Goal: Answer question/provide support: Share knowledge or assist other users

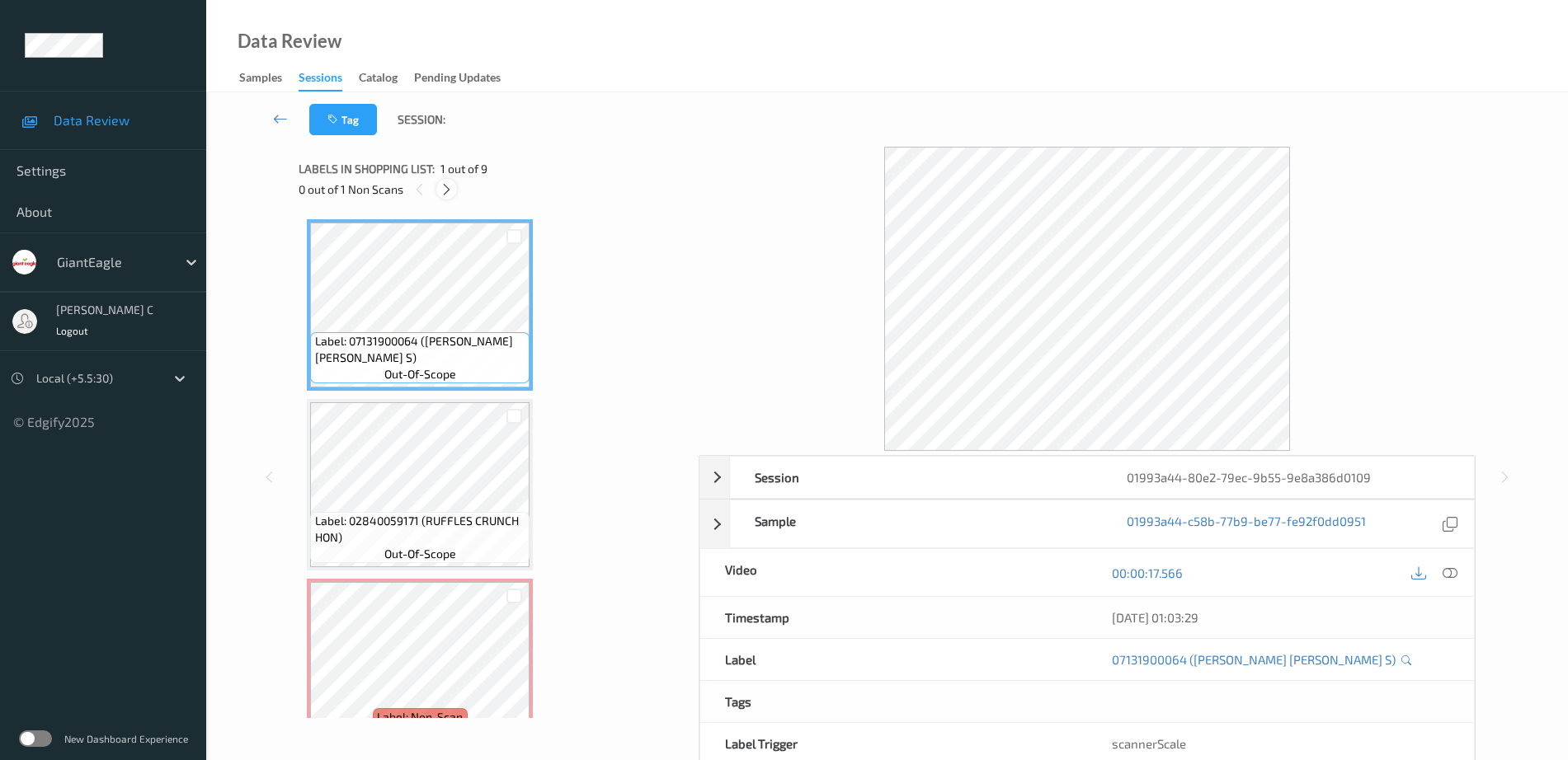
click at [447, 182] on icon at bounding box center [447, 189] width 14 height 15
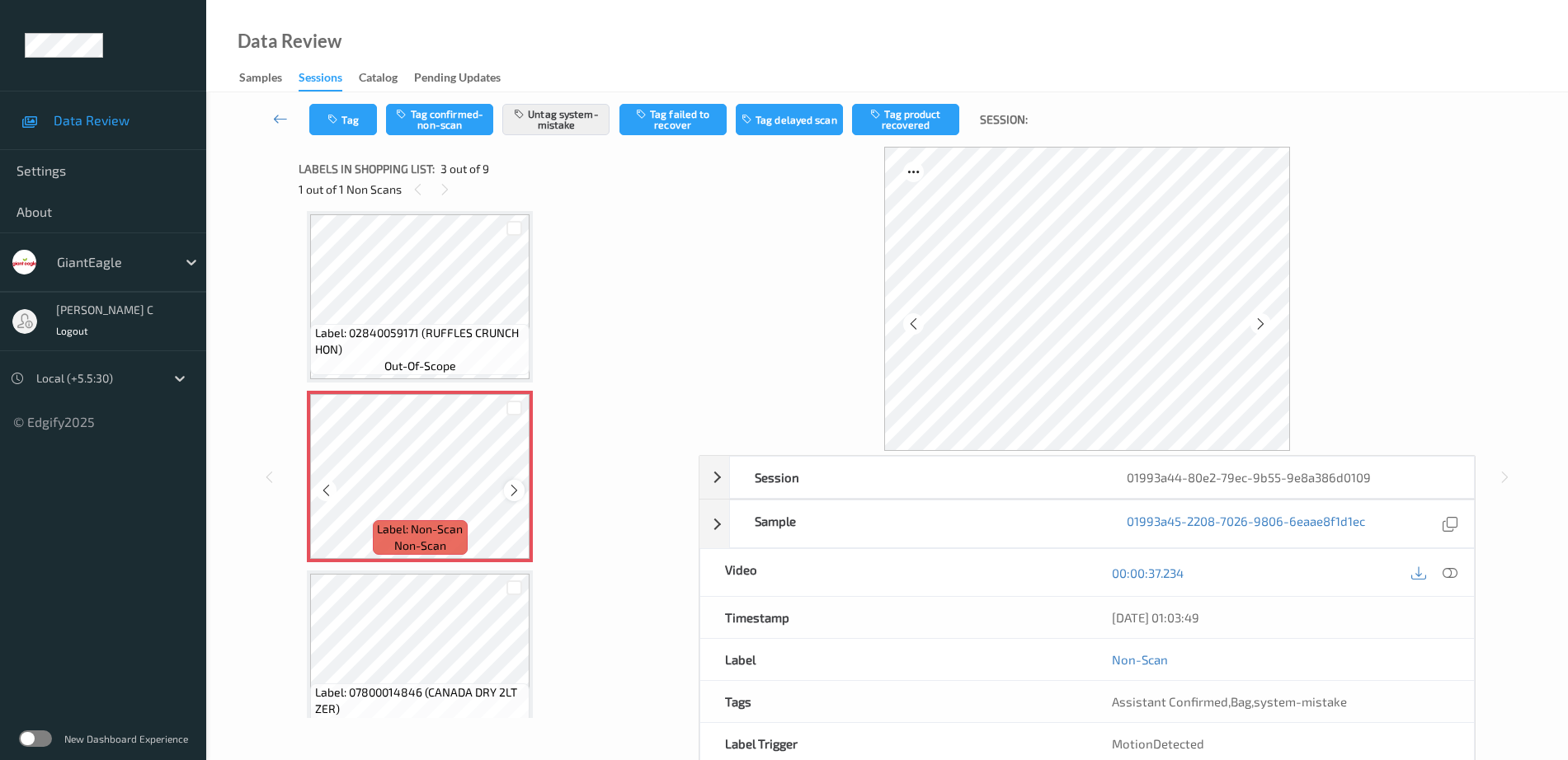
click at [511, 492] on icon at bounding box center [514, 490] width 14 height 15
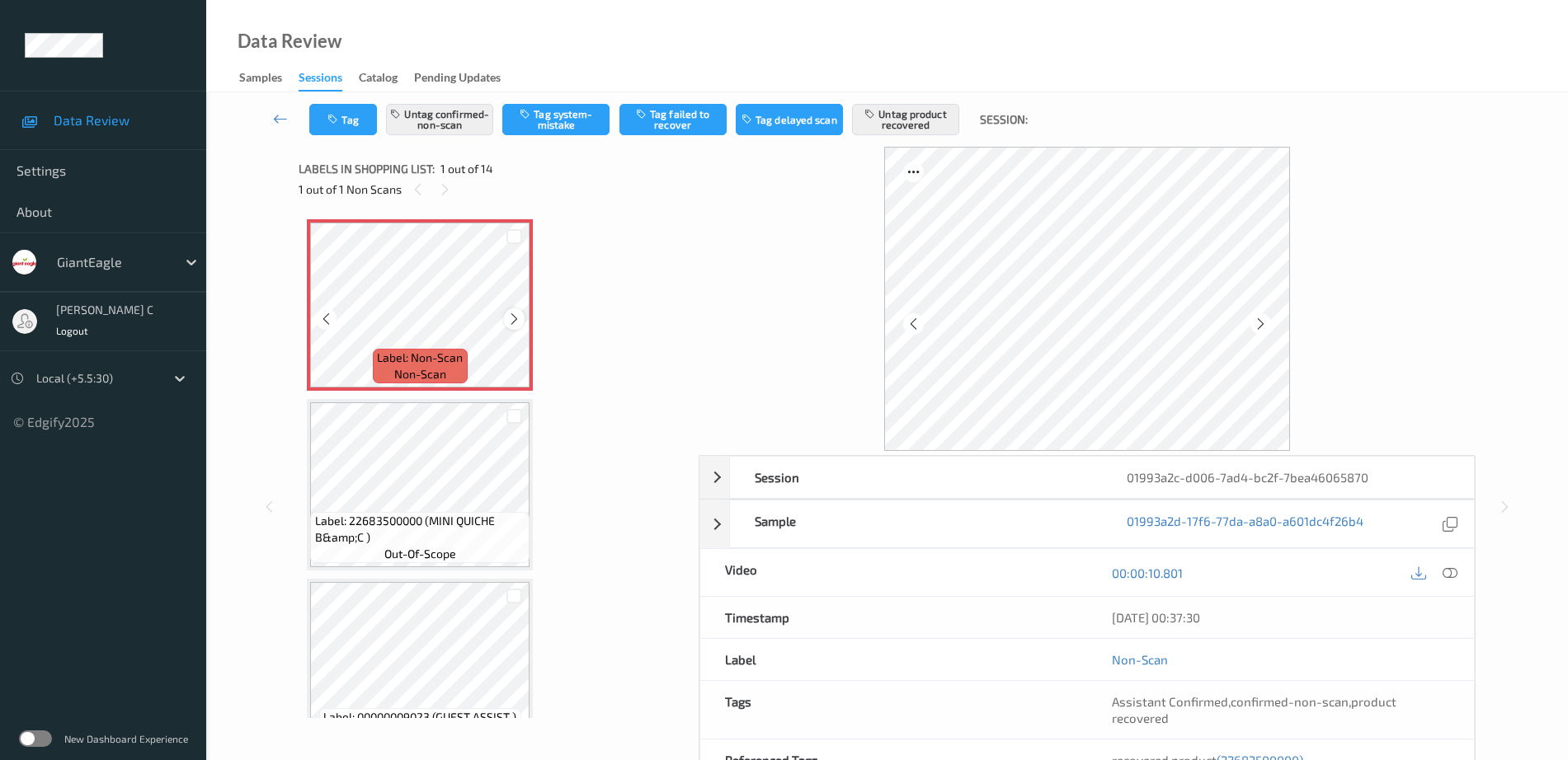
click at [509, 317] on icon at bounding box center [514, 319] width 14 height 15
click at [512, 317] on icon at bounding box center [514, 319] width 14 height 15
click at [1458, 568] on div at bounding box center [1450, 572] width 22 height 22
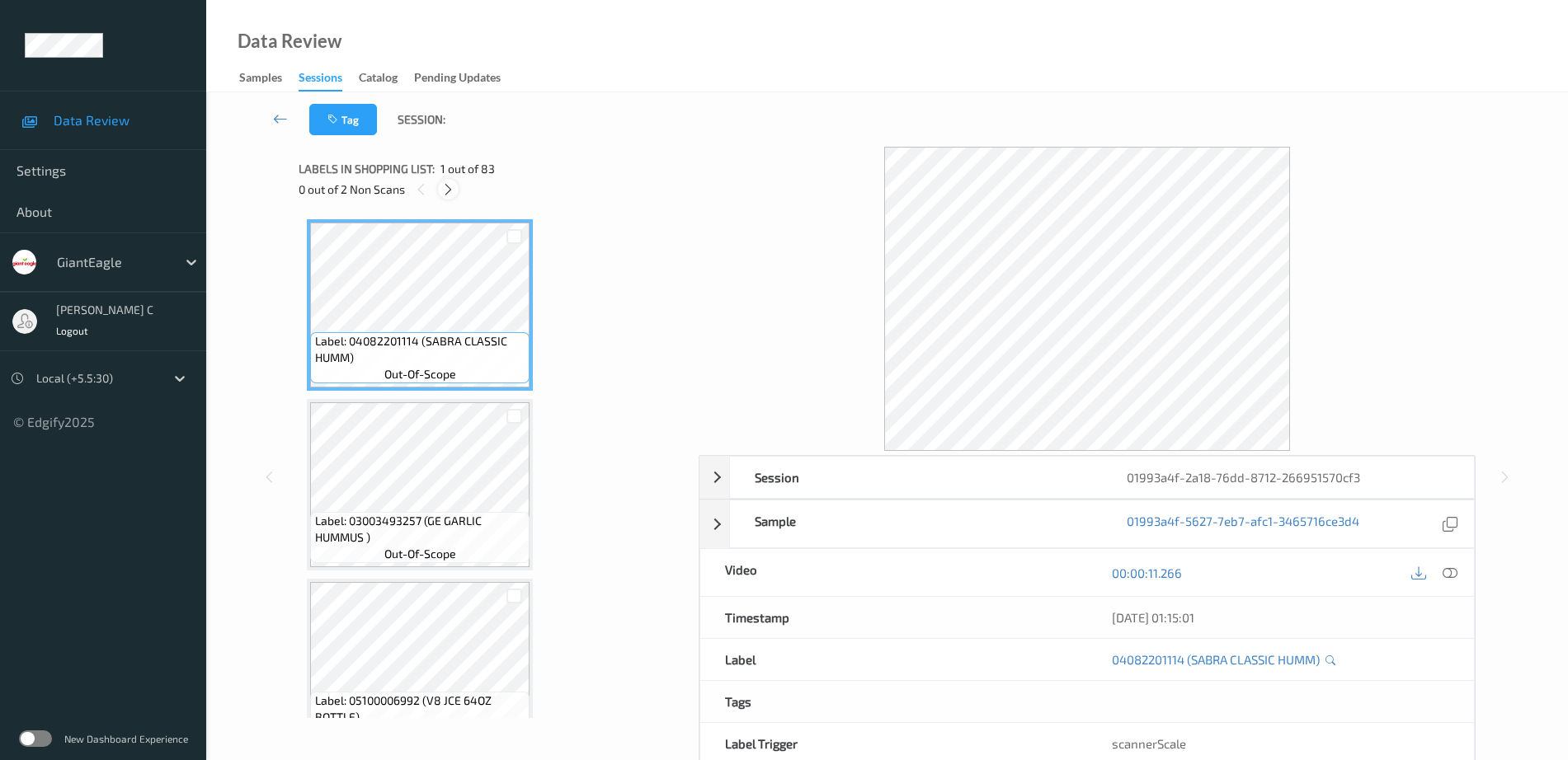
click at [446, 188] on icon at bounding box center [449, 189] width 14 height 15
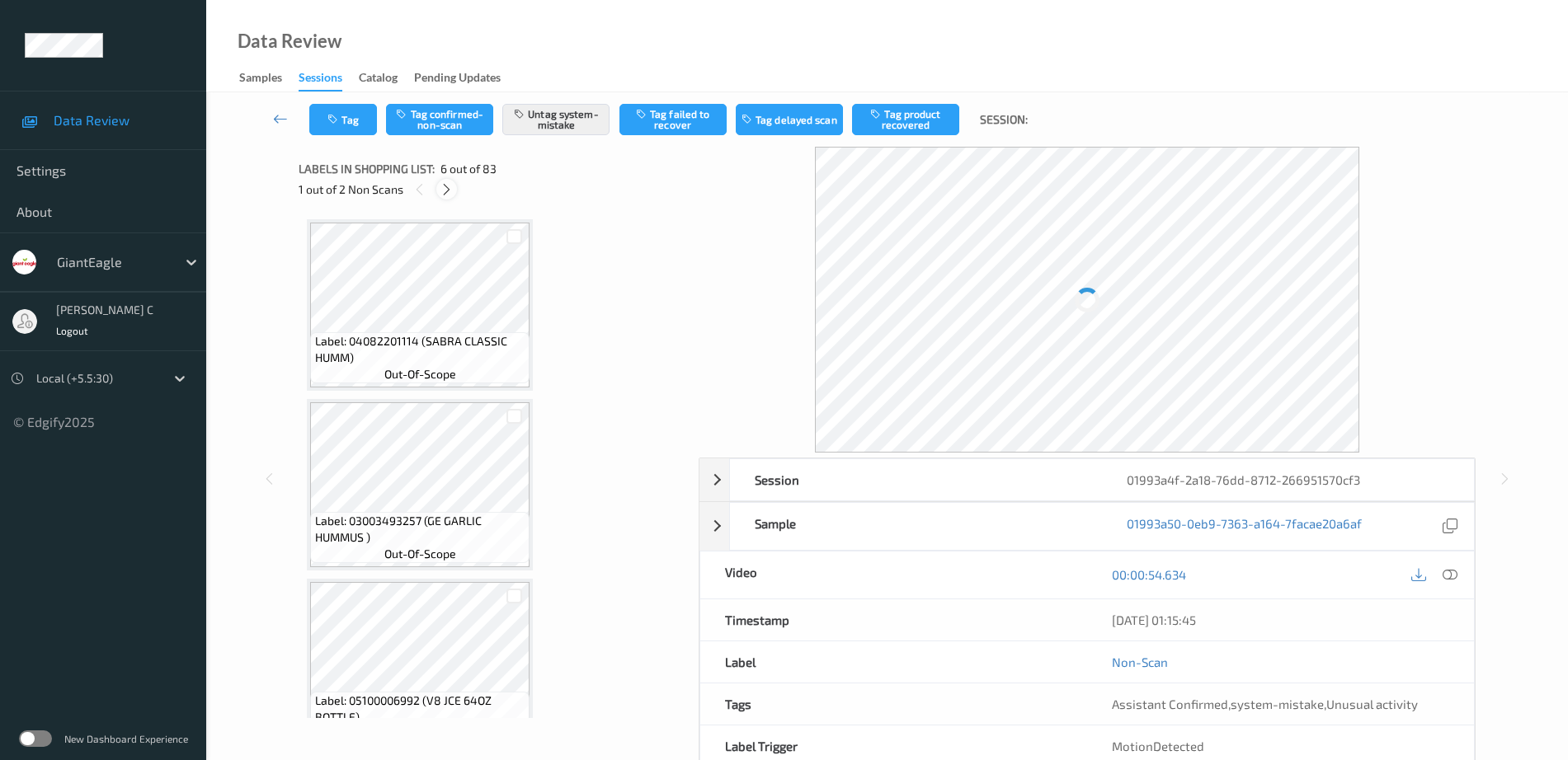
scroll to position [727, 0]
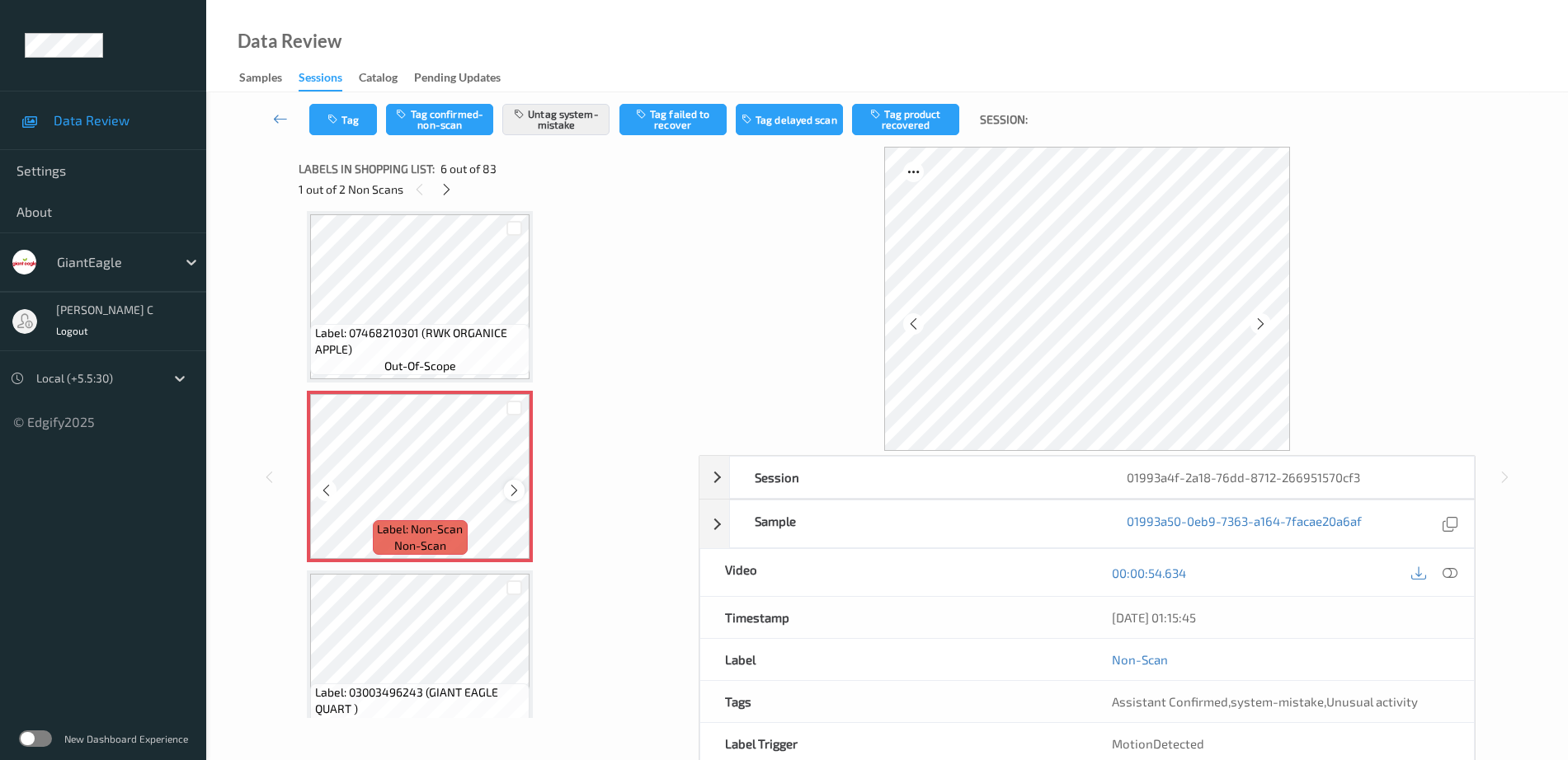
click at [514, 487] on icon at bounding box center [514, 490] width 14 height 15
click at [389, 333] on span "Label: 07468210301 (RWK ORGANICE APPLE)" at bounding box center [421, 341] width 211 height 33
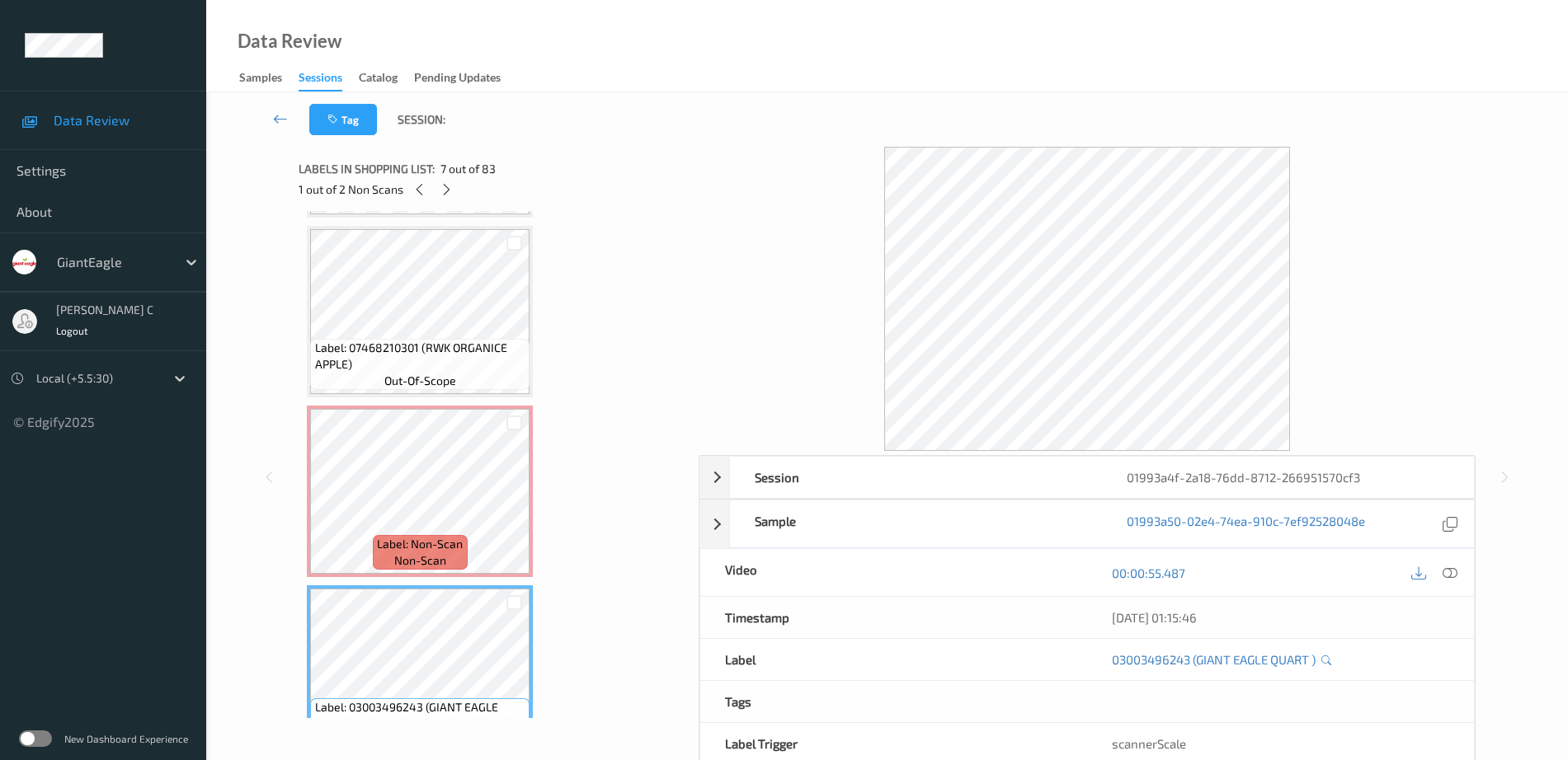
scroll to position [624, 0]
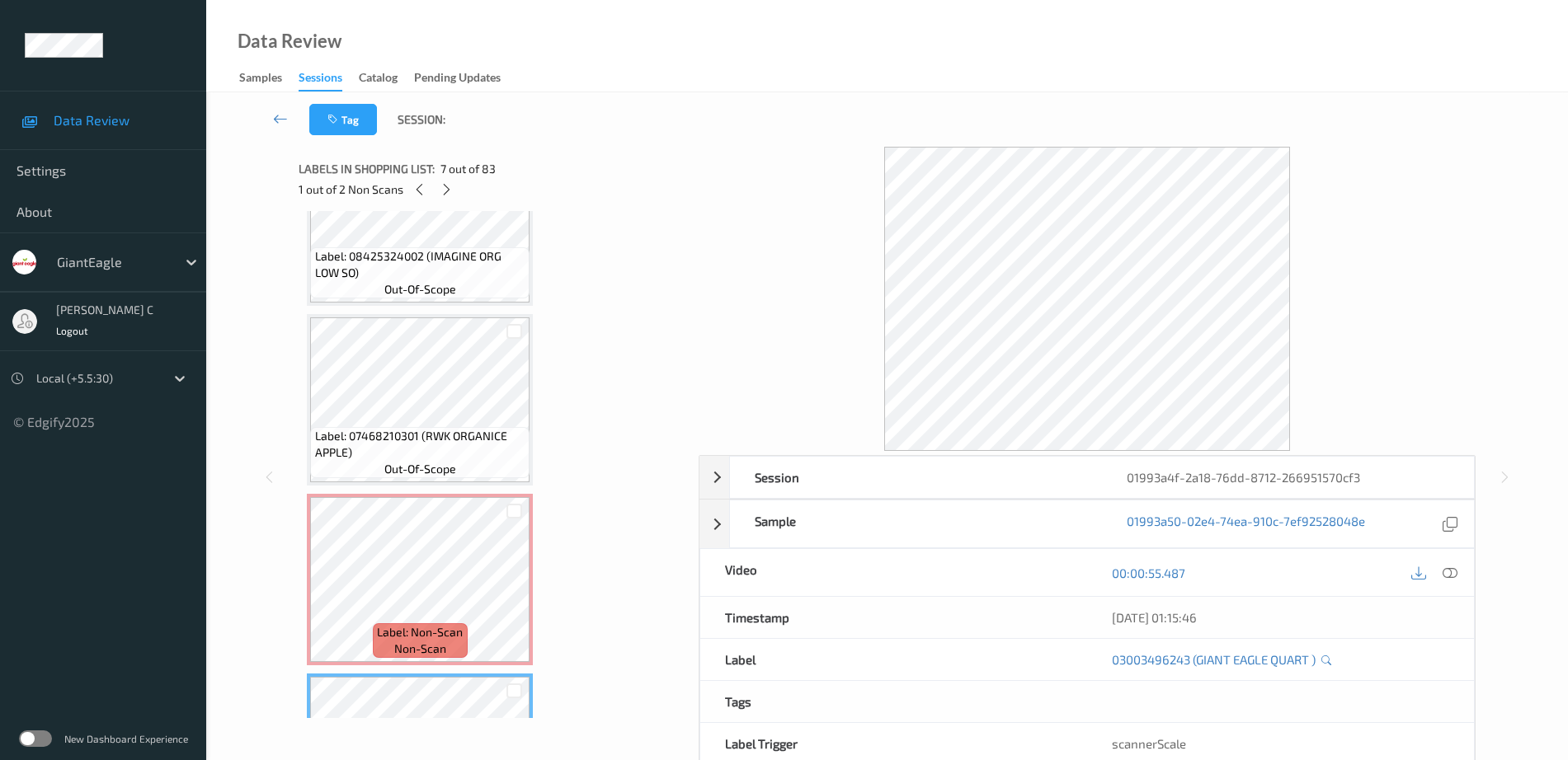
click at [420, 304] on div "Label: 08425324002 (IMAGINE ORG LOW SO) out-of-scope" at bounding box center [419, 219] width 226 height 171
click at [1453, 570] on icon at bounding box center [1450, 573] width 15 height 15
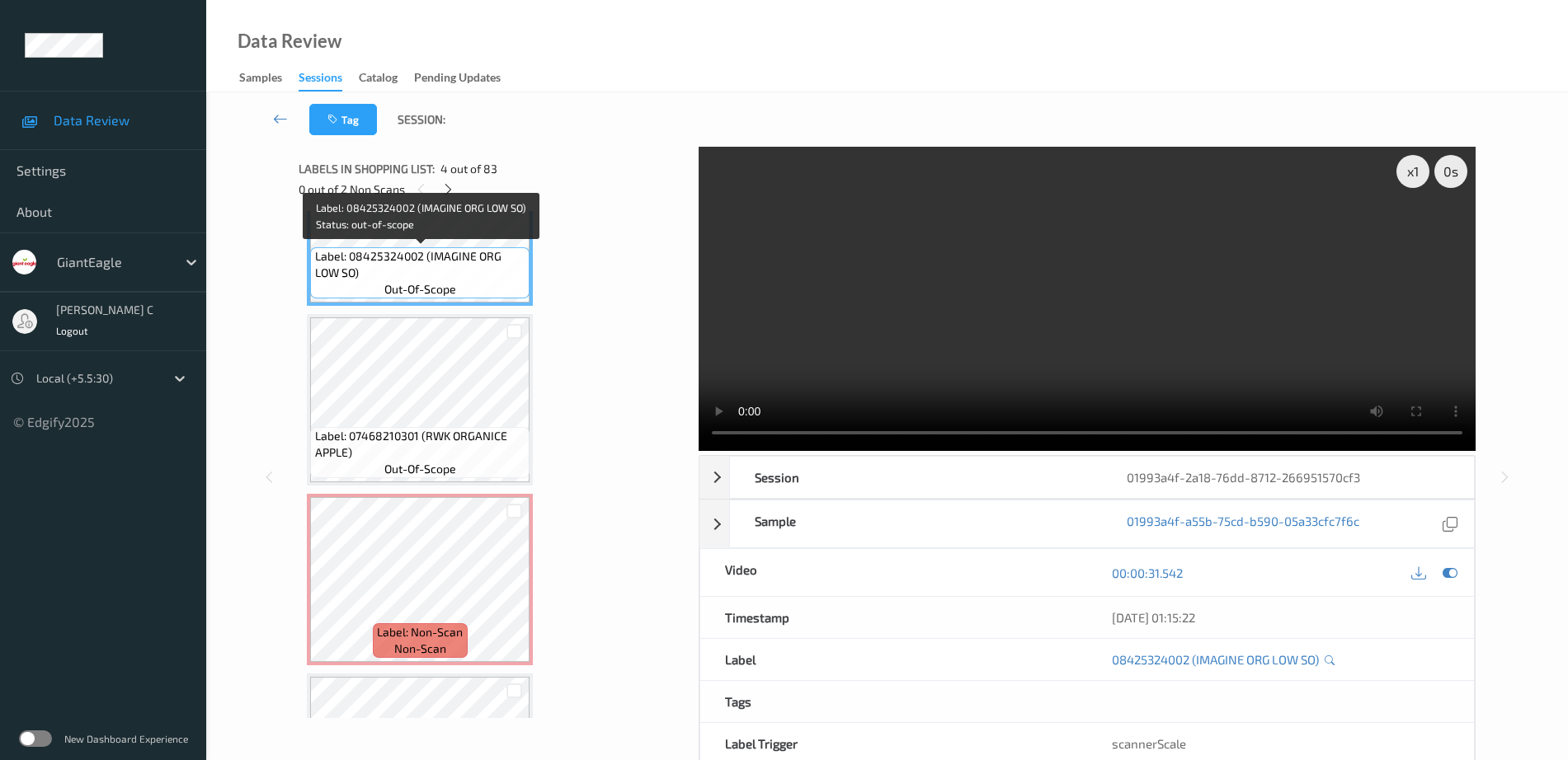
click at [434, 263] on span "Label: 08425324002 (IMAGINE ORG LOW SO)" at bounding box center [421, 264] width 211 height 33
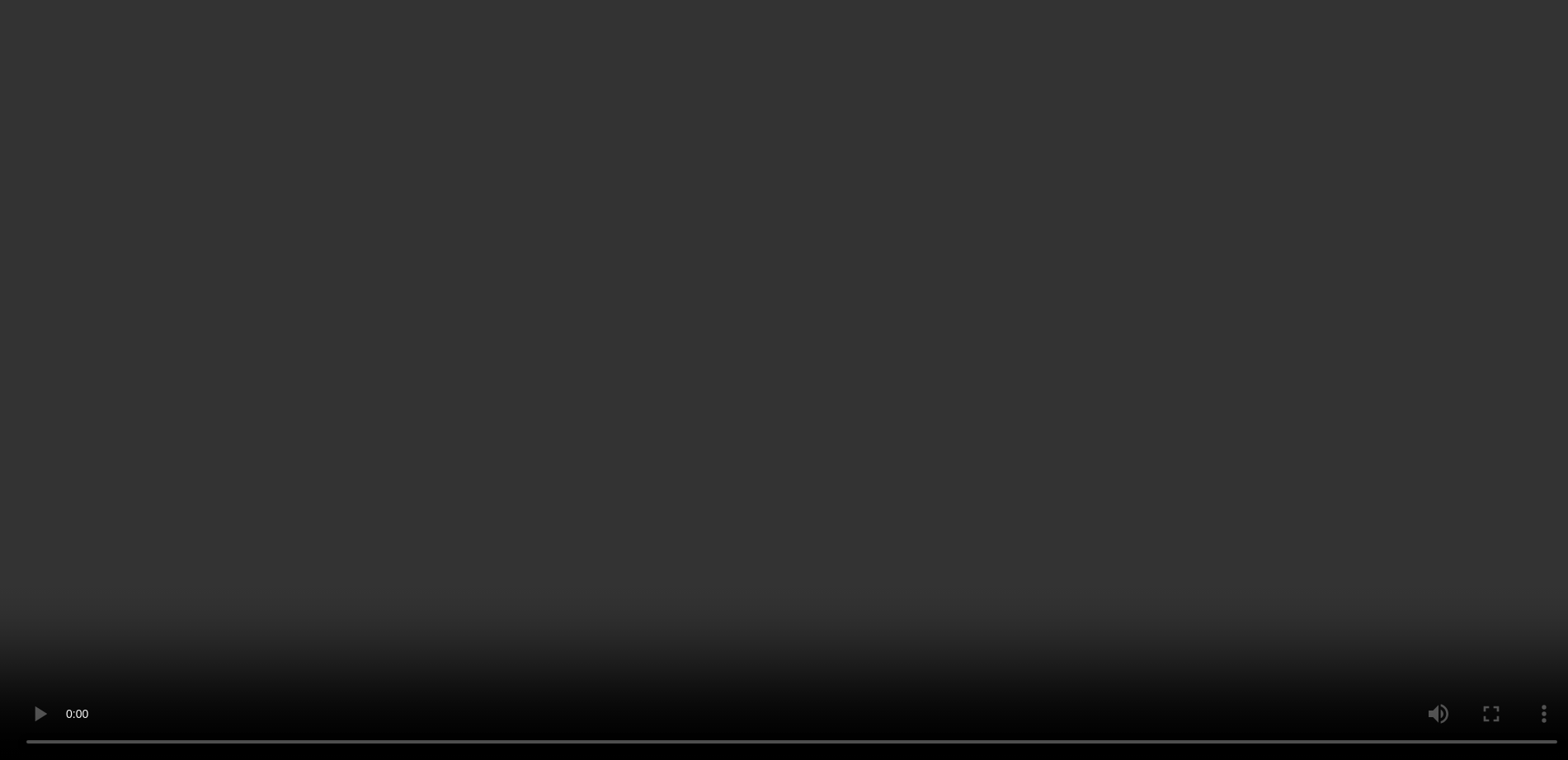
scroll to position [727, 0]
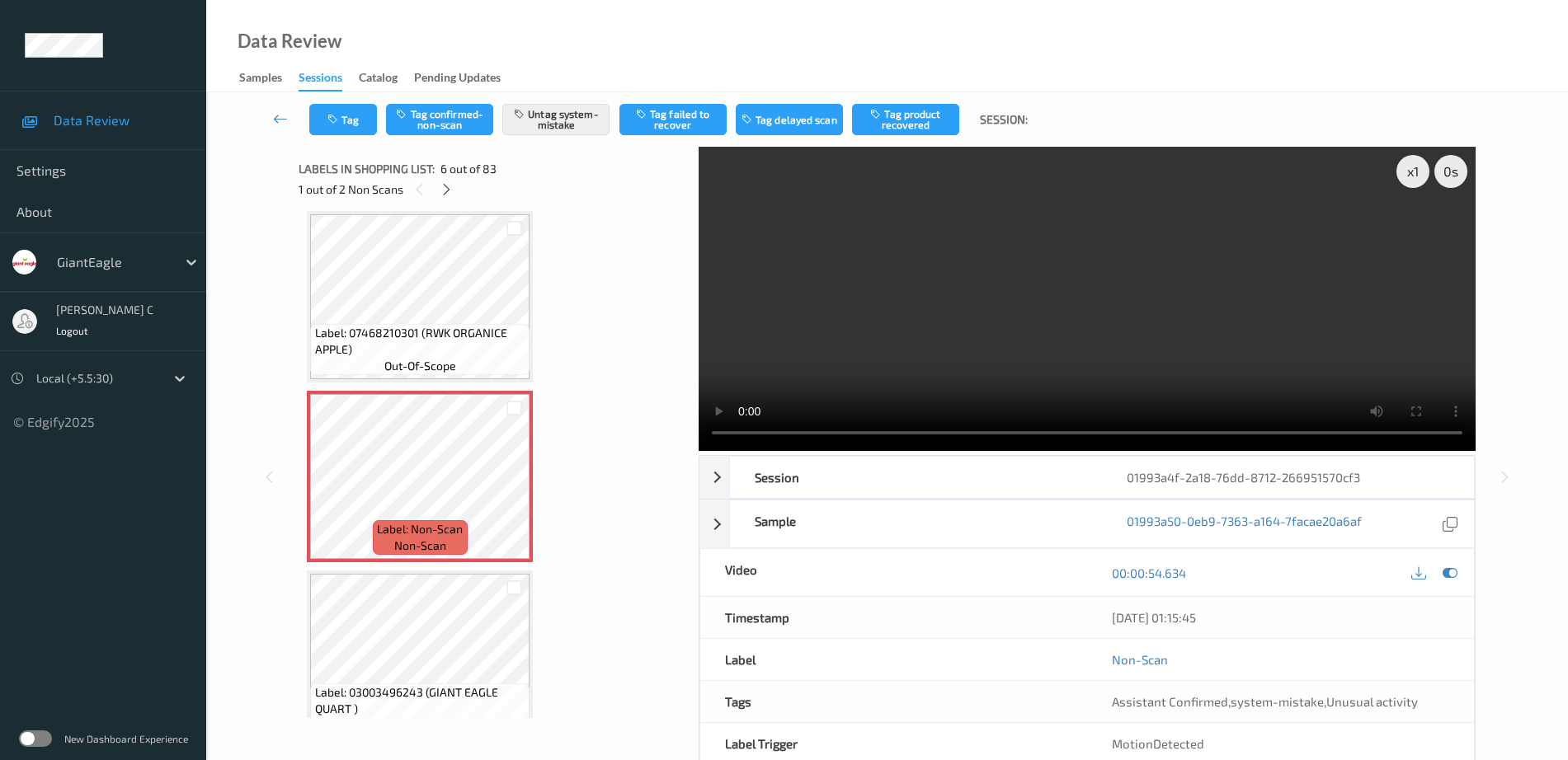
click at [424, 331] on span "Label: 07468210301 (RWK ORGANICE APPLE)" at bounding box center [421, 341] width 211 height 33
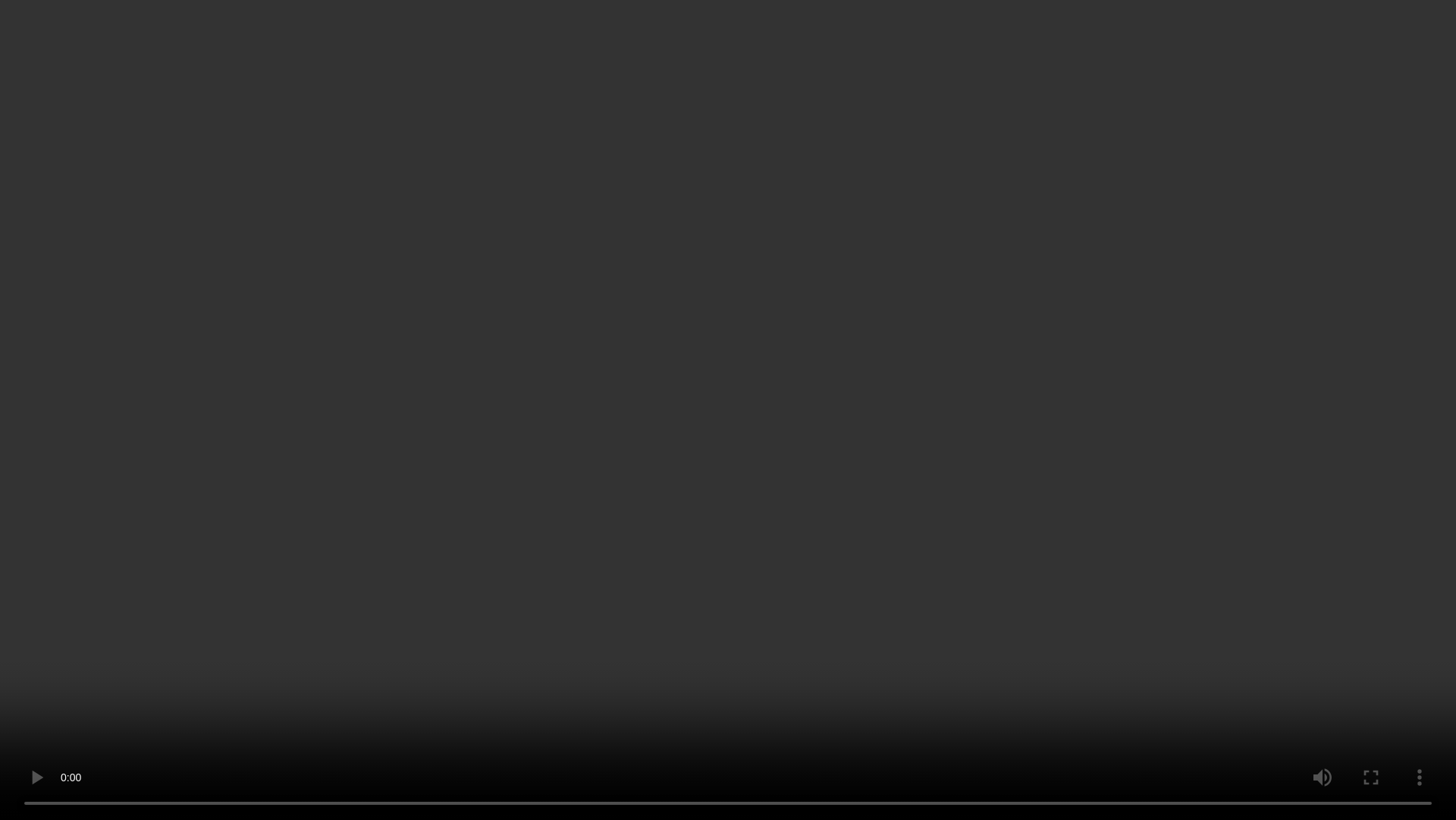
click at [753, 51] on video at bounding box center [728, 410] width 1456 height 820
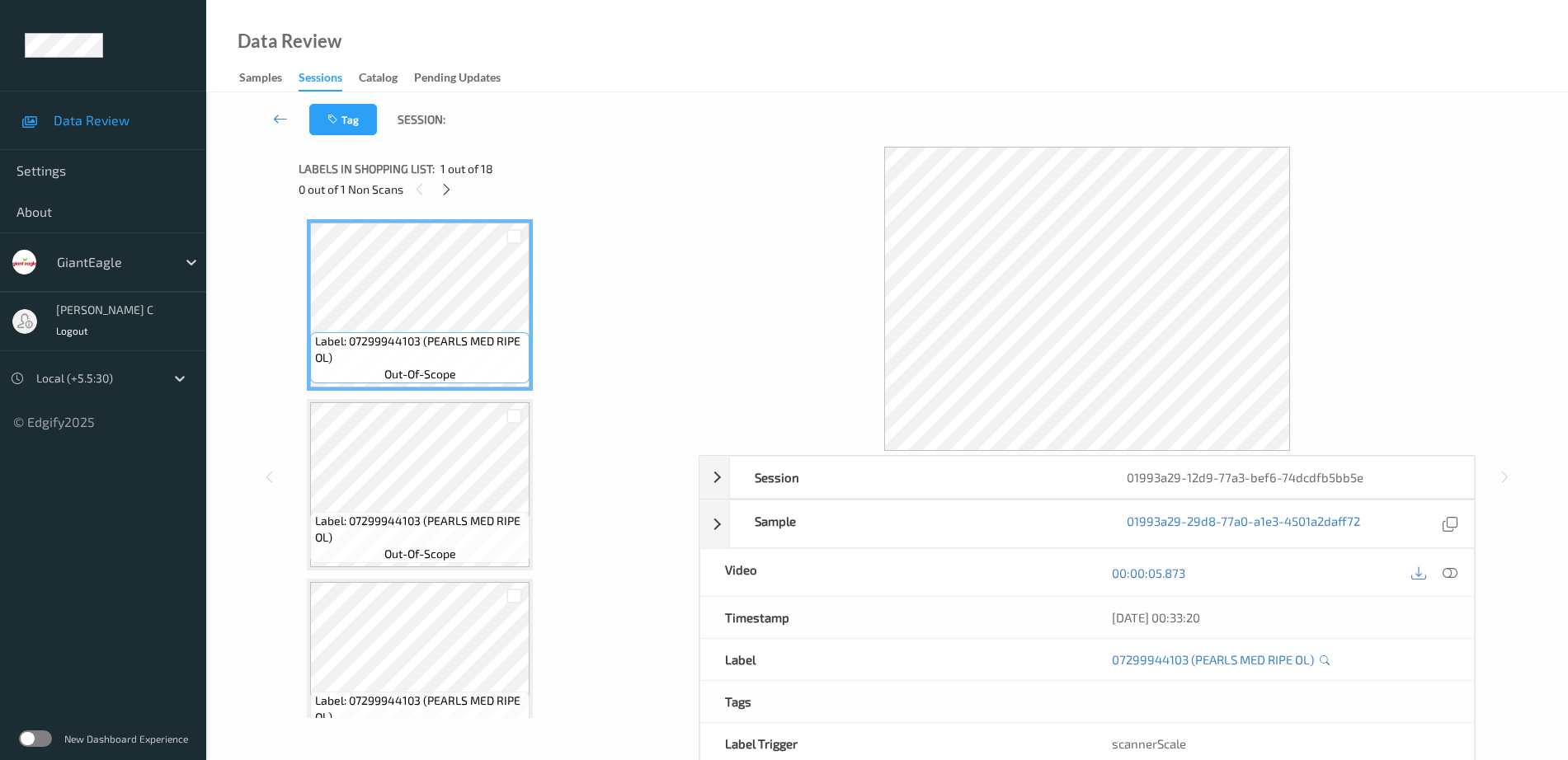
click at [455, 181] on div "0 out of 1 Non Scans" at bounding box center [492, 188] width 388 height 20
click at [455, 184] on div at bounding box center [446, 188] width 20 height 20
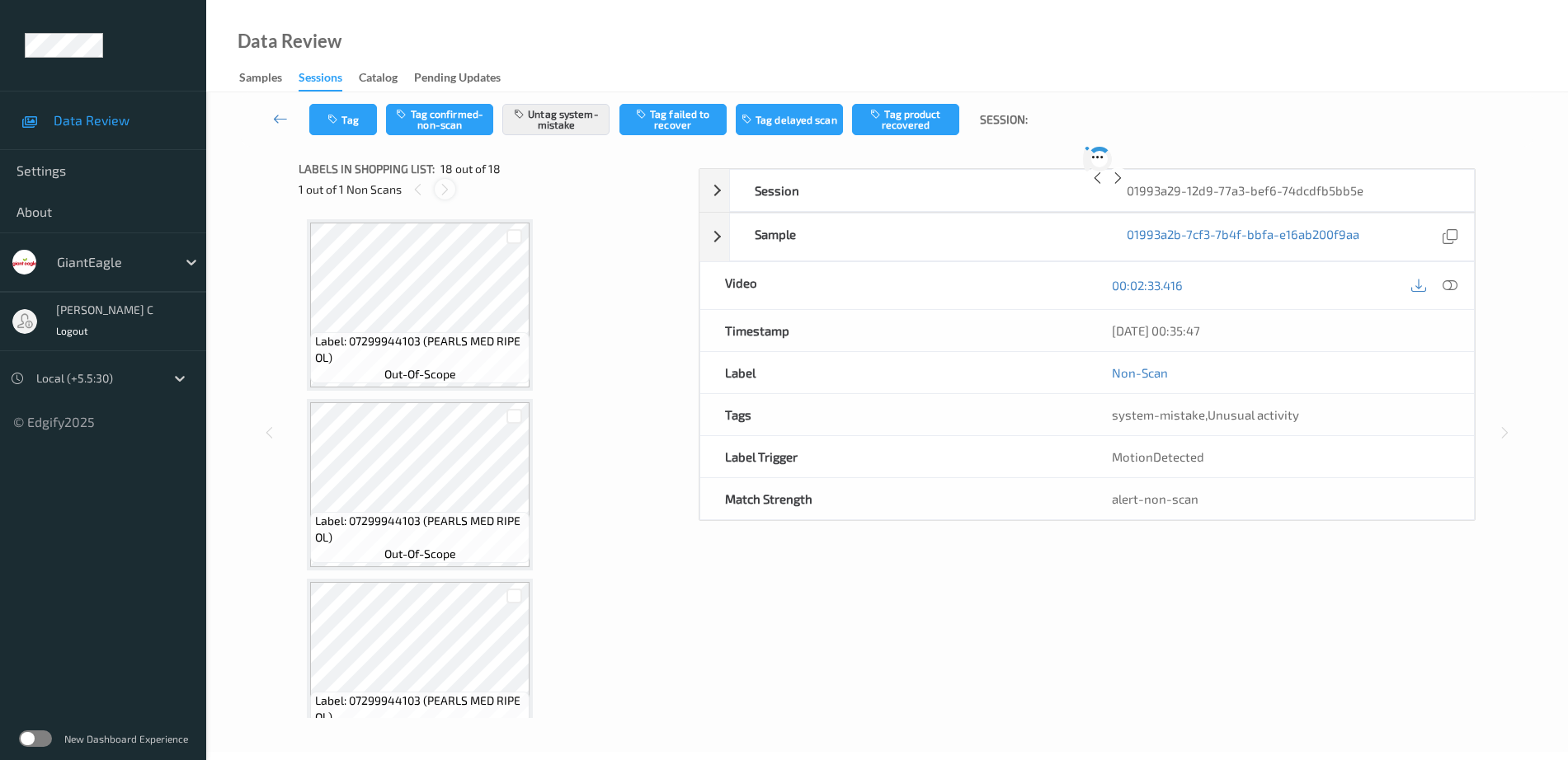
scroll to position [2735, 0]
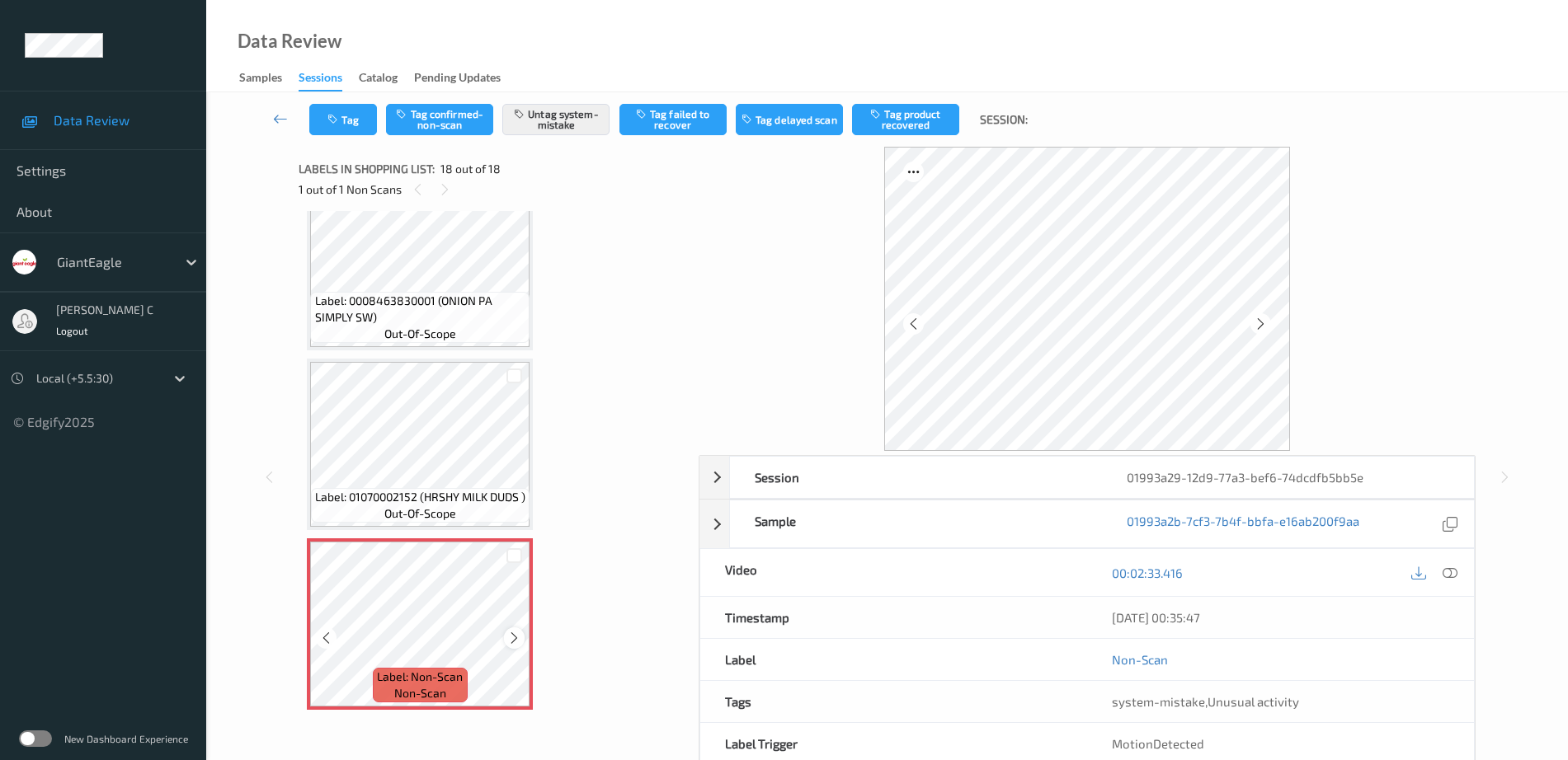
click at [516, 631] on icon at bounding box center [514, 637] width 14 height 15
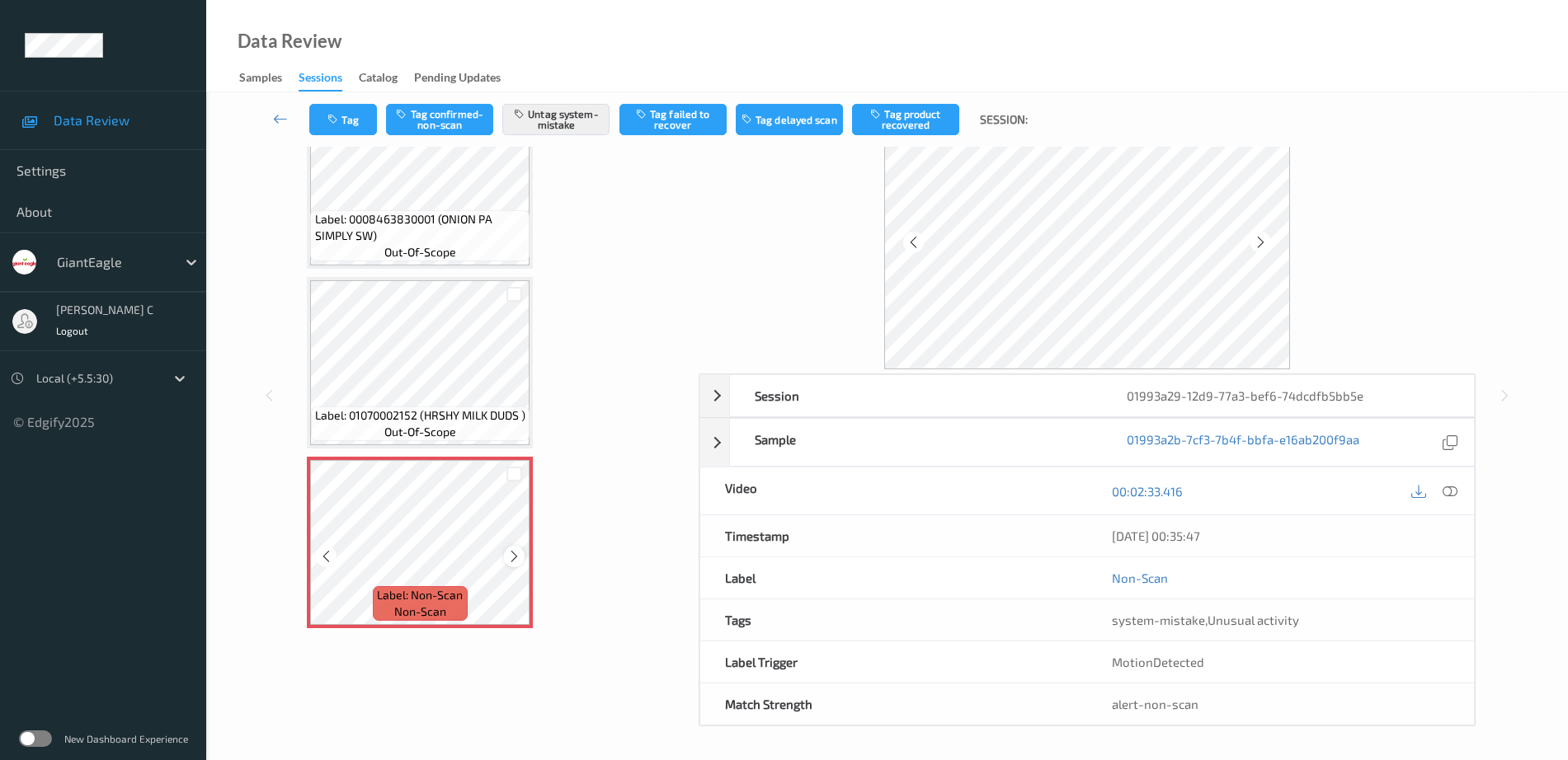
click at [512, 550] on icon at bounding box center [514, 556] width 14 height 15
click at [513, 550] on icon at bounding box center [514, 556] width 14 height 15
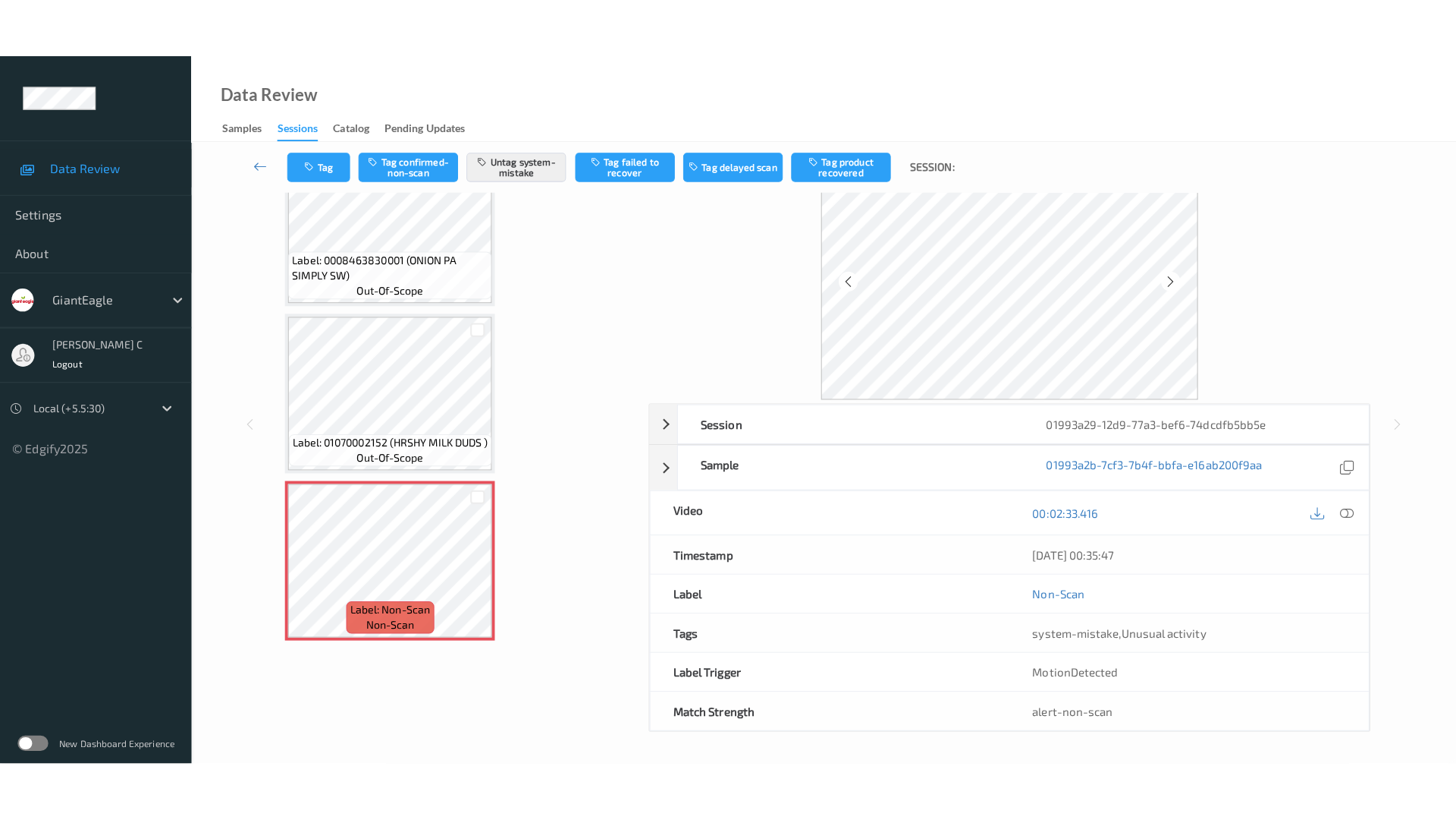
scroll to position [0, 0]
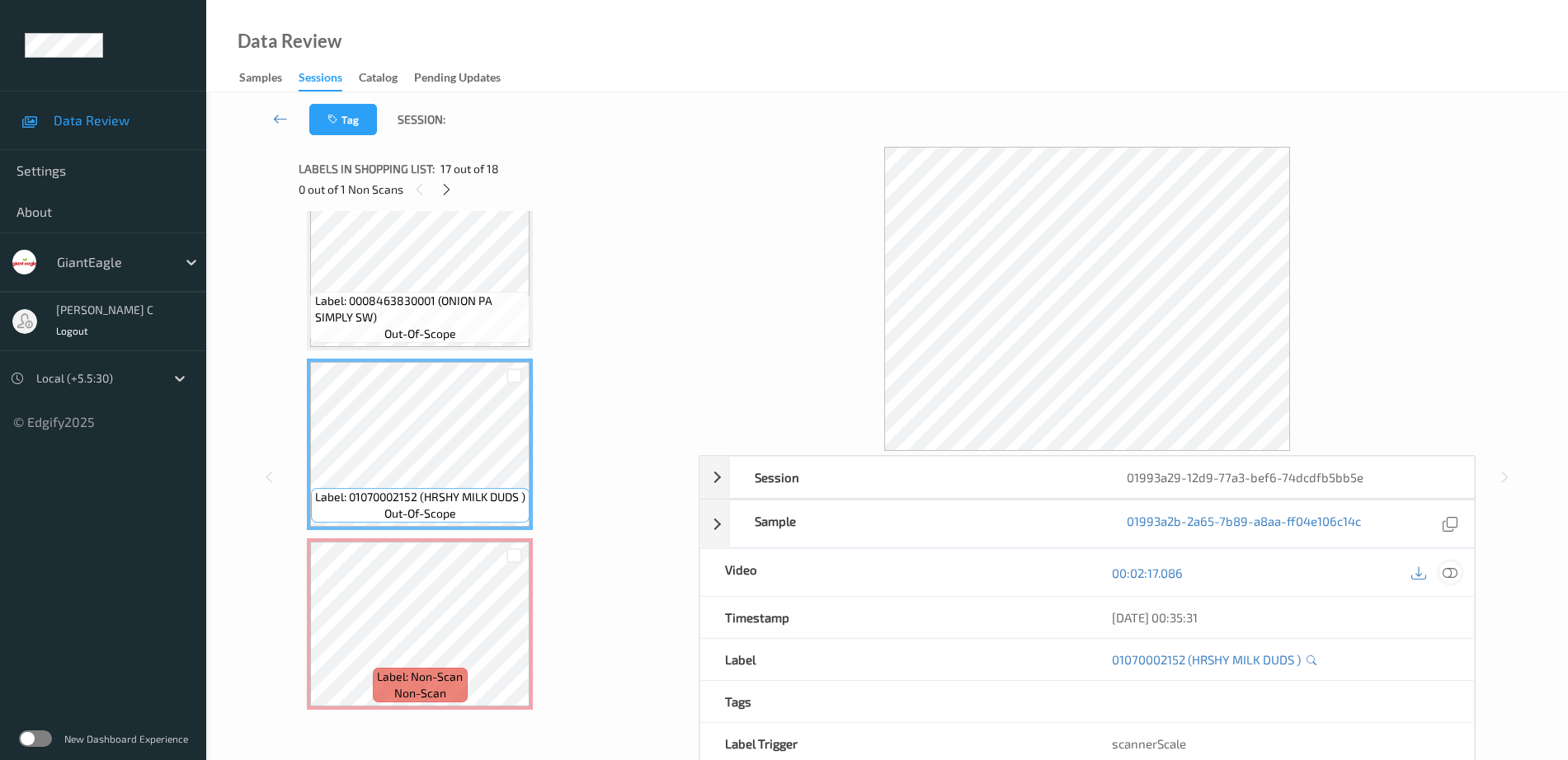
click at [1457, 568] on icon at bounding box center [1450, 573] width 15 height 15
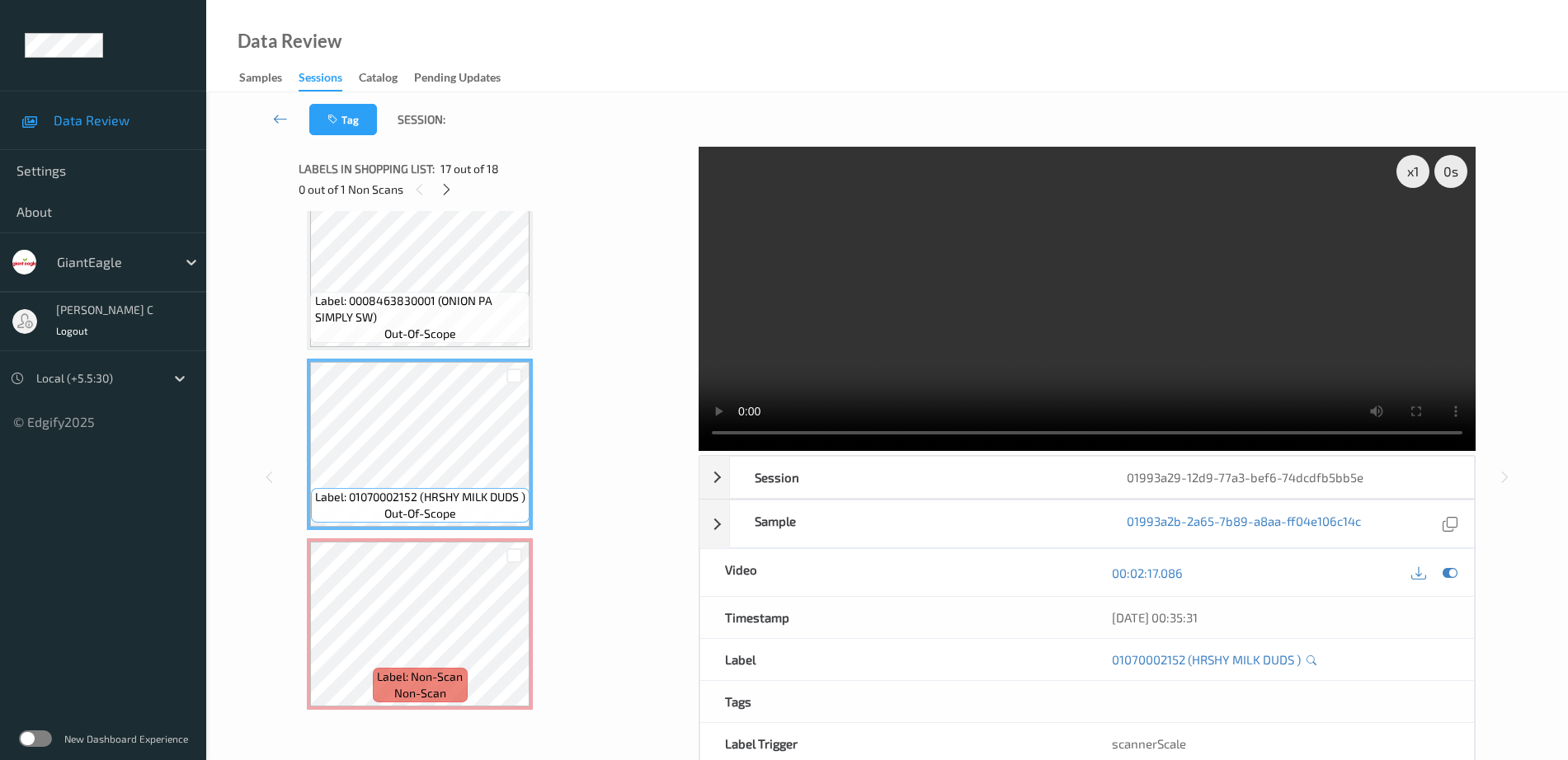
scroll to position [2606, 0]
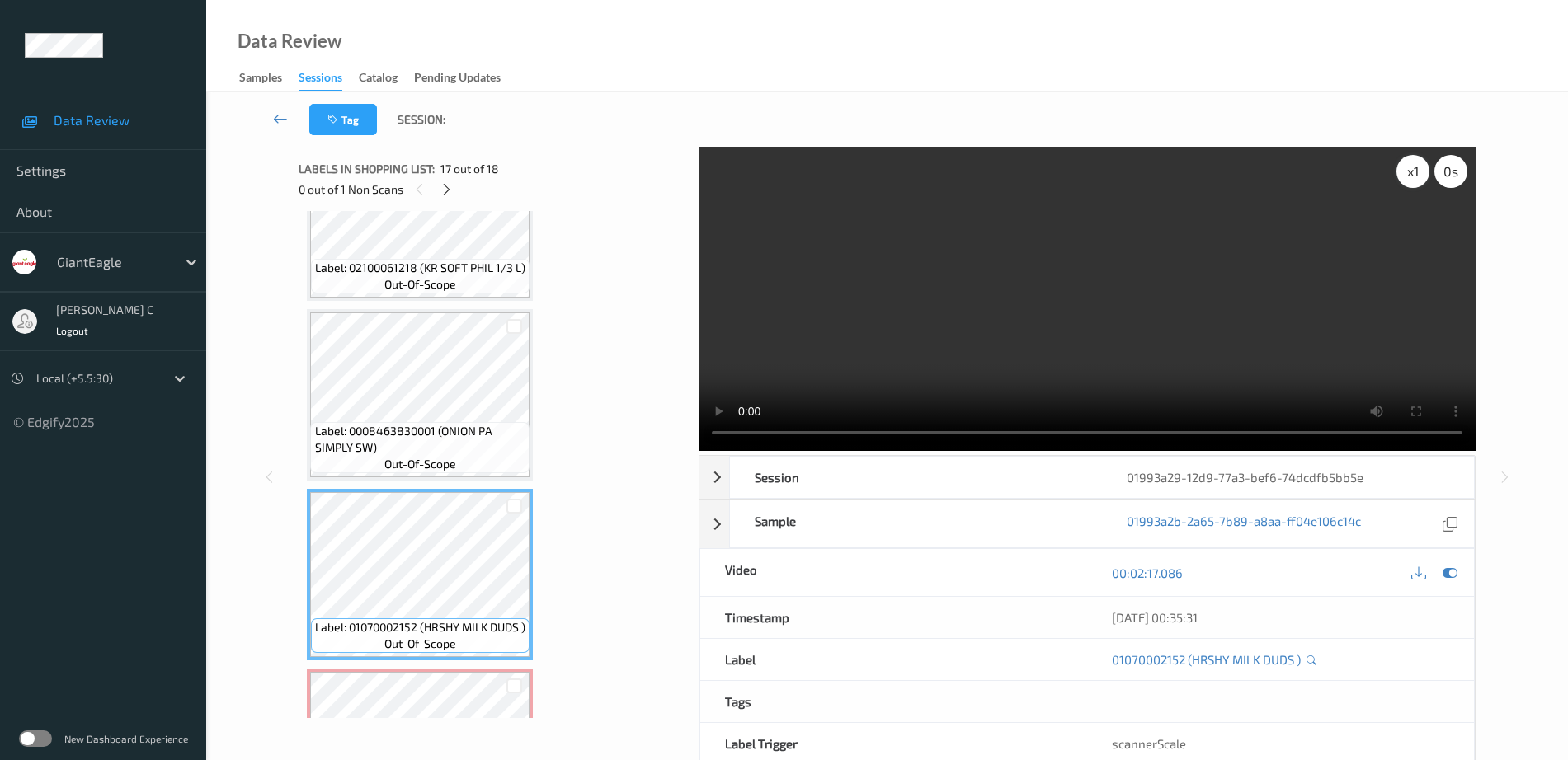
click at [1402, 174] on div "x 1" at bounding box center [1413, 171] width 33 height 33
click at [1402, 174] on div "x 2" at bounding box center [1413, 171] width 33 height 33
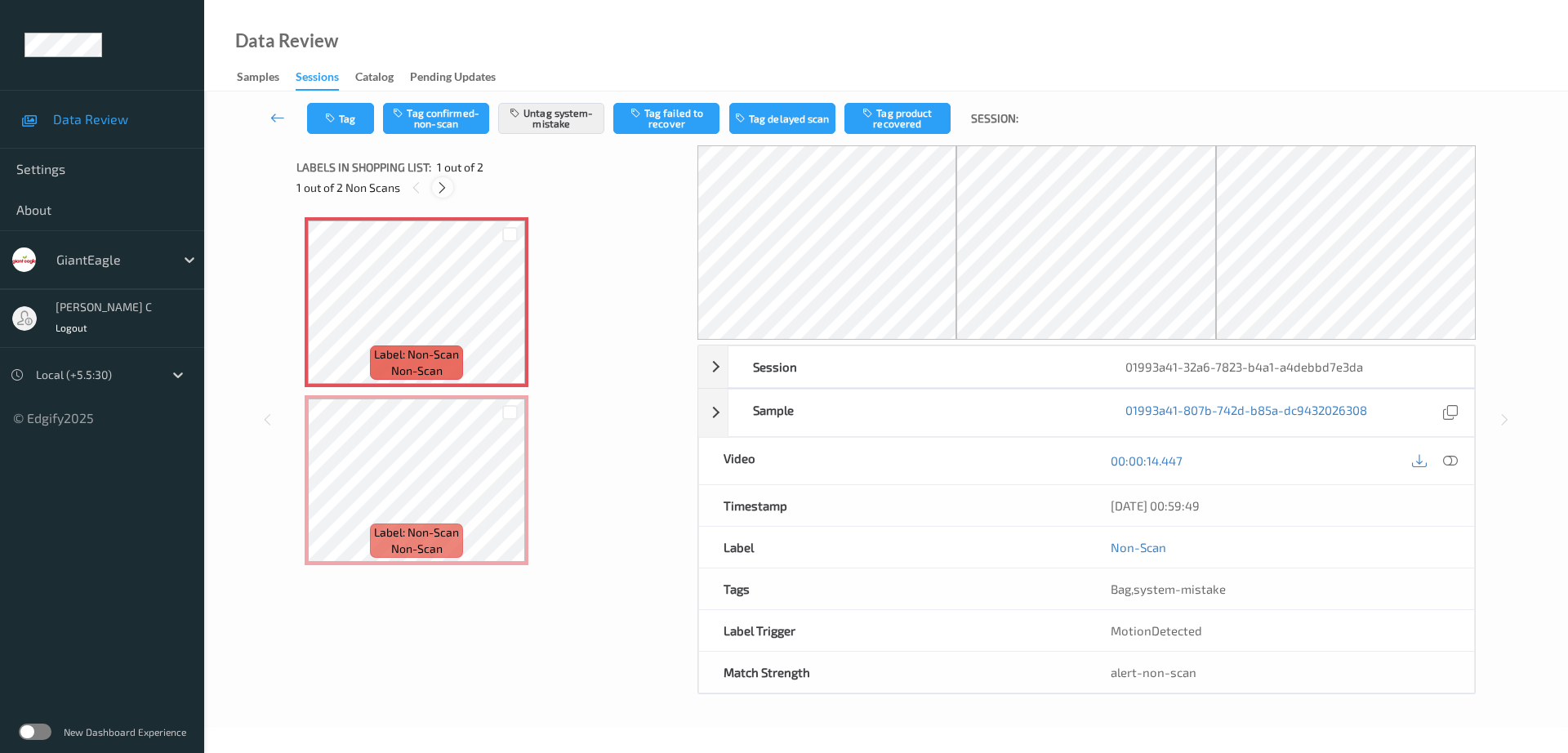
click at [441, 188] on icon at bounding box center [443, 187] width 14 height 15
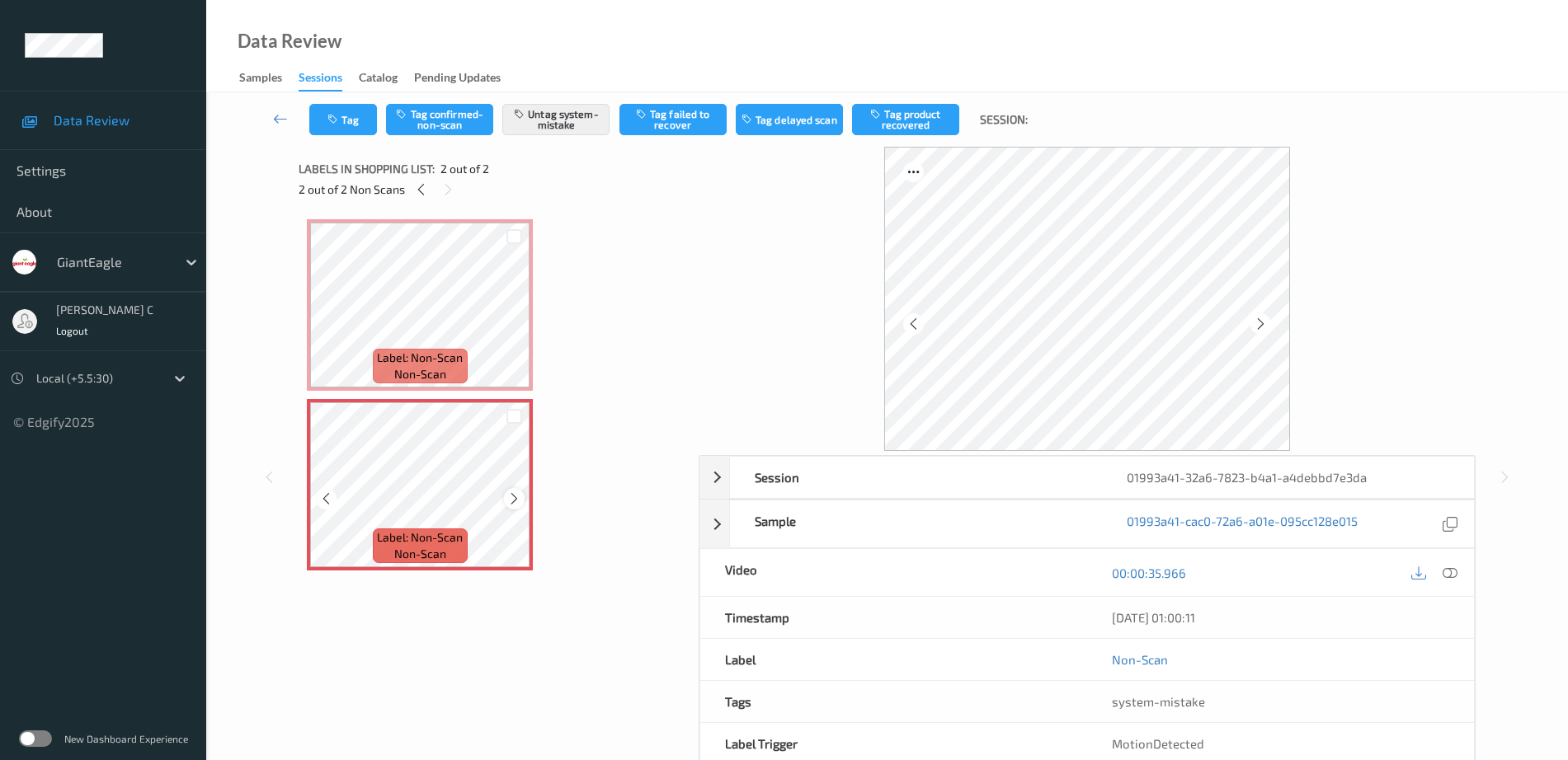
click at [512, 494] on icon at bounding box center [514, 498] width 14 height 15
click at [511, 493] on icon at bounding box center [514, 498] width 14 height 15
click at [511, 495] on icon at bounding box center [514, 498] width 14 height 15
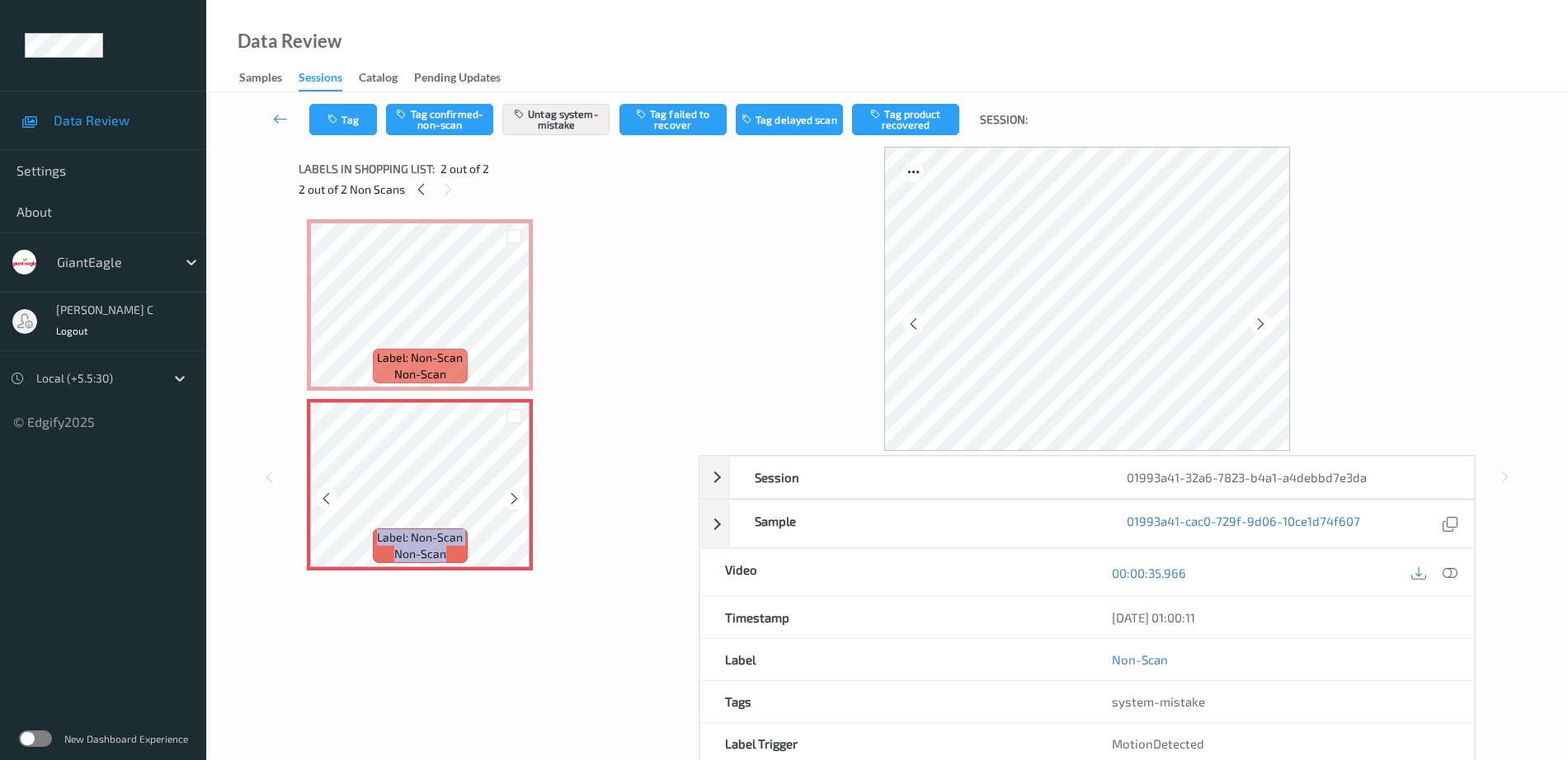
click at [511, 495] on icon at bounding box center [514, 498] width 14 height 15
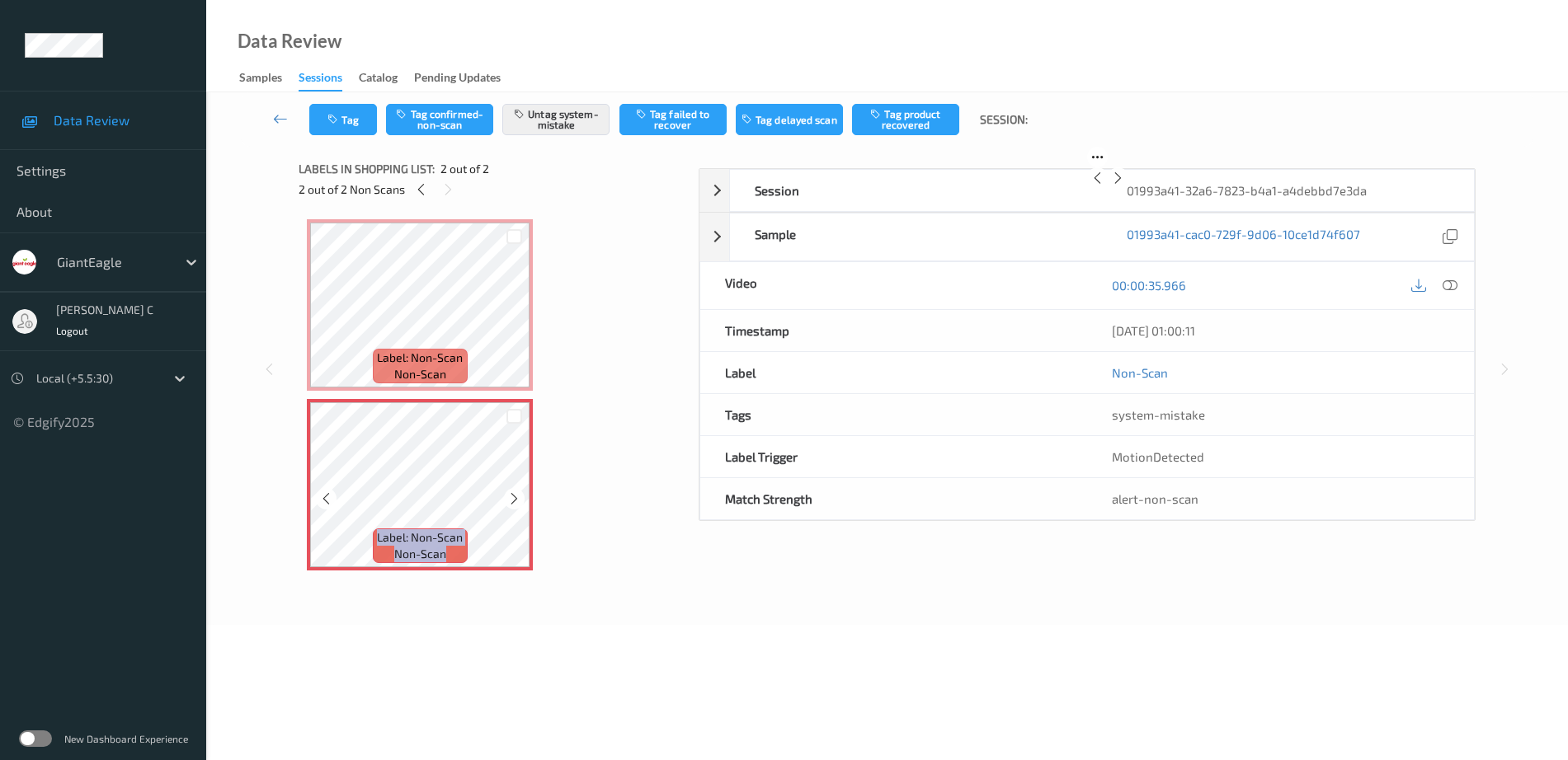
click at [511, 495] on icon at bounding box center [514, 498] width 14 height 15
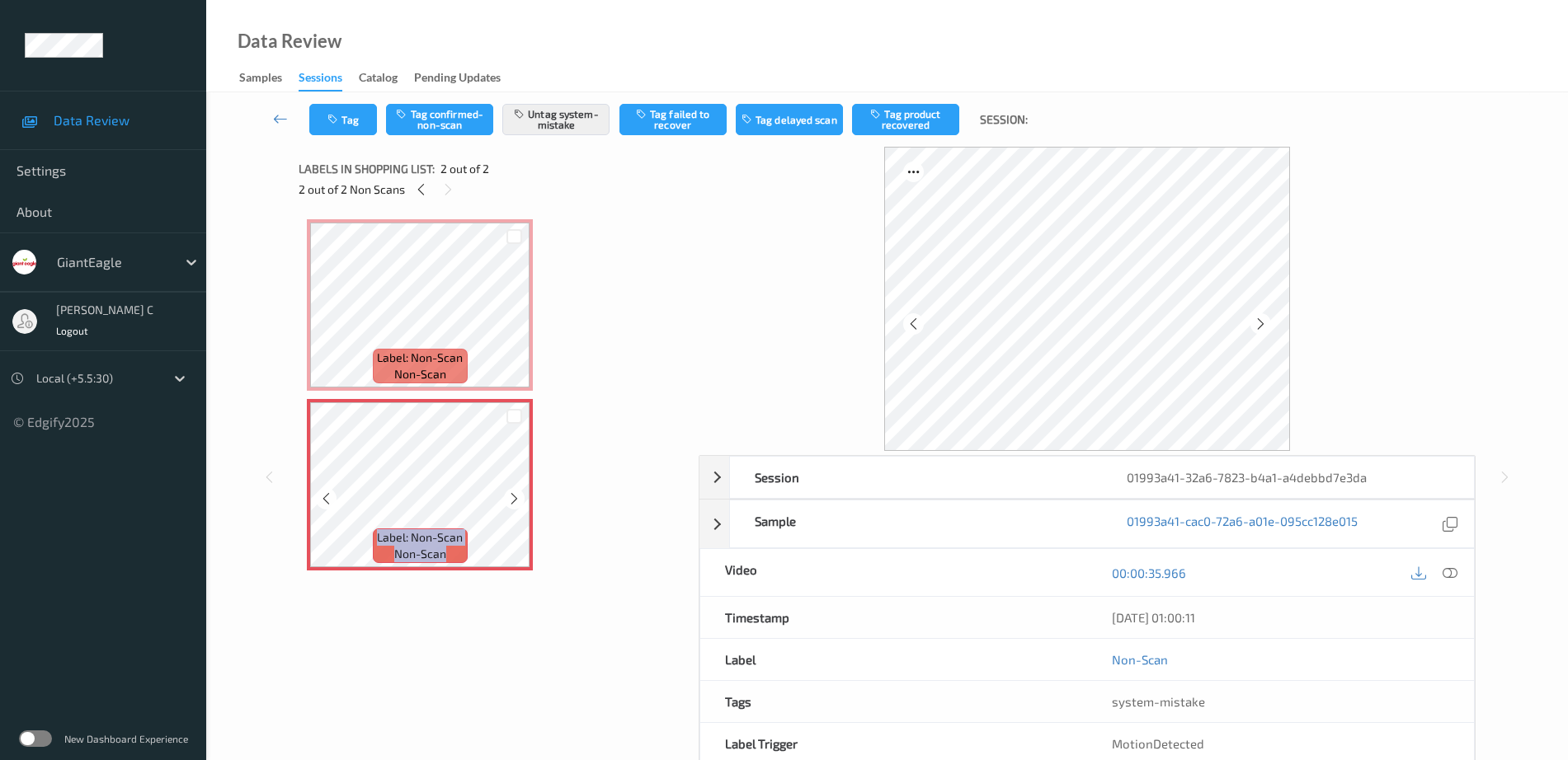
click at [511, 495] on icon at bounding box center [514, 498] width 14 height 15
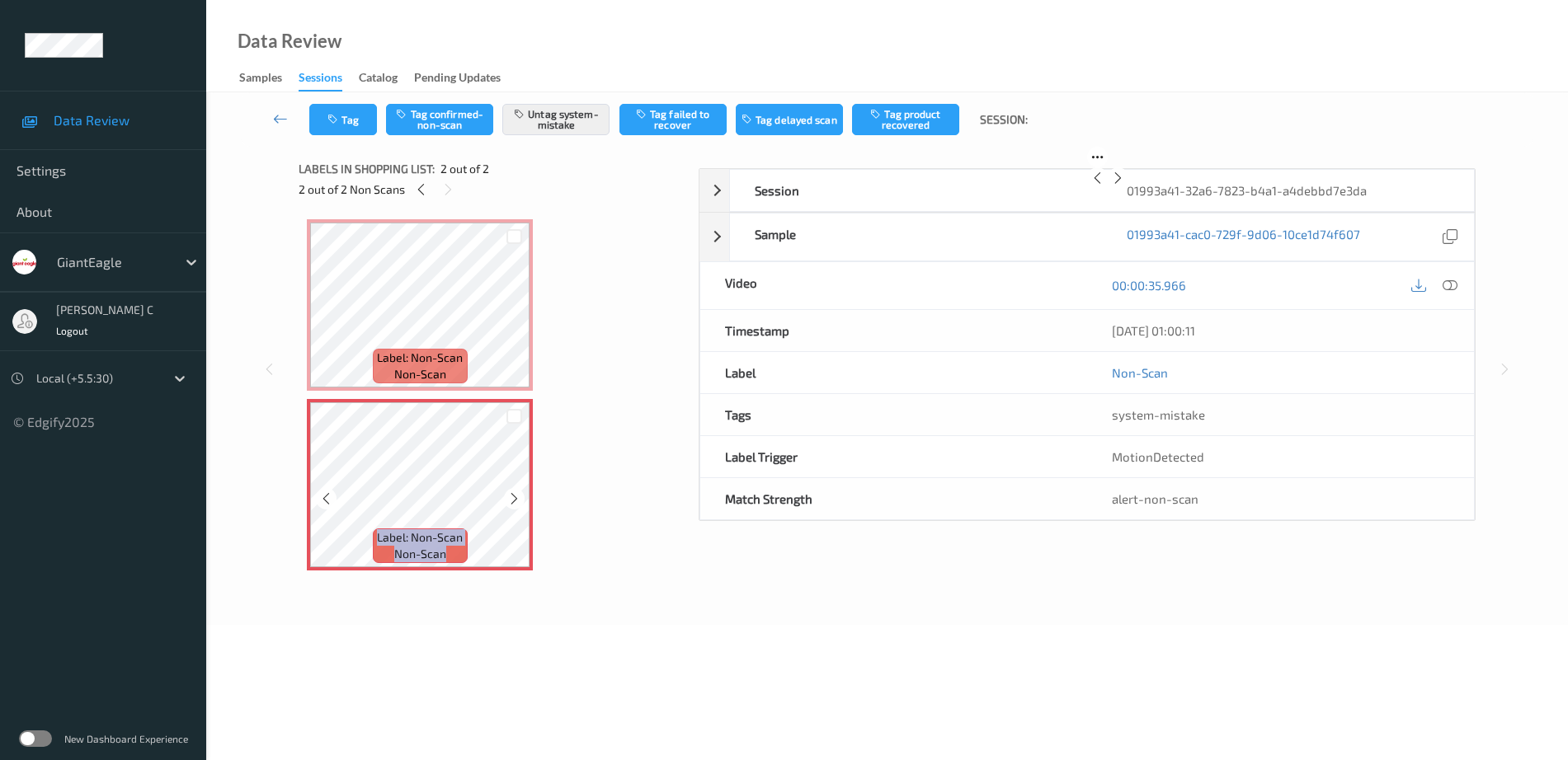
click at [511, 495] on icon at bounding box center [514, 498] width 14 height 15
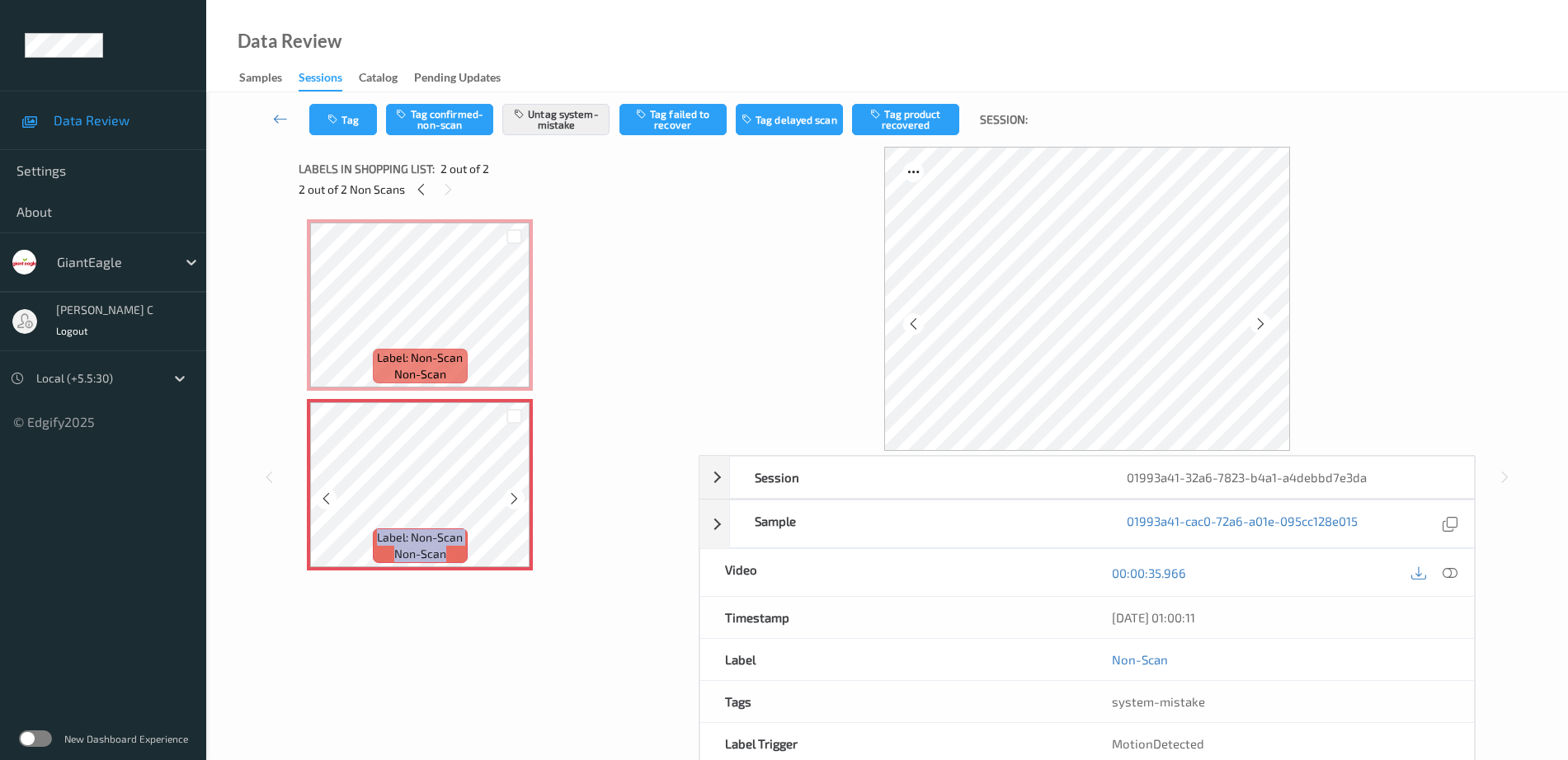
click at [511, 495] on icon at bounding box center [514, 498] width 14 height 15
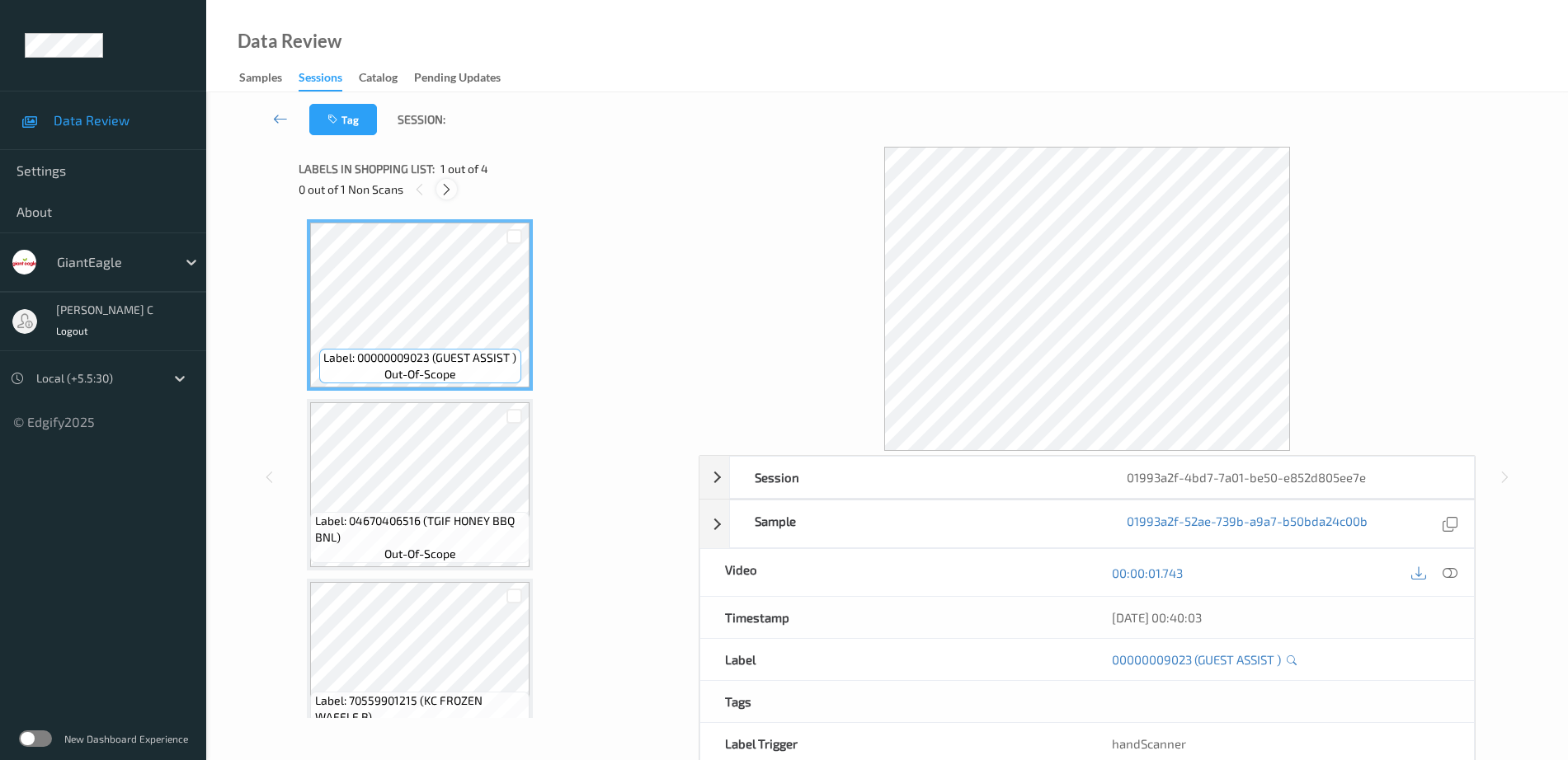
click at [449, 188] on icon at bounding box center [447, 189] width 14 height 15
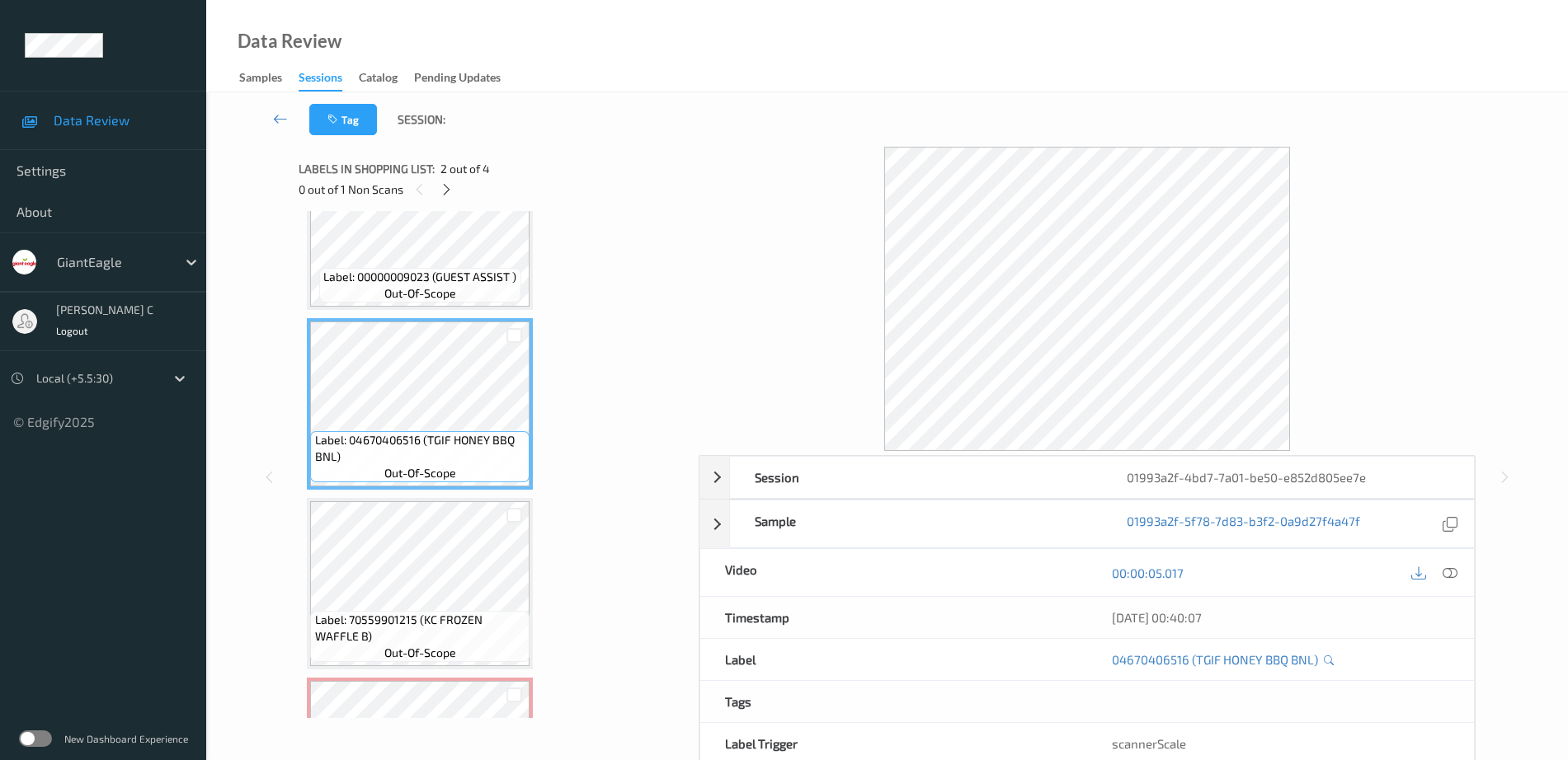
scroll to position [206, 0]
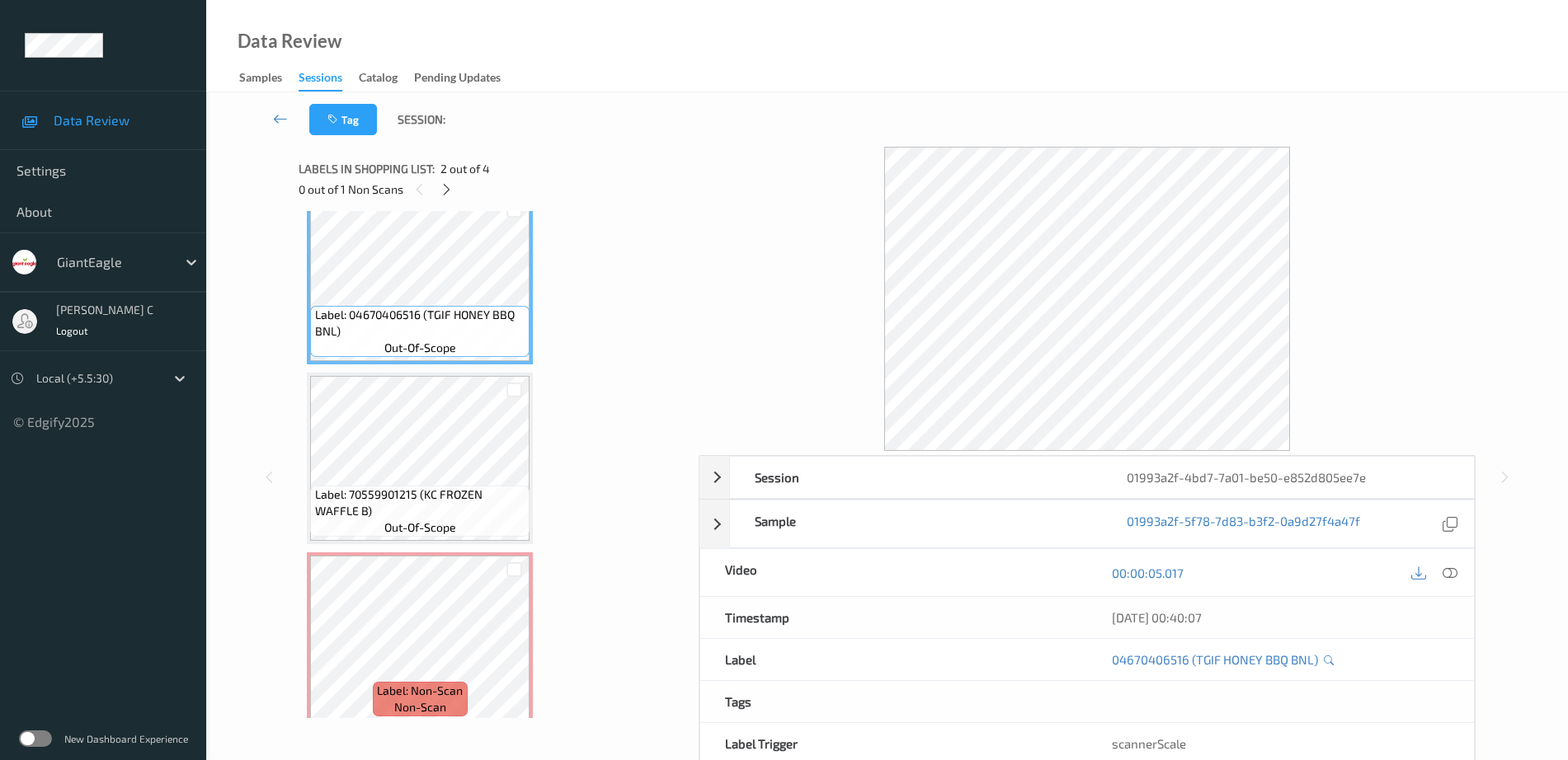
click at [411, 501] on span "Label: 70559901215 (KC FROZEN WAFFLE B)" at bounding box center [421, 503] width 211 height 33
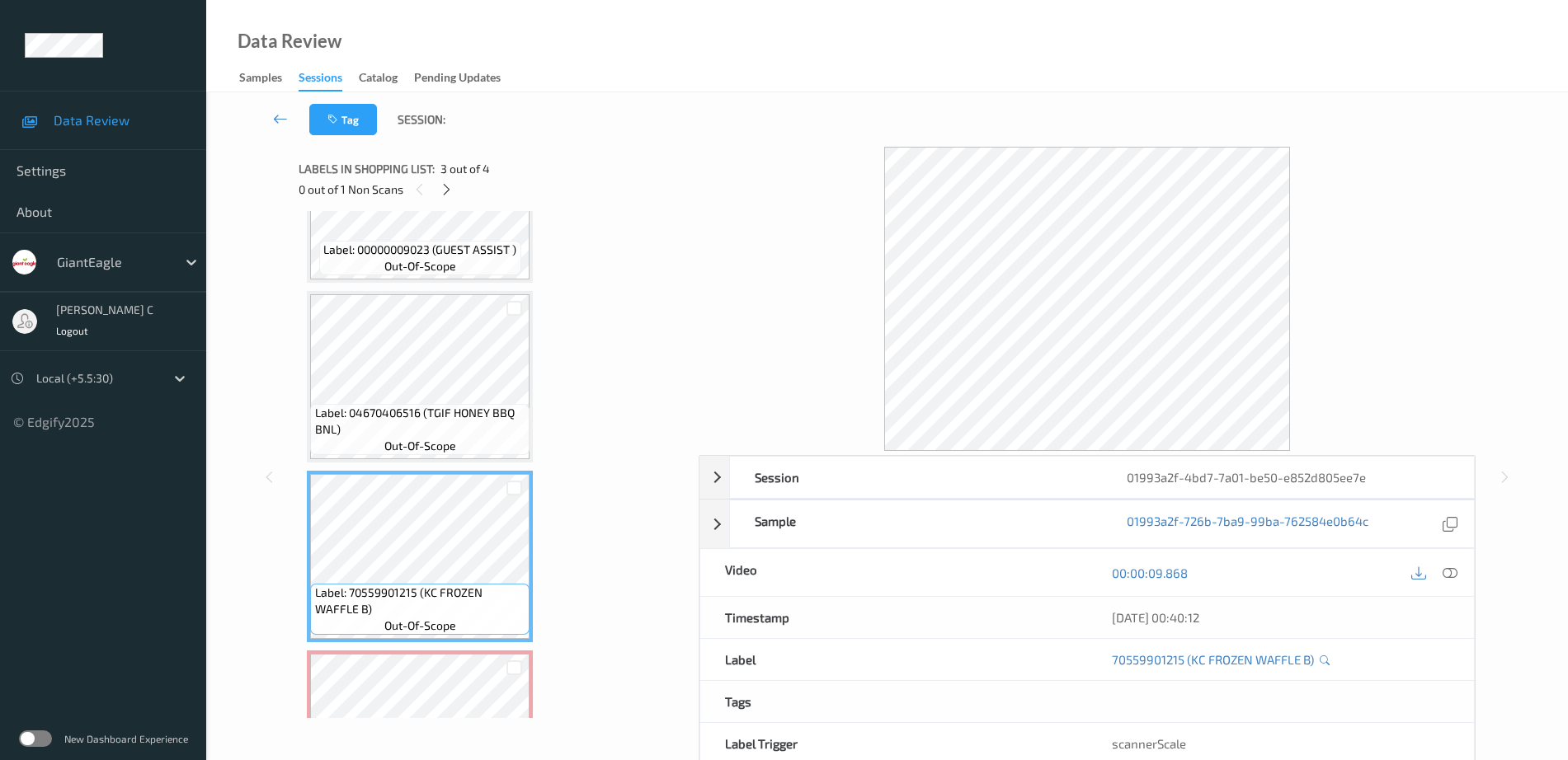
scroll to position [0, 0]
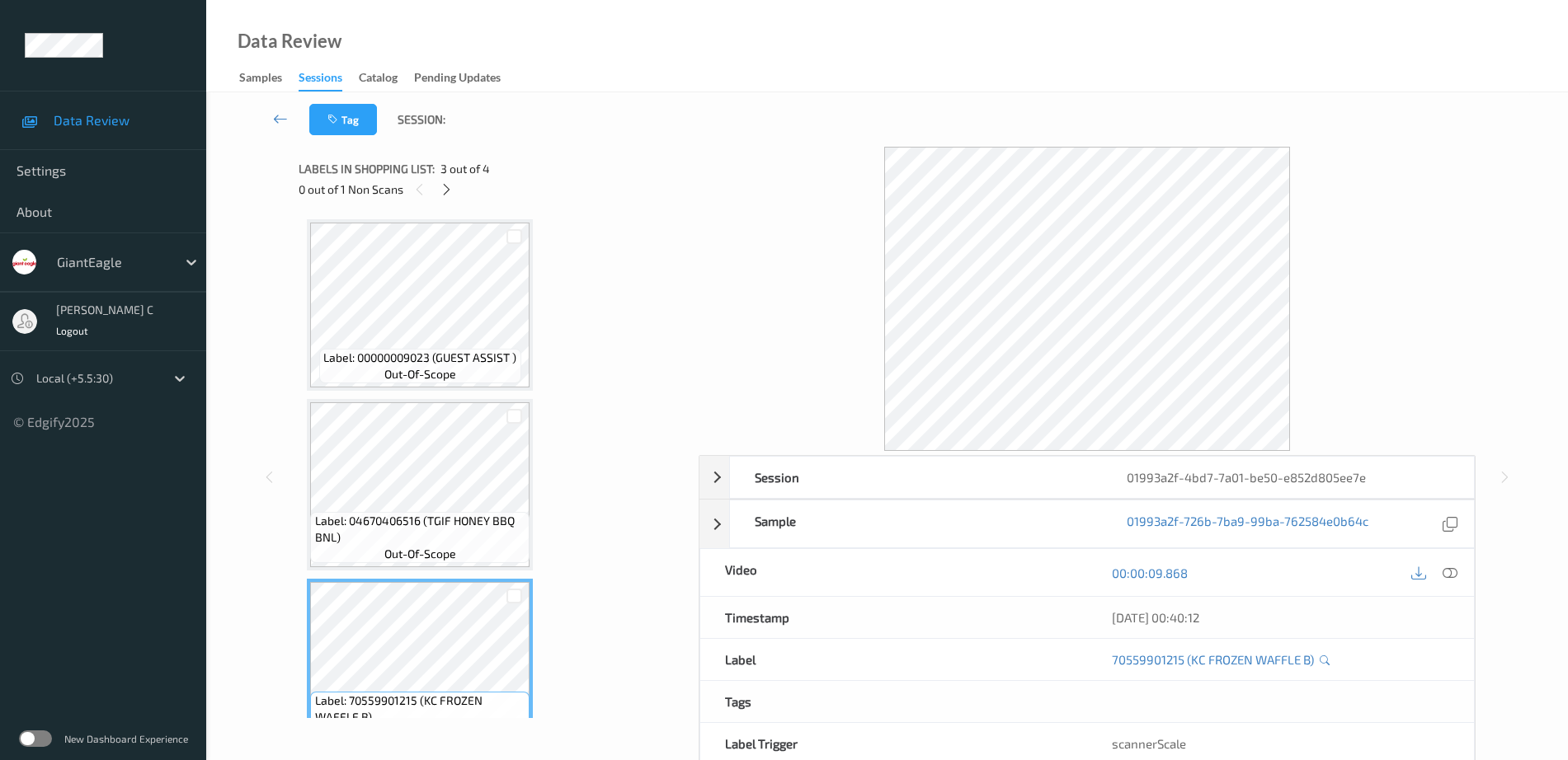
click at [391, 362] on div "Label: 00000009023 (GUEST ASSIST ) out-of-scope" at bounding box center [419, 366] width 202 height 35
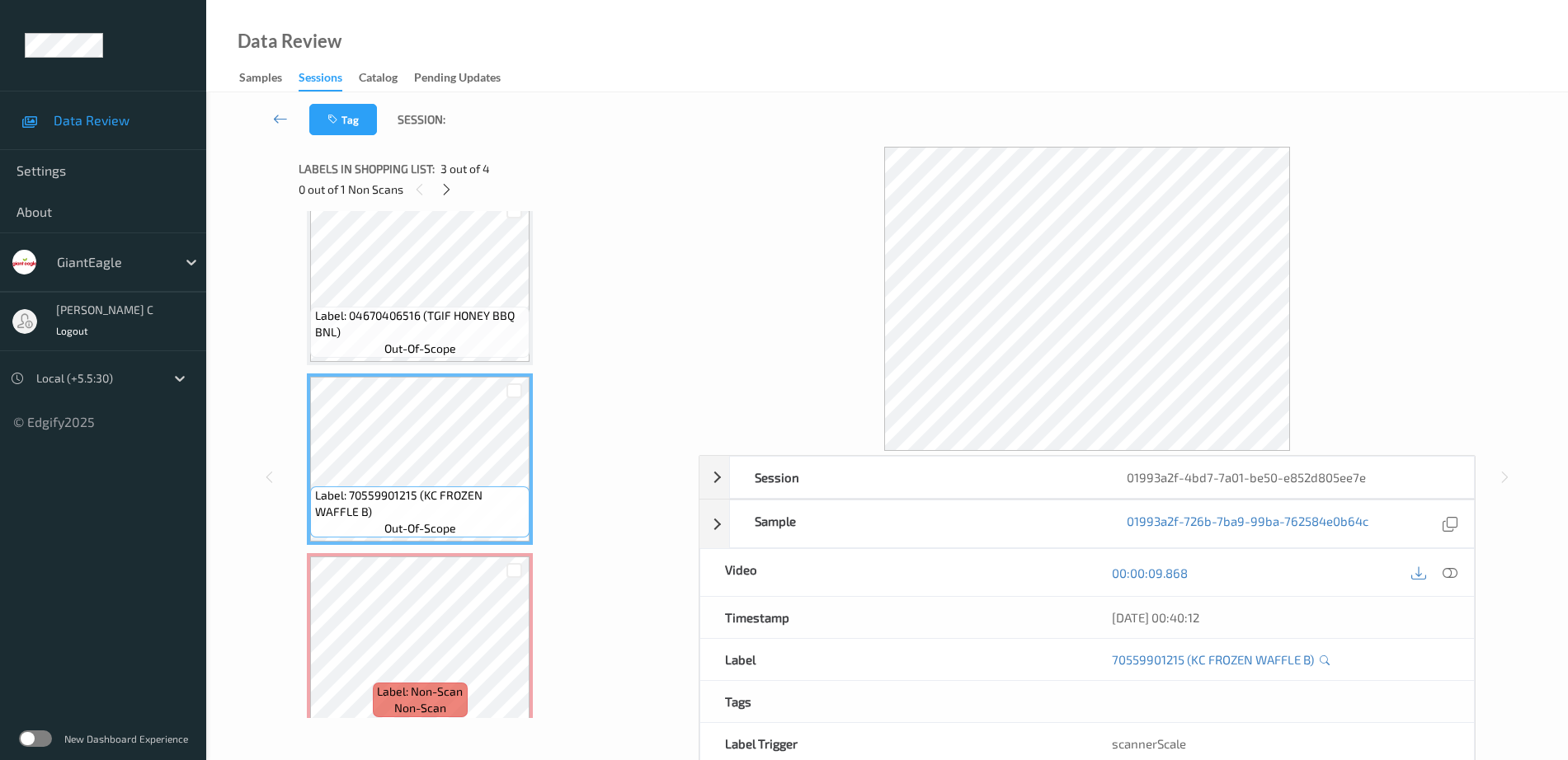
scroll to position [206, 0]
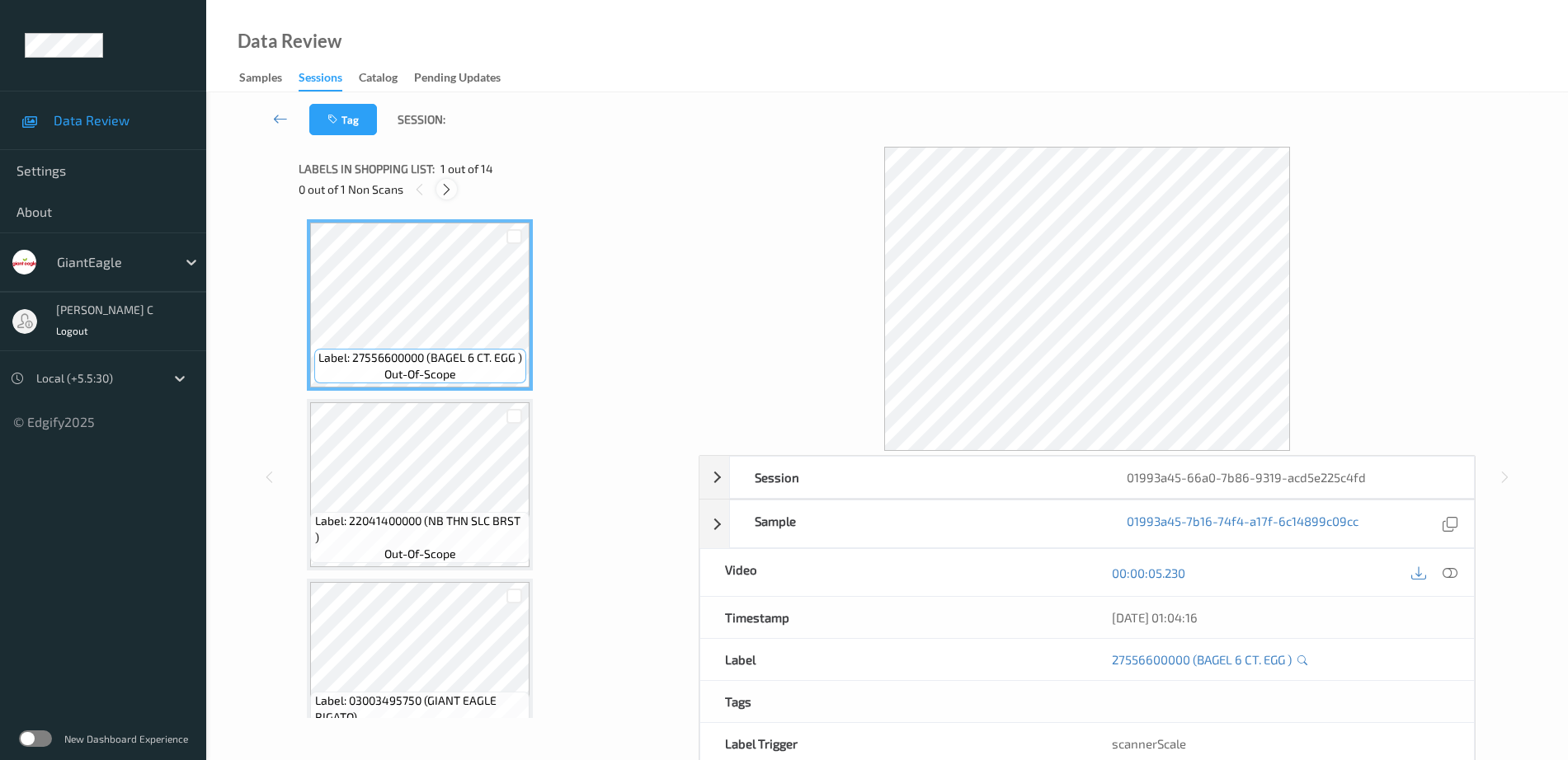
click at [442, 186] on icon at bounding box center [447, 189] width 14 height 15
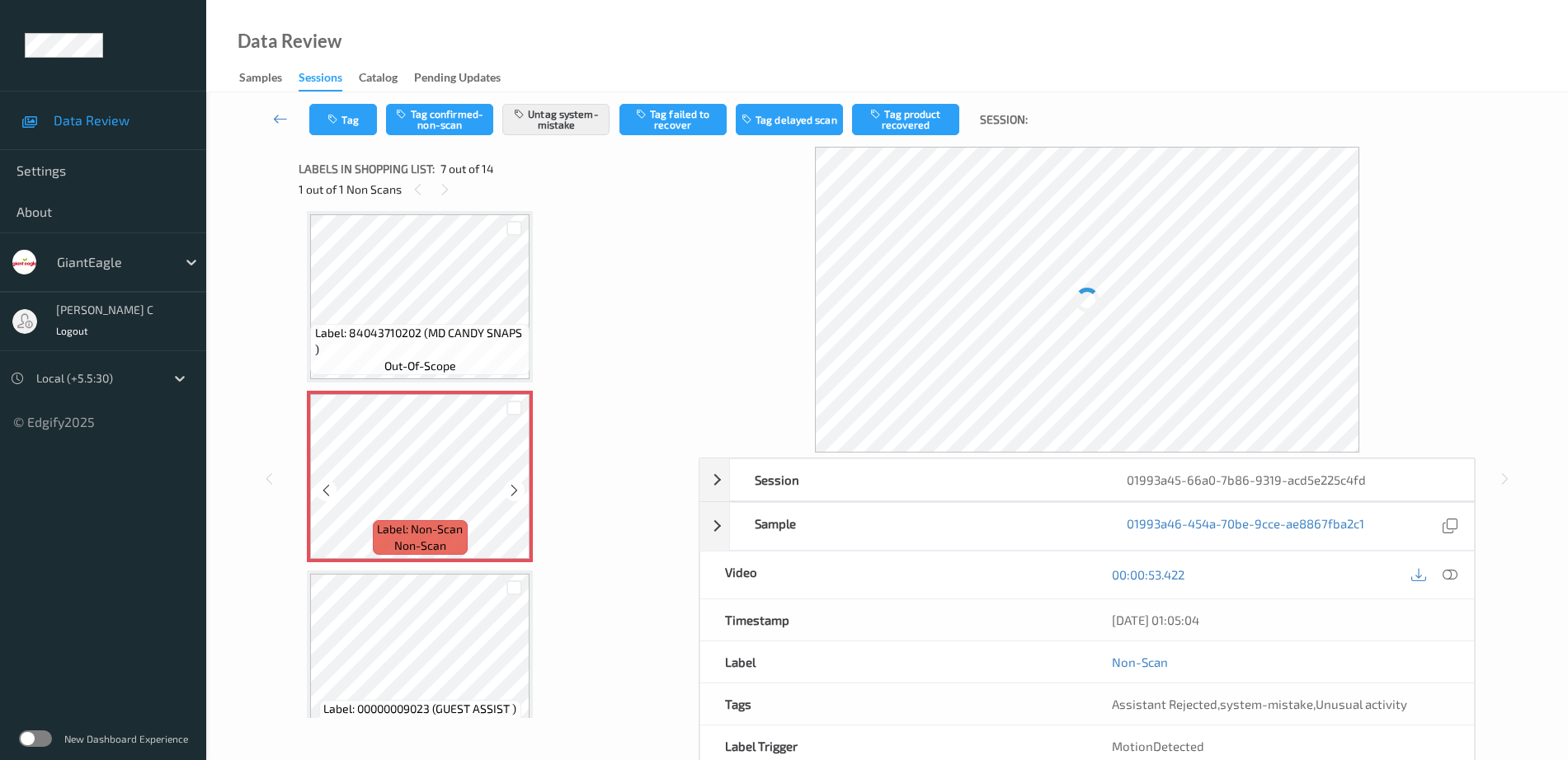
click at [434, 523] on span "Label: Non-Scan" at bounding box center [419, 529] width 86 height 17
click at [515, 493] on icon at bounding box center [514, 490] width 14 height 15
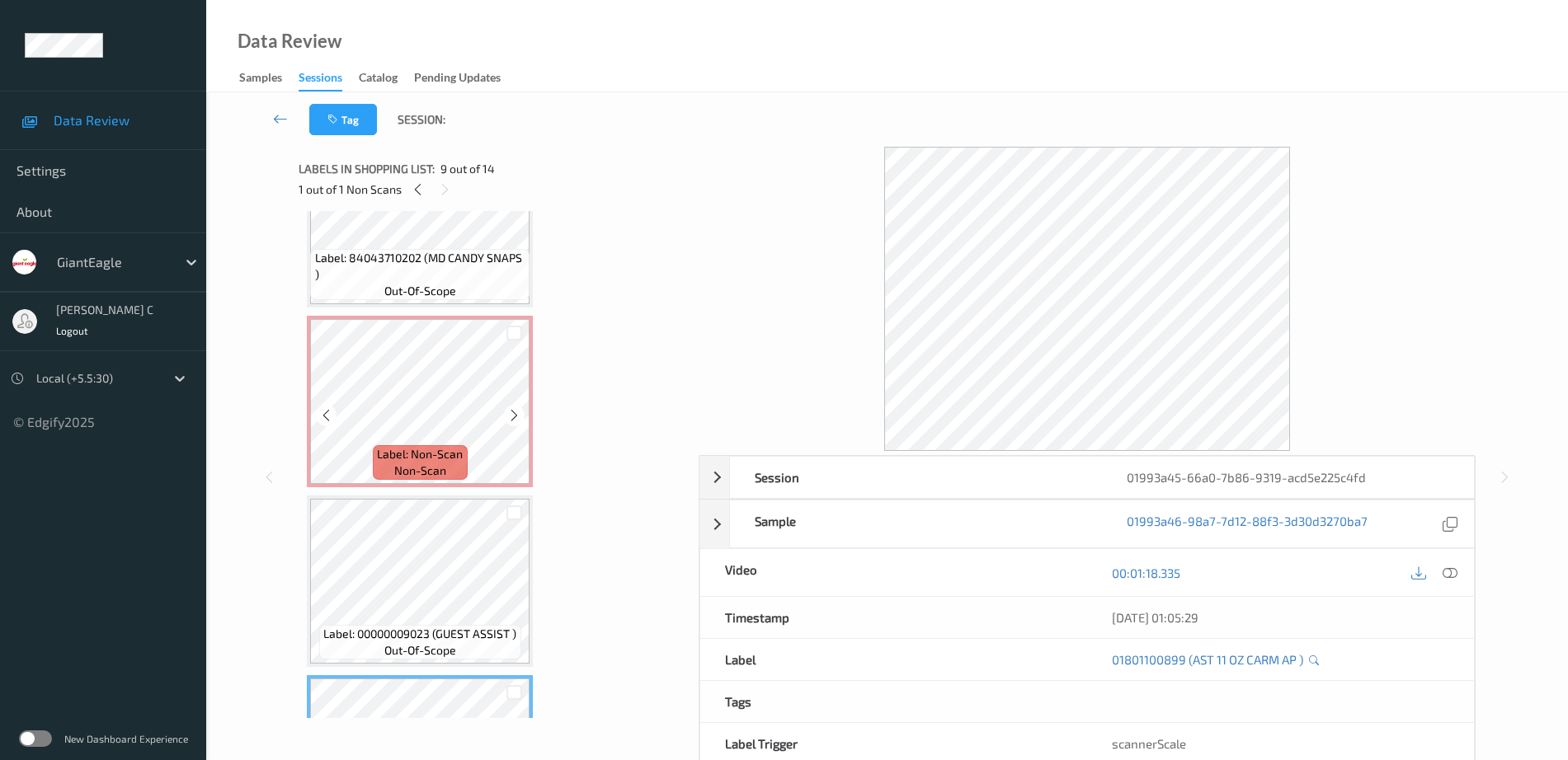
scroll to position [804, 0]
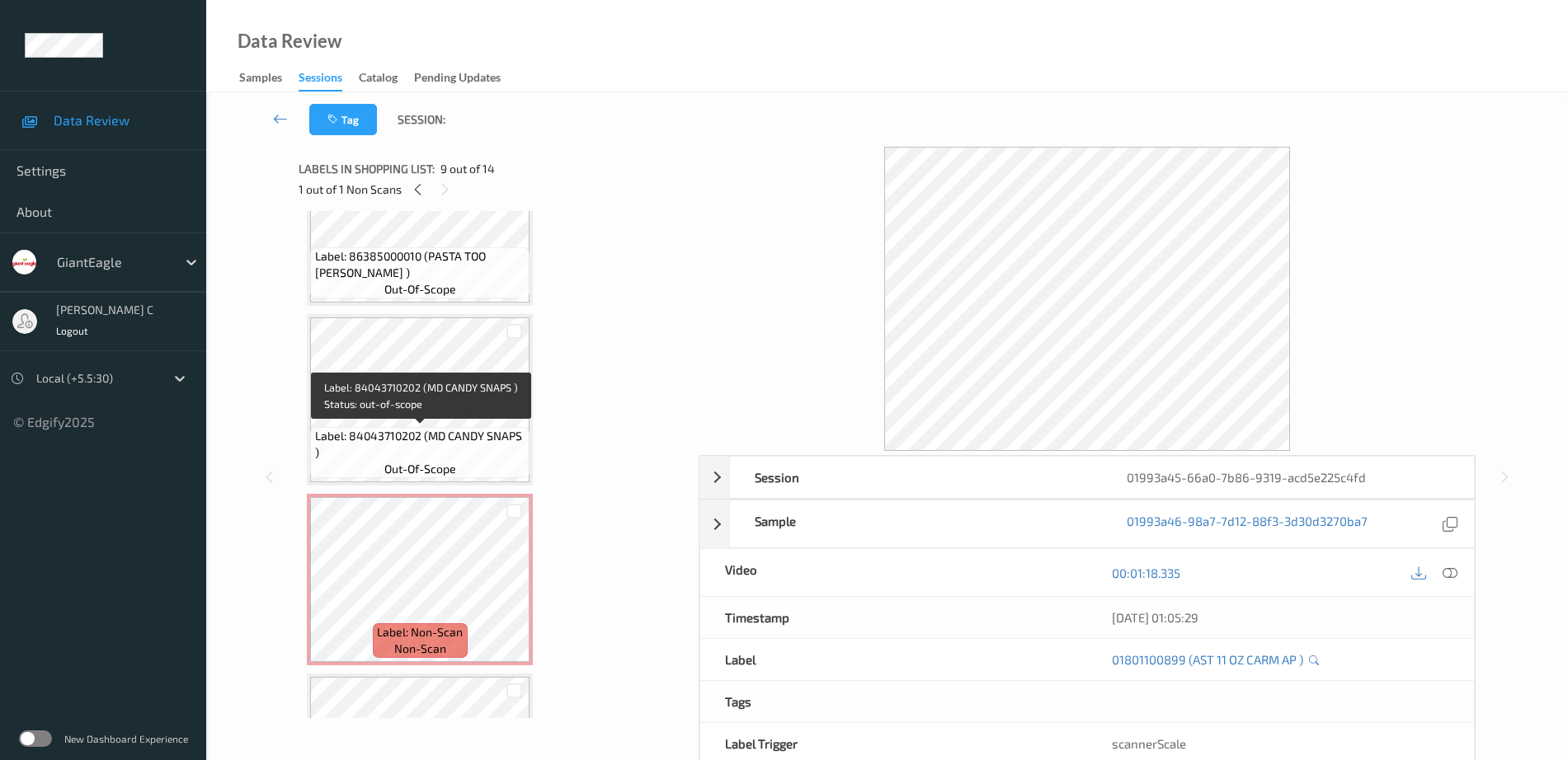
click at [482, 435] on span "Label: 84043710202 (MD CANDY SNAPS )" at bounding box center [421, 444] width 211 height 33
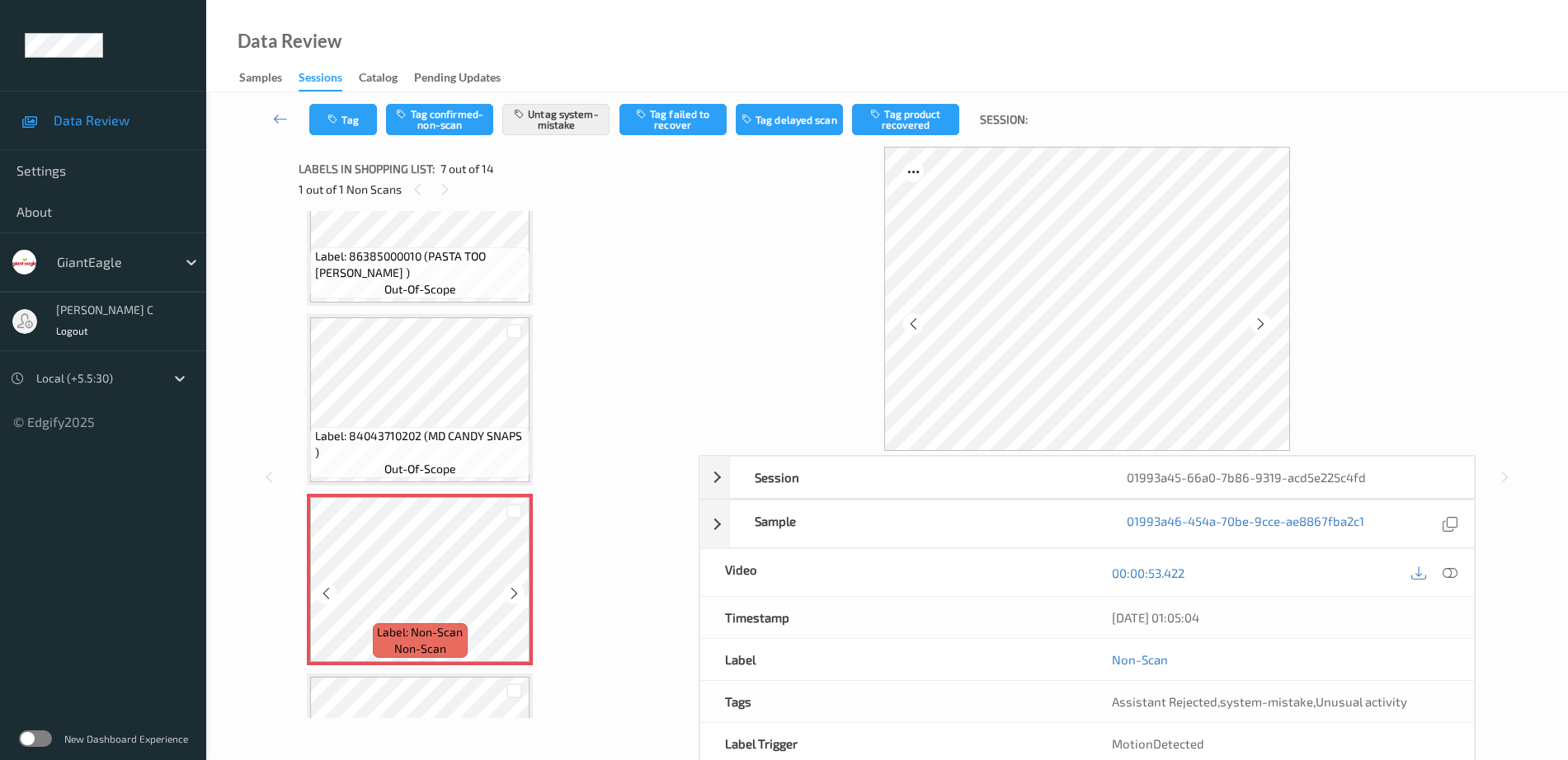
scroll to position [598, 0]
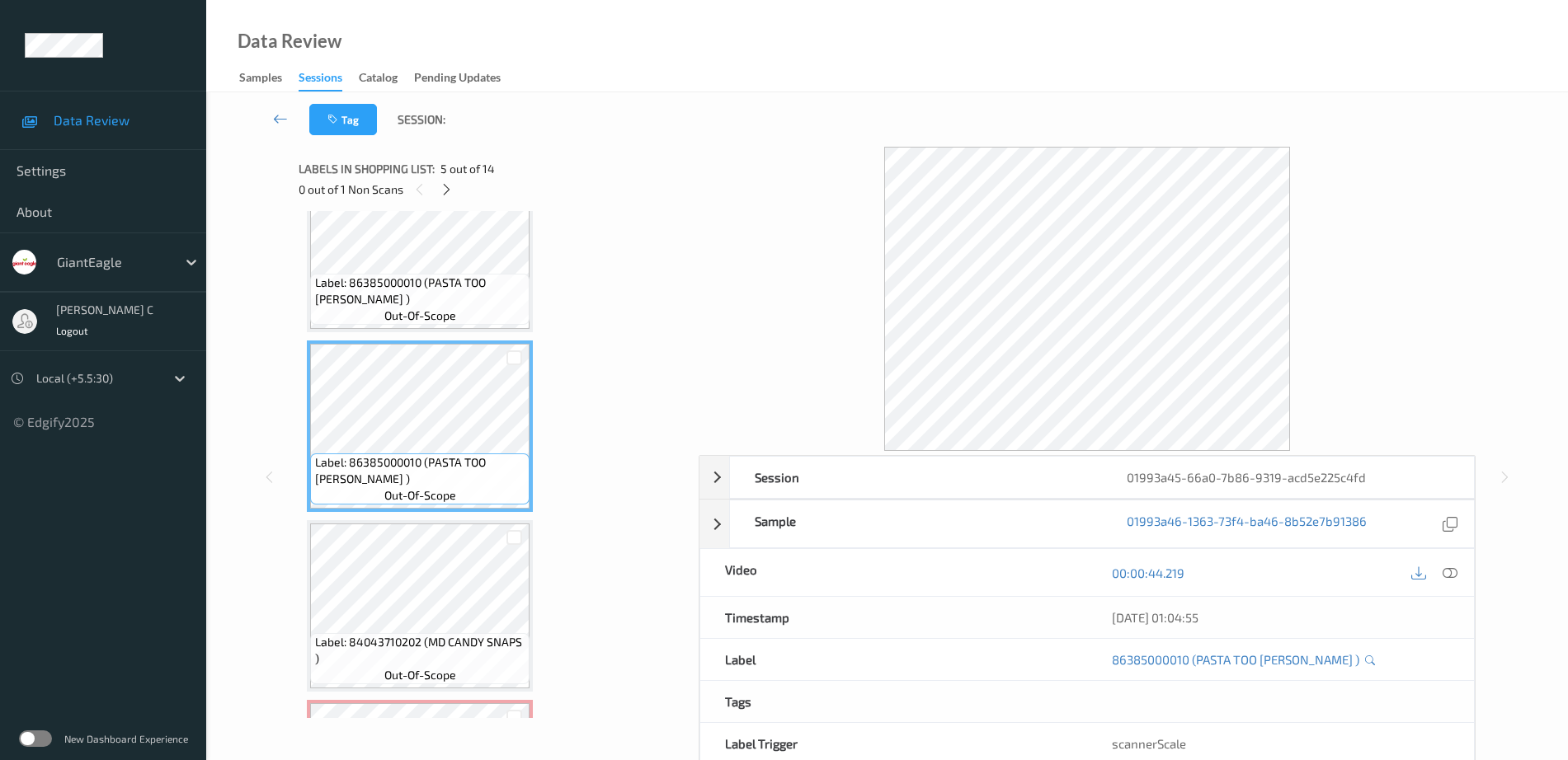
drag, startPoint x: 1457, startPoint y: 578, endPoint x: 1452, endPoint y: 590, distance: 13.0
click at [1456, 578] on icon at bounding box center [1450, 573] width 15 height 15
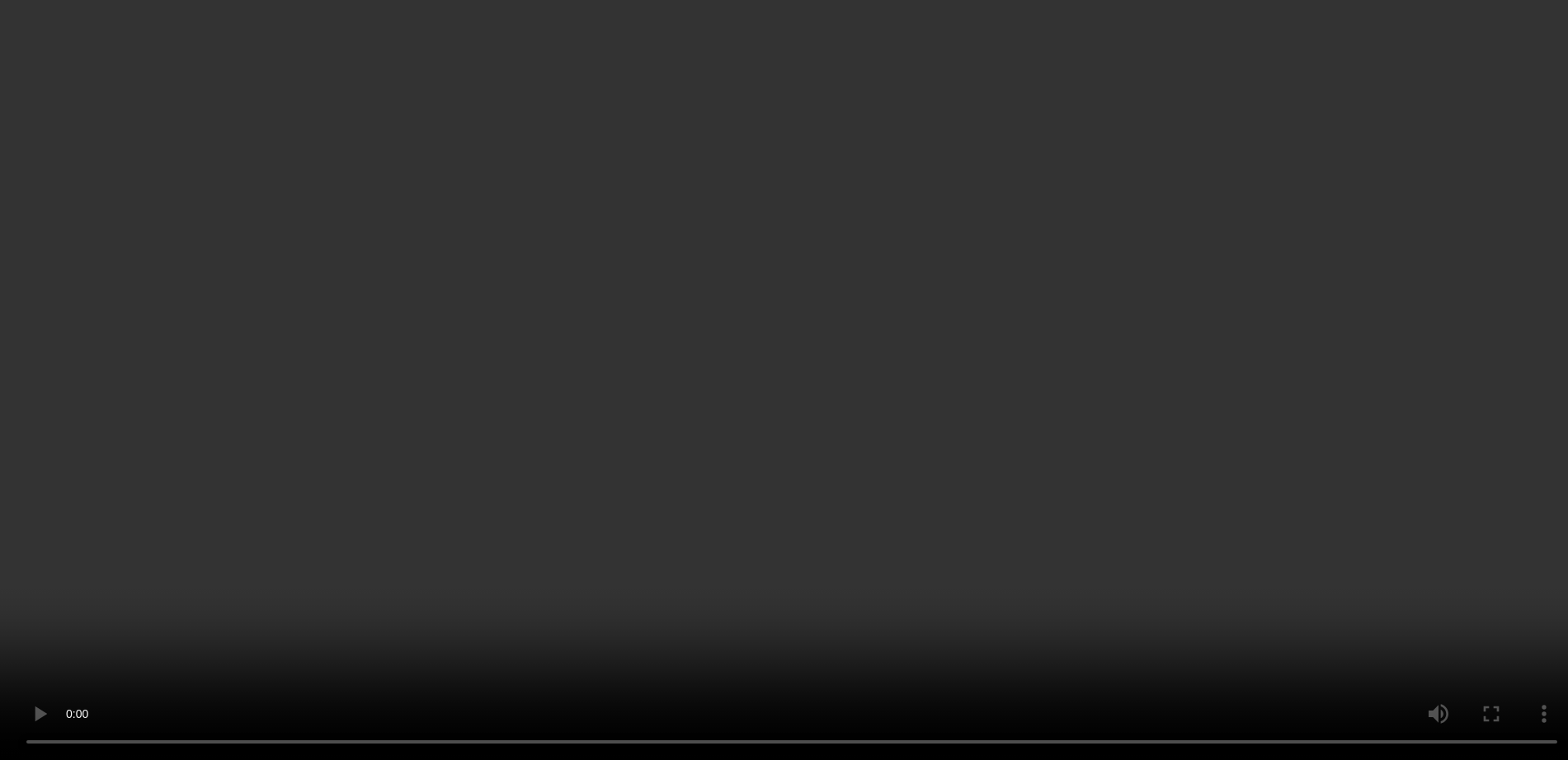
scroll to position [804, 0]
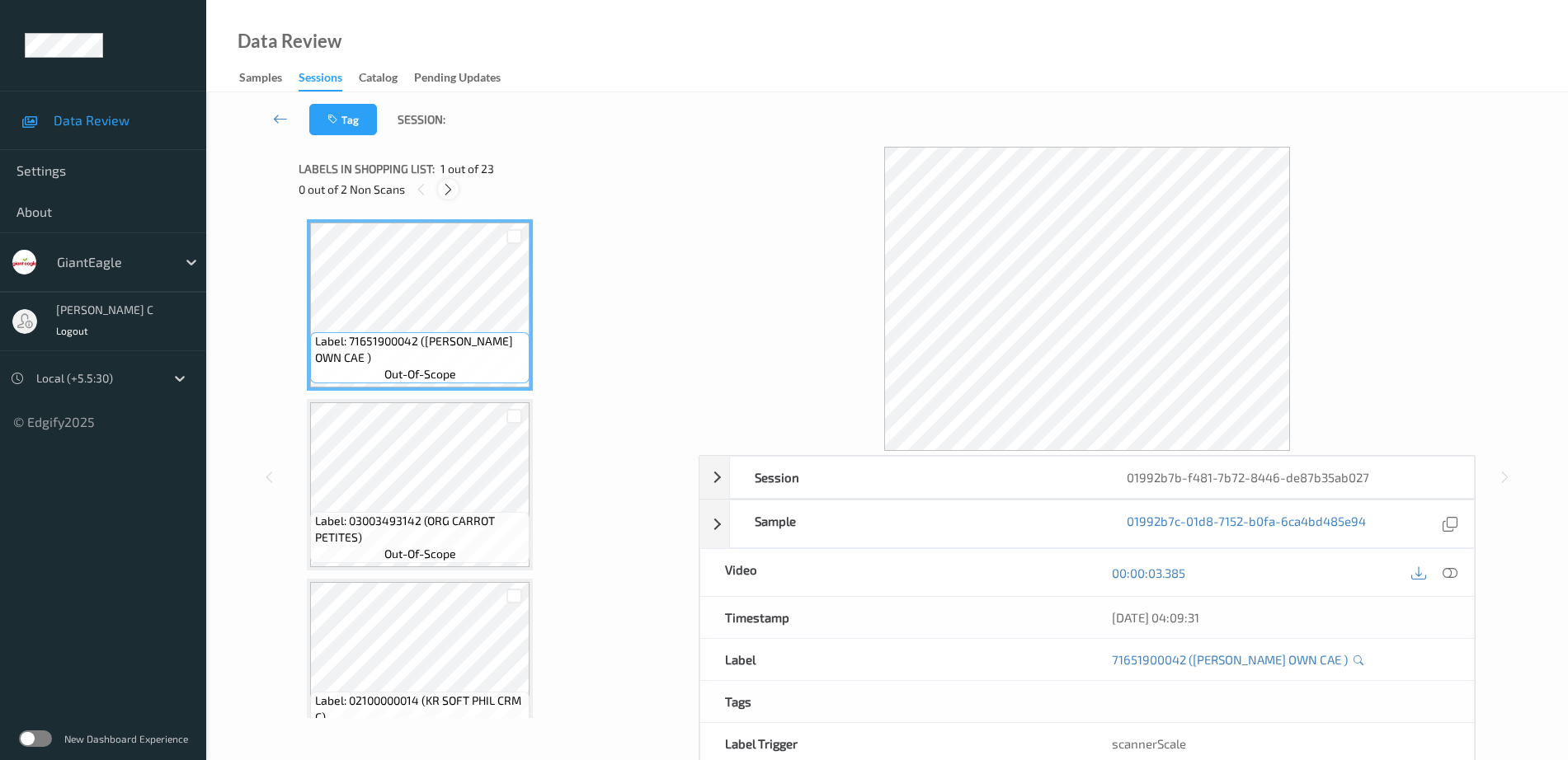
click at [447, 188] on icon at bounding box center [449, 189] width 14 height 15
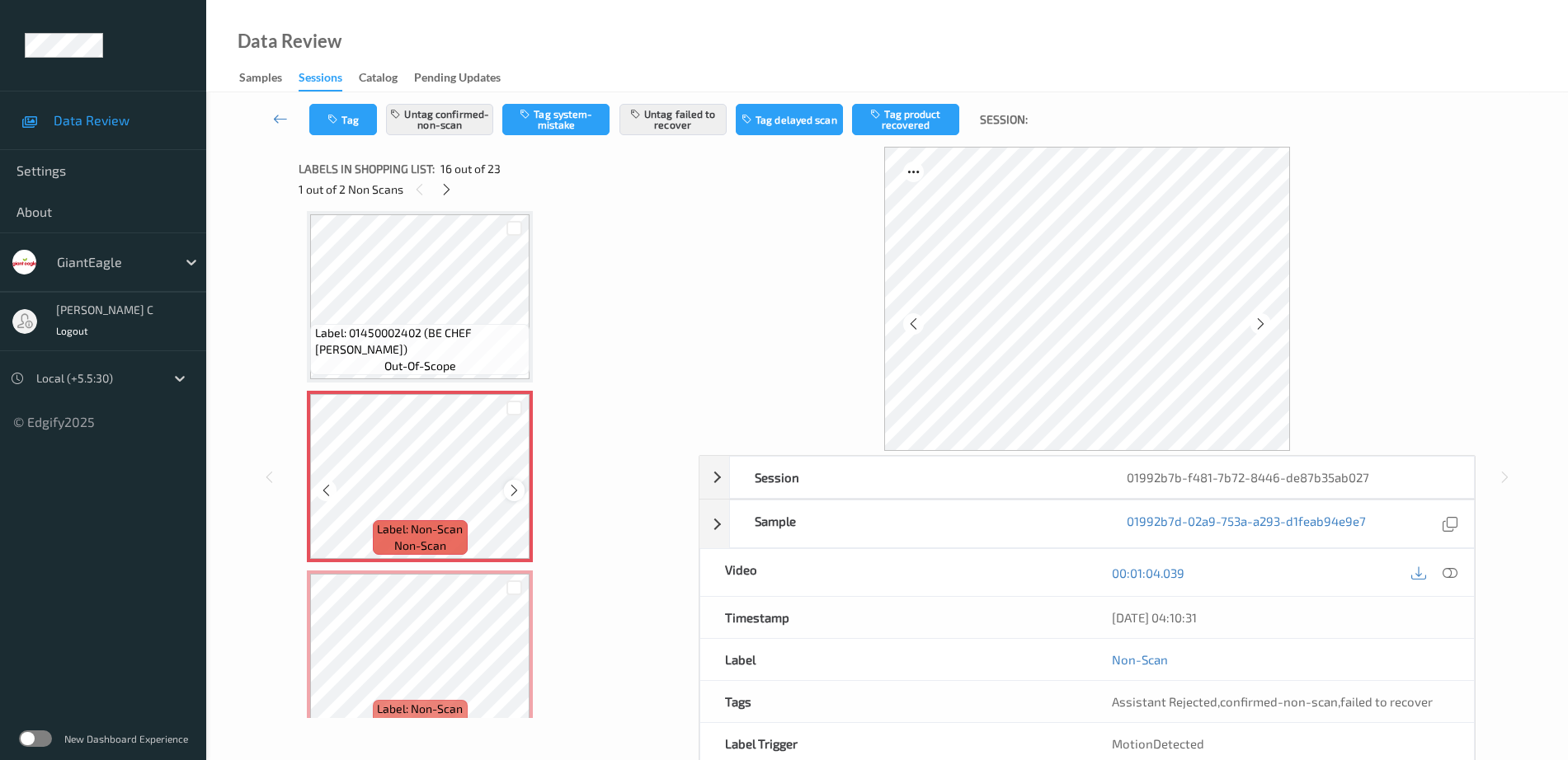
click at [511, 487] on icon at bounding box center [514, 490] width 14 height 15
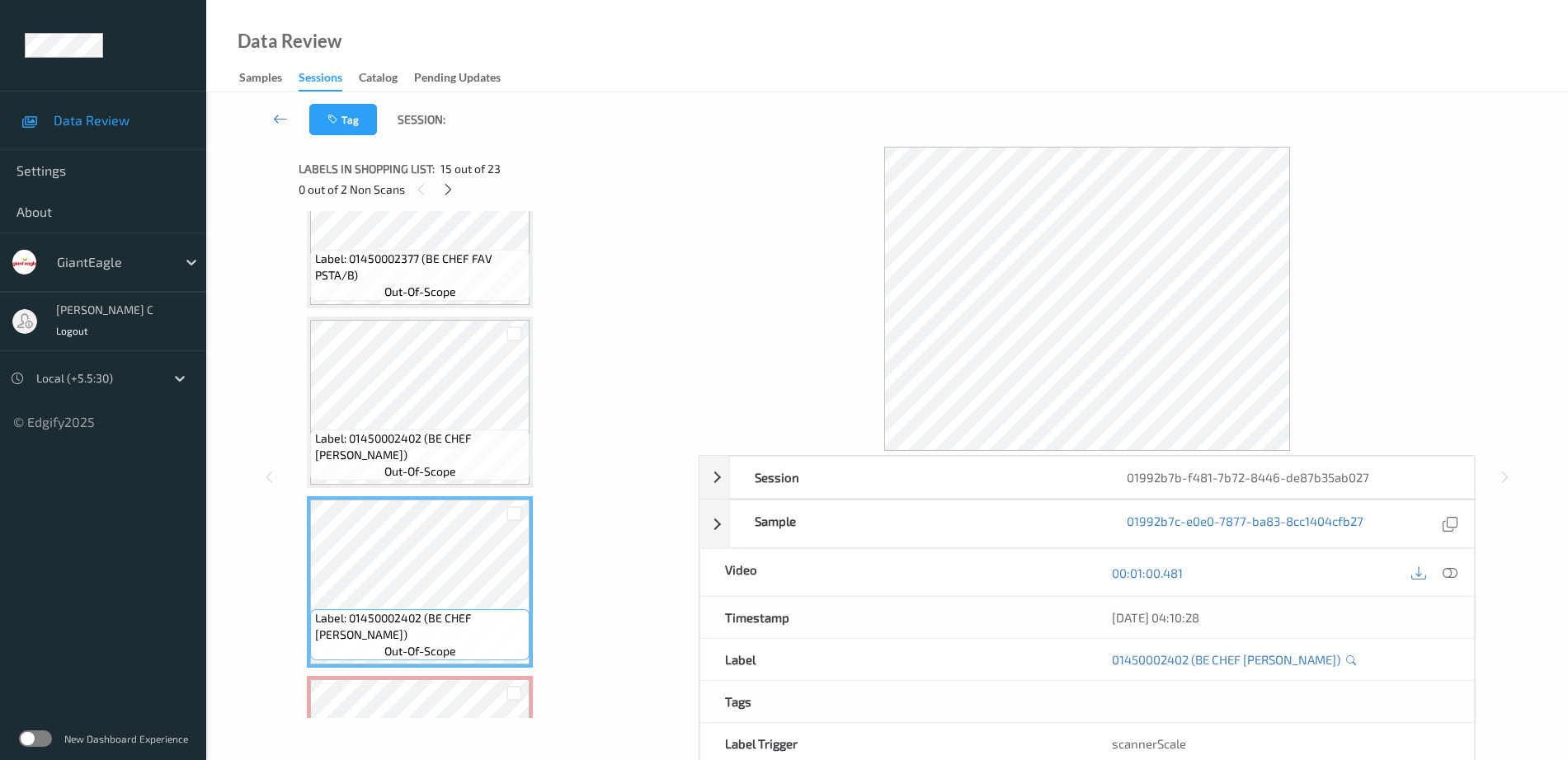
scroll to position [2215, 0]
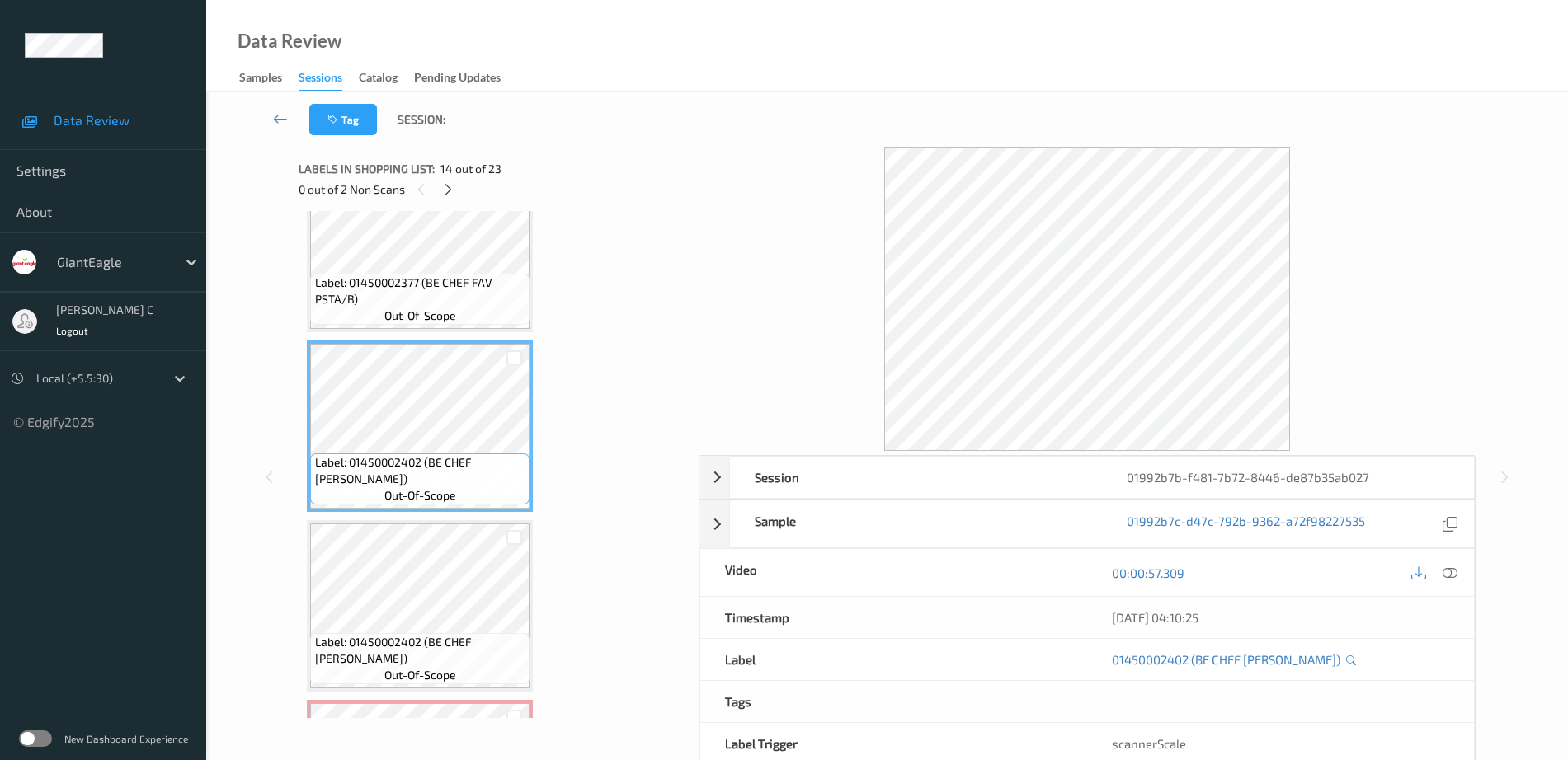
click at [1452, 575] on icon at bounding box center [1450, 573] width 15 height 15
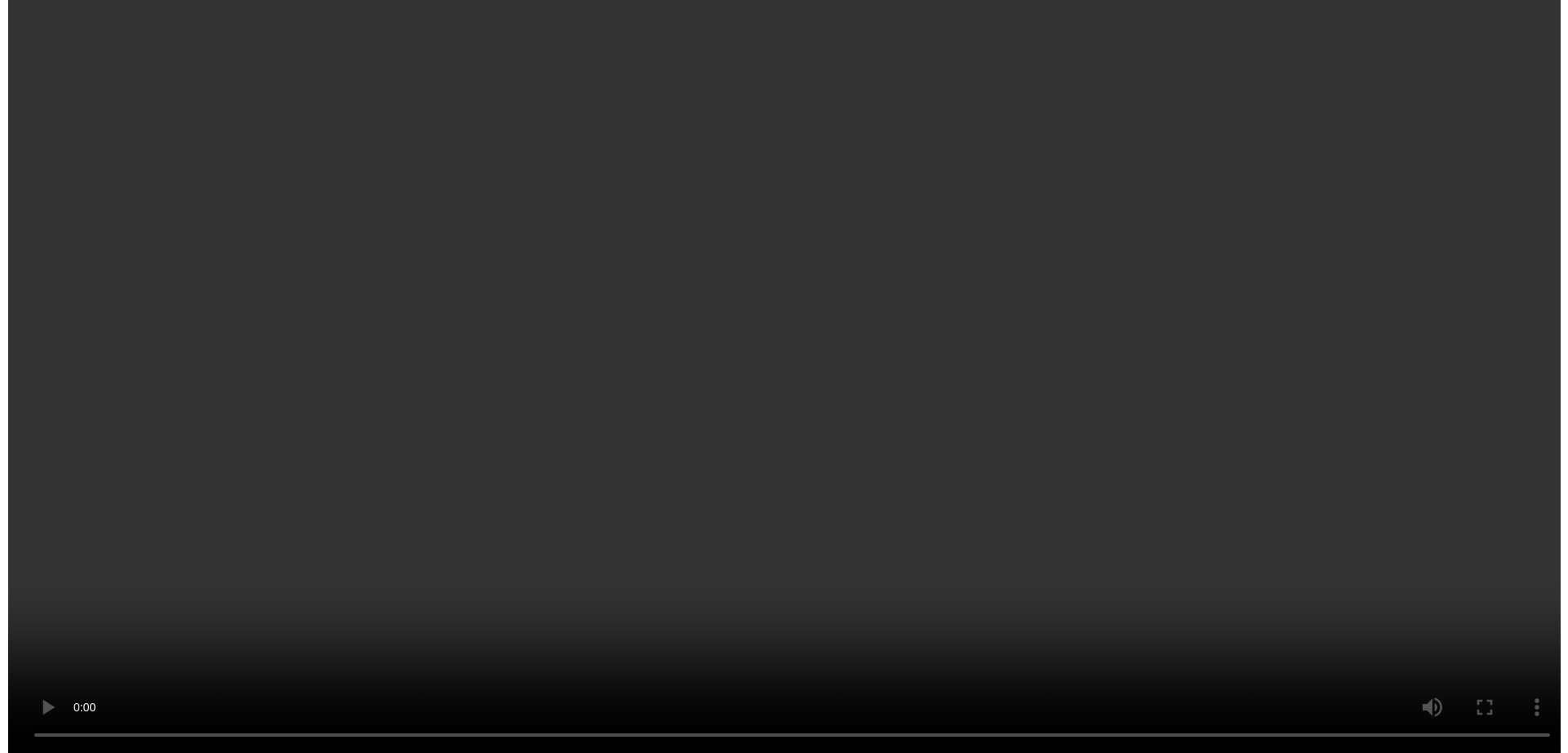
scroll to position [2807, 0]
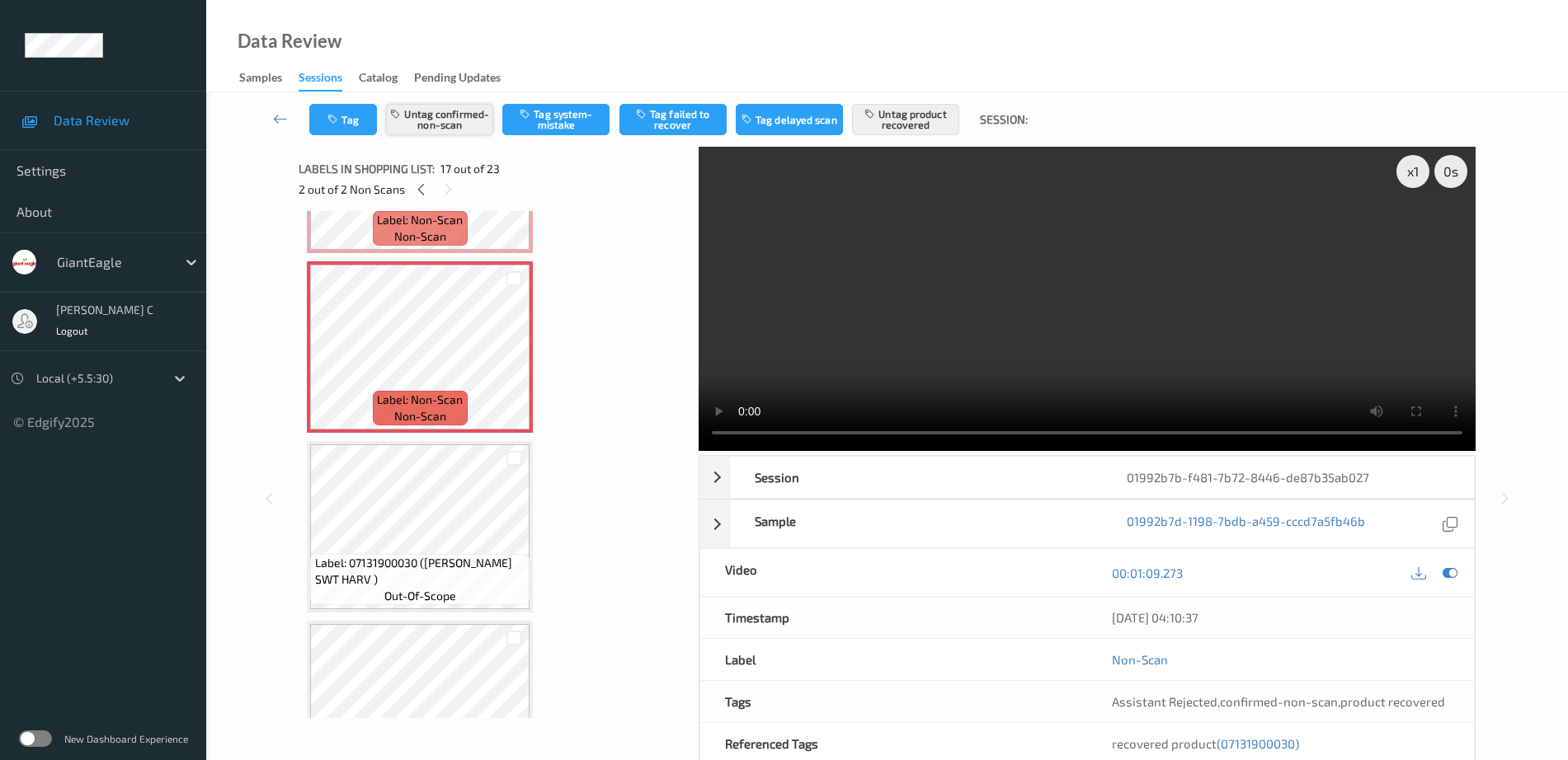
click at [405, 129] on button "Untag confirmed-non-scan" at bounding box center [439, 119] width 107 height 31
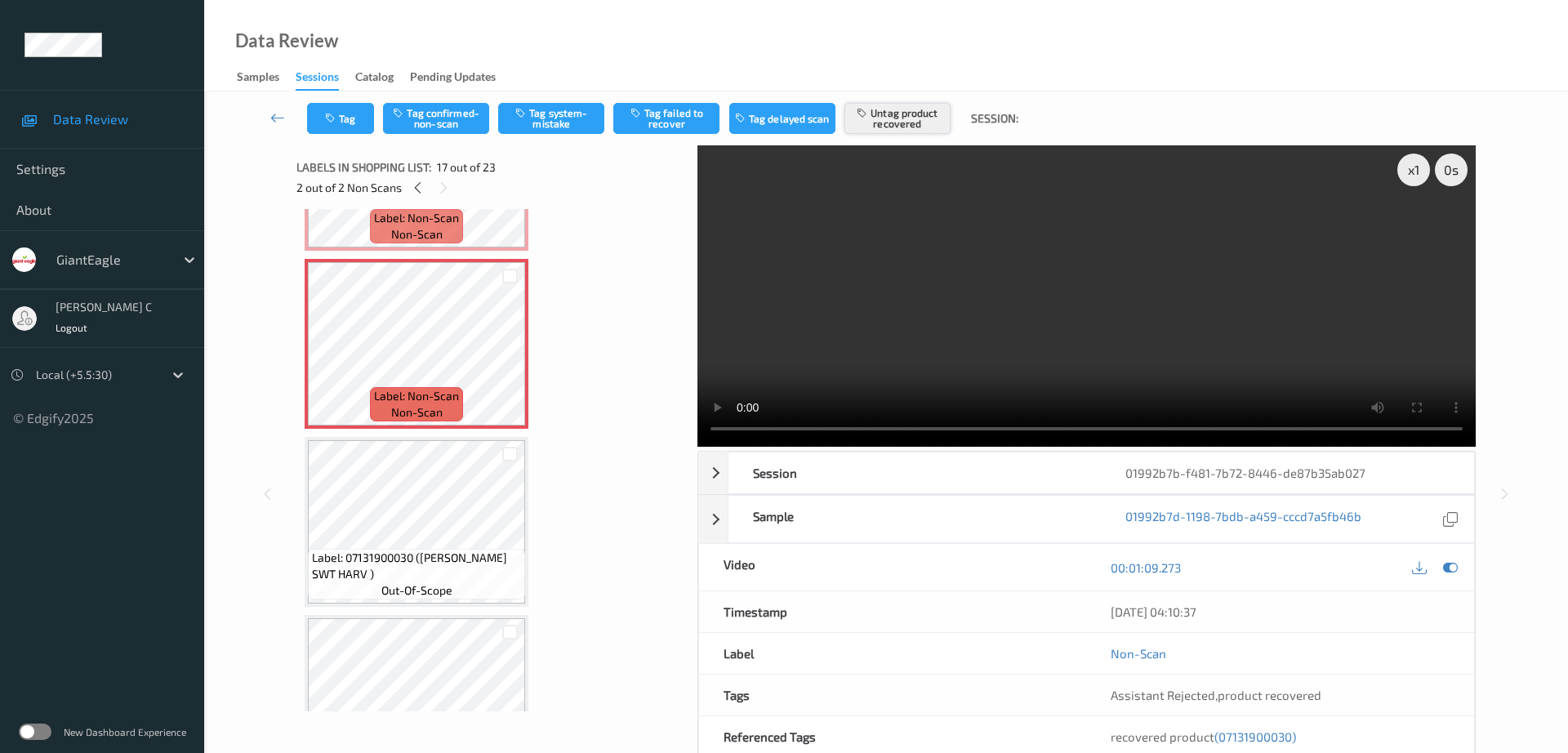
click at [910, 121] on button "Untag product recovered" at bounding box center [898, 118] width 106 height 31
click at [532, 131] on button "Tag system-mistake" at bounding box center [551, 118] width 106 height 31
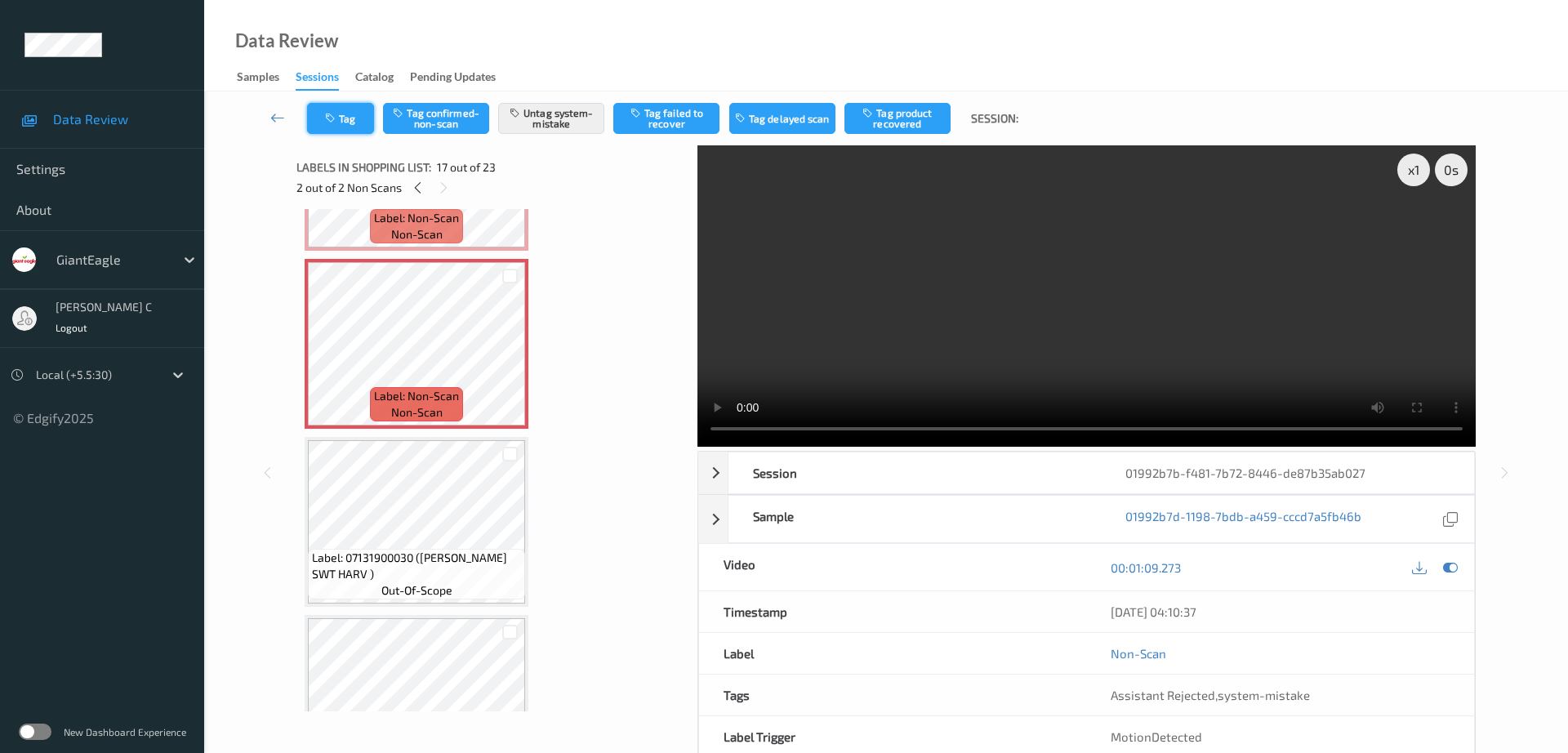
click at [334, 130] on button "Tag" at bounding box center [341, 118] width 67 height 31
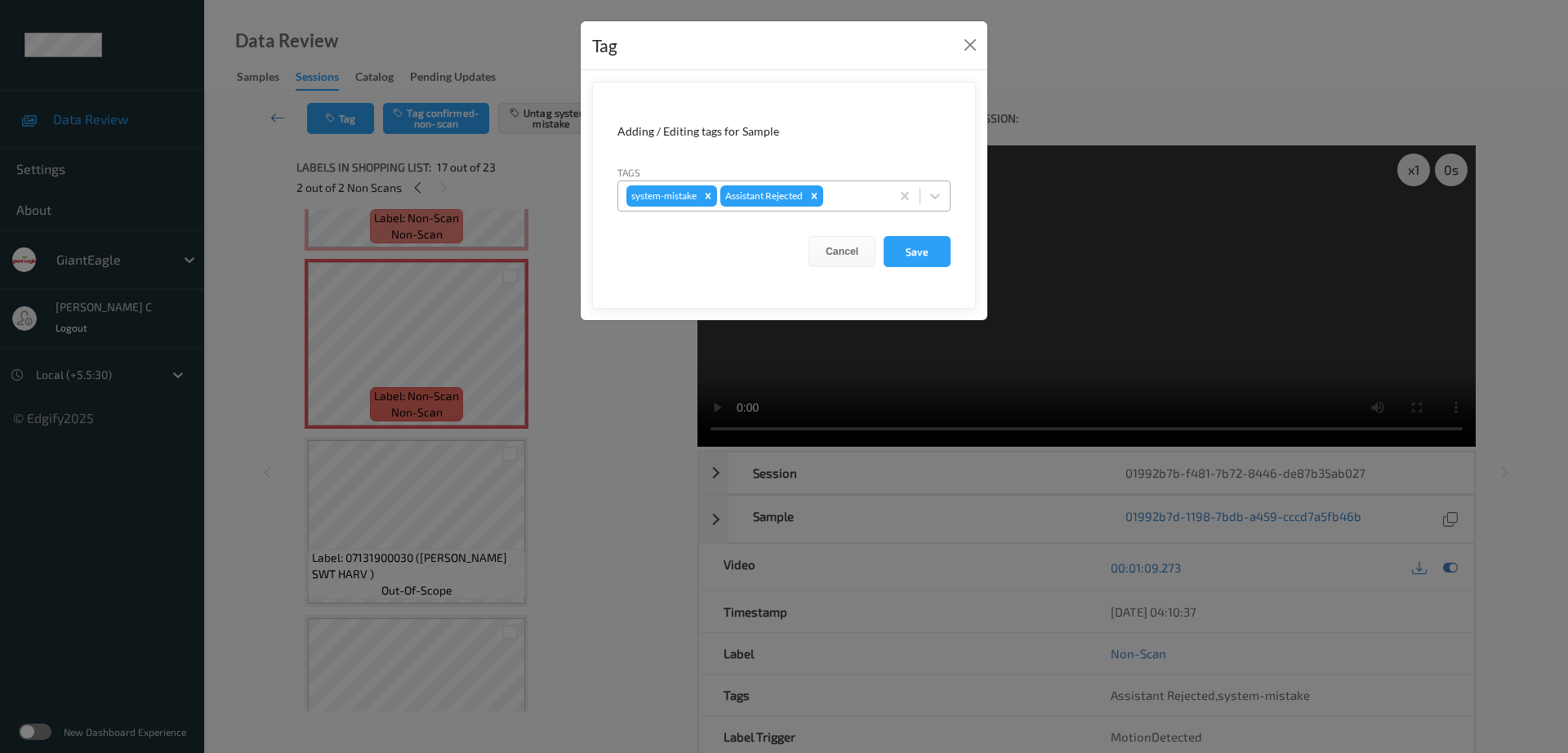
click at [854, 193] on div at bounding box center [854, 196] width 55 height 19
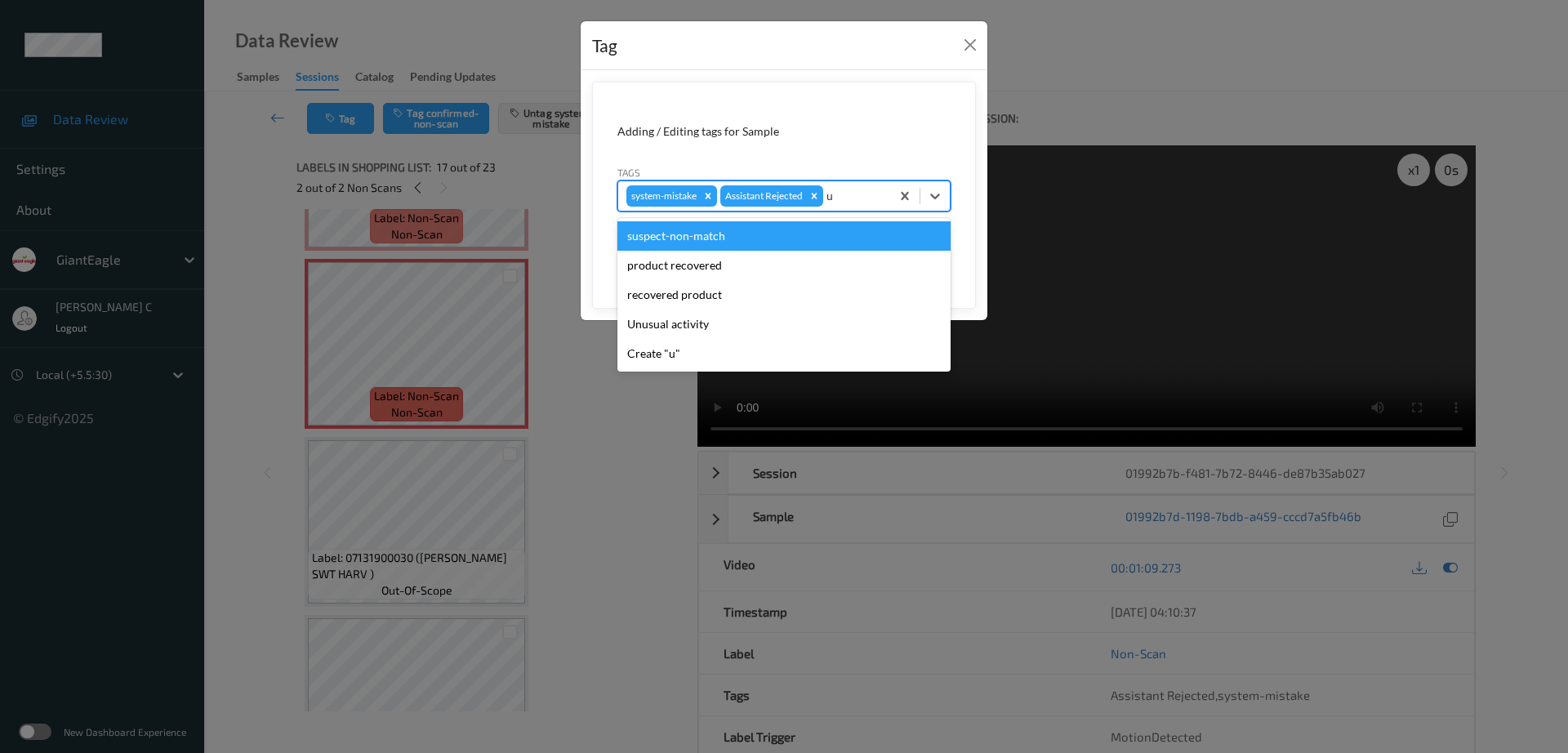
type input "un"
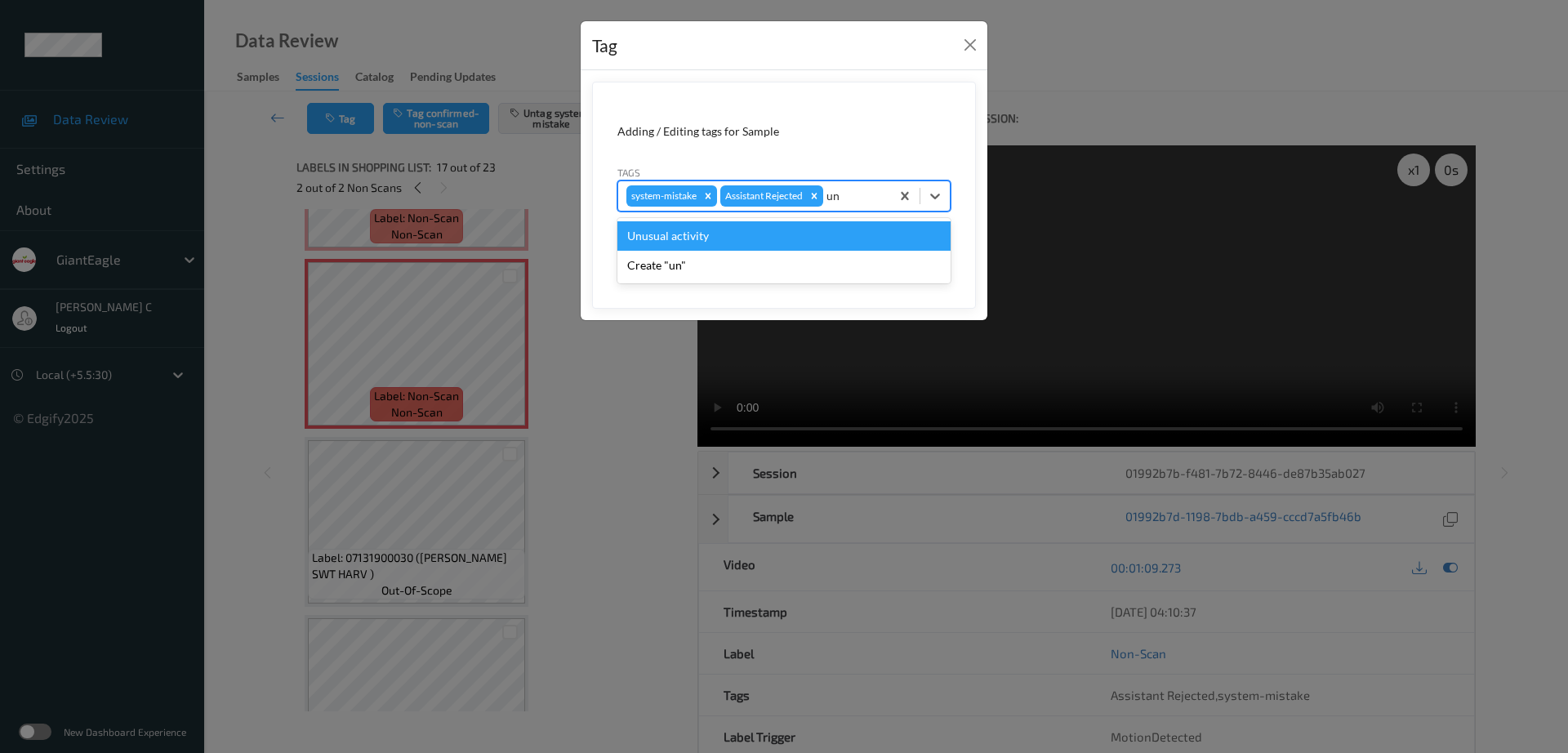
click at [727, 244] on div "Unusual activity" at bounding box center [784, 236] width 333 height 29
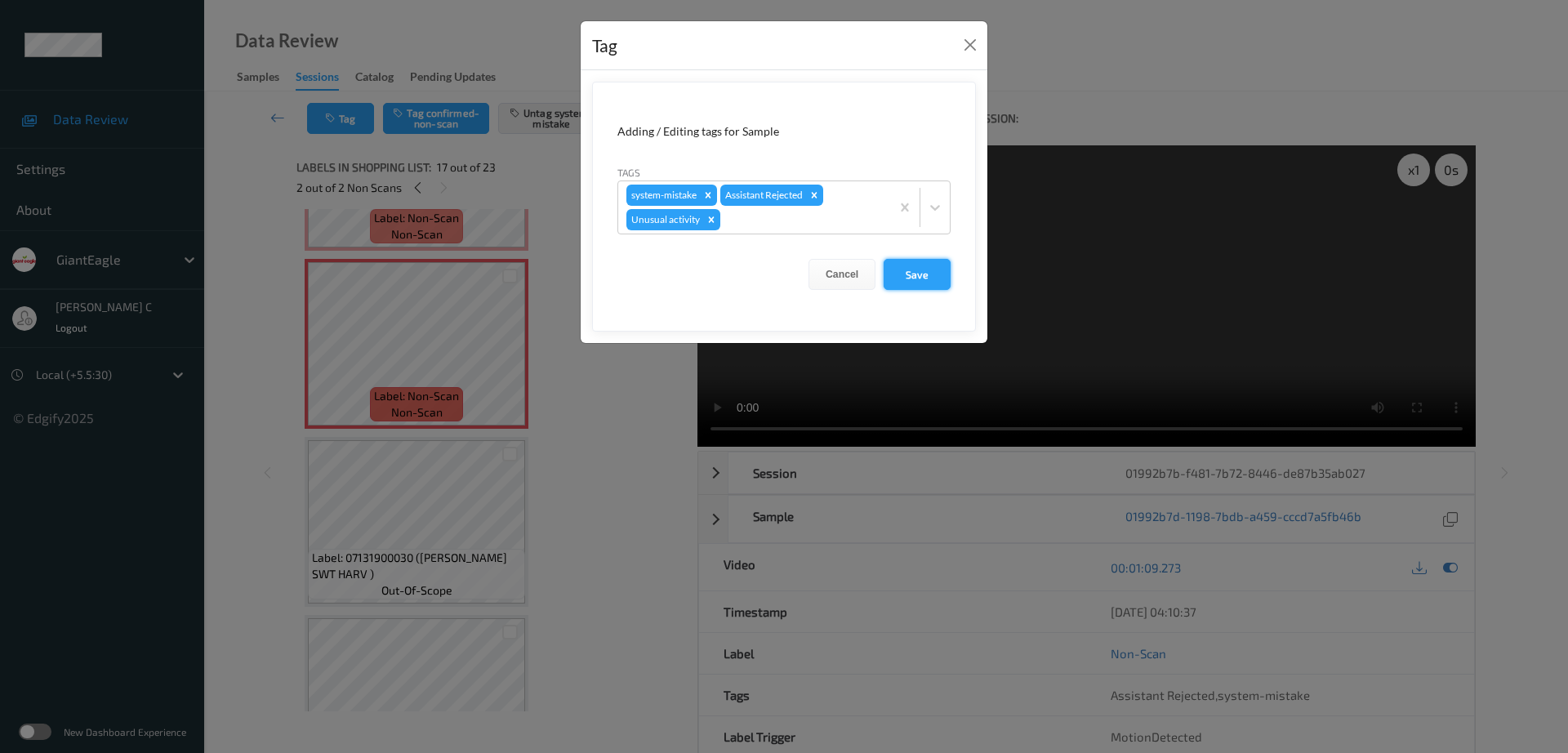
click at [901, 283] on button "Save" at bounding box center [918, 274] width 67 height 31
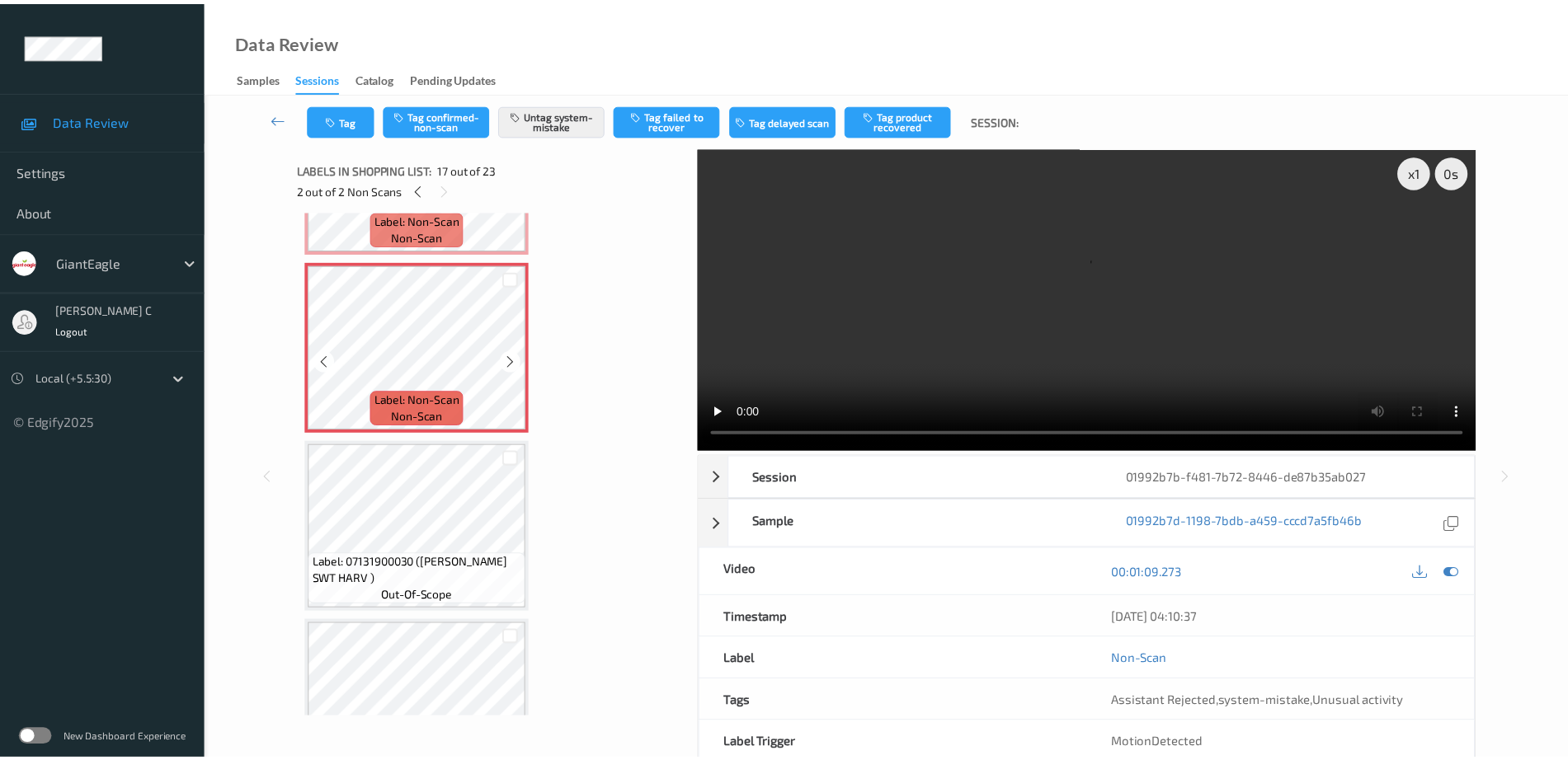
scroll to position [2730, 0]
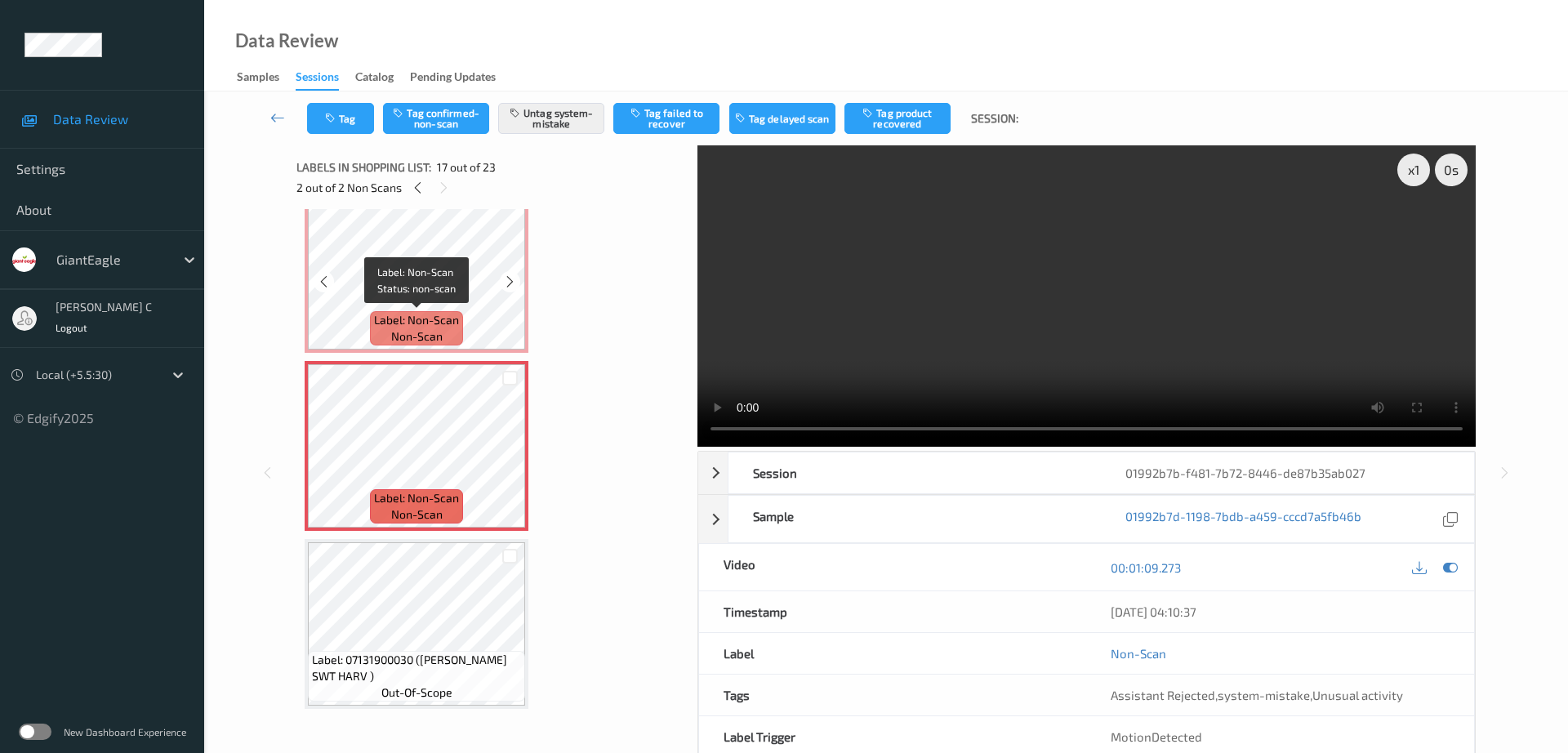
click at [453, 316] on span "Label: Non-Scan" at bounding box center [416, 320] width 85 height 17
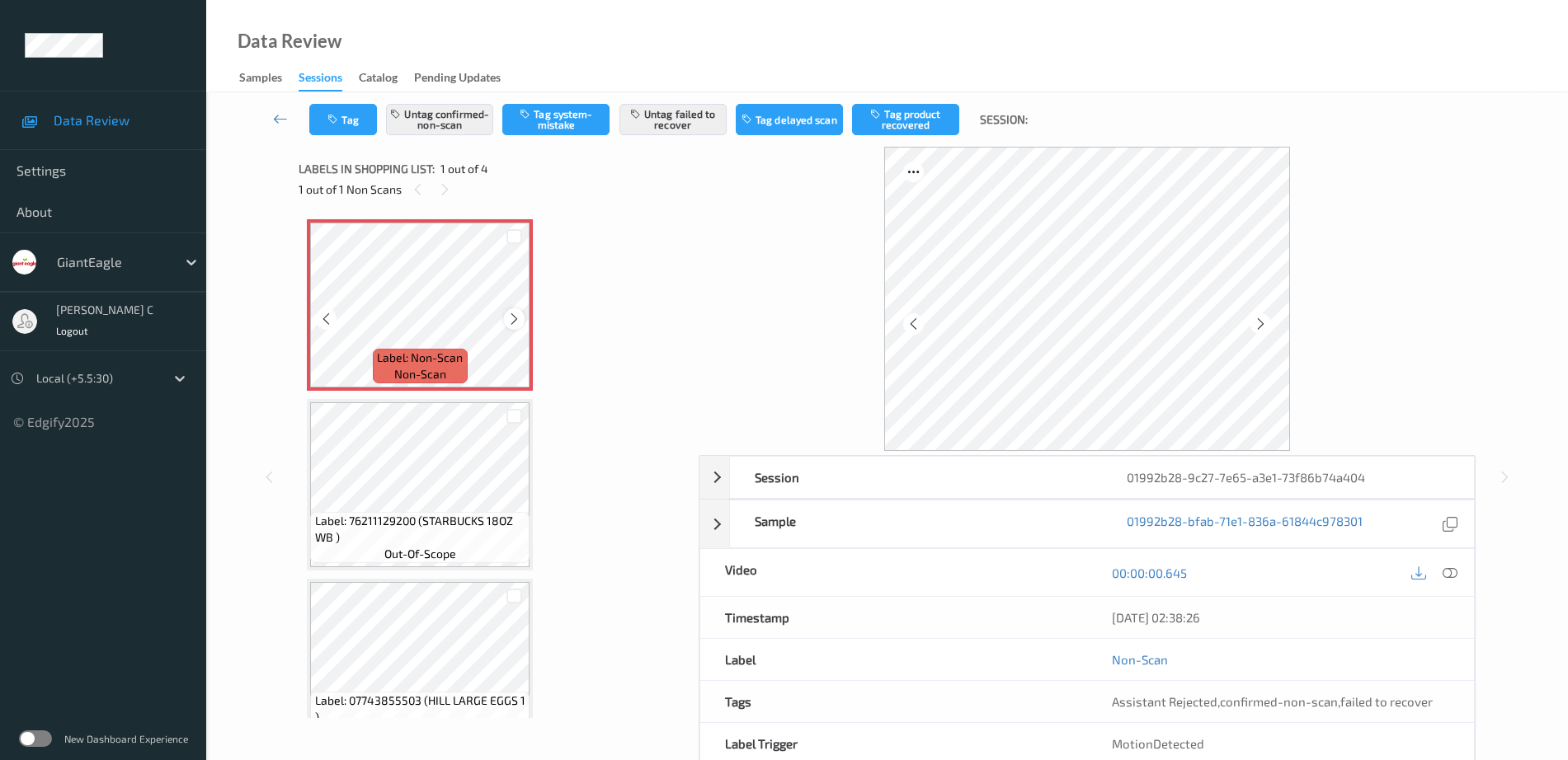
click at [513, 313] on icon at bounding box center [514, 319] width 14 height 15
click at [1453, 571] on icon at bounding box center [1450, 573] width 15 height 15
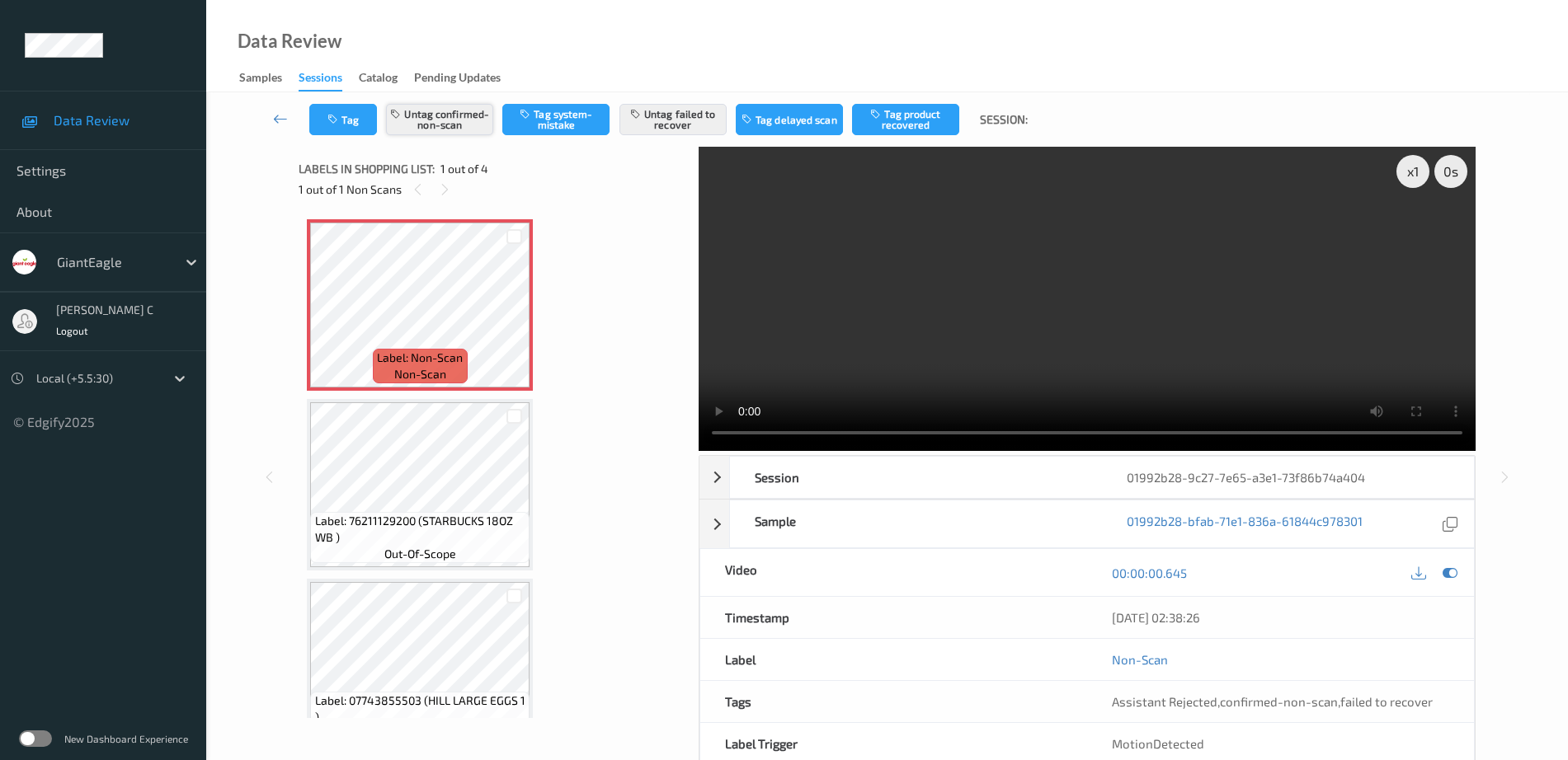
click at [439, 114] on button "Untag confirmed-non-scan" at bounding box center [439, 119] width 107 height 31
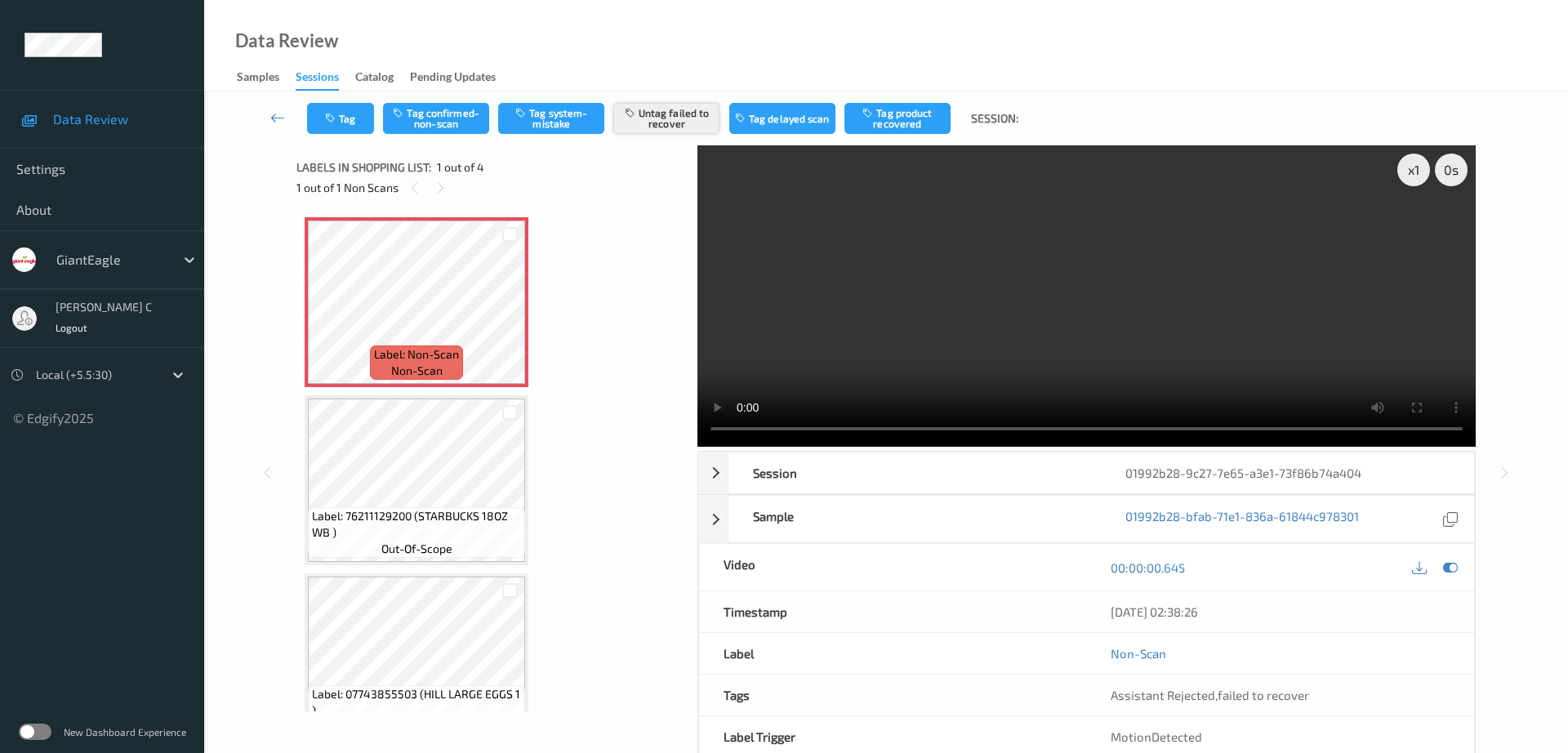
click at [665, 109] on button "Untag failed to recover" at bounding box center [666, 118] width 106 height 31
click at [547, 107] on button "Tag system-mistake" at bounding box center [551, 118] width 106 height 31
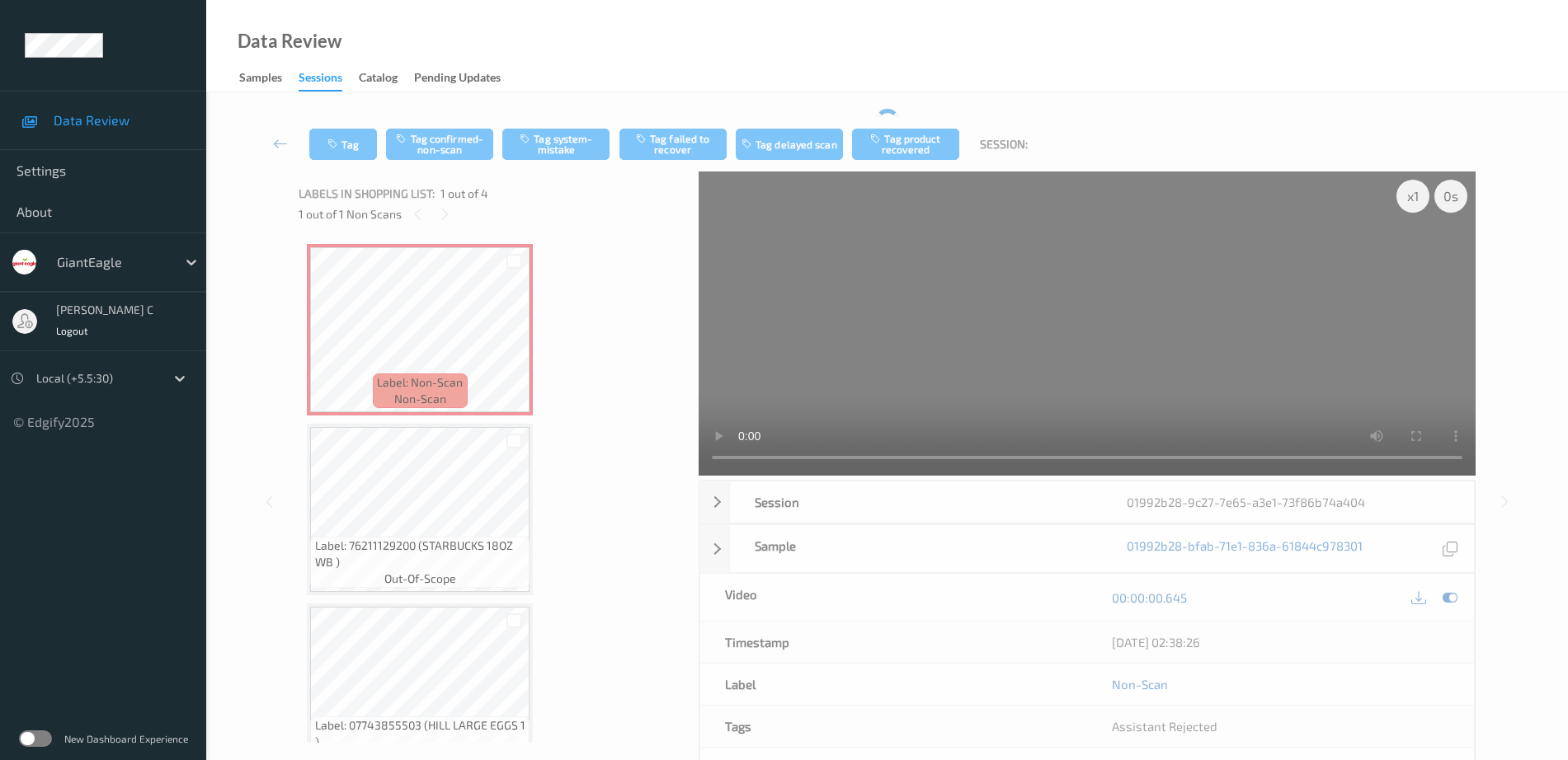
click at [348, 127] on div "Tag Tag confirmed-non-scan Tag system-mistake Tag failed to recover Tag delayed…" at bounding box center [887, 144] width 1294 height 54
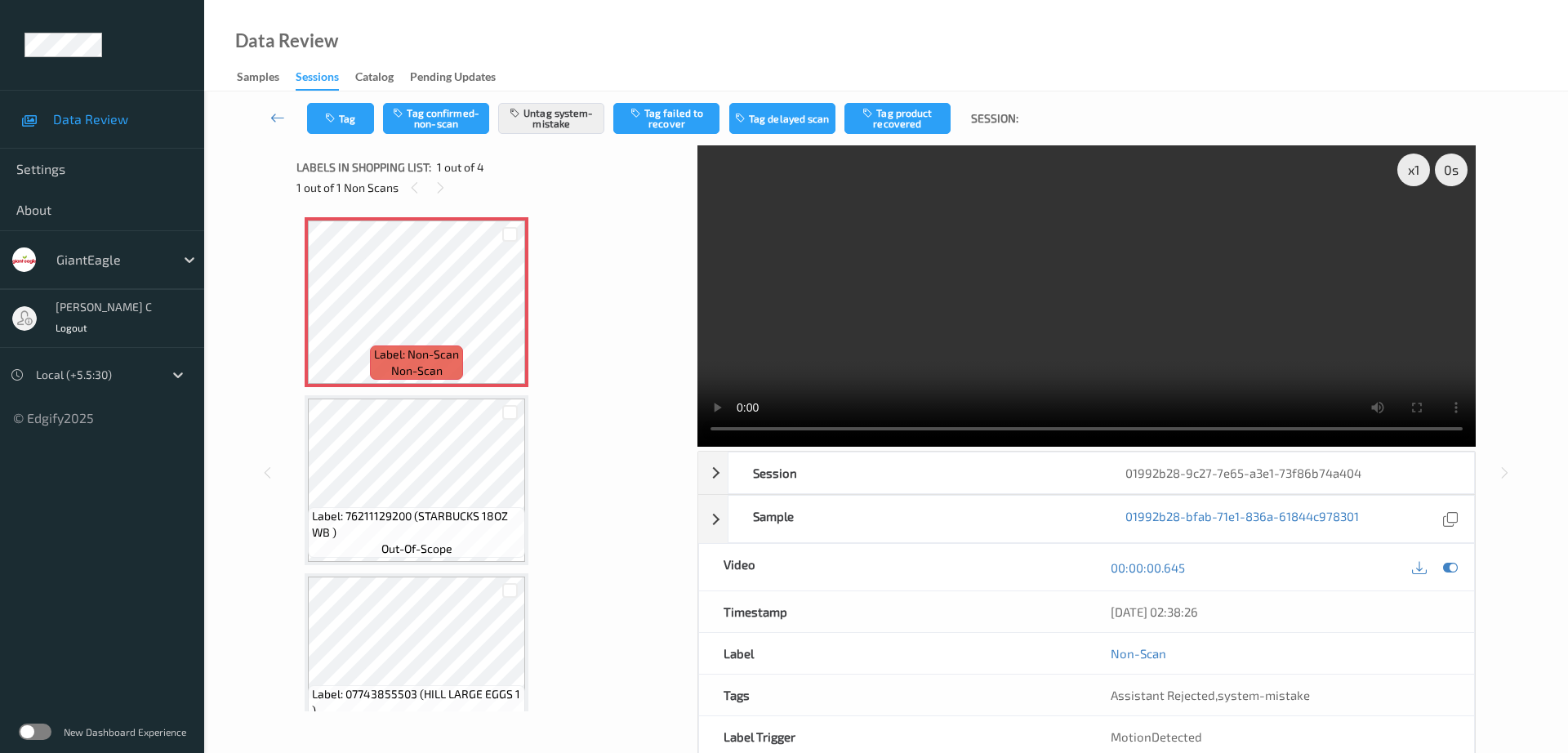
click at [345, 126] on button "Tag" at bounding box center [341, 118] width 67 height 31
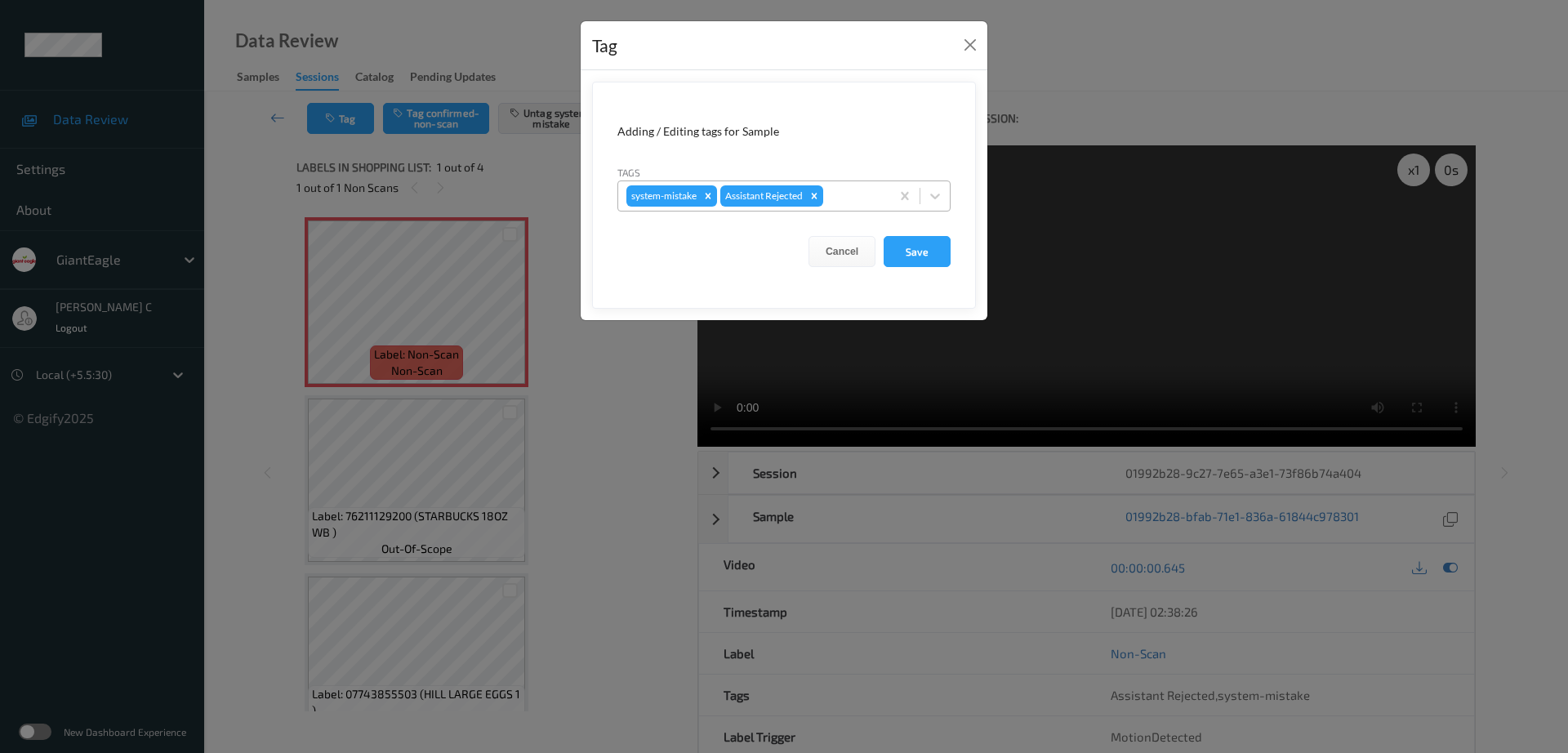
click at [846, 186] on div at bounding box center [854, 196] width 55 height 19
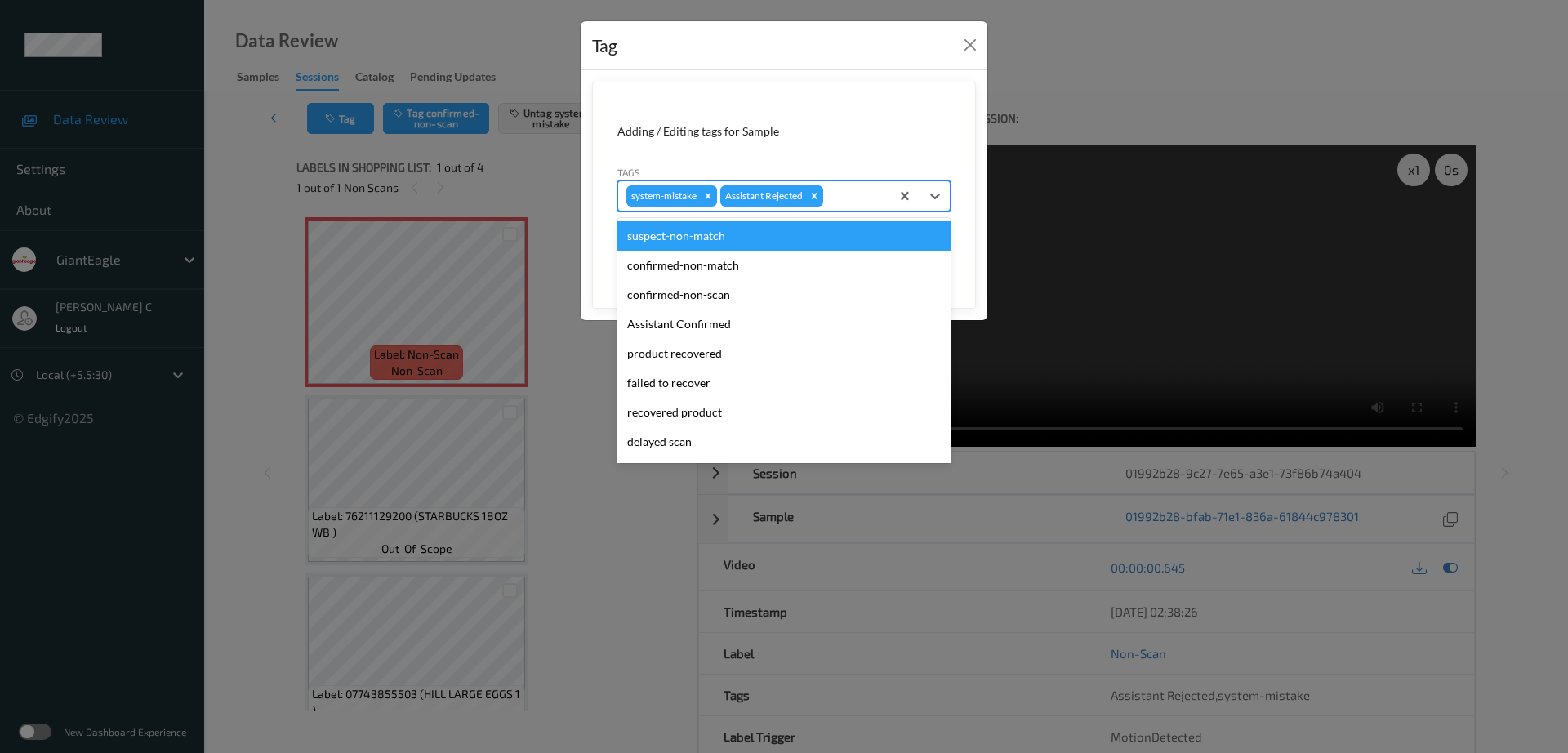
type input "b"
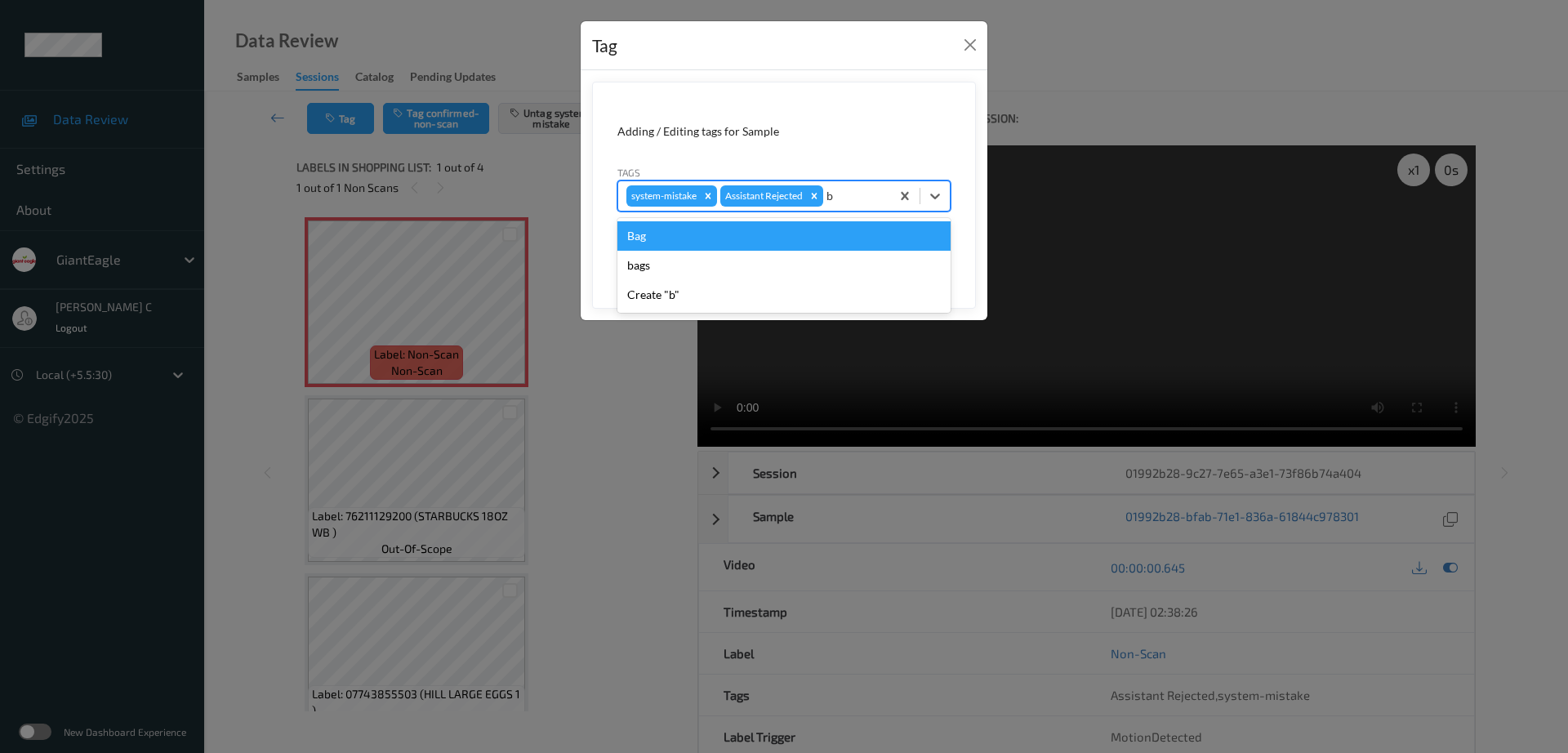
click at [729, 242] on div "Bag" at bounding box center [784, 236] width 333 height 29
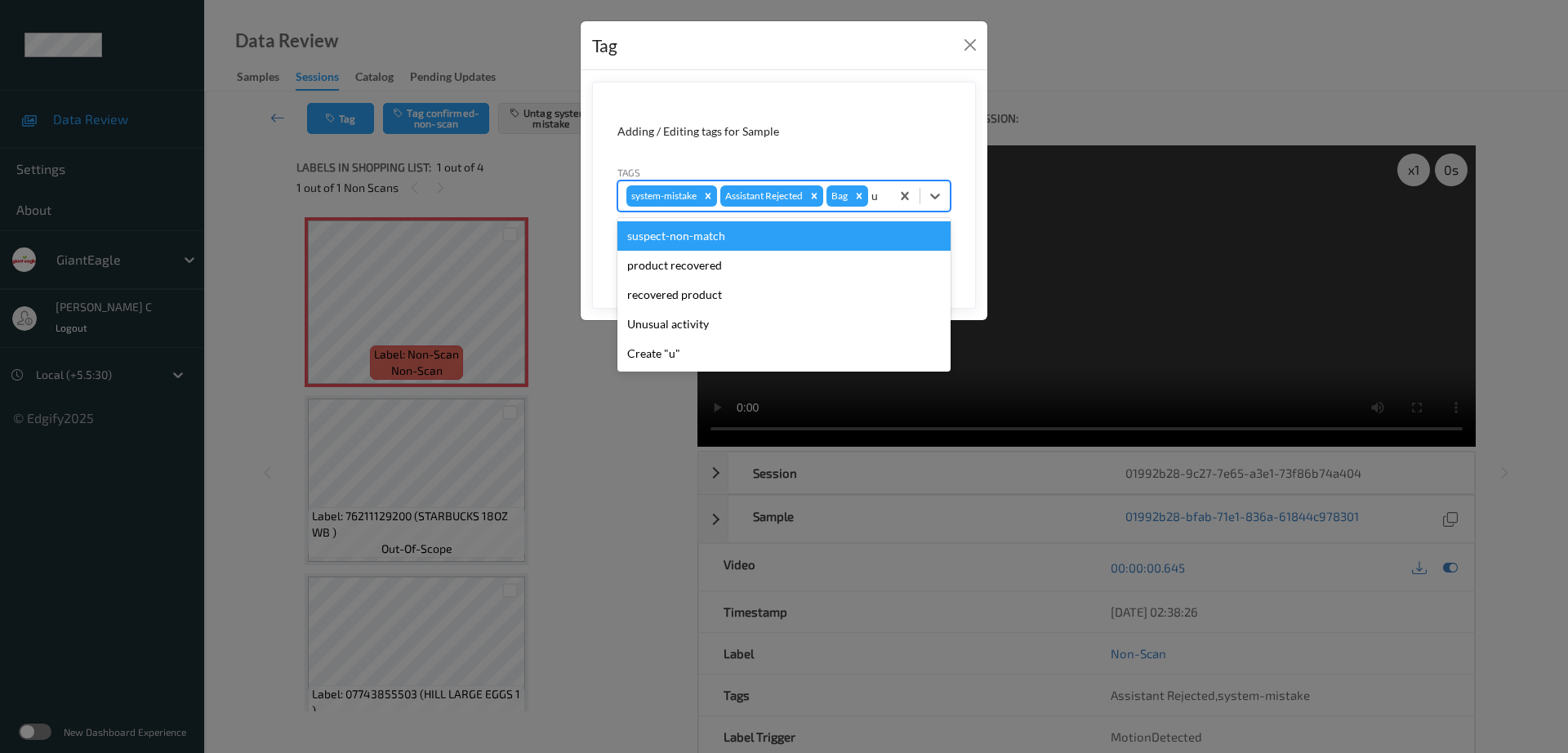
type input "un"
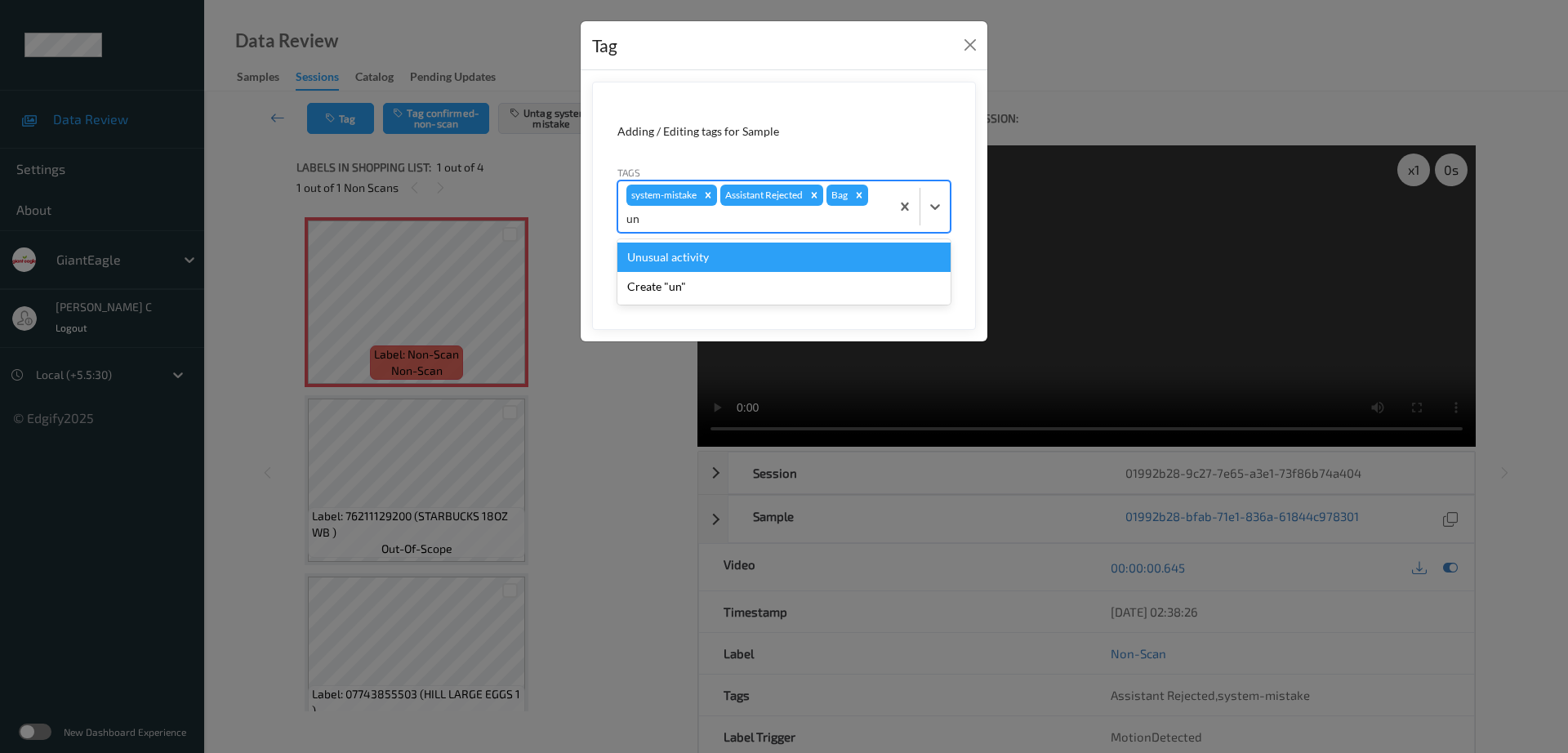
click at [723, 258] on div "Unusual activity" at bounding box center [784, 257] width 333 height 29
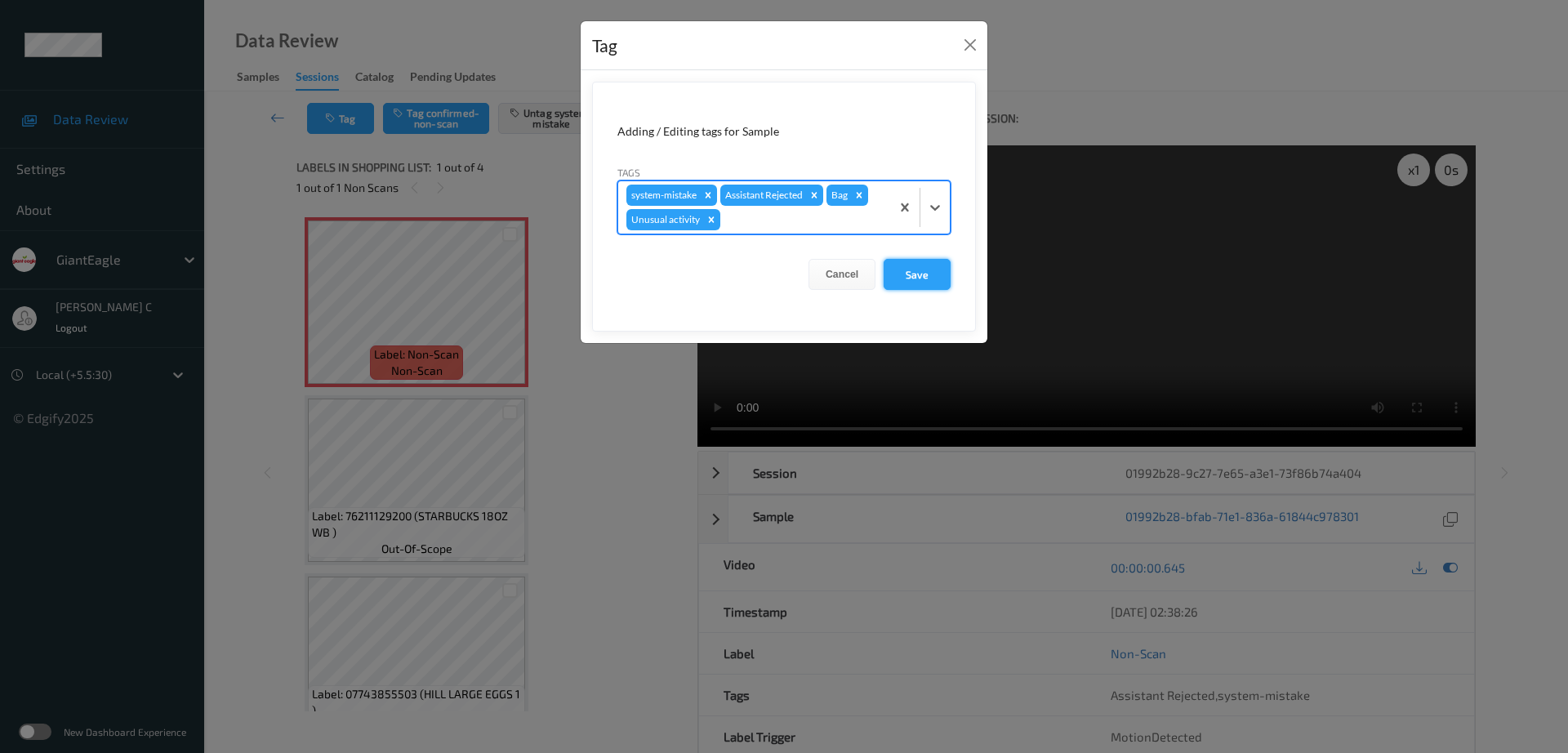
click at [907, 279] on button "Save" at bounding box center [918, 274] width 67 height 31
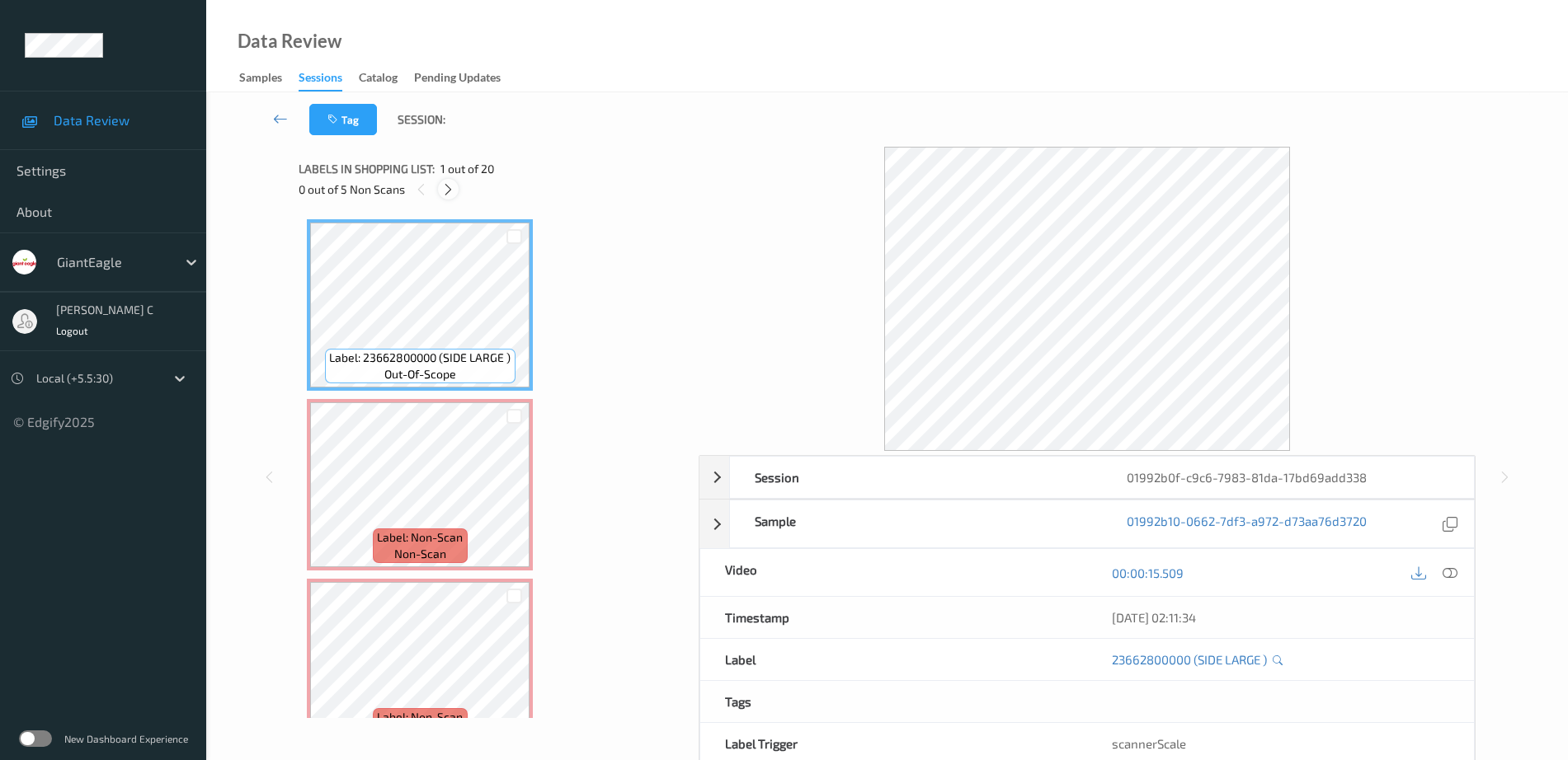
click at [455, 188] on div at bounding box center [448, 188] width 20 height 20
click at [1448, 571] on icon at bounding box center [1450, 573] width 15 height 15
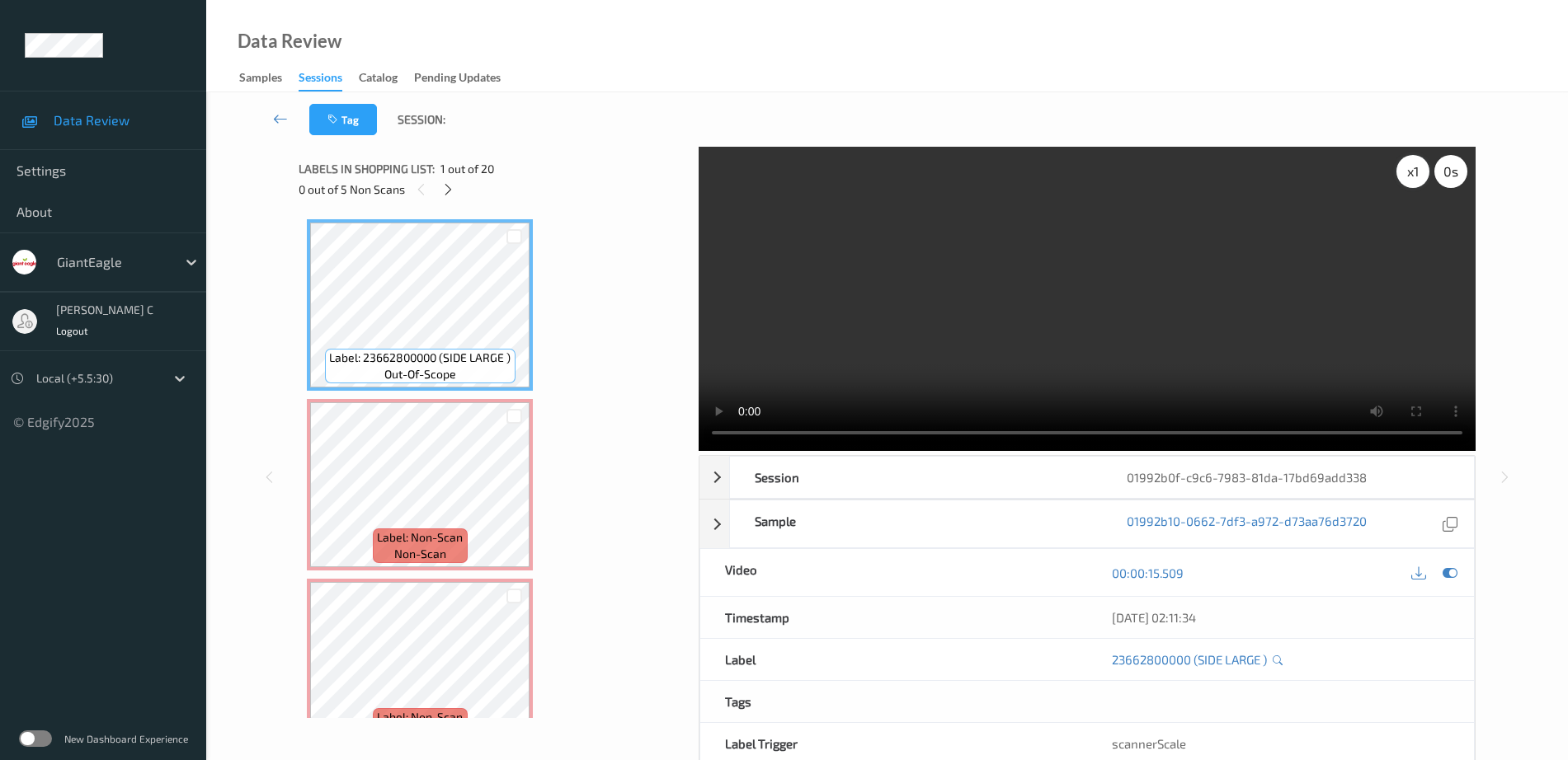
click at [1406, 165] on div "x 1" at bounding box center [1413, 171] width 33 height 33
click at [1406, 165] on div "x 2" at bounding box center [1413, 171] width 33 height 33
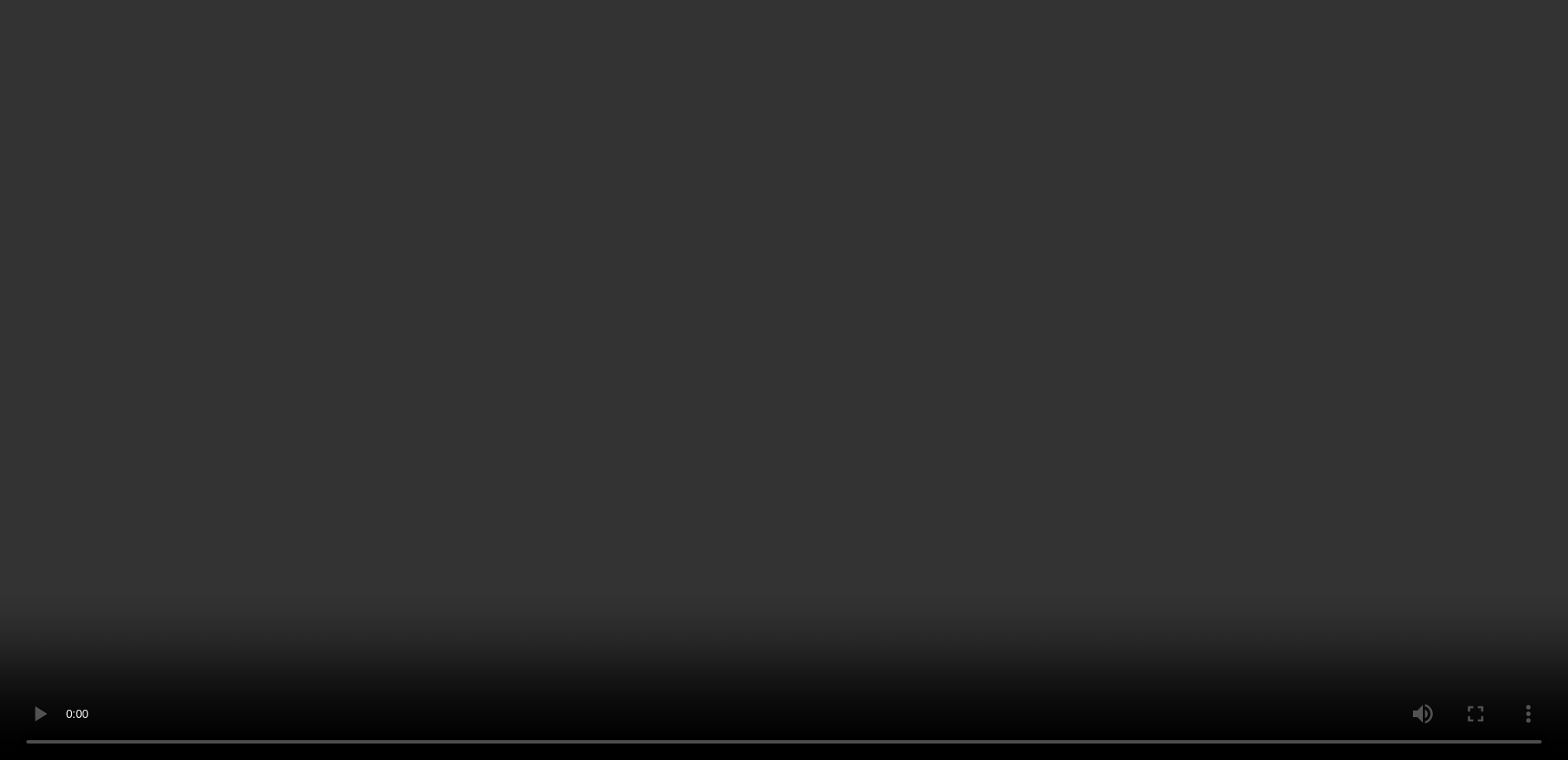
scroll to position [618, 0]
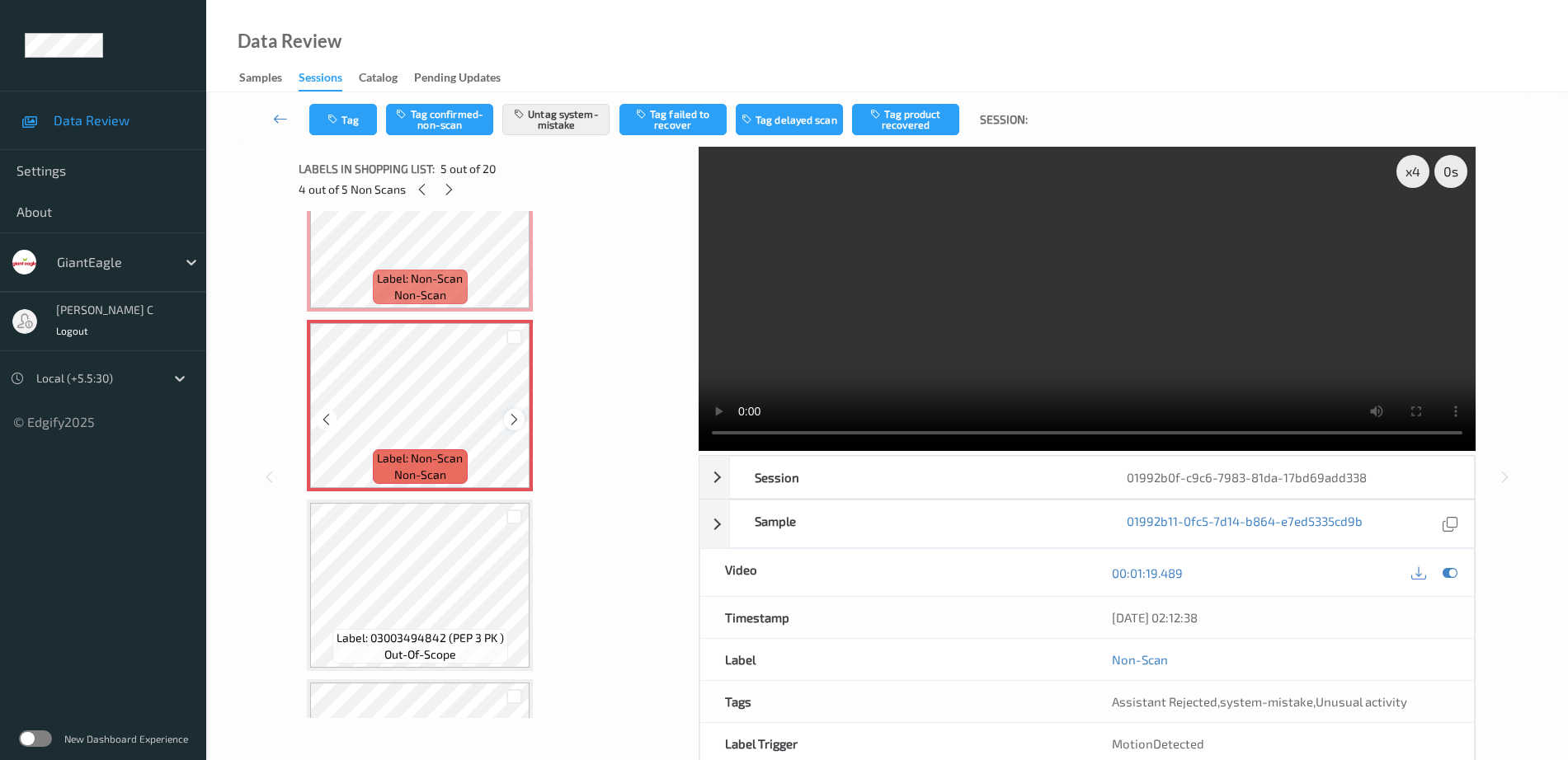
click at [513, 422] on icon at bounding box center [514, 419] width 14 height 15
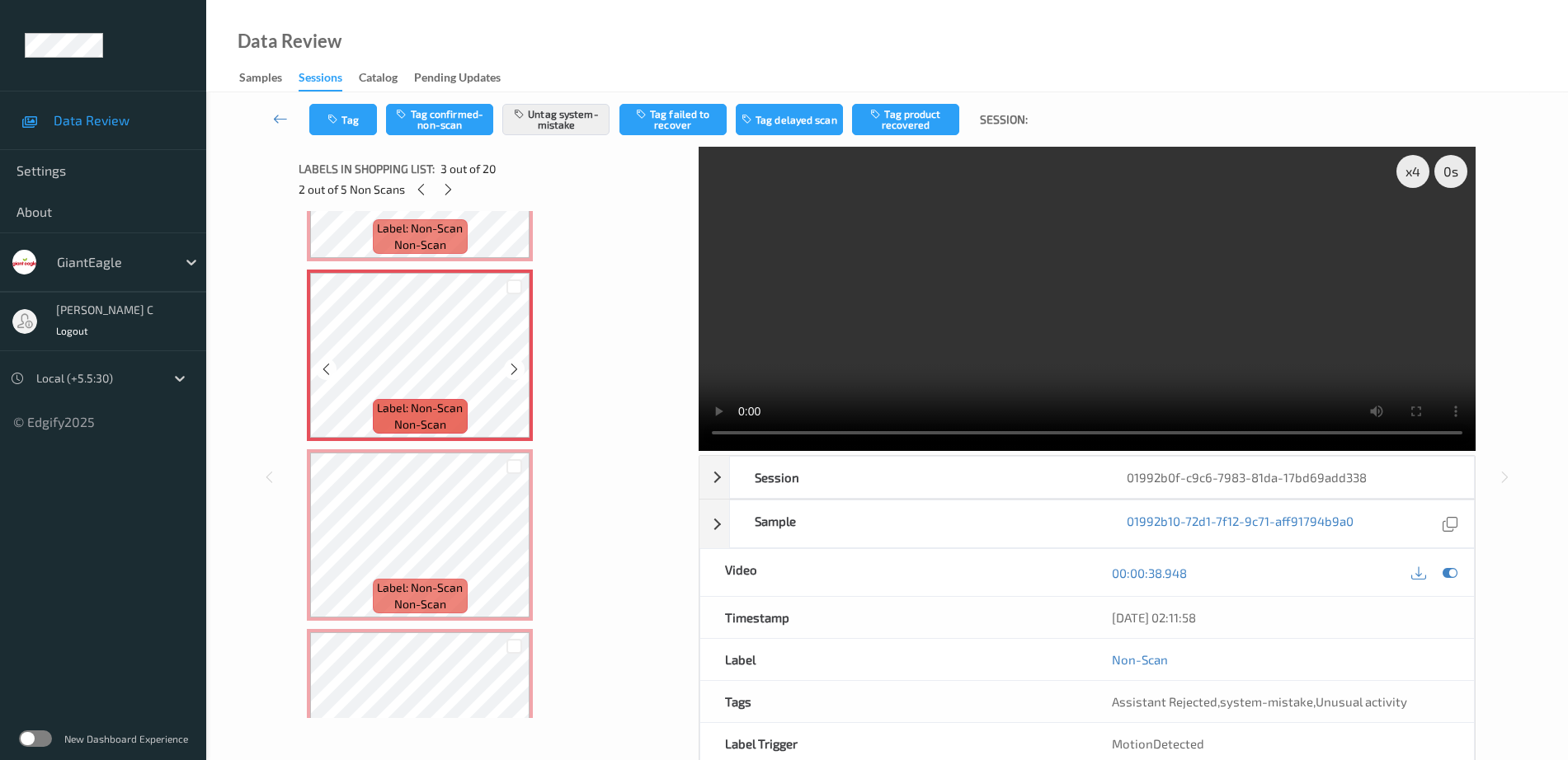
scroll to position [0, 0]
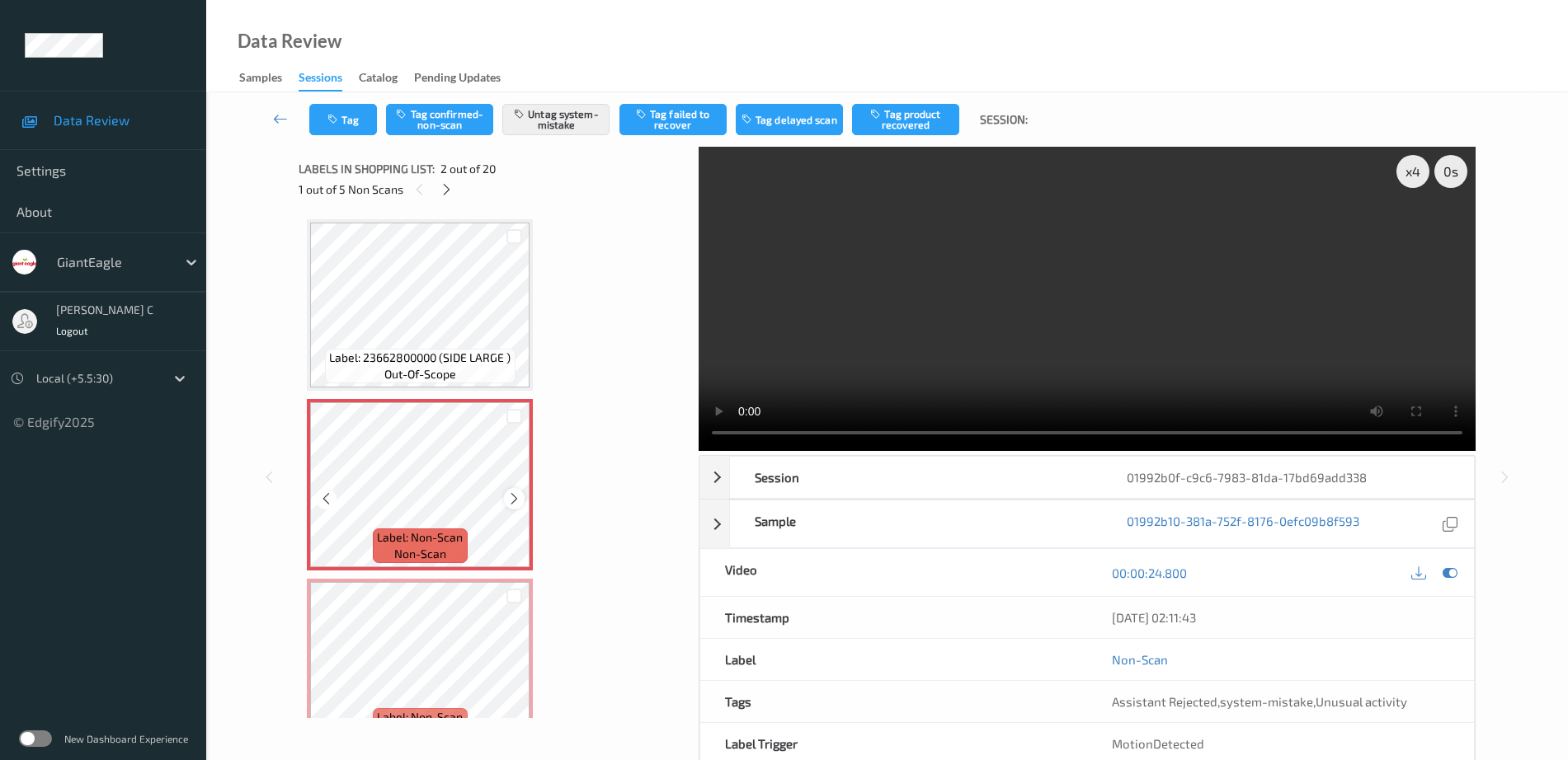
click at [514, 497] on icon at bounding box center [514, 498] width 14 height 15
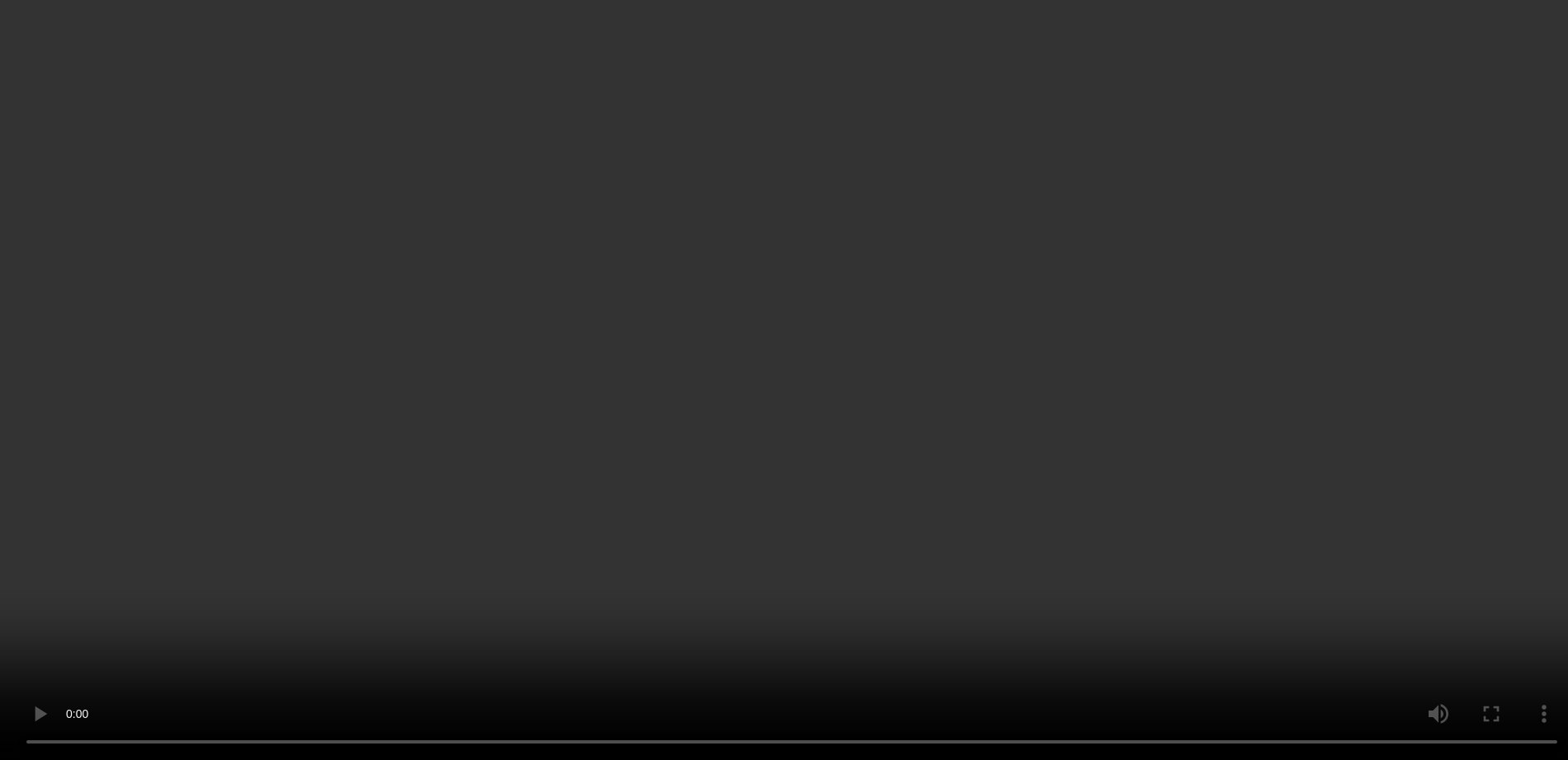
scroll to position [206, 0]
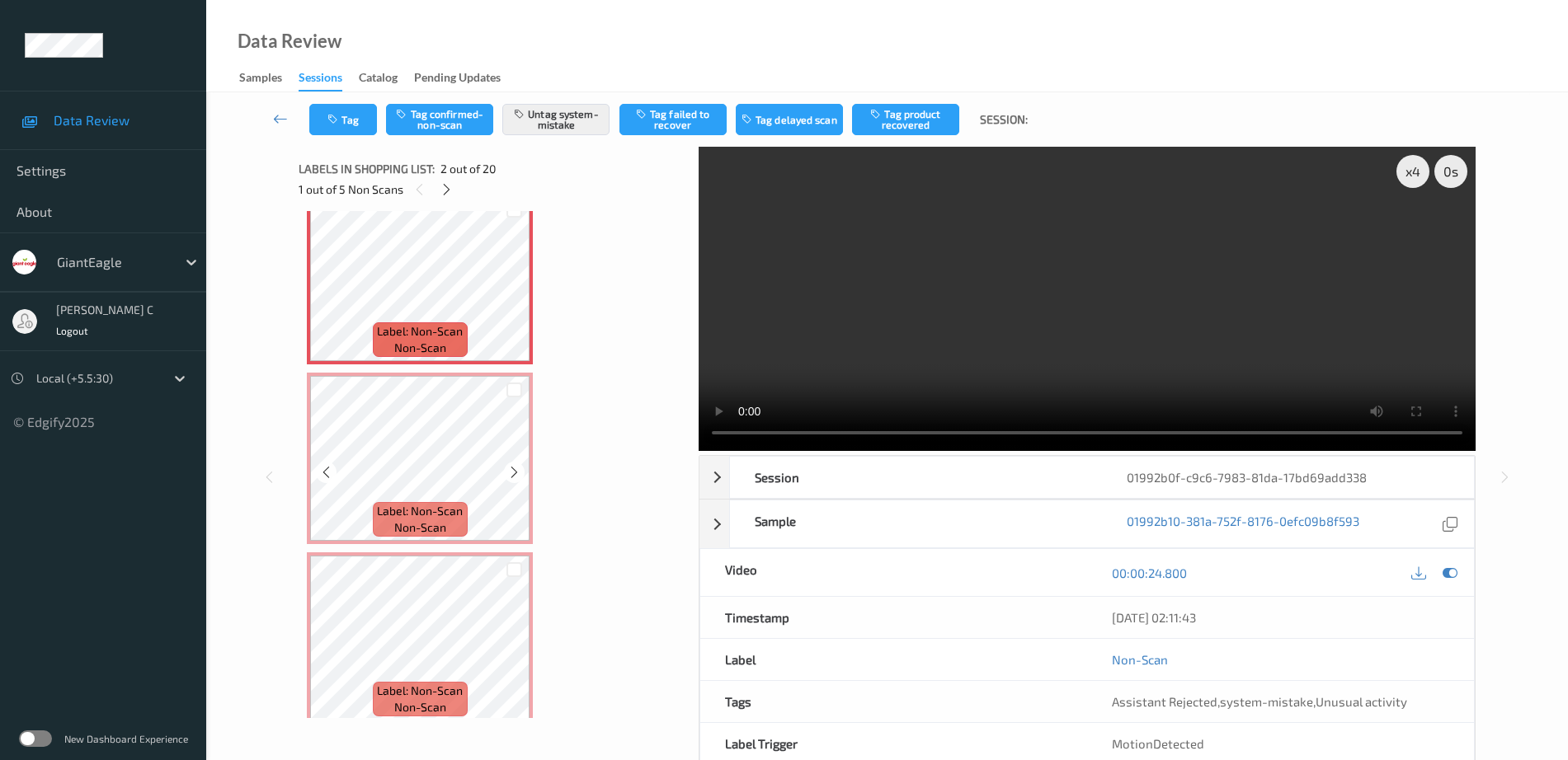
click at [465, 542] on div "Label: Non-Scan non-scan" at bounding box center [419, 458] width 226 height 171
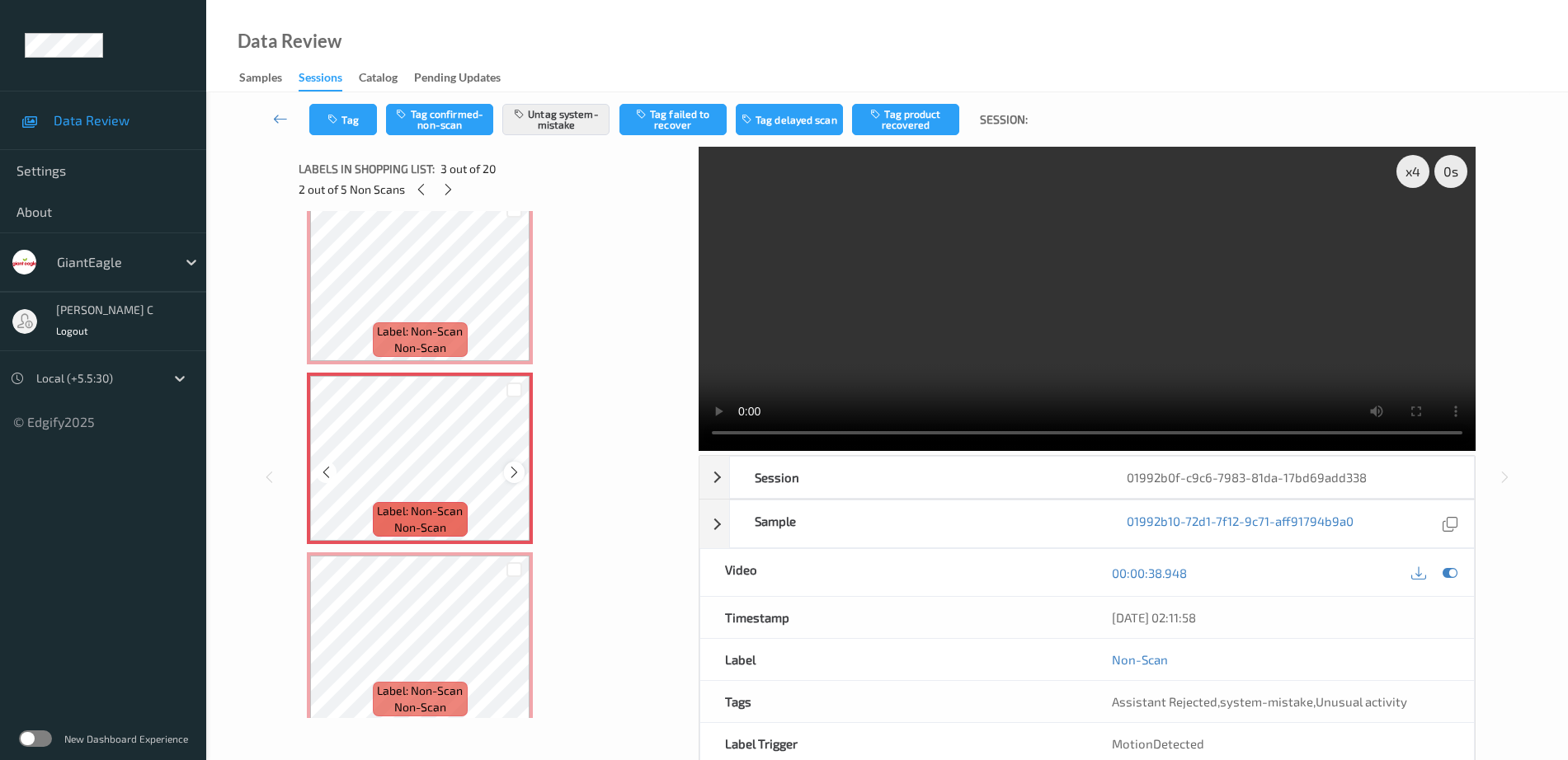
click at [513, 471] on icon at bounding box center [514, 472] width 14 height 15
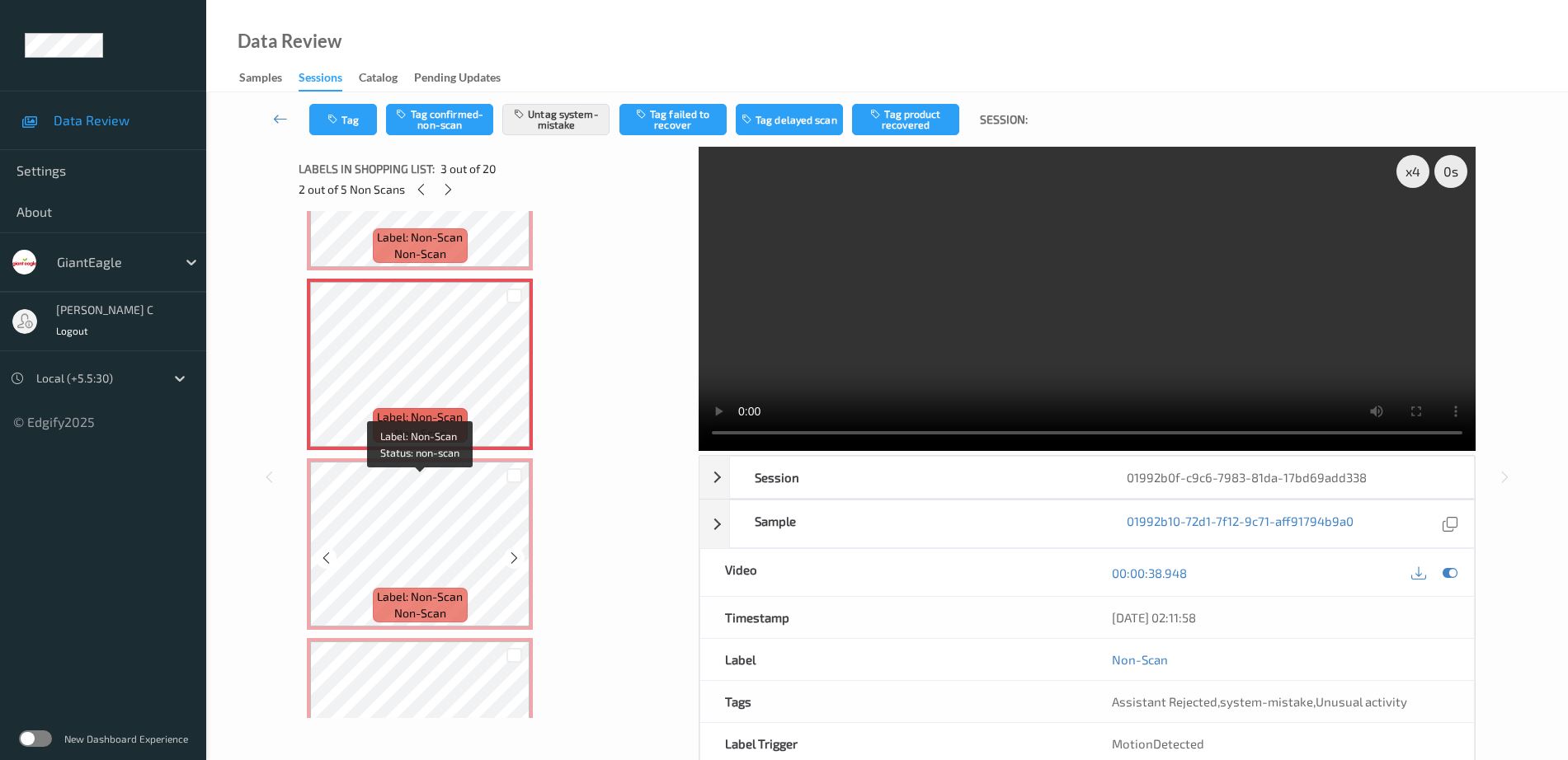
scroll to position [412, 0]
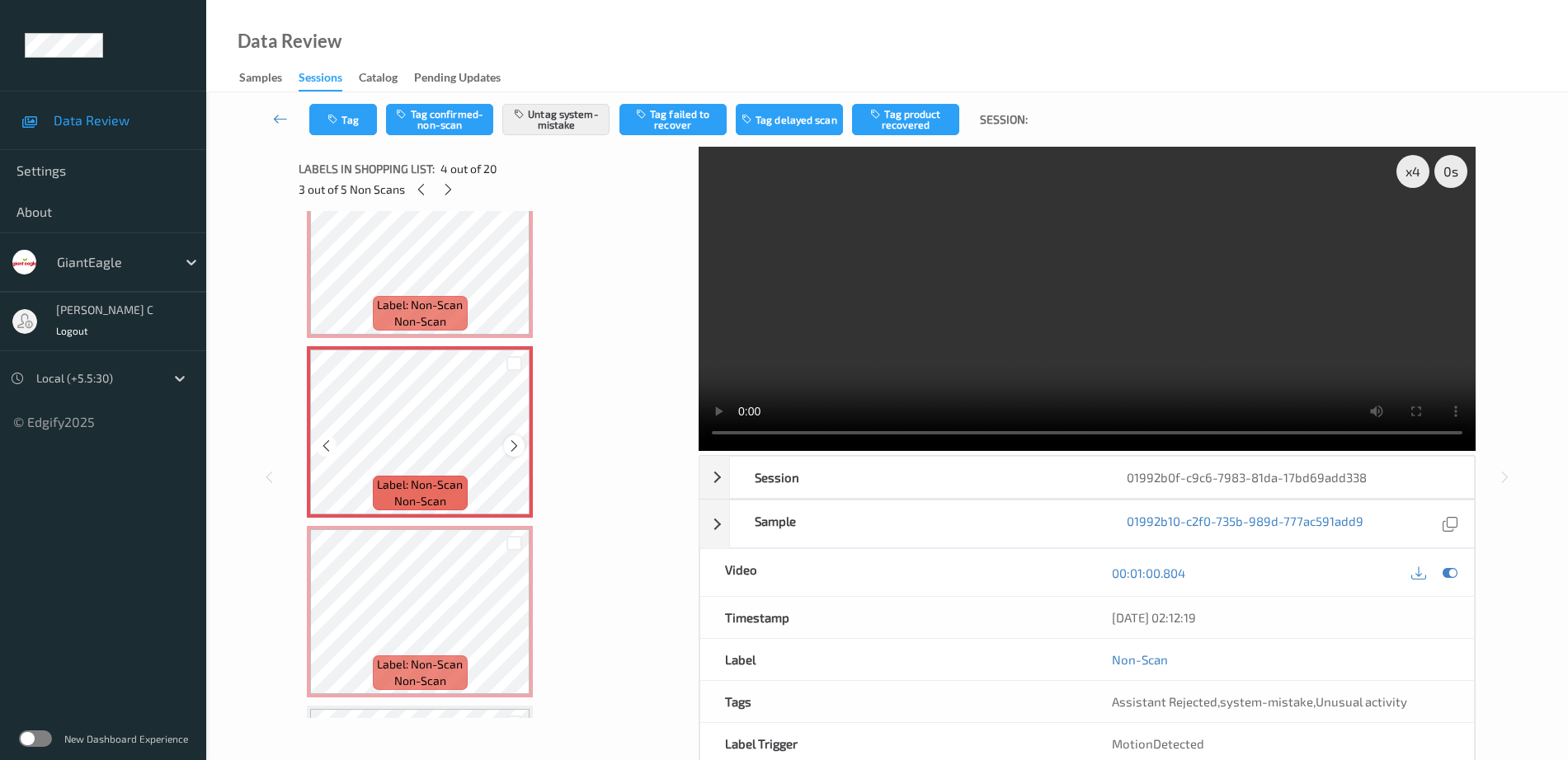
click at [512, 452] on icon at bounding box center [514, 446] width 14 height 15
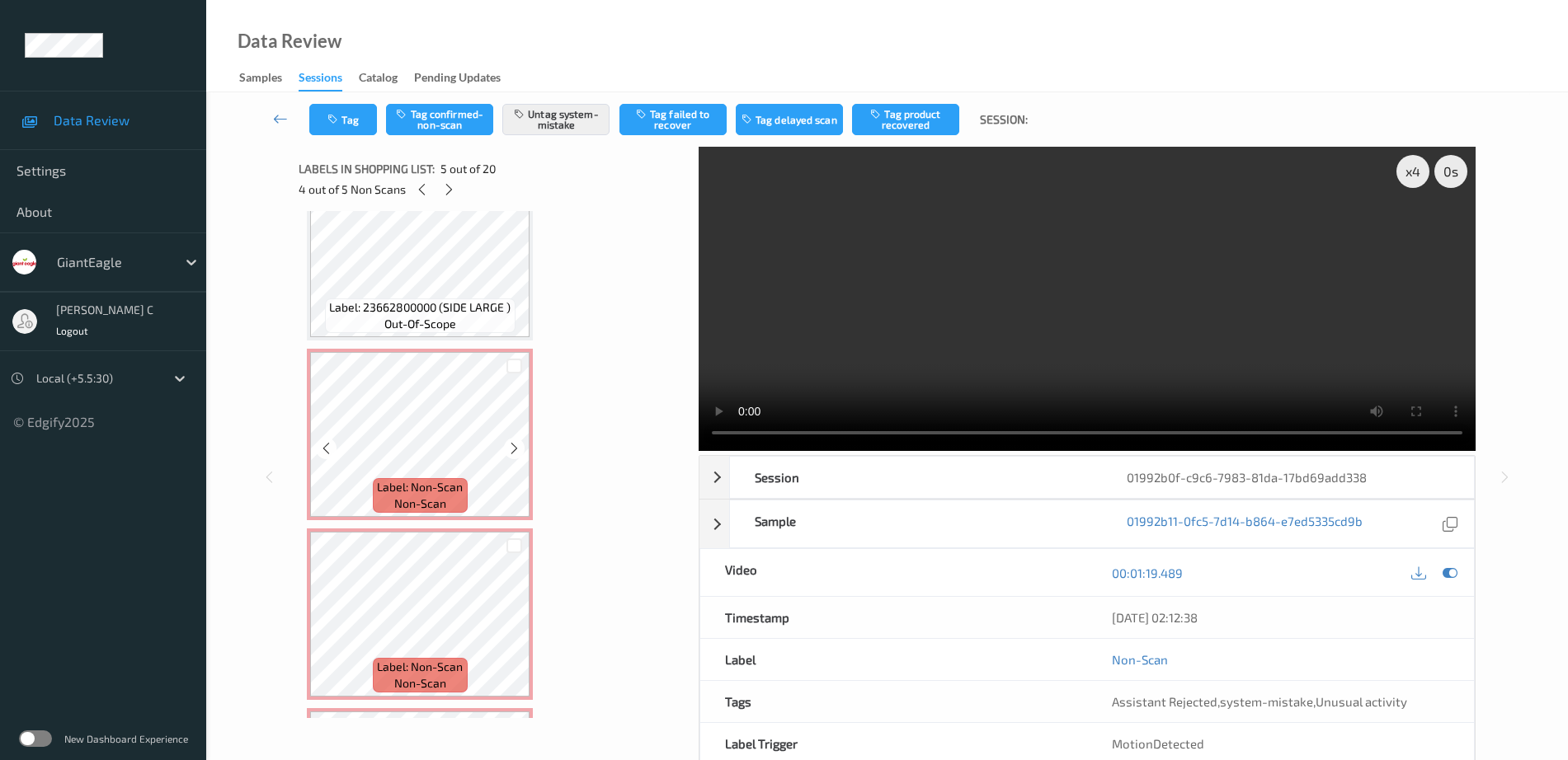
scroll to position [0, 0]
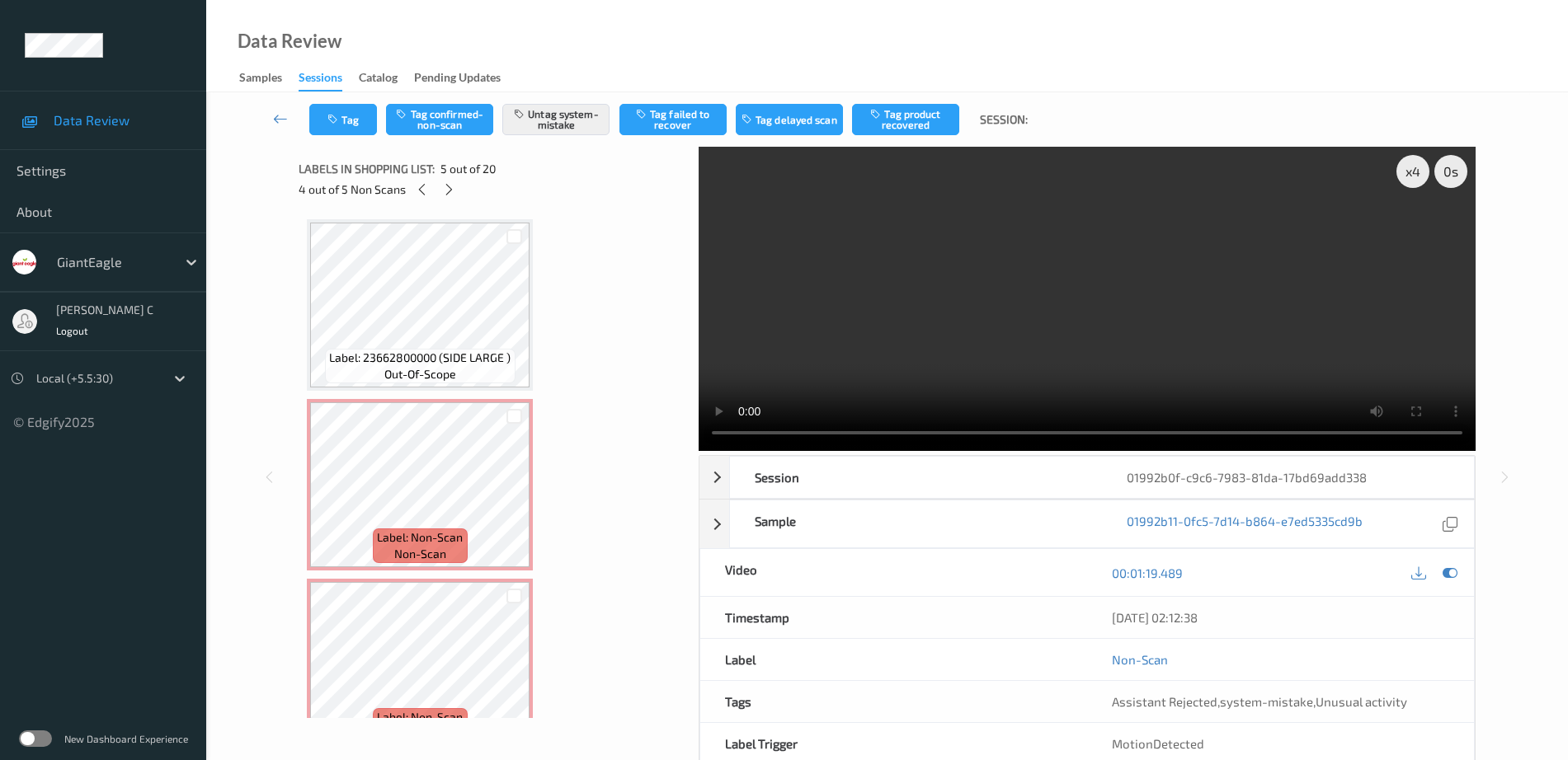
click at [417, 359] on span "Label: 23662800000 (SIDE LARGE )" at bounding box center [419, 358] width 181 height 17
click at [512, 502] on icon at bounding box center [514, 498] width 14 height 15
click at [513, 502] on icon at bounding box center [514, 498] width 14 height 15
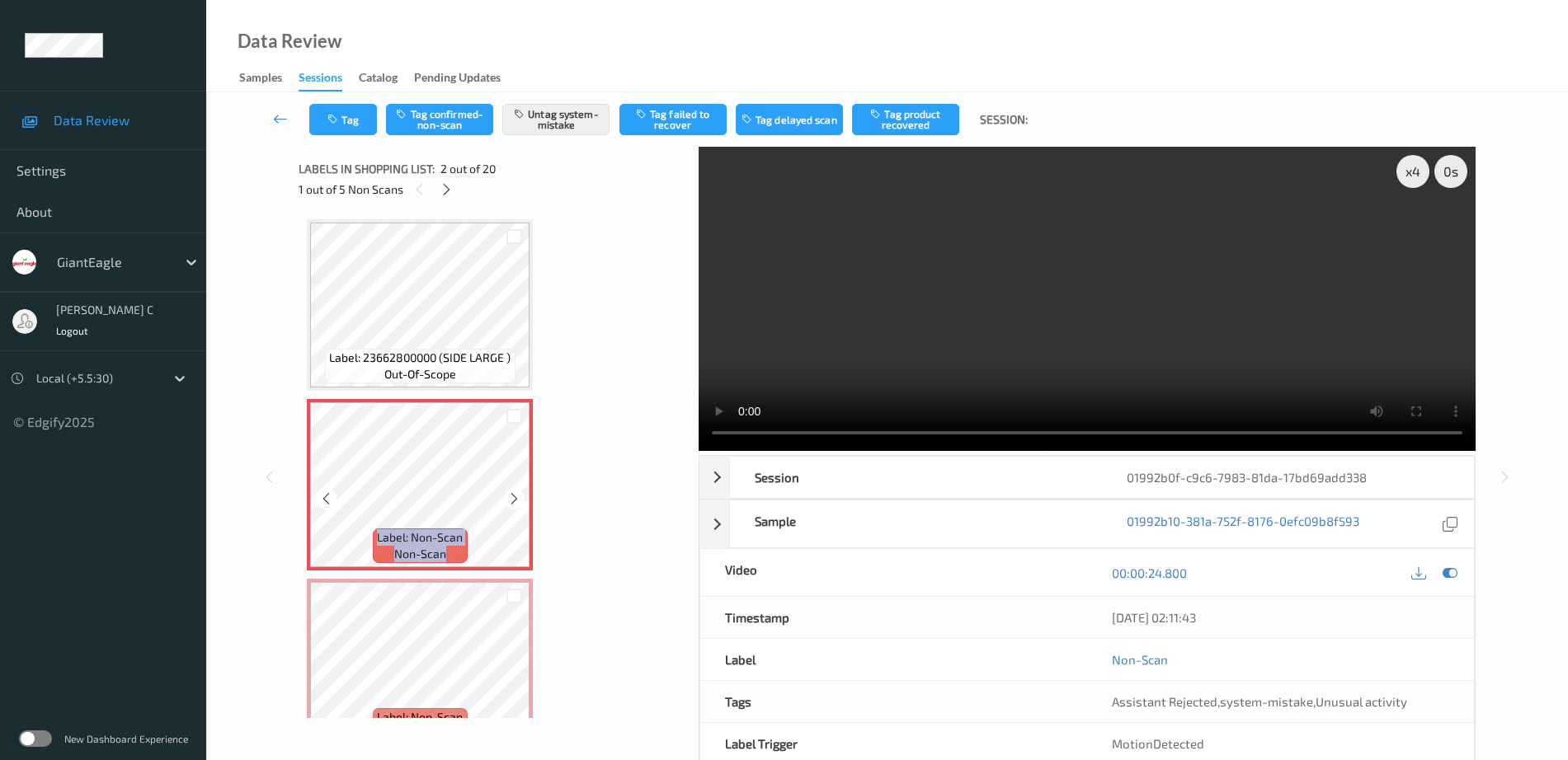
click at [513, 502] on icon at bounding box center [514, 498] width 14 height 15
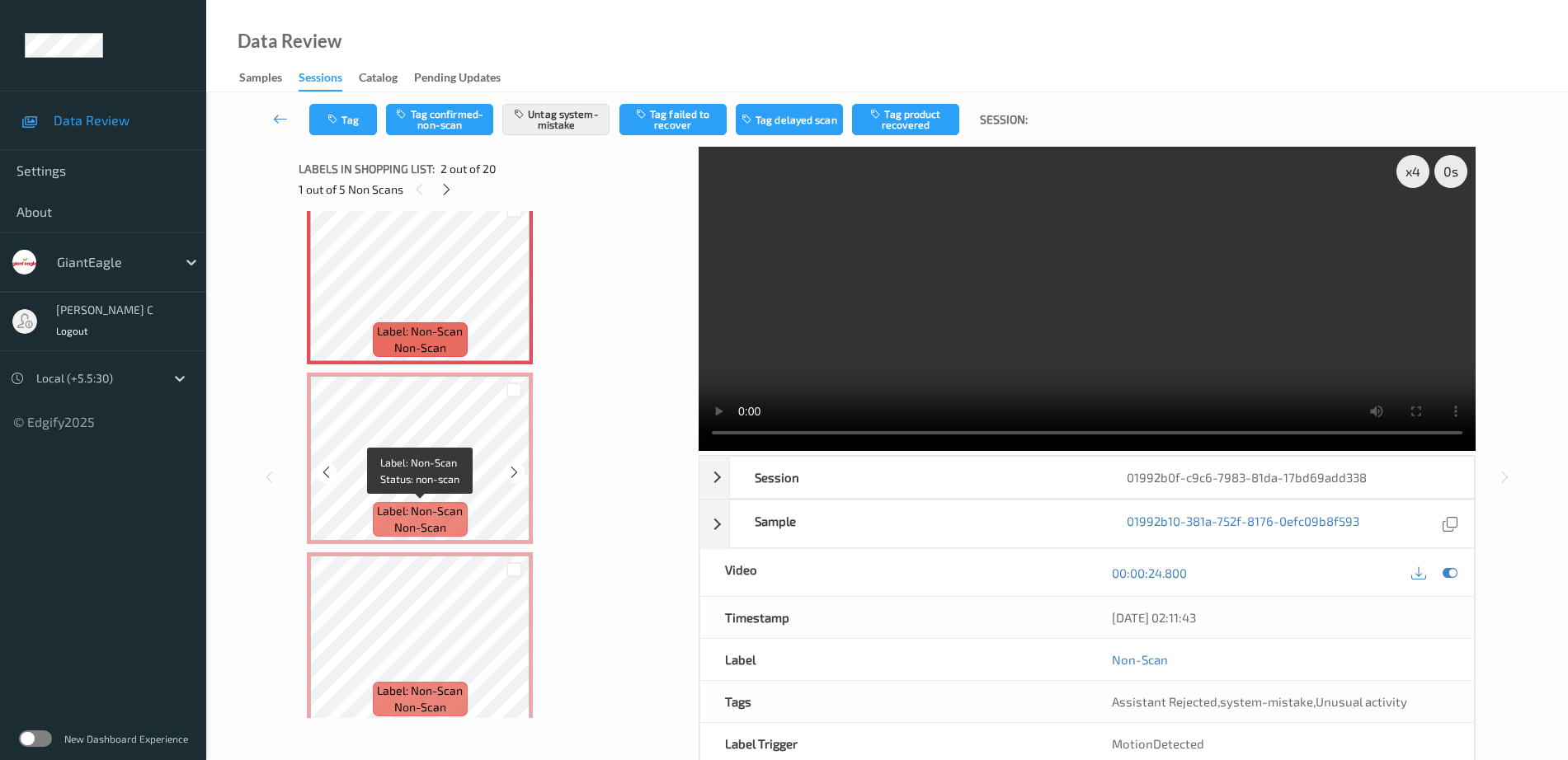
click at [458, 521] on div "Label: Non-Scan non-scan" at bounding box center [420, 519] width 94 height 35
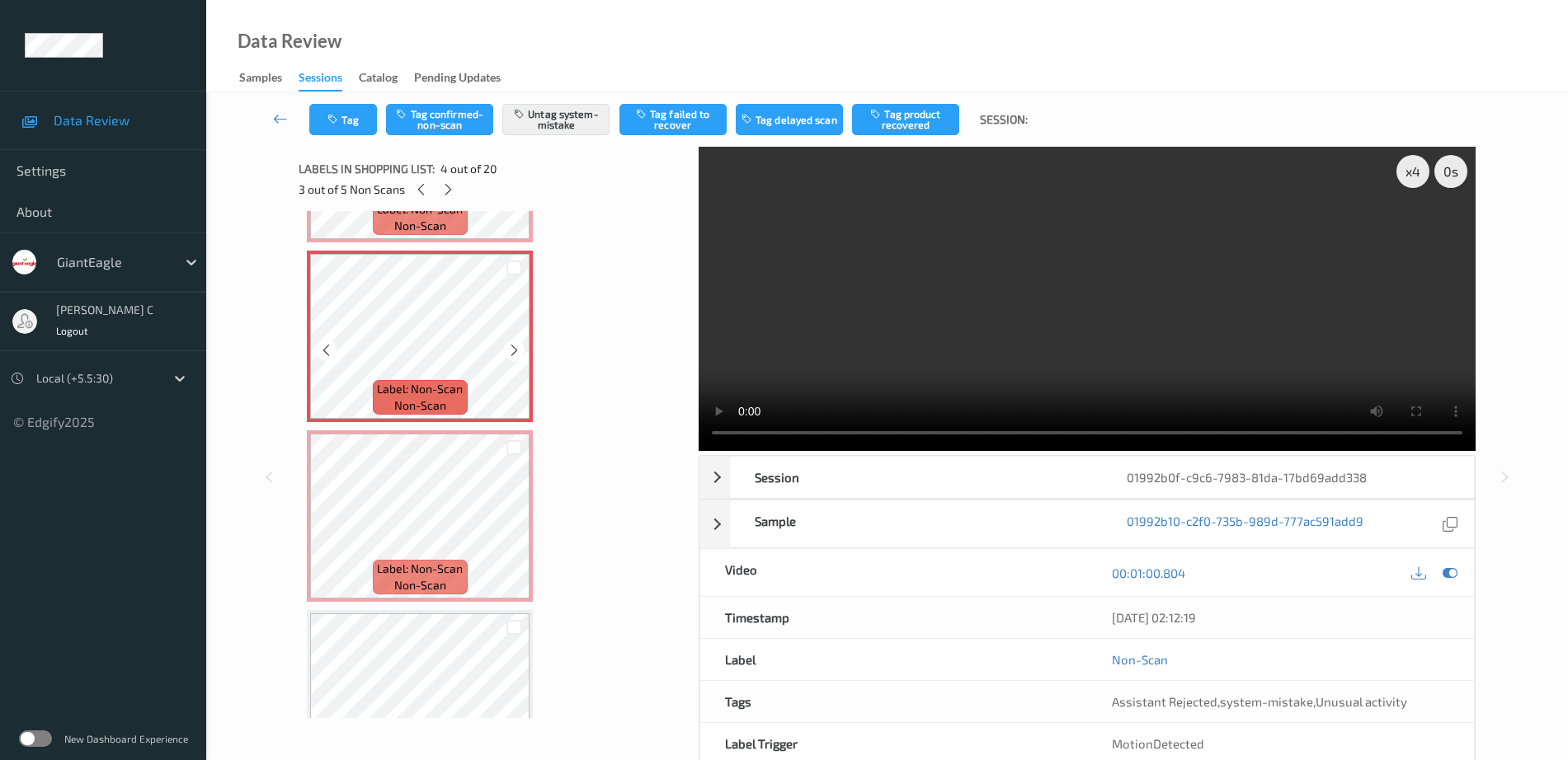
scroll to position [515, 0]
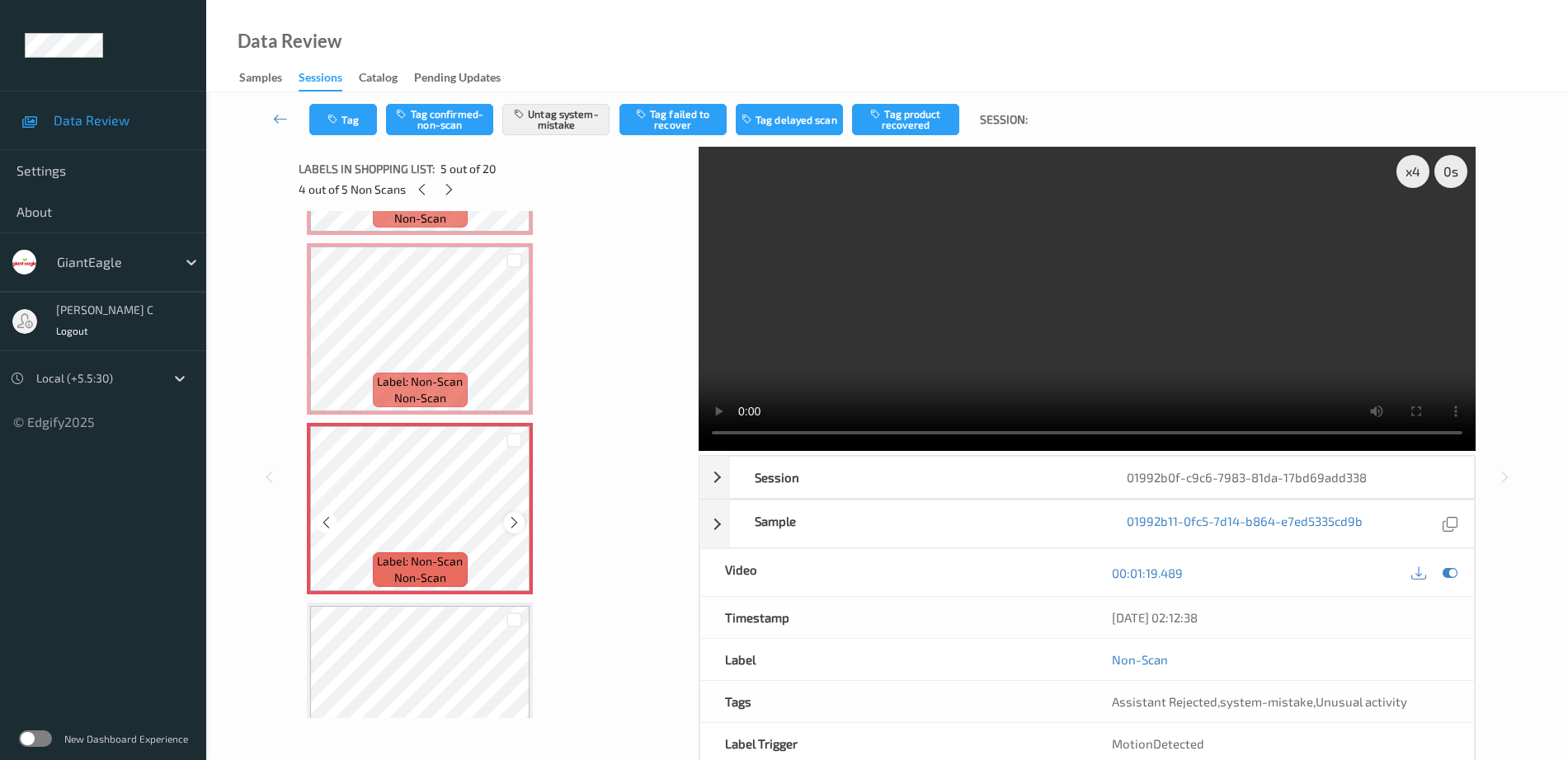
click at [515, 530] on div at bounding box center [513, 522] width 20 height 20
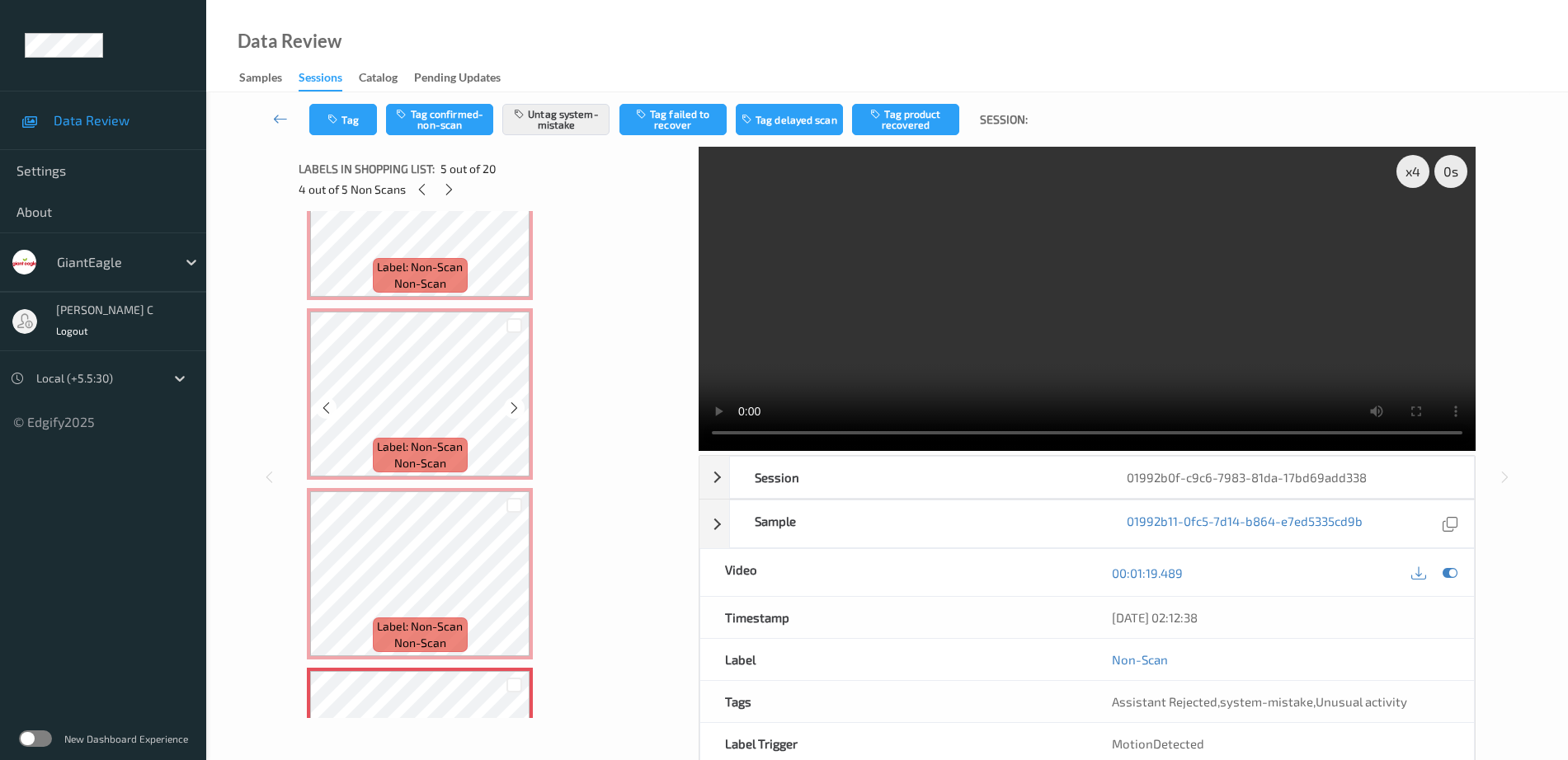
scroll to position [0, 0]
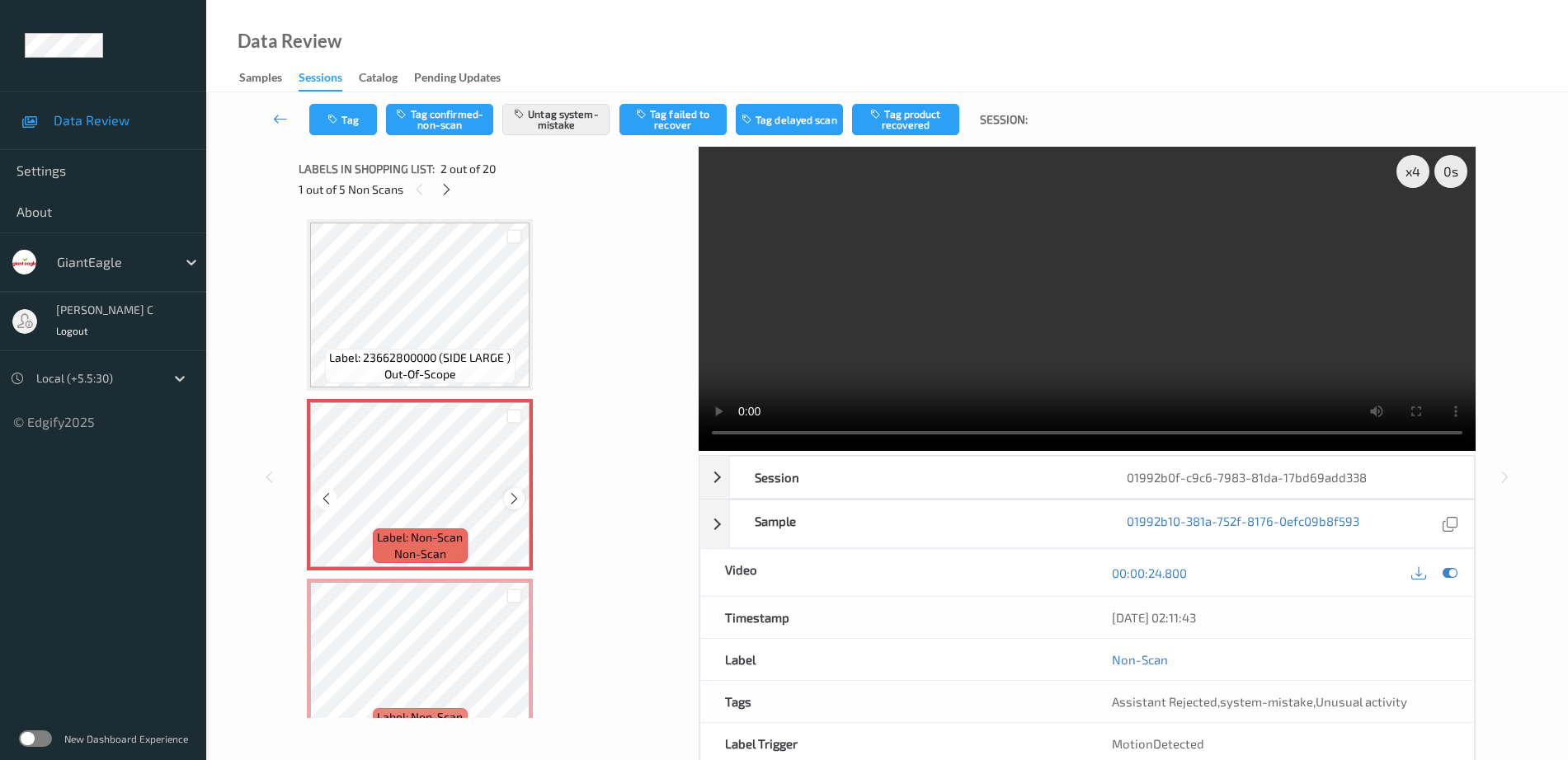
click at [518, 491] on icon at bounding box center [514, 498] width 14 height 15
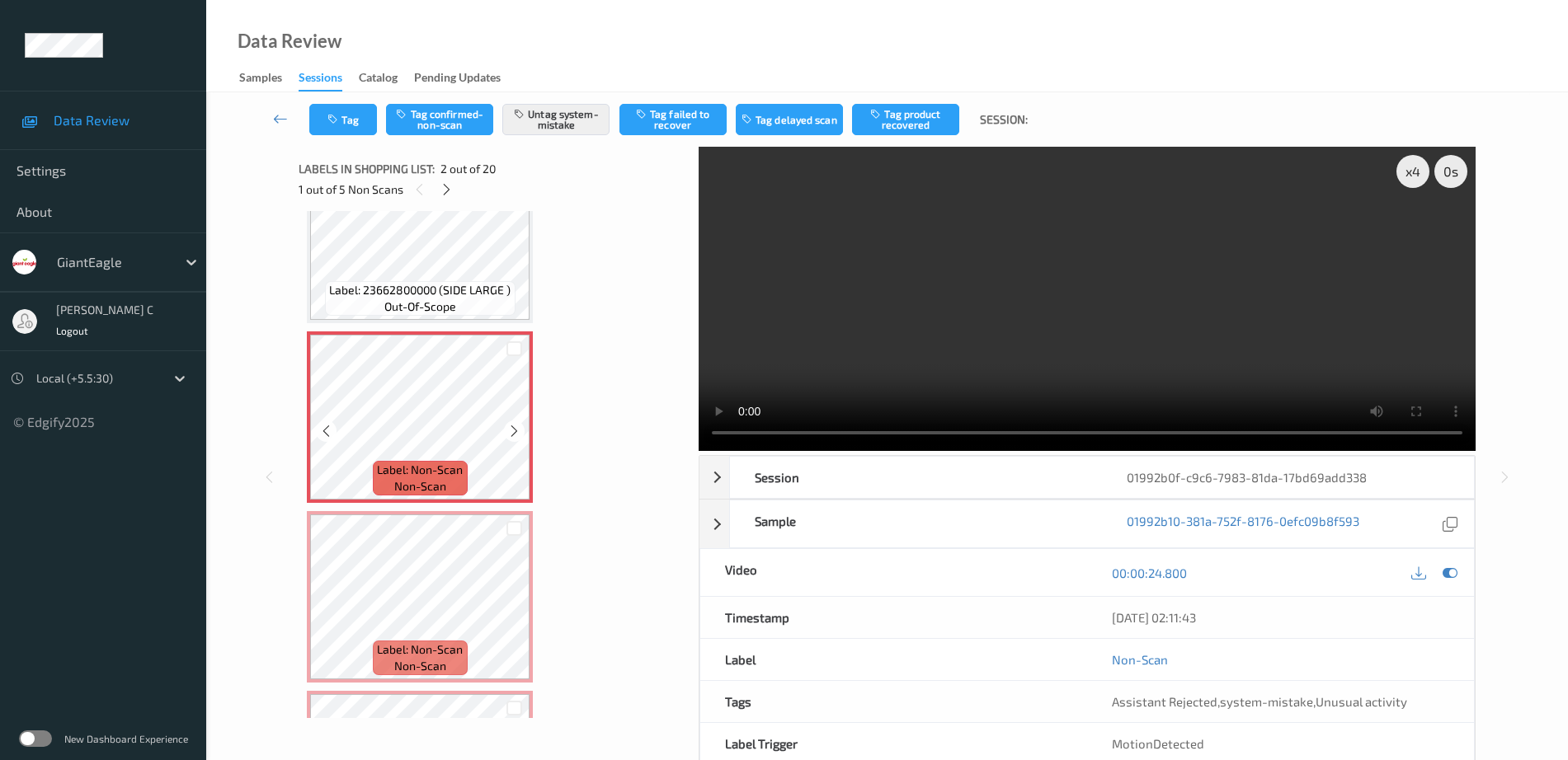
scroll to position [103, 0]
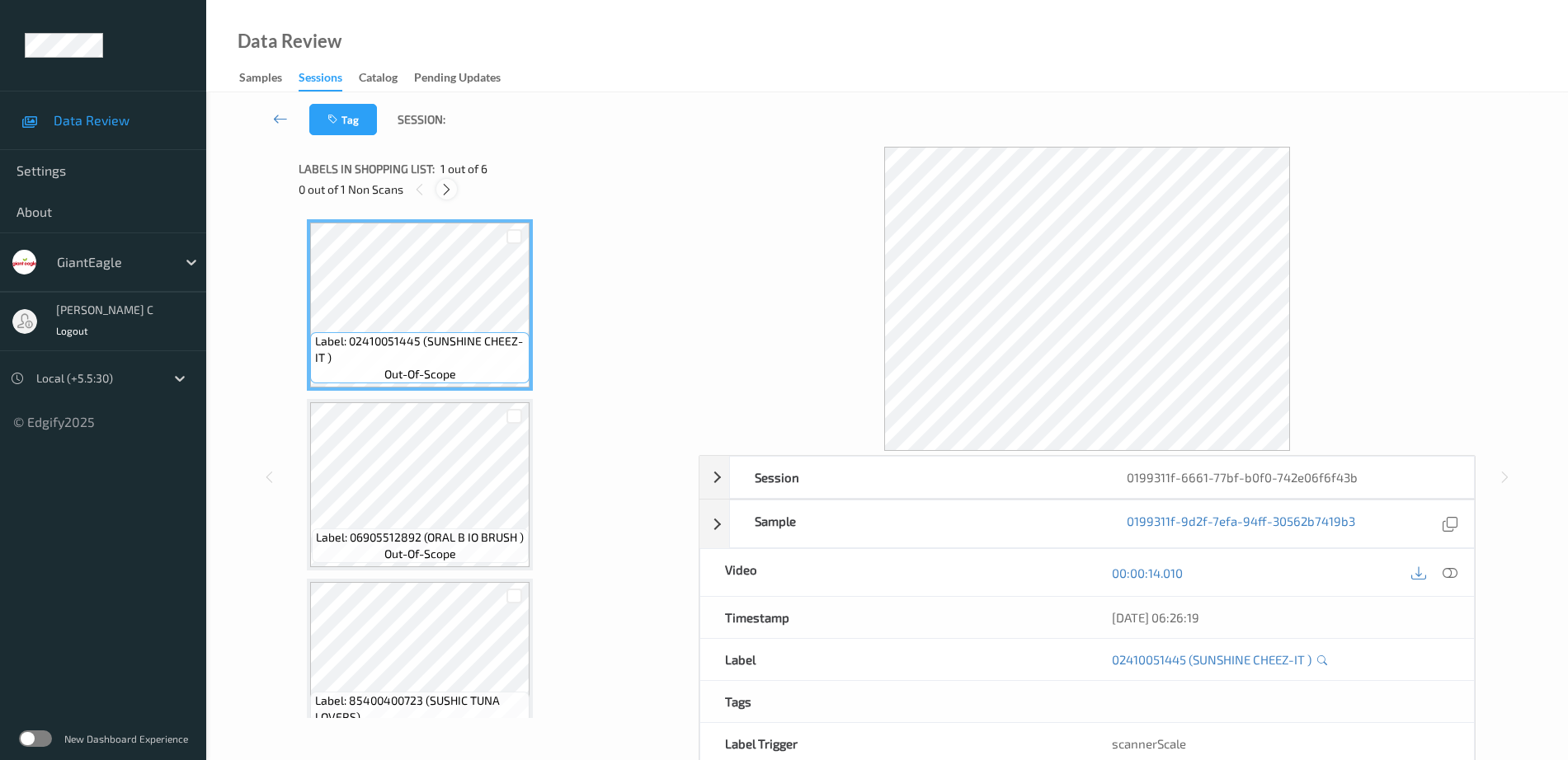
click at [447, 182] on icon at bounding box center [447, 189] width 14 height 15
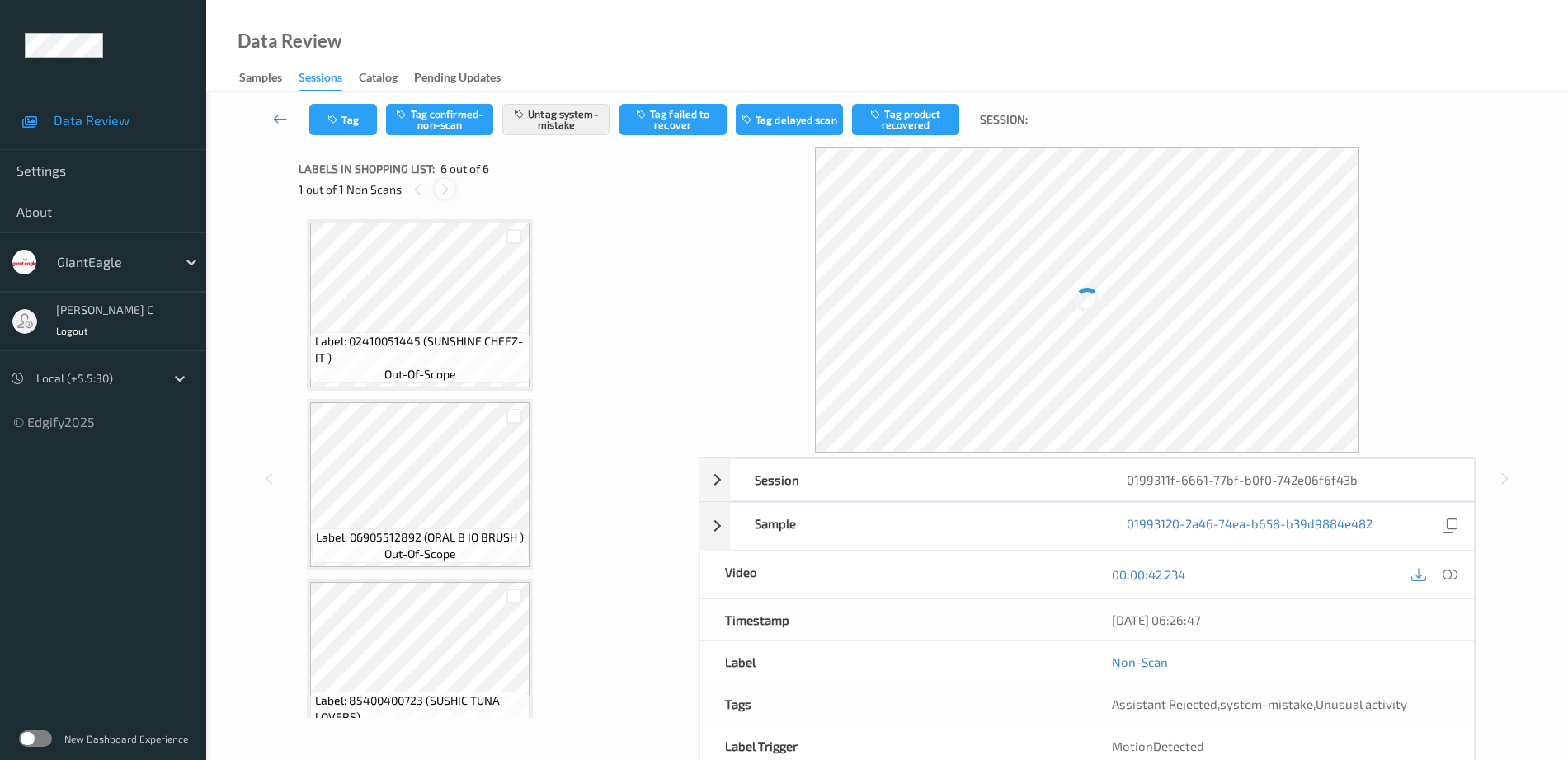
scroll to position [580, 0]
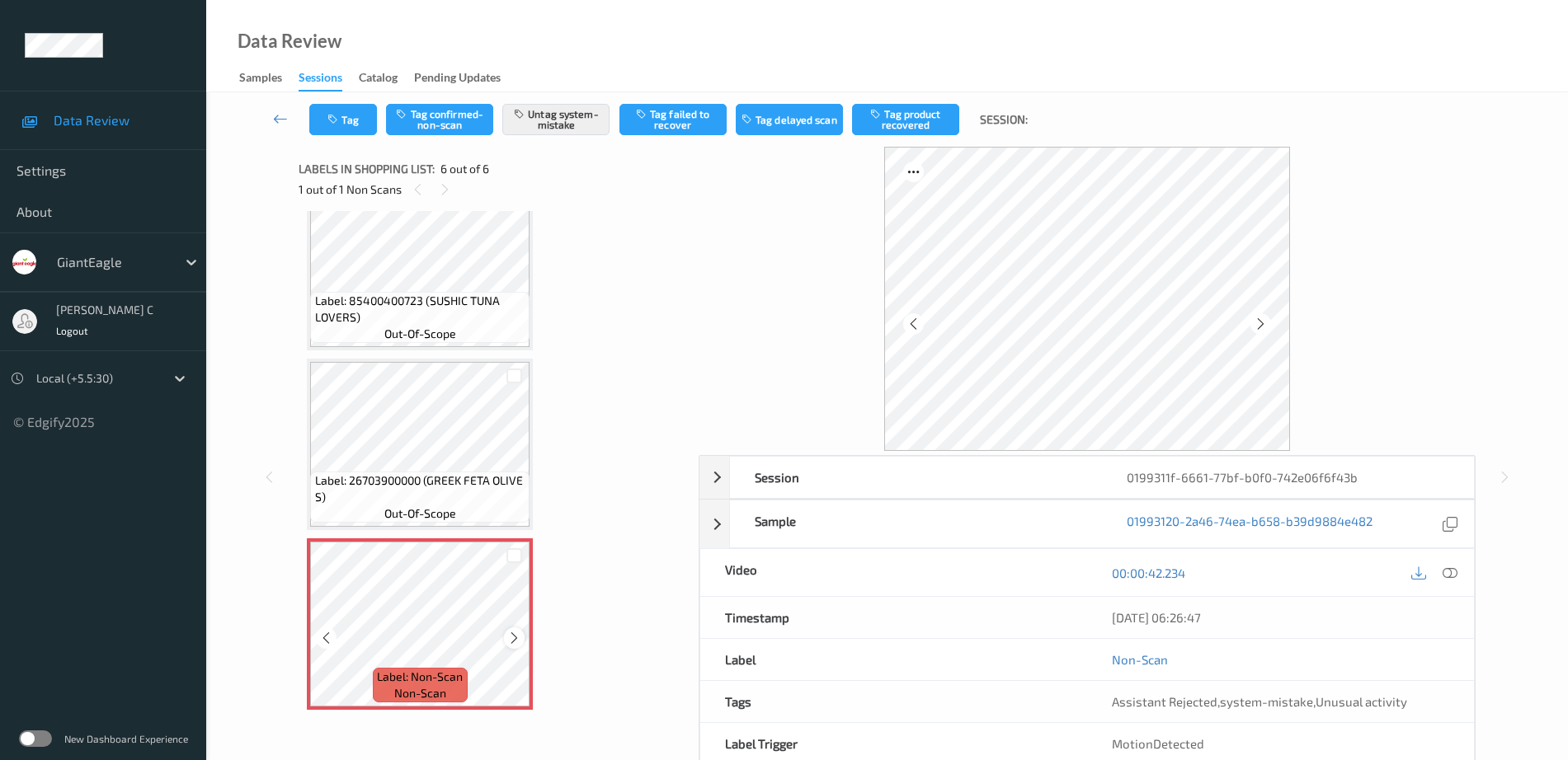
click at [521, 640] on div at bounding box center [513, 637] width 20 height 20
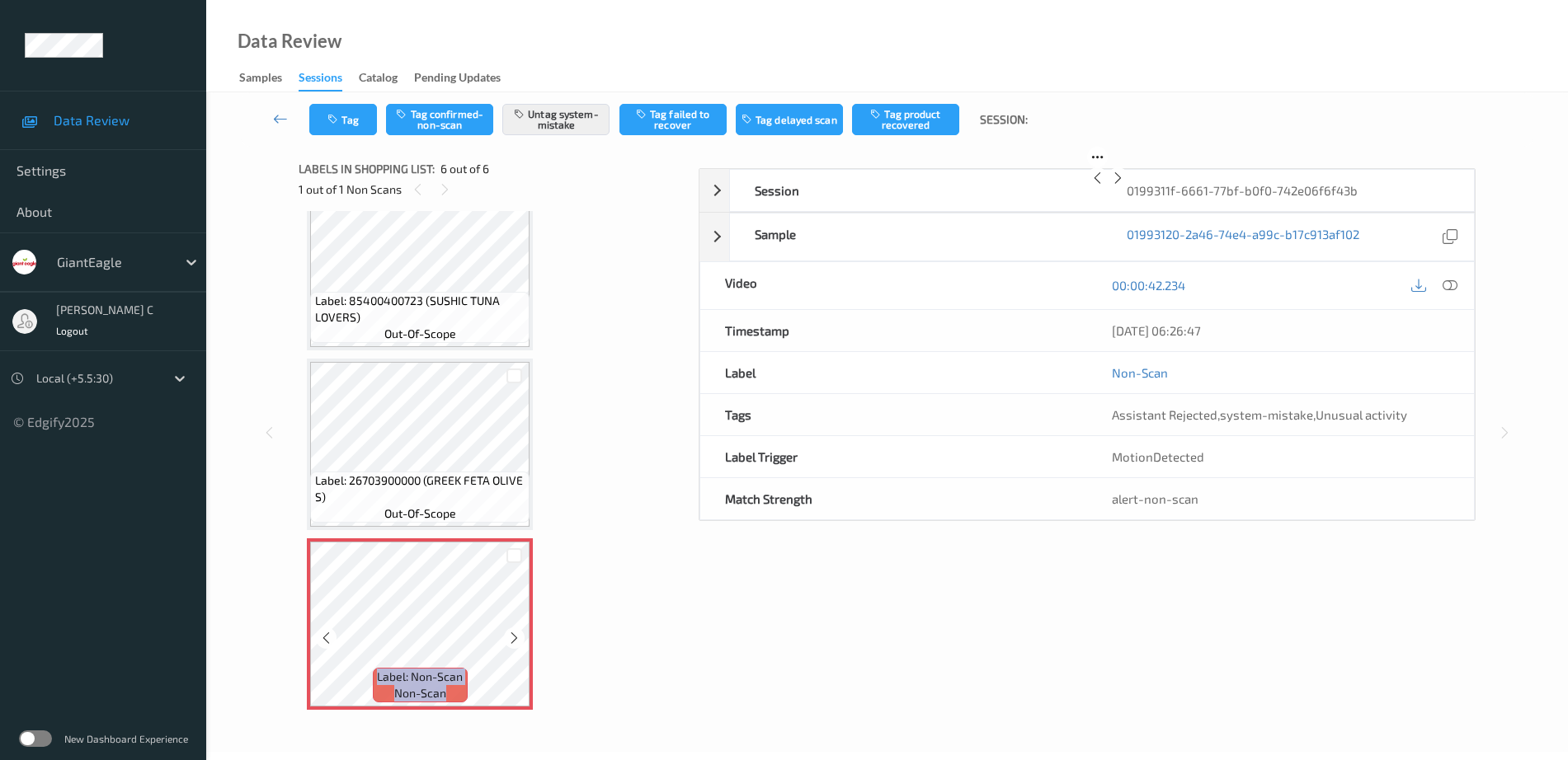
click at [521, 640] on div at bounding box center [513, 637] width 20 height 20
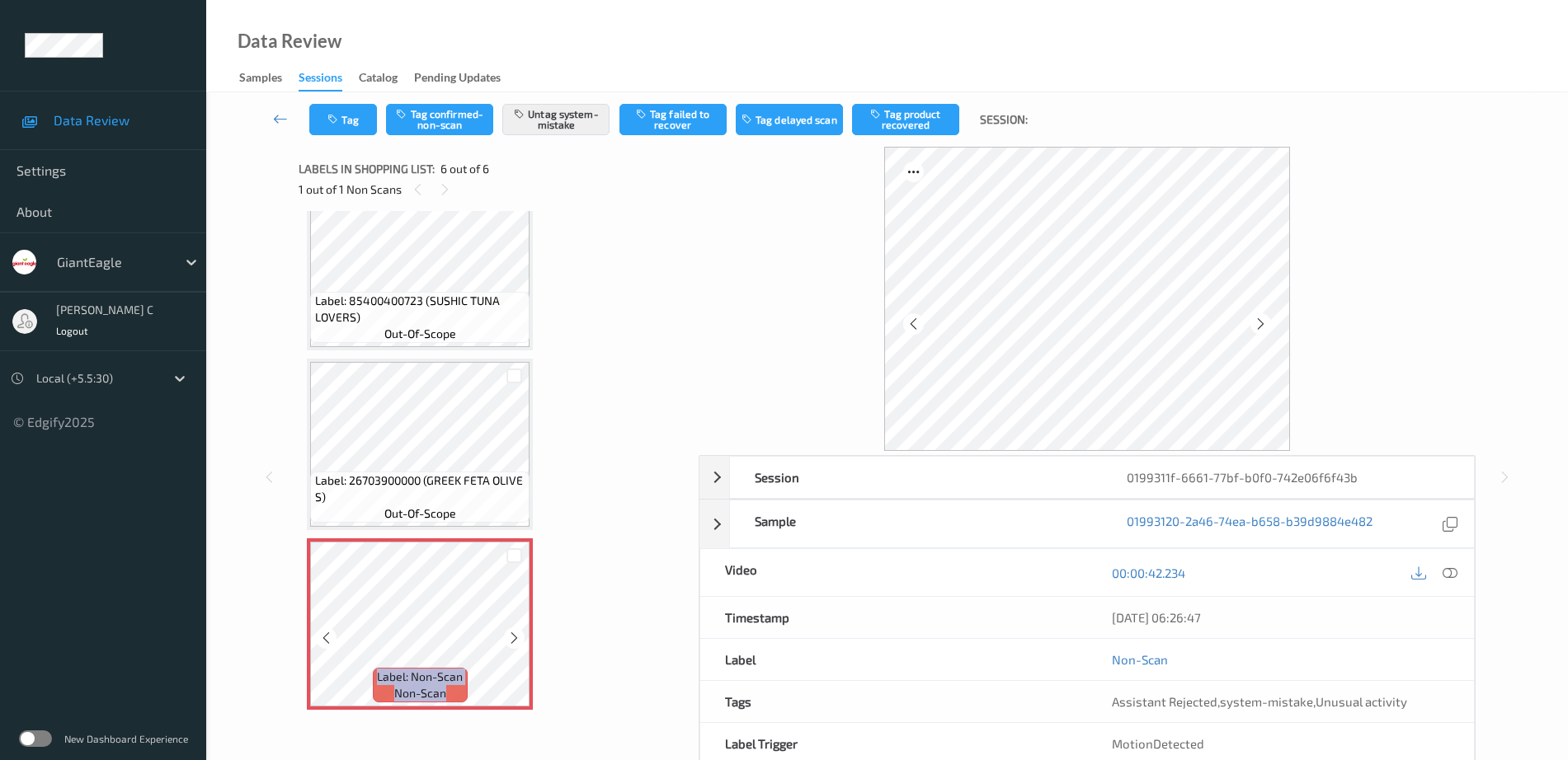
click at [521, 640] on div at bounding box center [513, 637] width 20 height 20
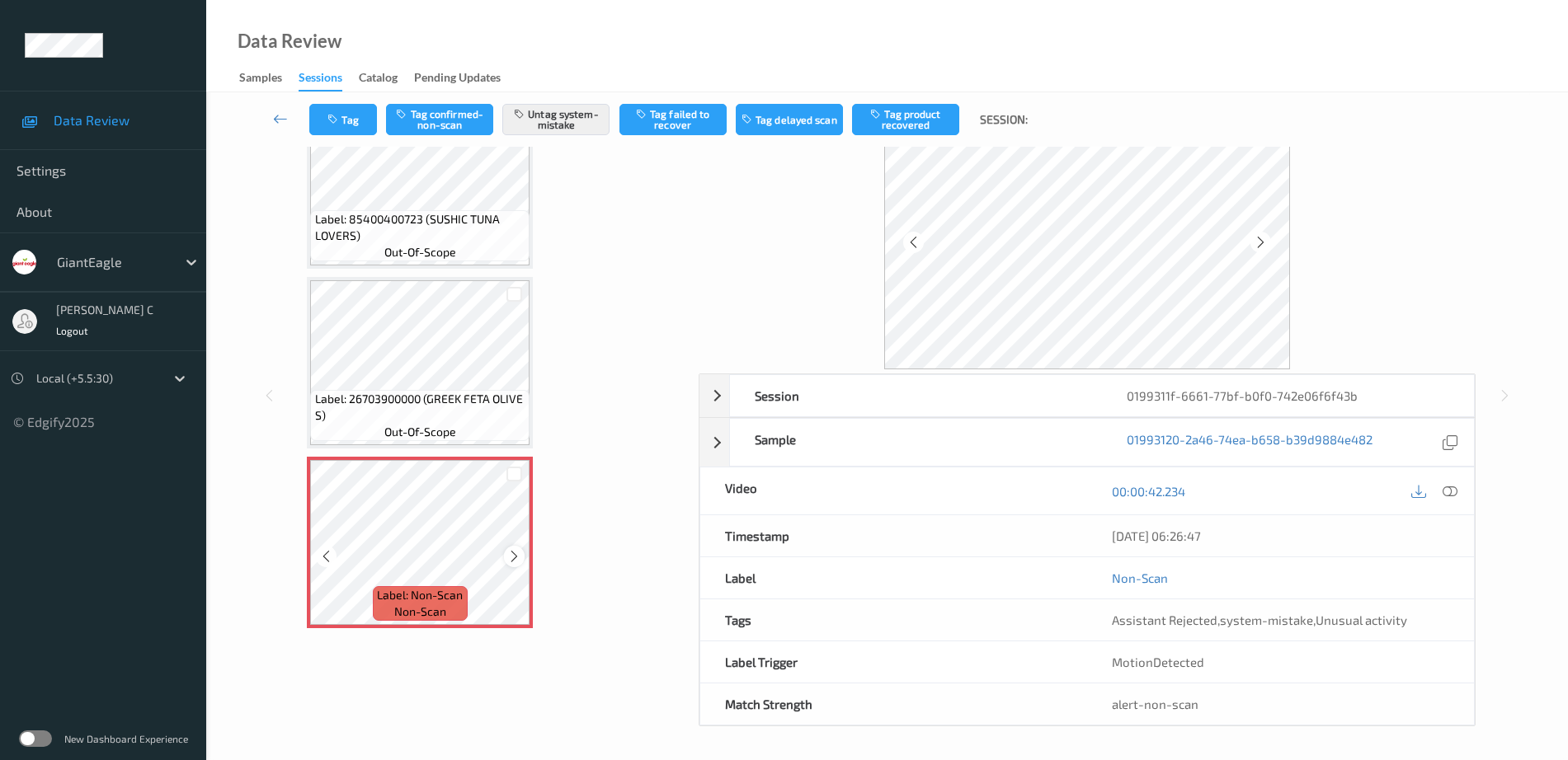
click at [510, 560] on icon at bounding box center [514, 556] width 14 height 15
click at [509, 558] on icon at bounding box center [514, 556] width 14 height 15
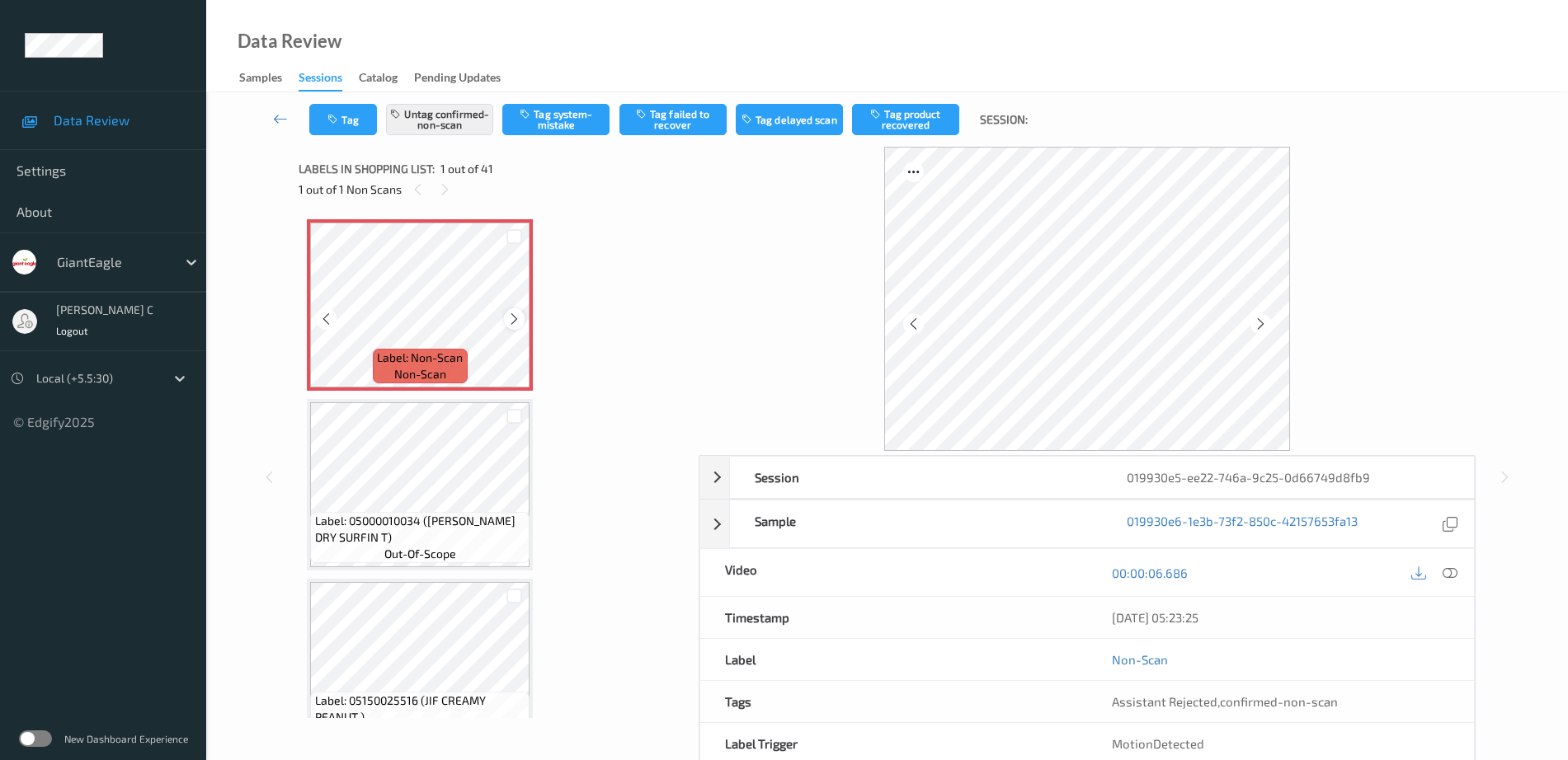
click at [512, 316] on icon at bounding box center [514, 319] width 14 height 15
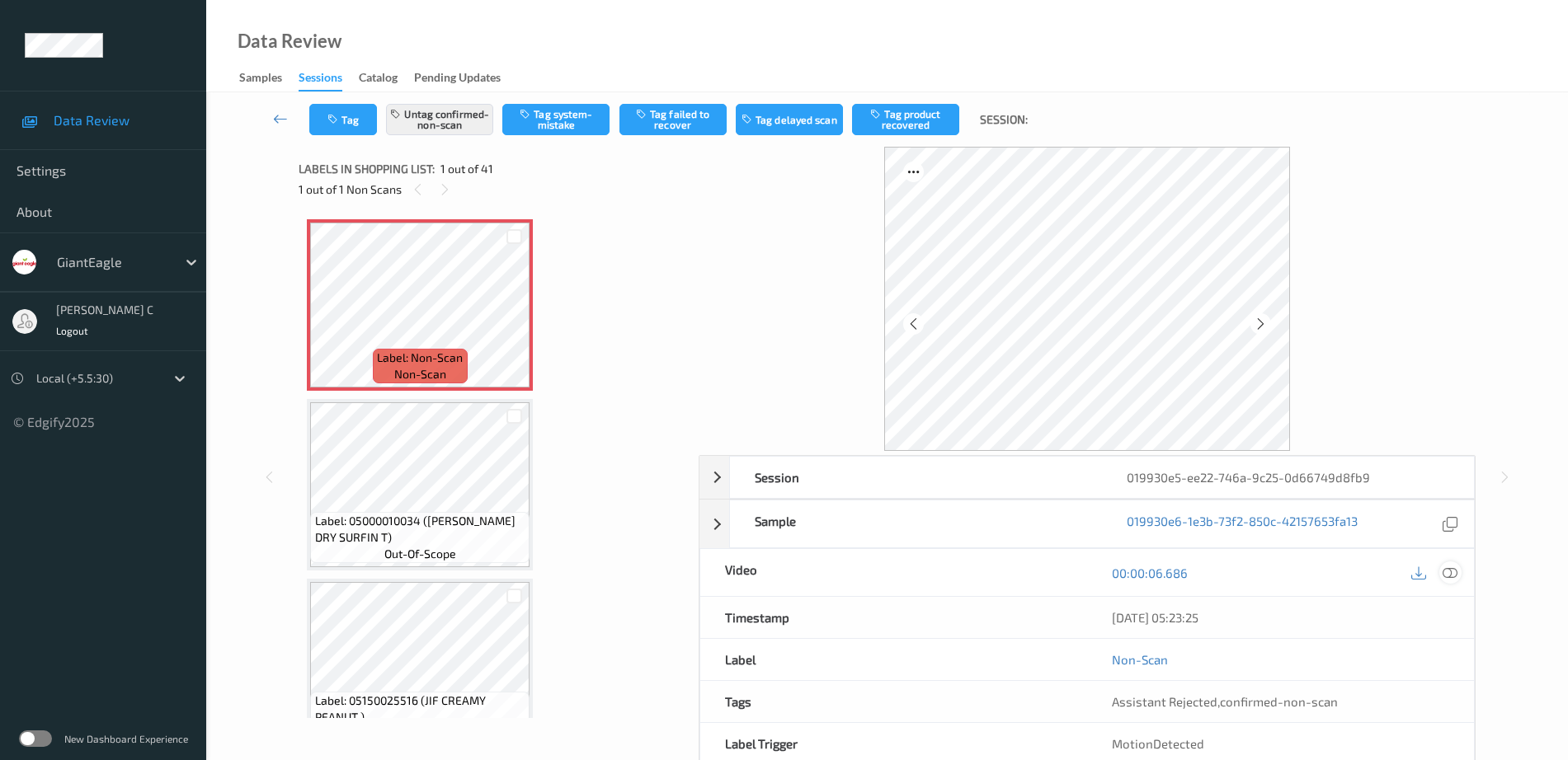
click at [1456, 572] on icon at bounding box center [1450, 573] width 15 height 15
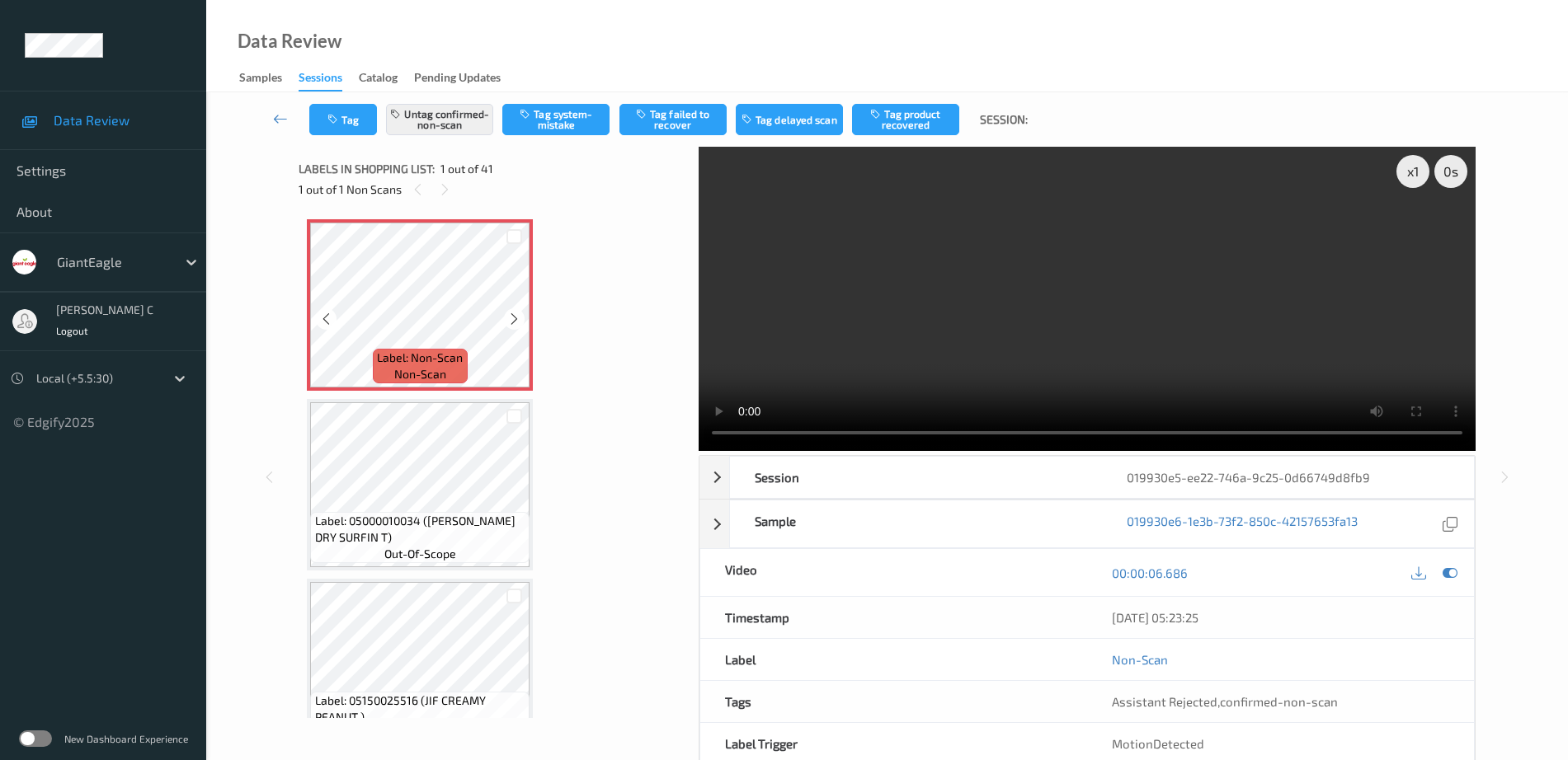
click at [433, 354] on span "Label: Non-Scan" at bounding box center [419, 358] width 86 height 17
click at [466, 115] on button "Untag confirmed-non-scan" at bounding box center [439, 119] width 107 height 31
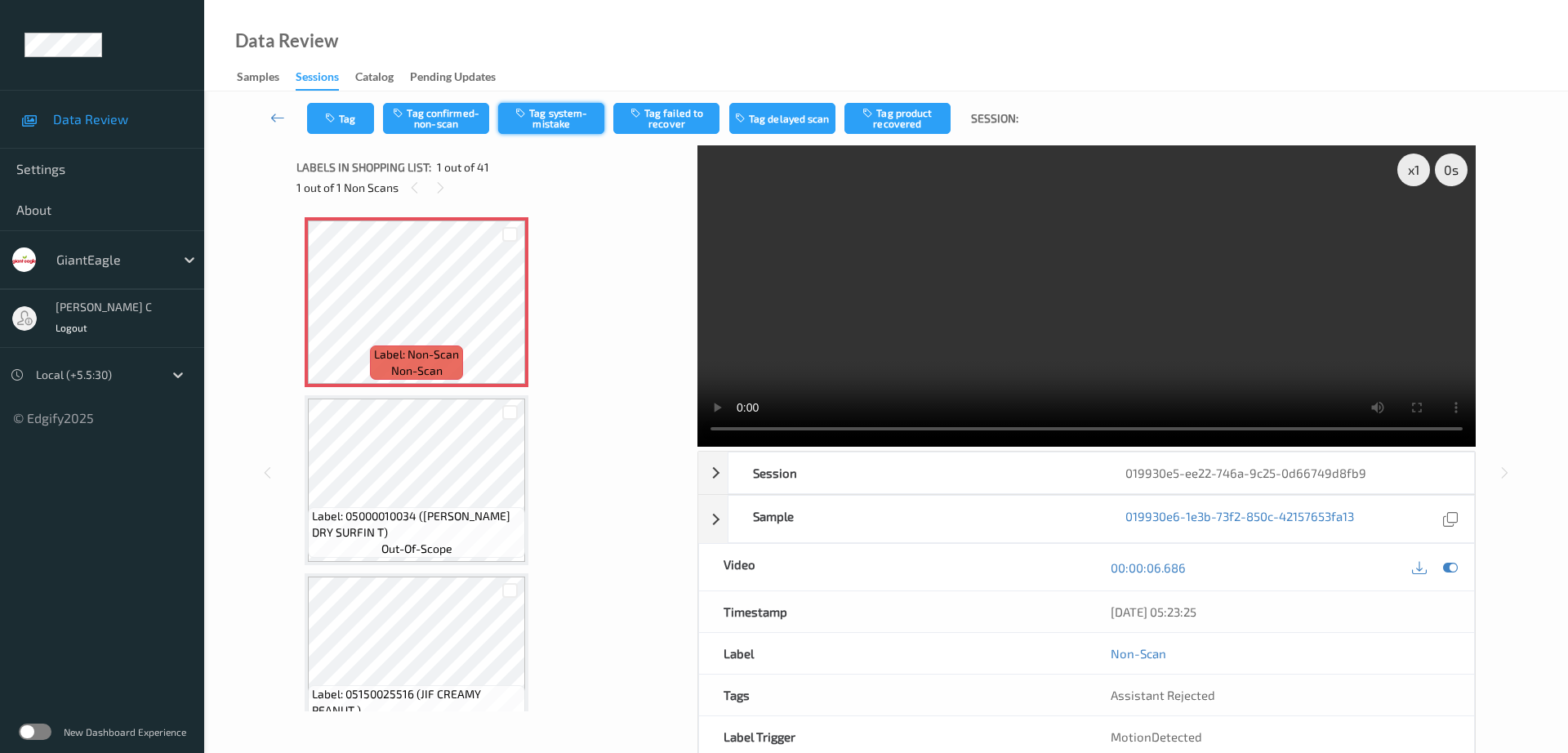
click at [557, 118] on button "Tag system-mistake" at bounding box center [551, 118] width 106 height 31
click at [345, 121] on button "Tag" at bounding box center [341, 118] width 67 height 31
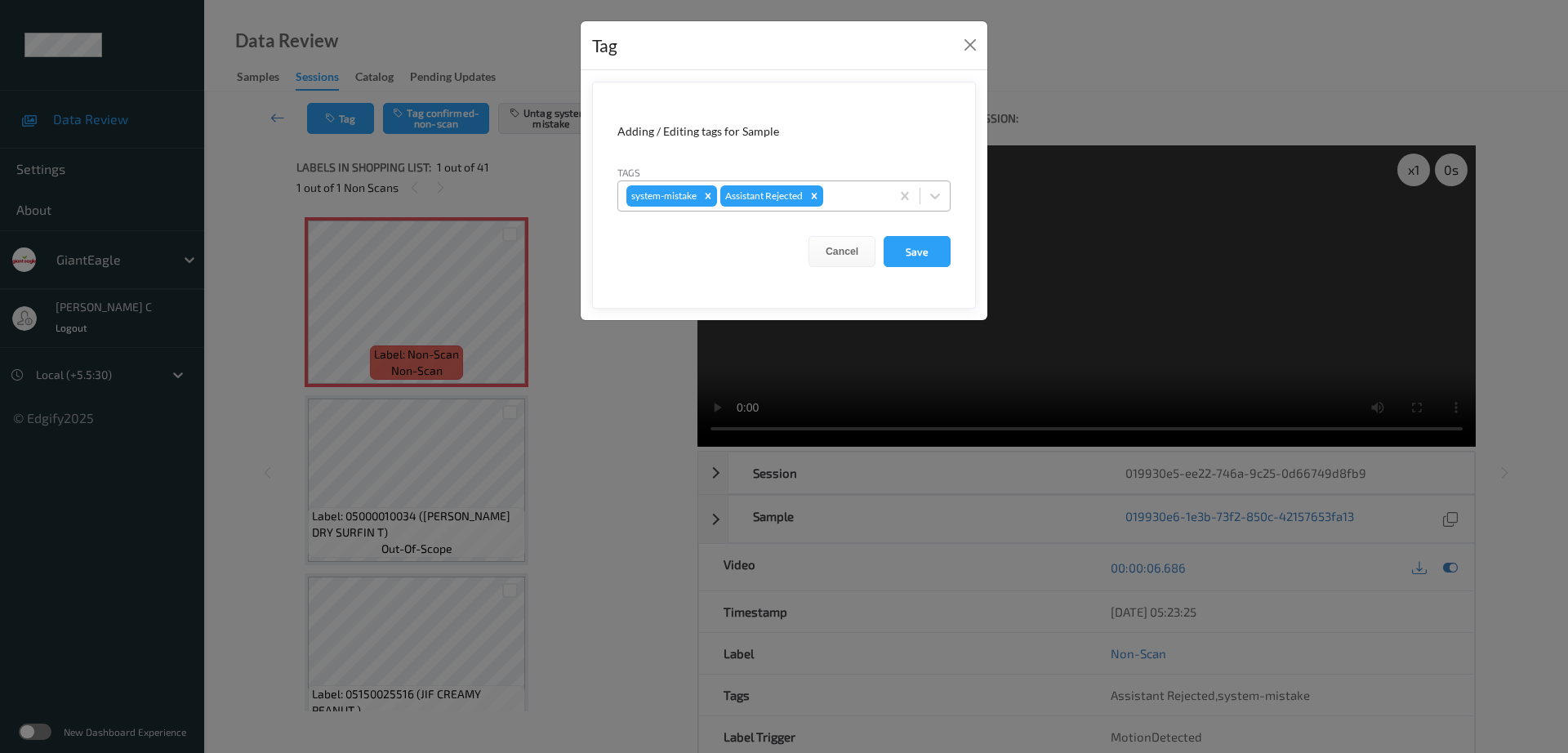
click at [854, 187] on div at bounding box center [854, 196] width 55 height 19
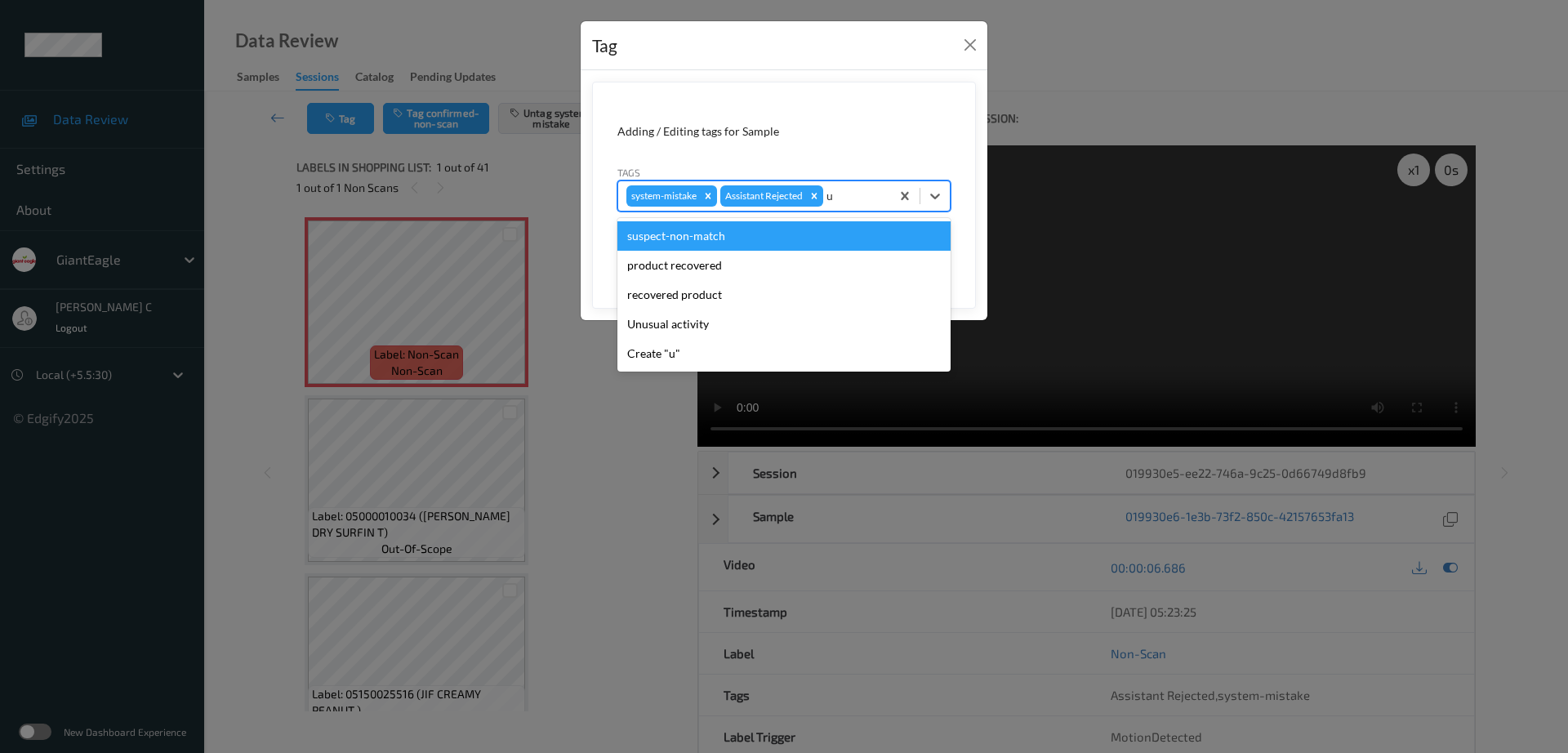
type input "un"
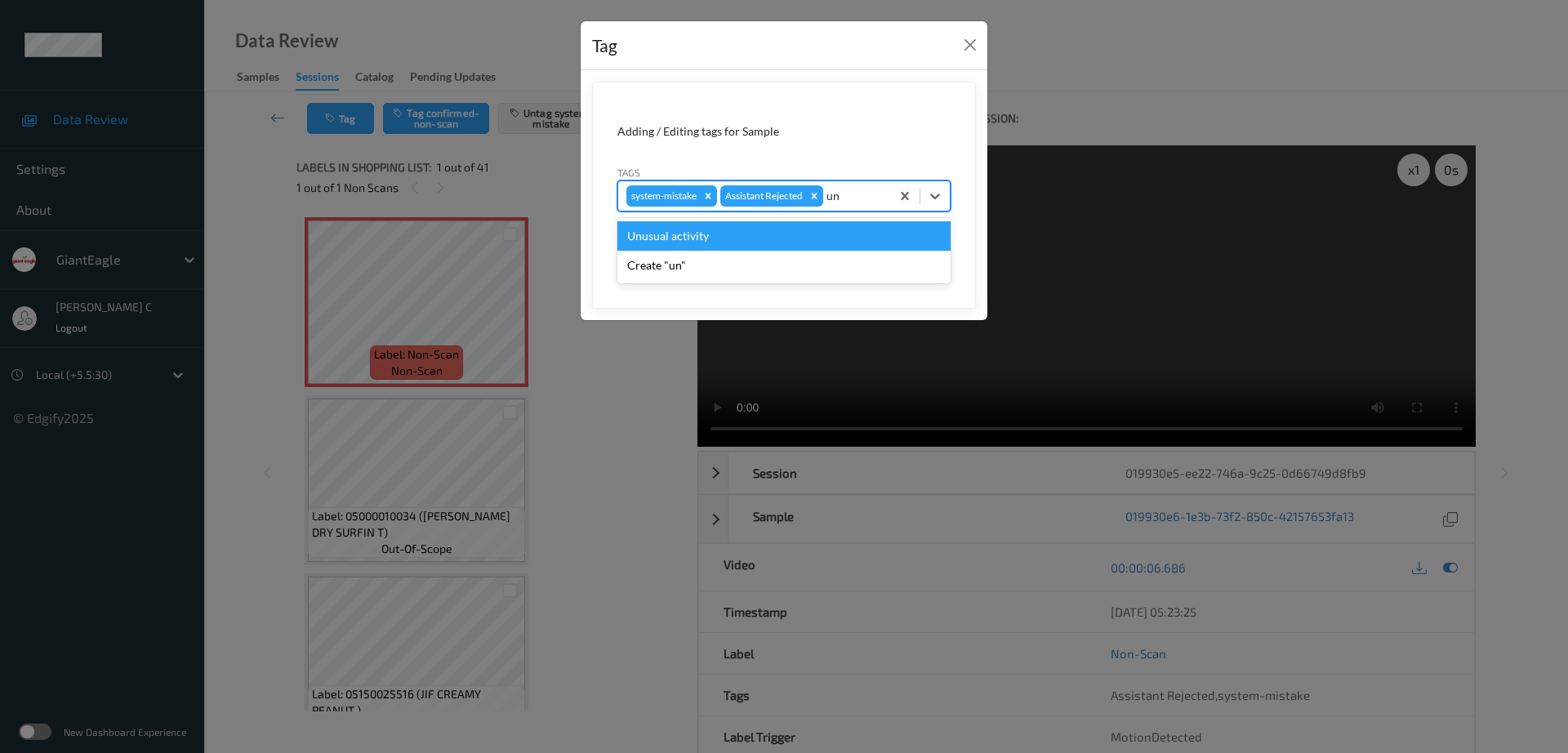
click at [770, 238] on div "Unusual activity" at bounding box center [784, 236] width 333 height 29
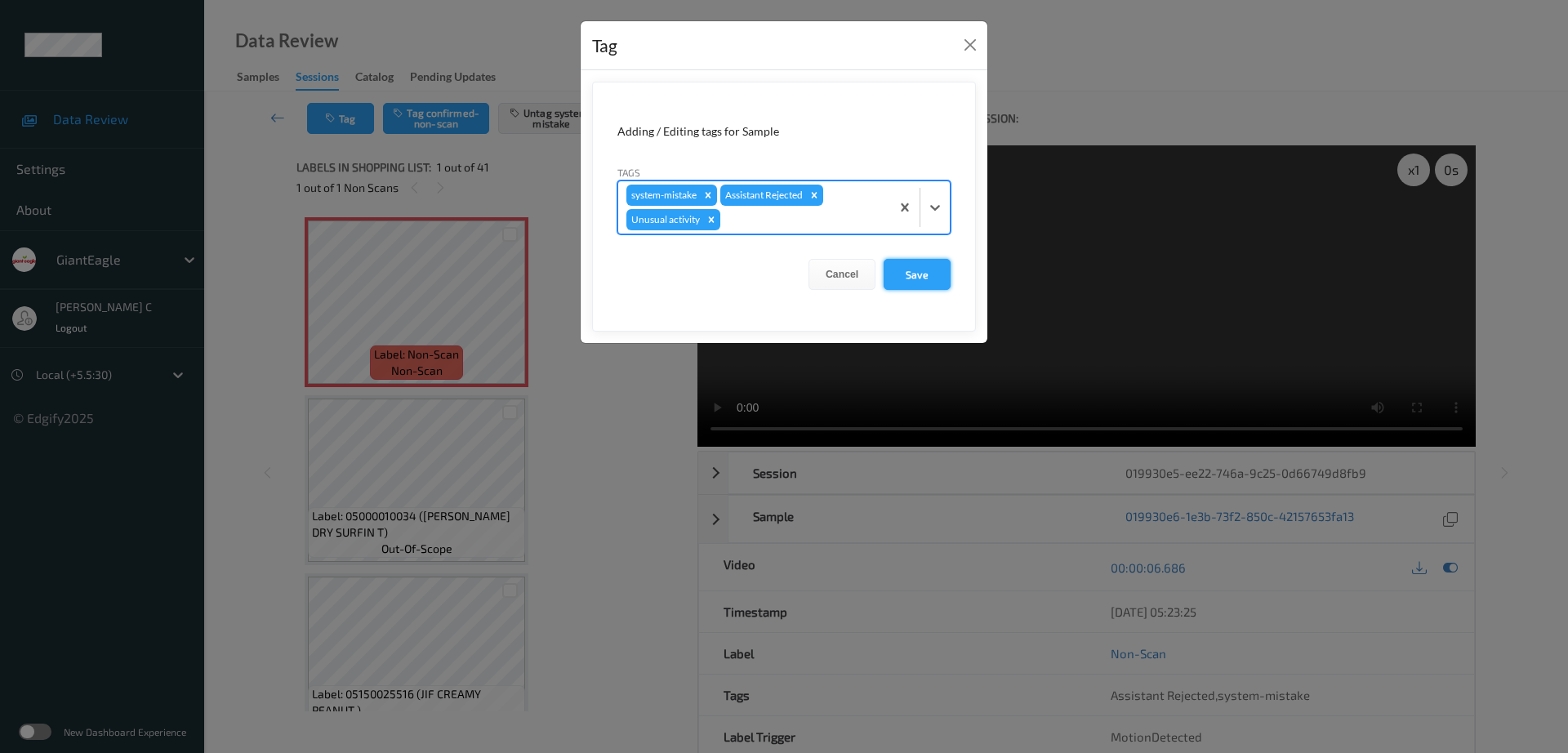
click at [957, 266] on form "Adding / Editing tags for Sample Tags option Unusual activity, selected. Select…" at bounding box center [784, 207] width 384 height 250
click at [926, 286] on button "Save" at bounding box center [918, 274] width 67 height 31
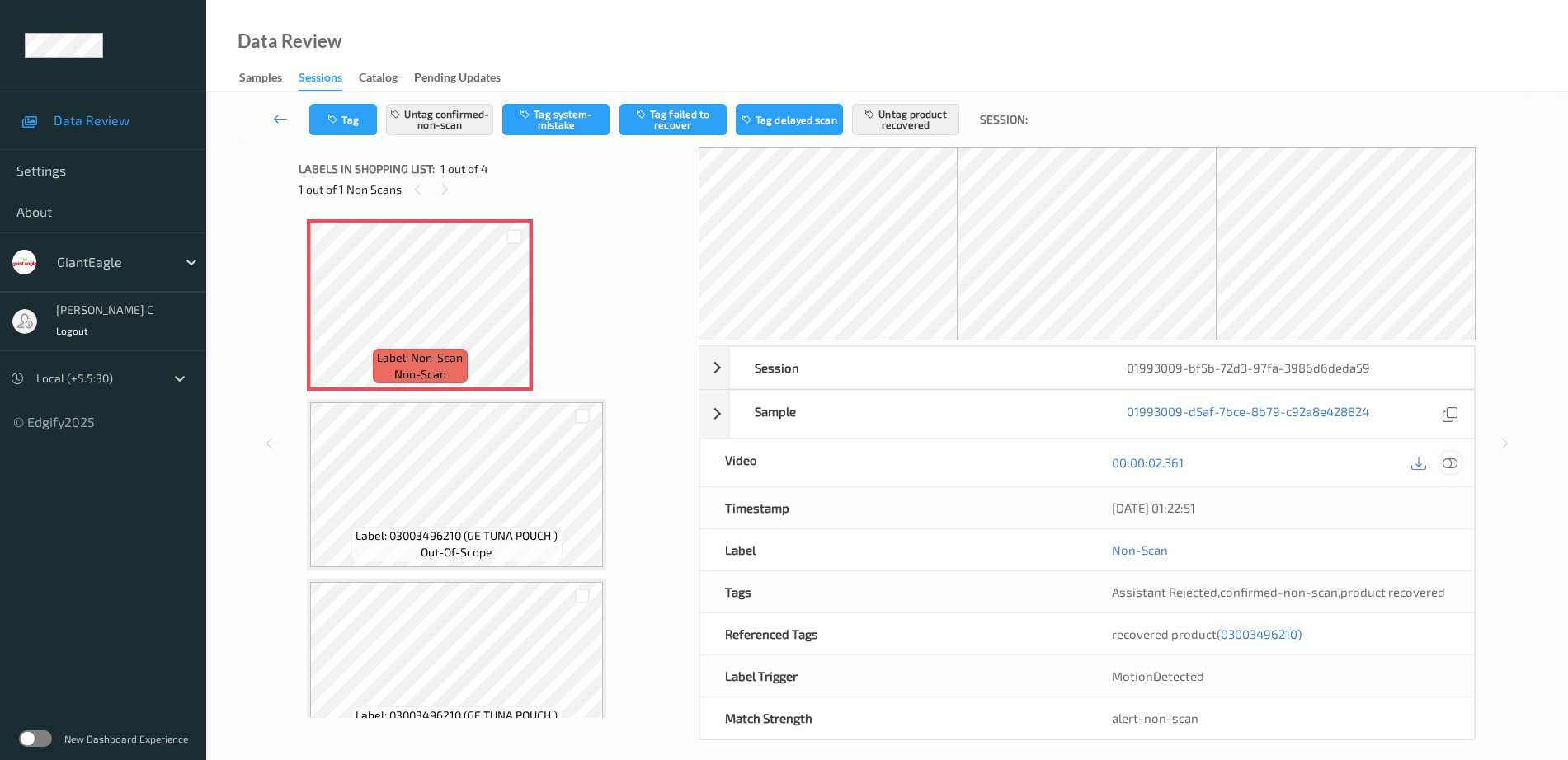
click at [1450, 464] on icon at bounding box center [1450, 462] width 15 height 15
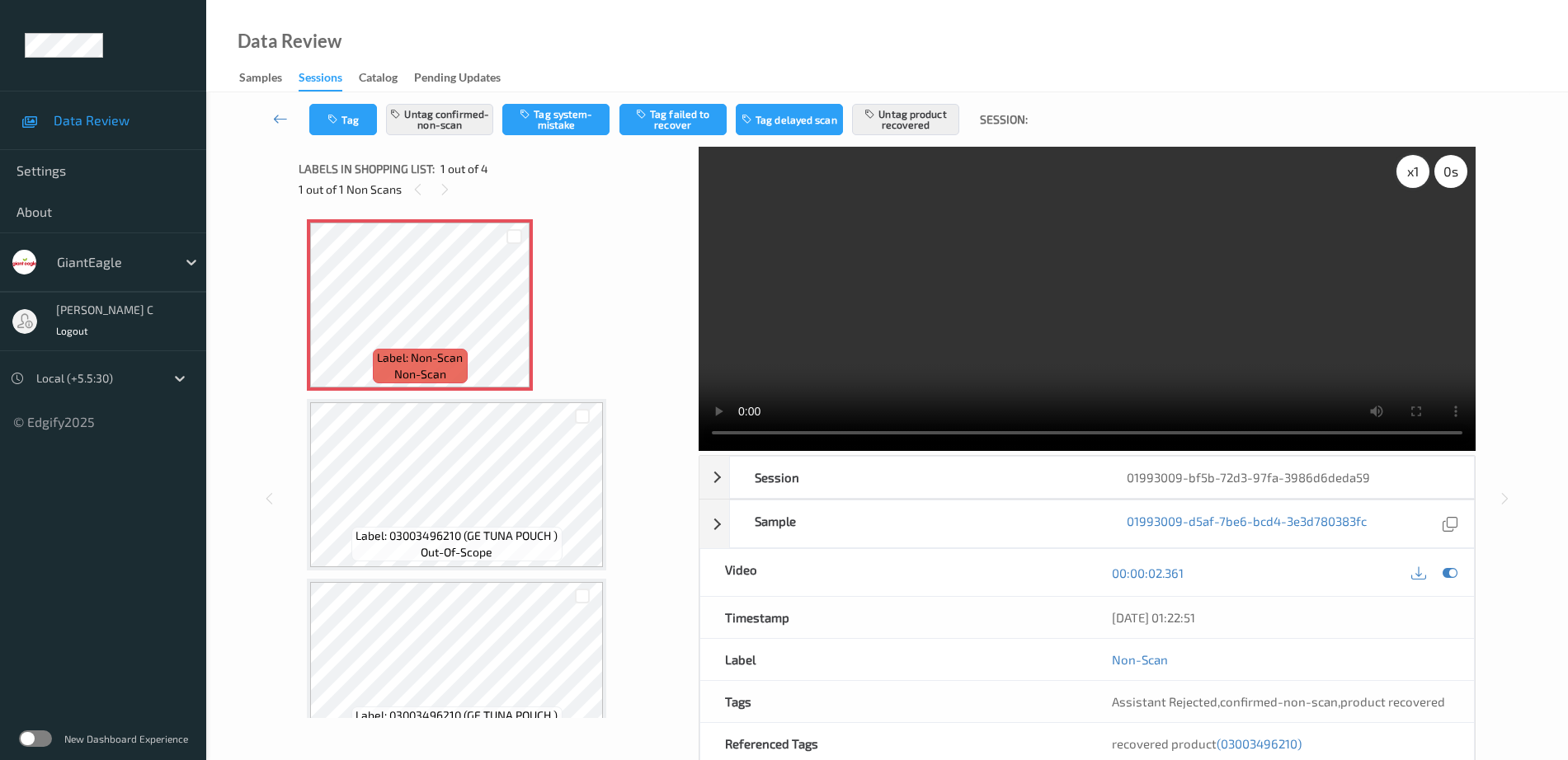
click at [1414, 177] on div "x 1" at bounding box center [1413, 171] width 33 height 33
click at [1414, 177] on div "x 2" at bounding box center [1413, 171] width 33 height 33
click at [1414, 177] on div "x 4" at bounding box center [1413, 171] width 33 height 33
click at [1413, 177] on div "x 8" at bounding box center [1413, 171] width 33 height 33
click at [1413, 177] on div "x 1" at bounding box center [1413, 171] width 33 height 33
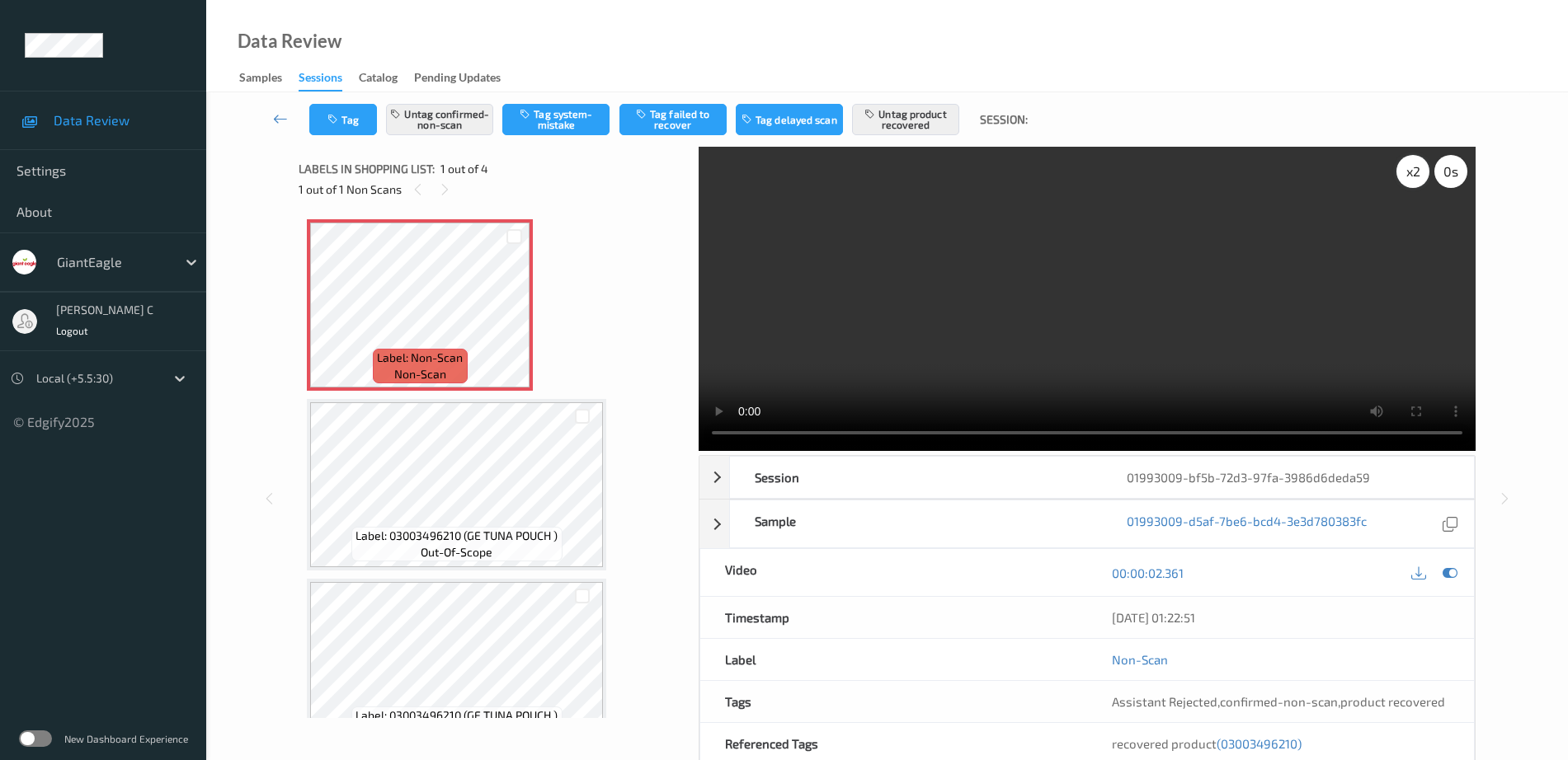
click at [1420, 170] on div "x 2" at bounding box center [1413, 171] width 33 height 33
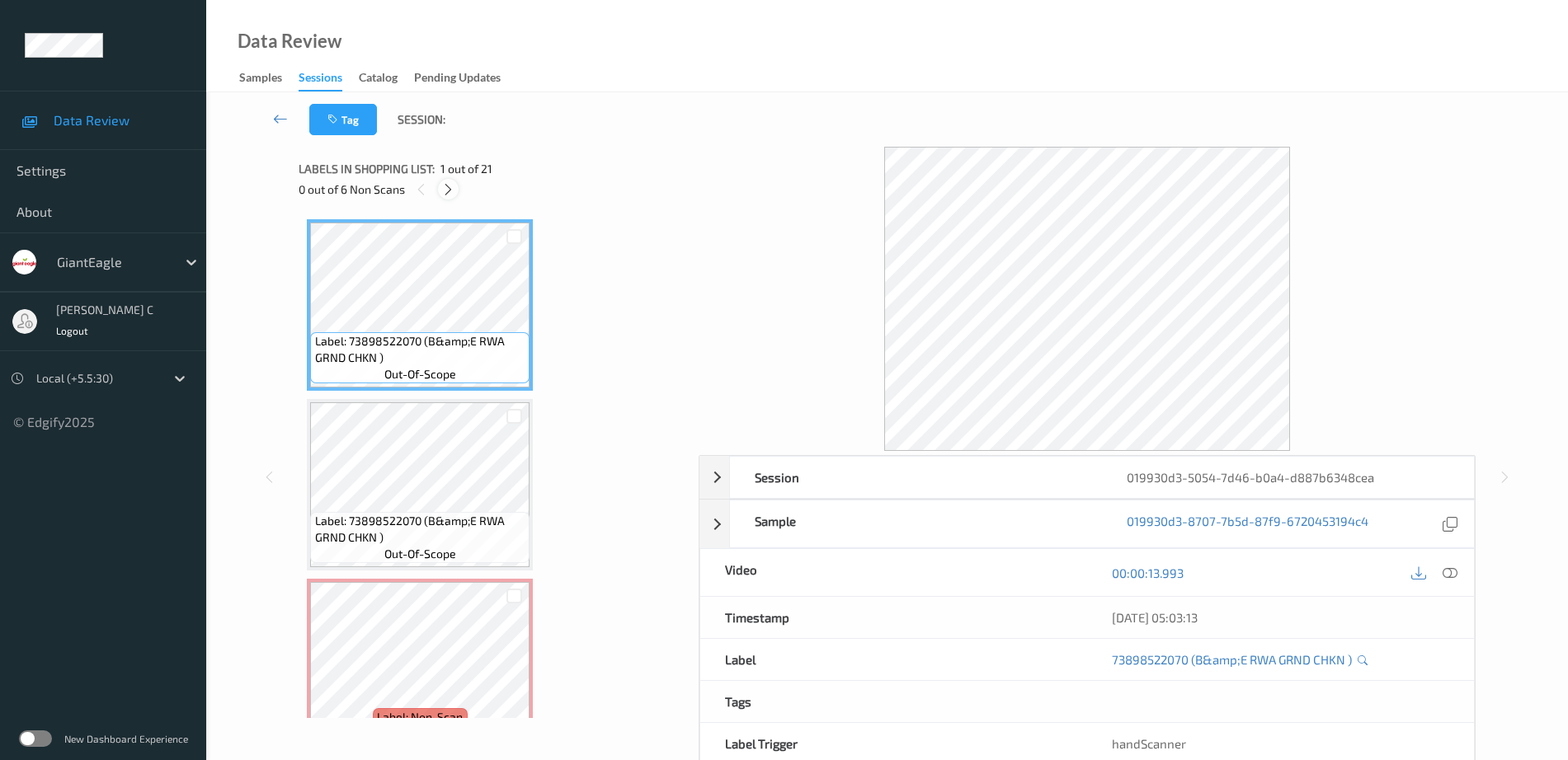
click at [453, 183] on icon at bounding box center [449, 189] width 14 height 15
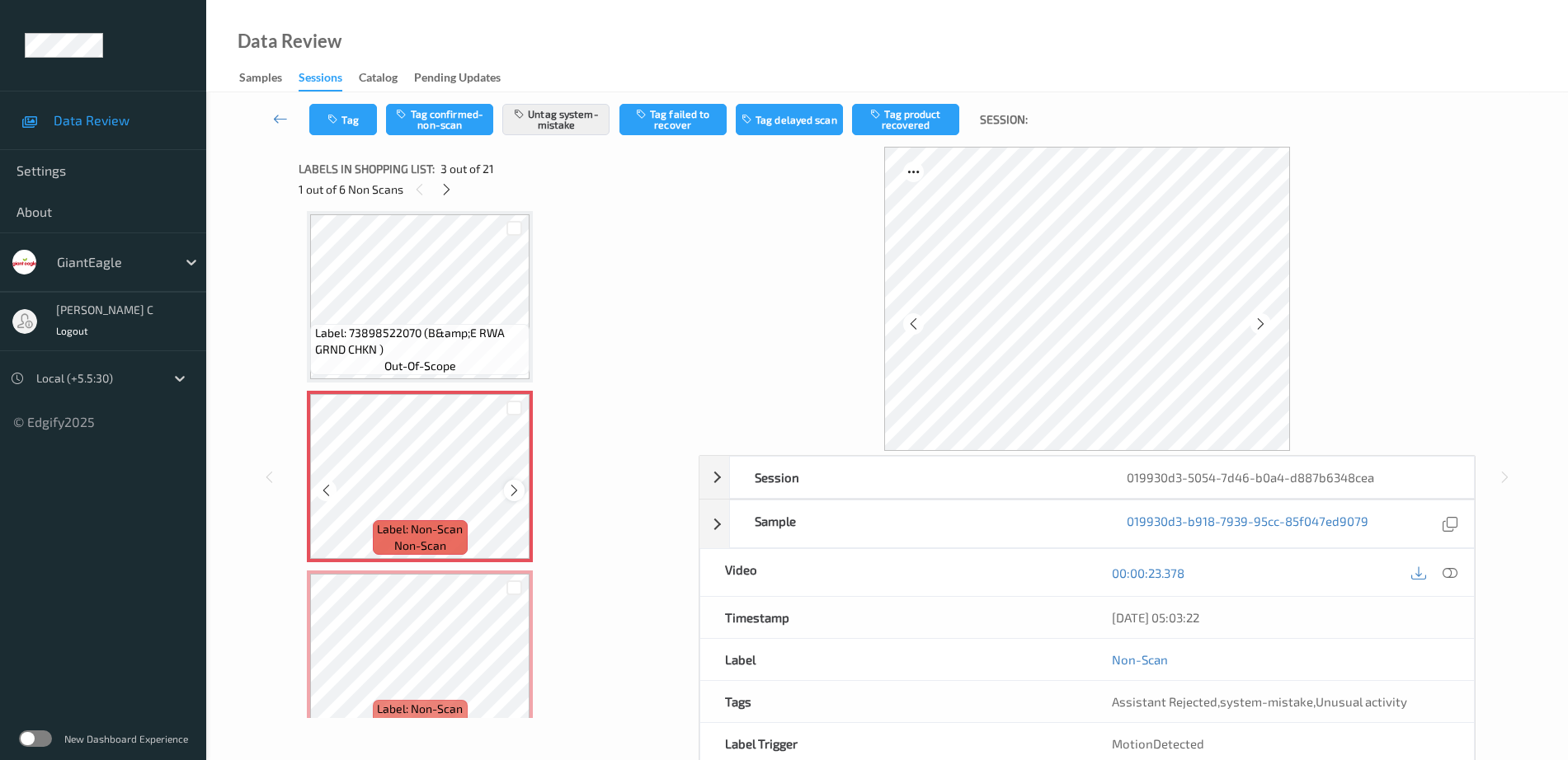
click at [518, 492] on icon at bounding box center [514, 490] width 14 height 15
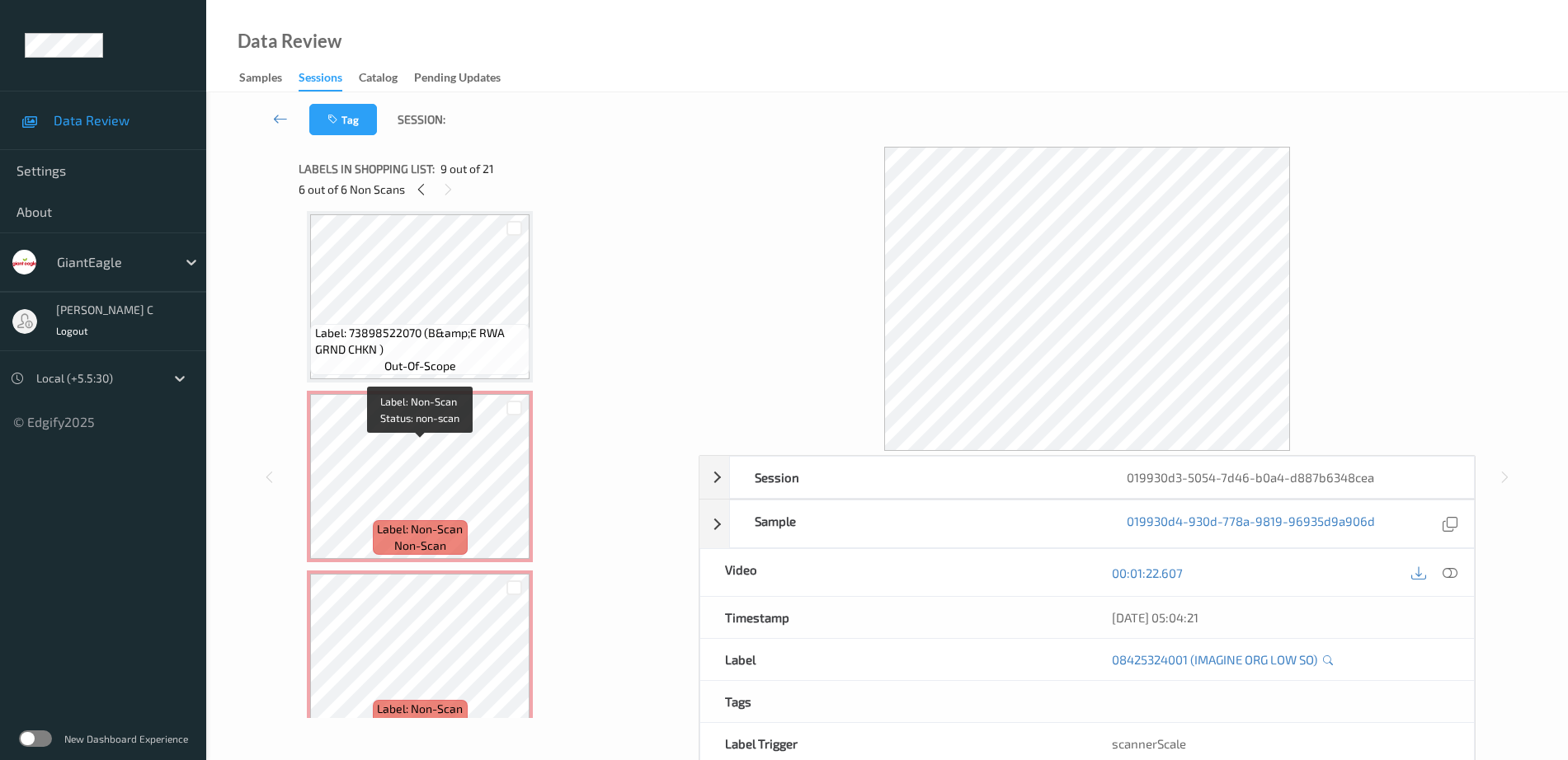
scroll to position [0, 0]
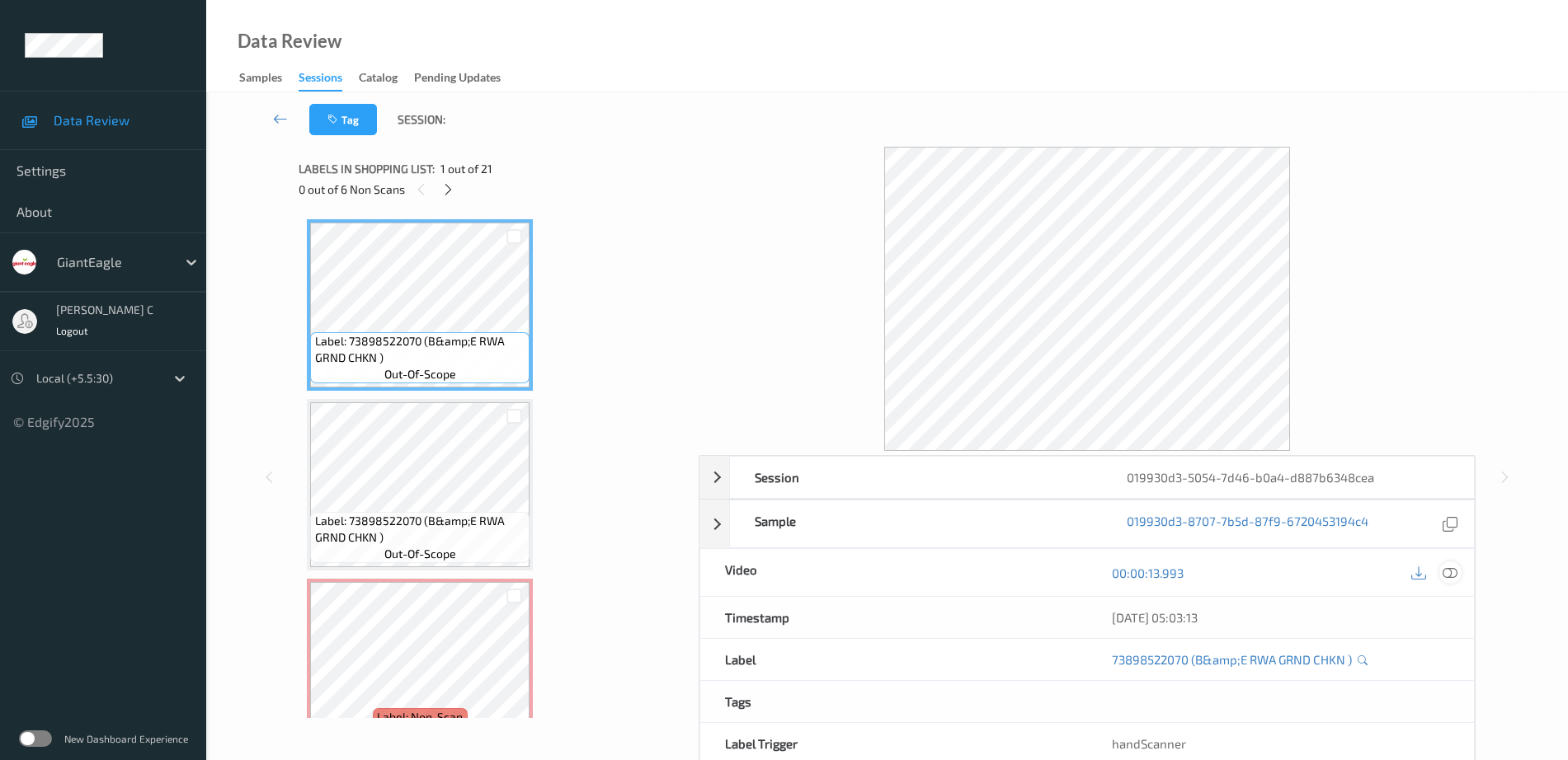
click at [1450, 568] on icon at bounding box center [1450, 573] width 15 height 15
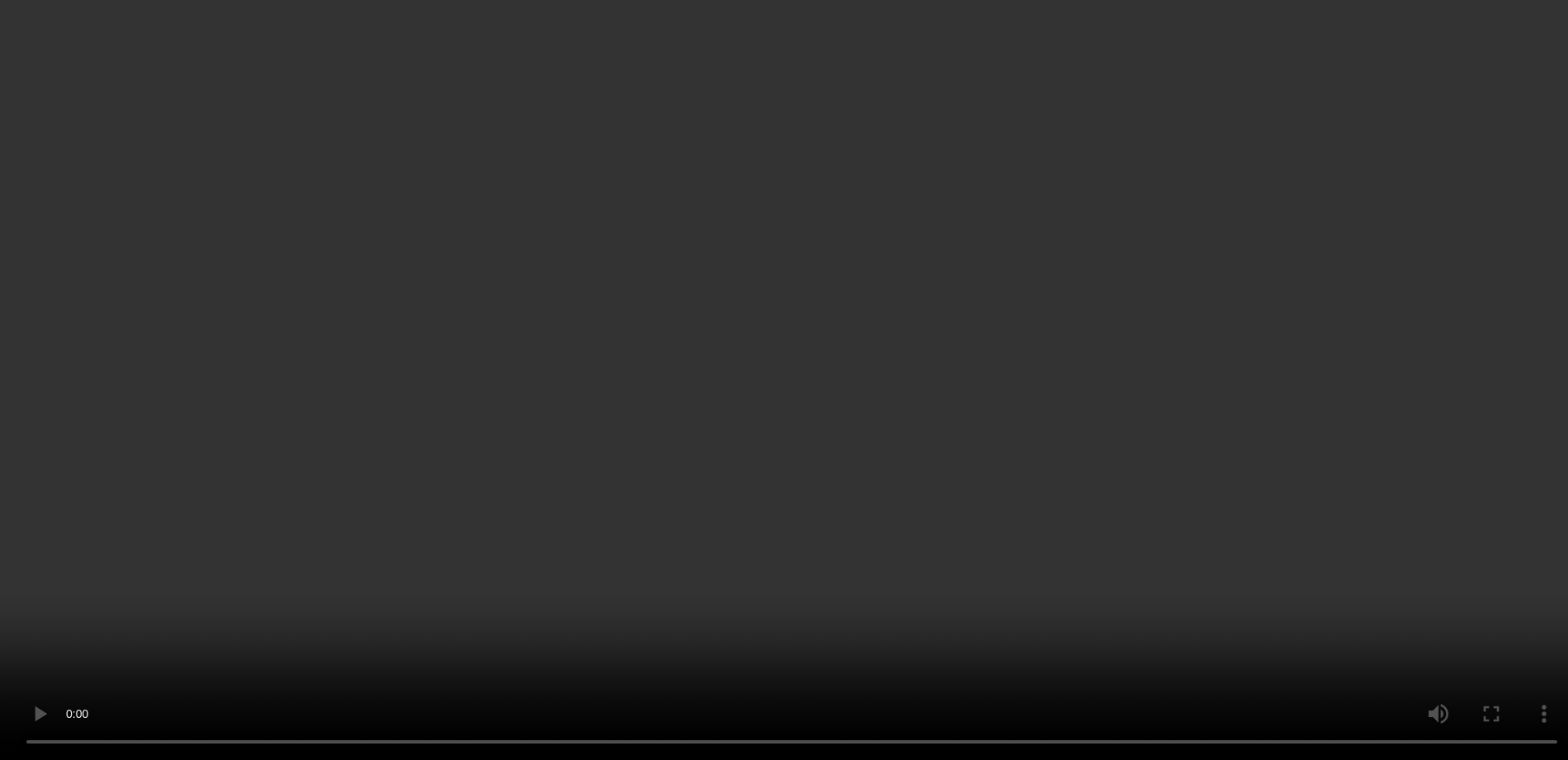
scroll to position [1340, 0]
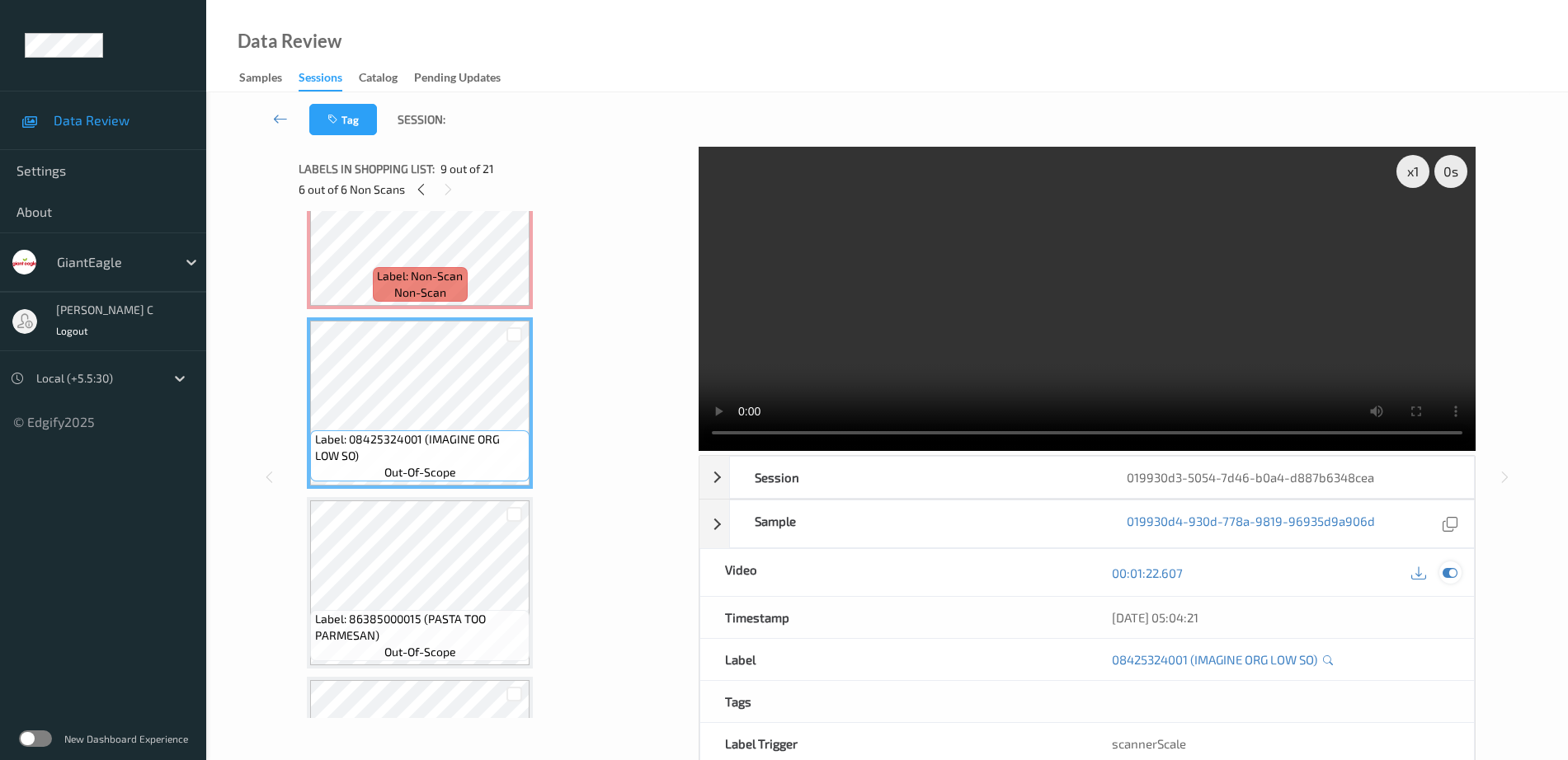
click at [1456, 566] on icon at bounding box center [1450, 573] width 15 height 15
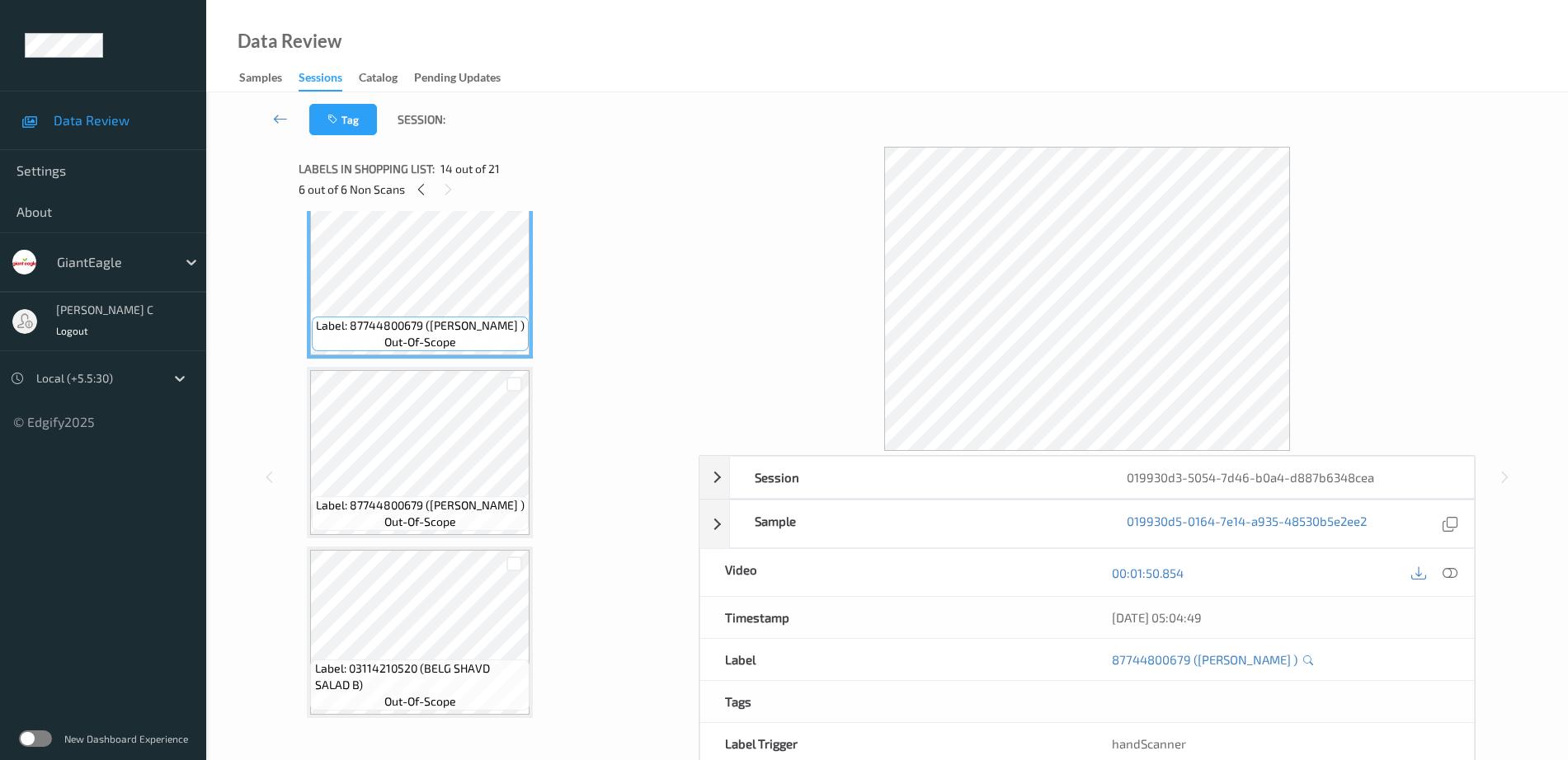
scroll to position [2370, 0]
click at [362, 501] on span "Label: 87744800679 (RANA ALFREDO PARM )" at bounding box center [420, 503] width 209 height 17
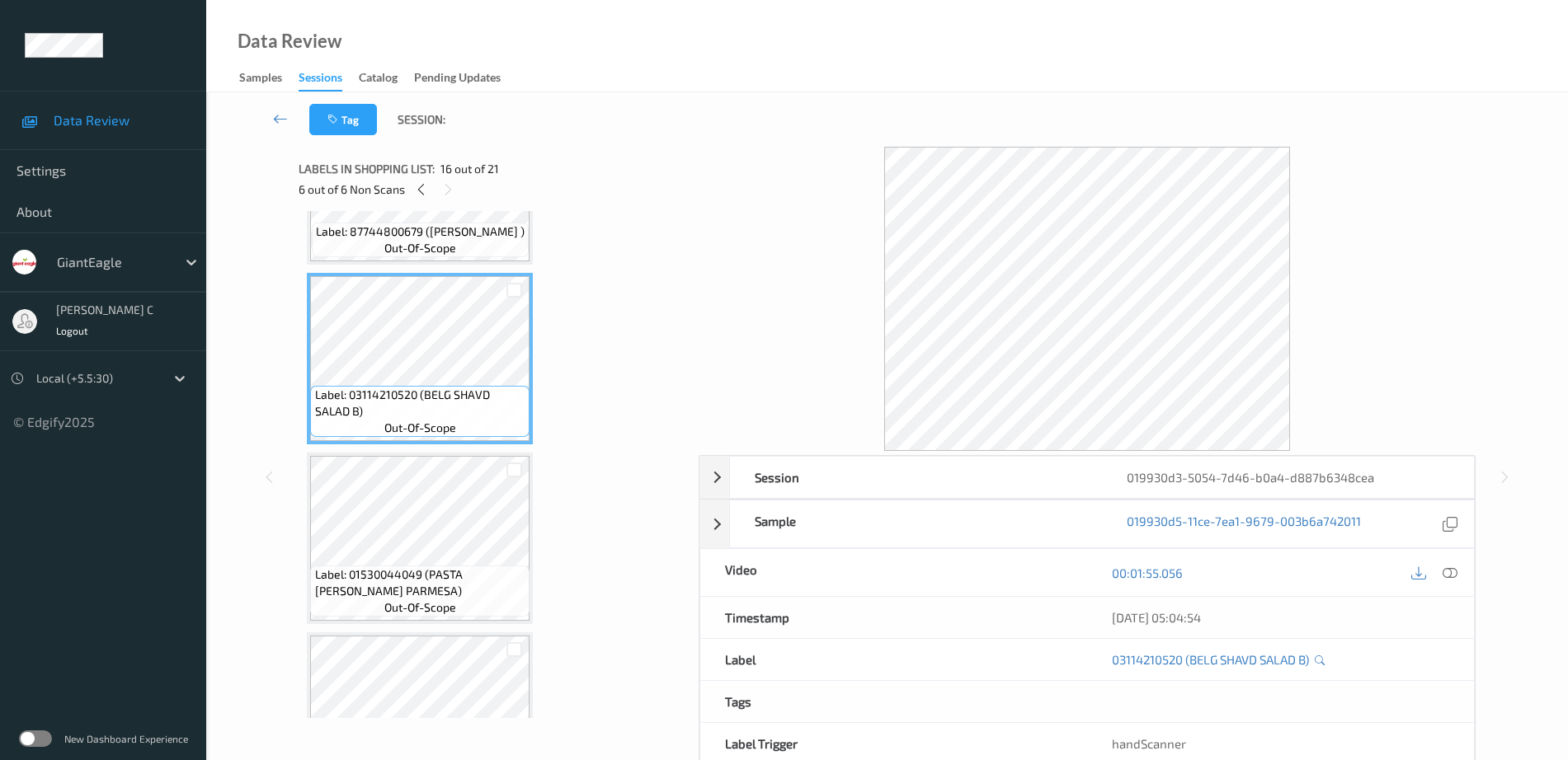
scroll to position [2679, 0]
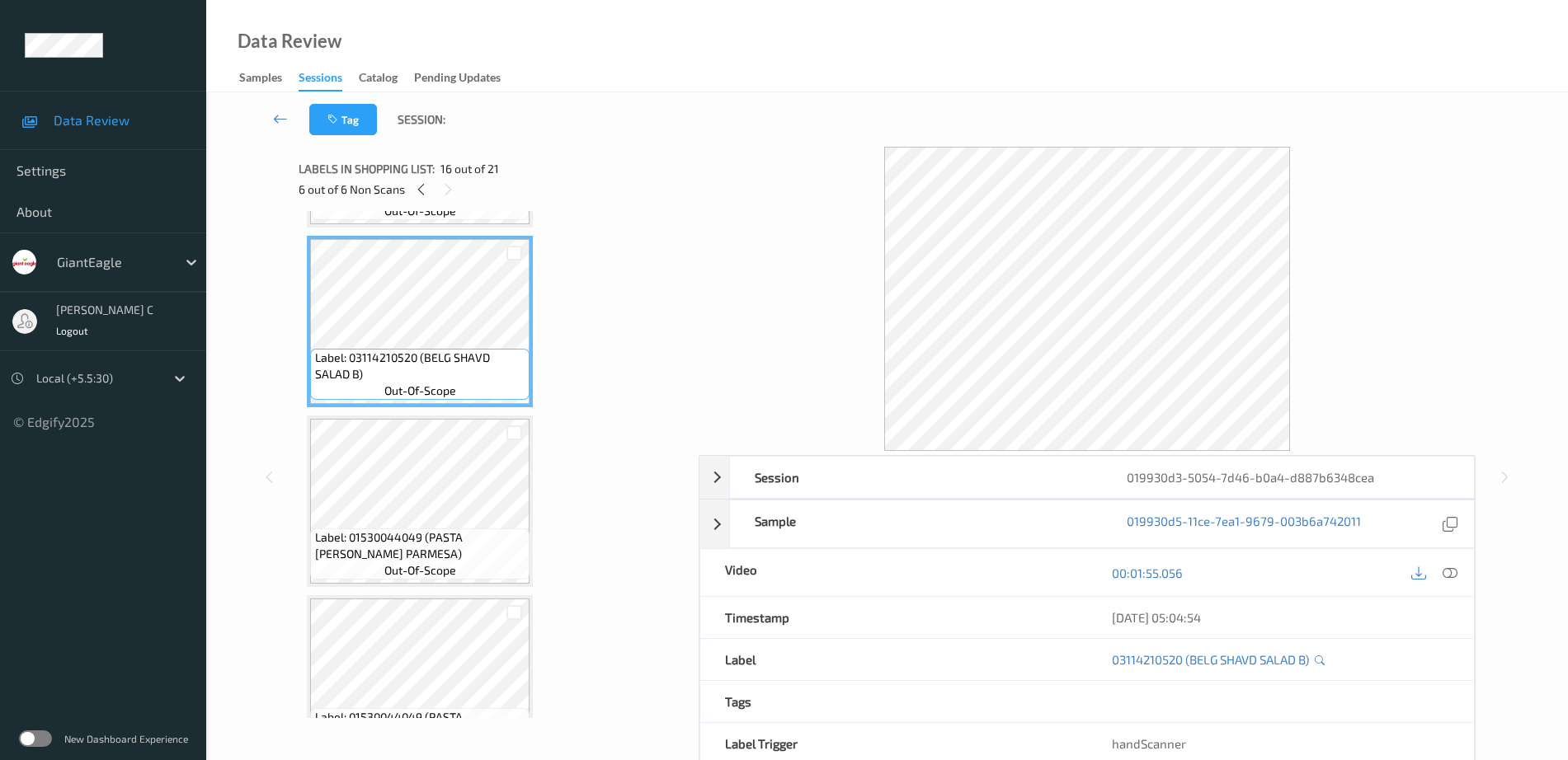
click at [390, 529] on span "Label: 01530044049 (PASTA RONI PARMESA)" at bounding box center [421, 545] width 211 height 33
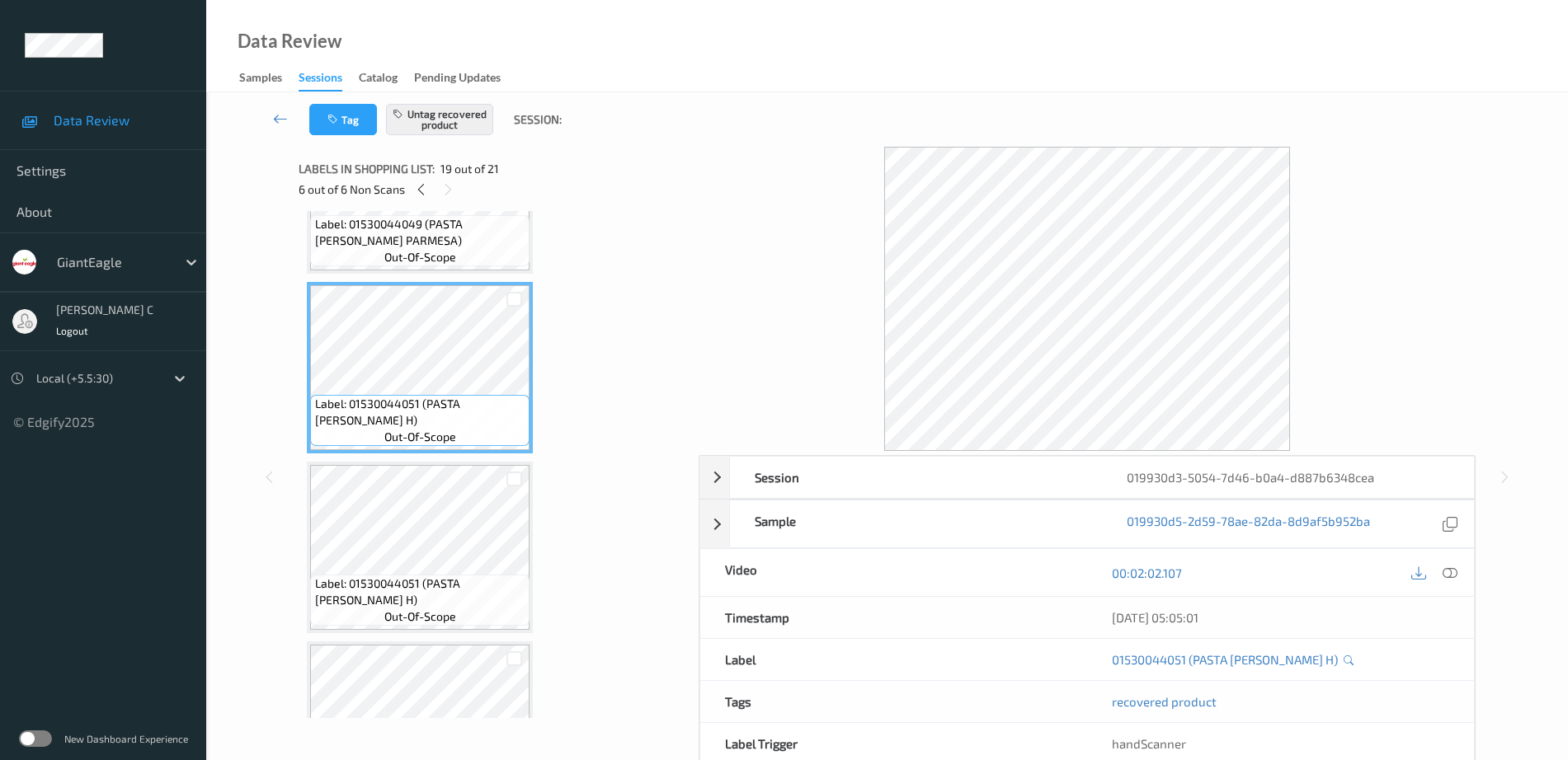
scroll to position [3194, 0]
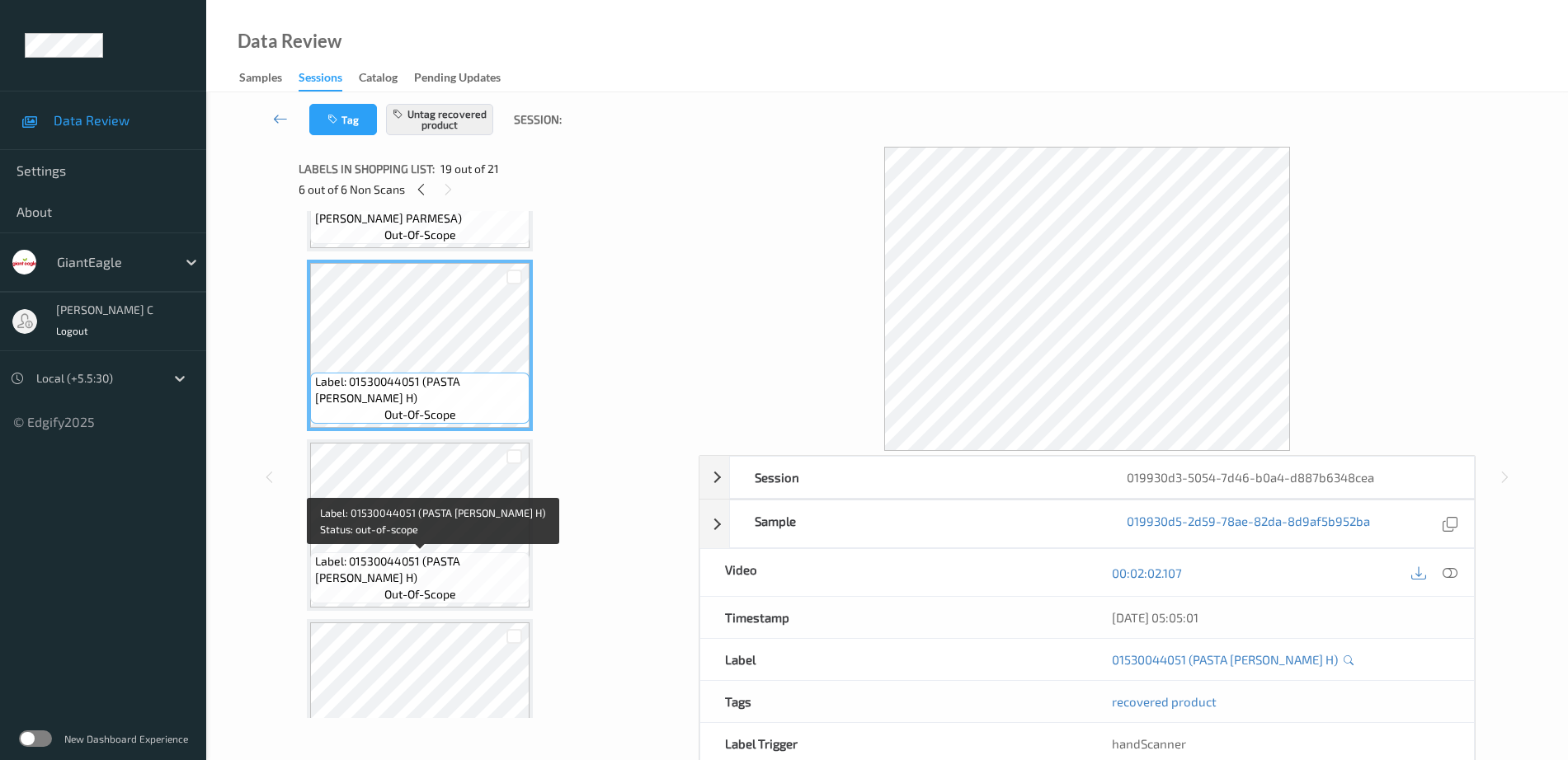
click at [414, 564] on span "Label: 01530044051 (PASTA RONI ANGEL H)" at bounding box center [421, 569] width 211 height 33
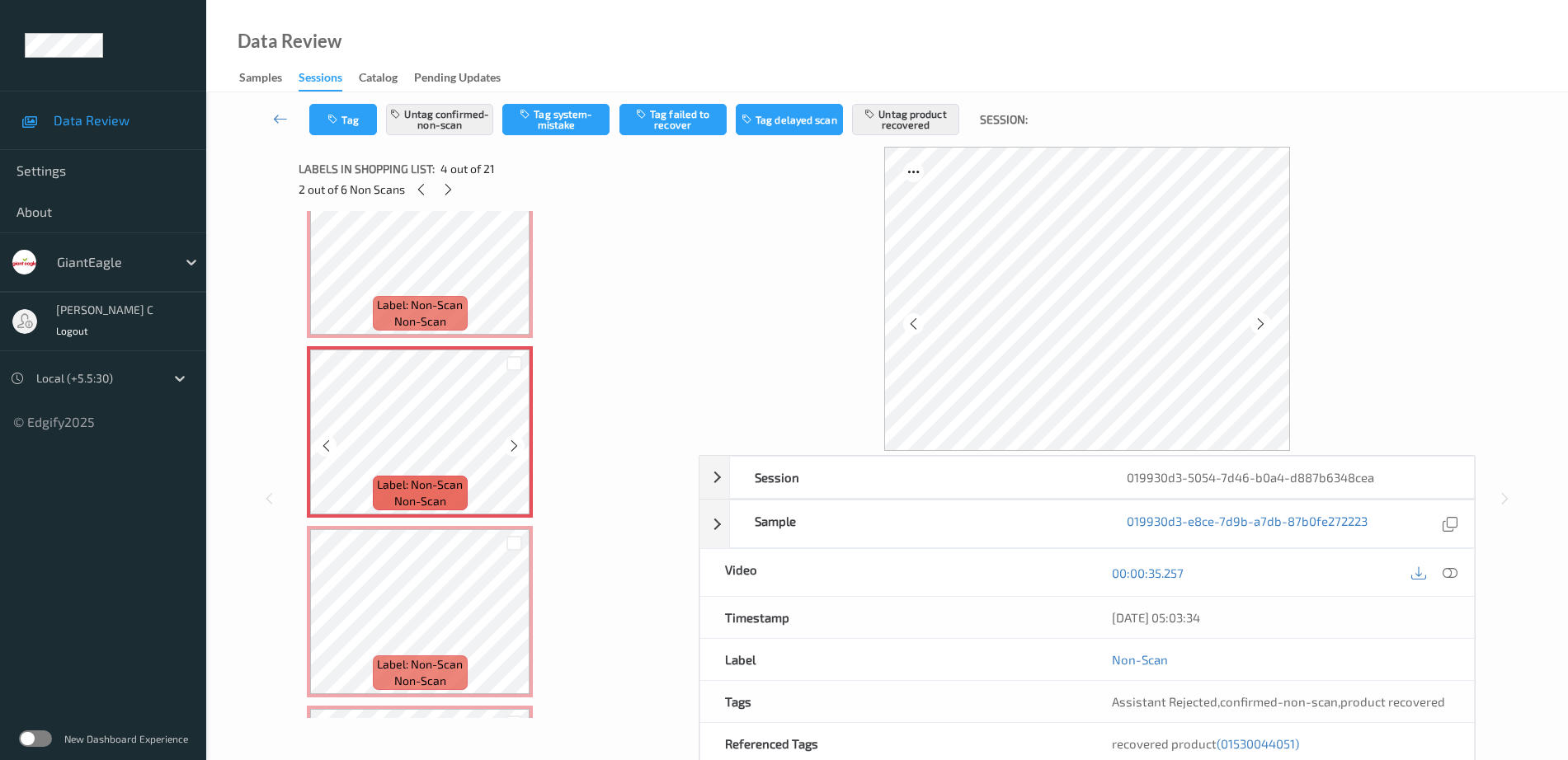
scroll to position [515, 0]
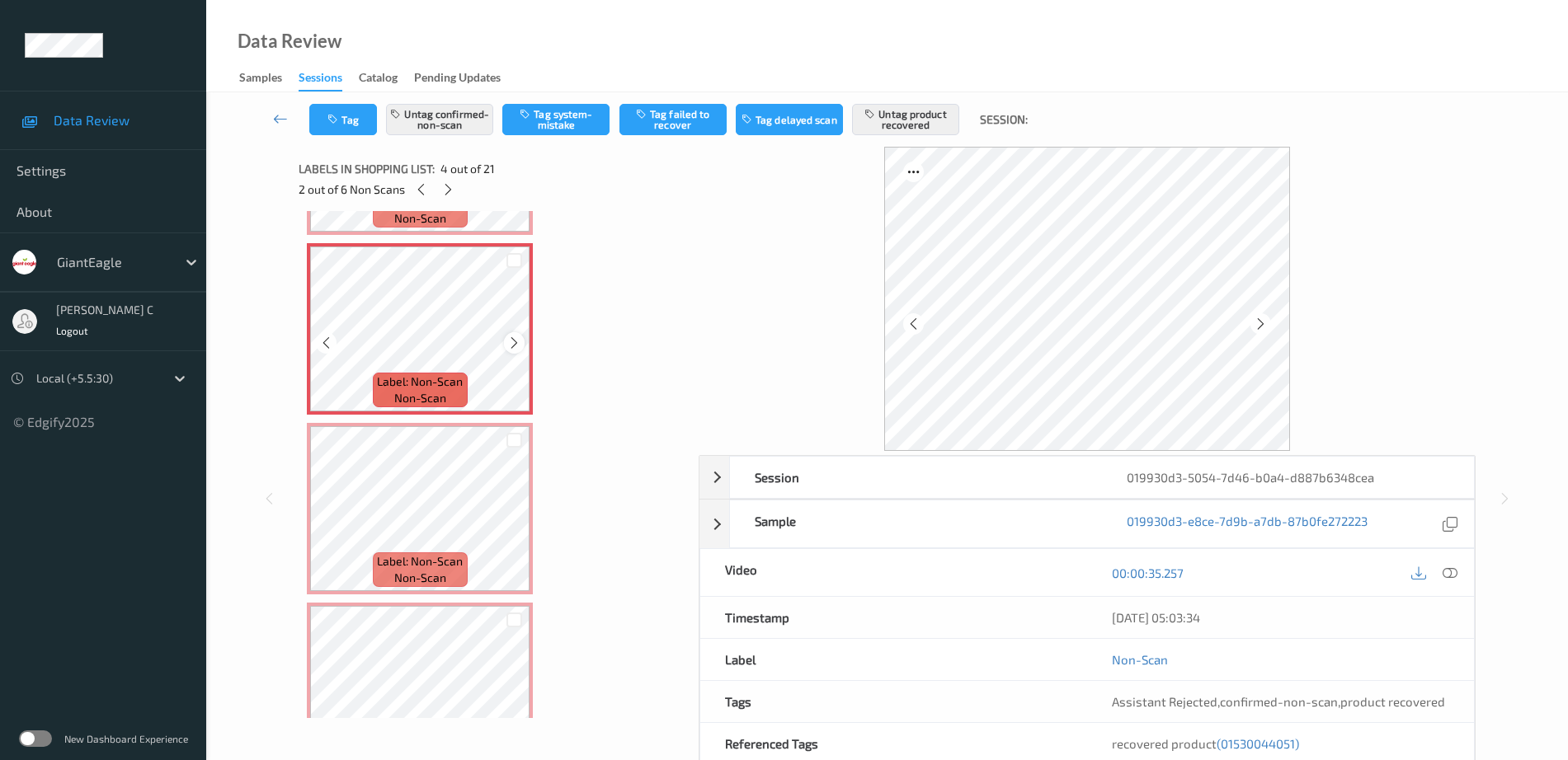
click at [505, 343] on div at bounding box center [513, 342] width 20 height 20
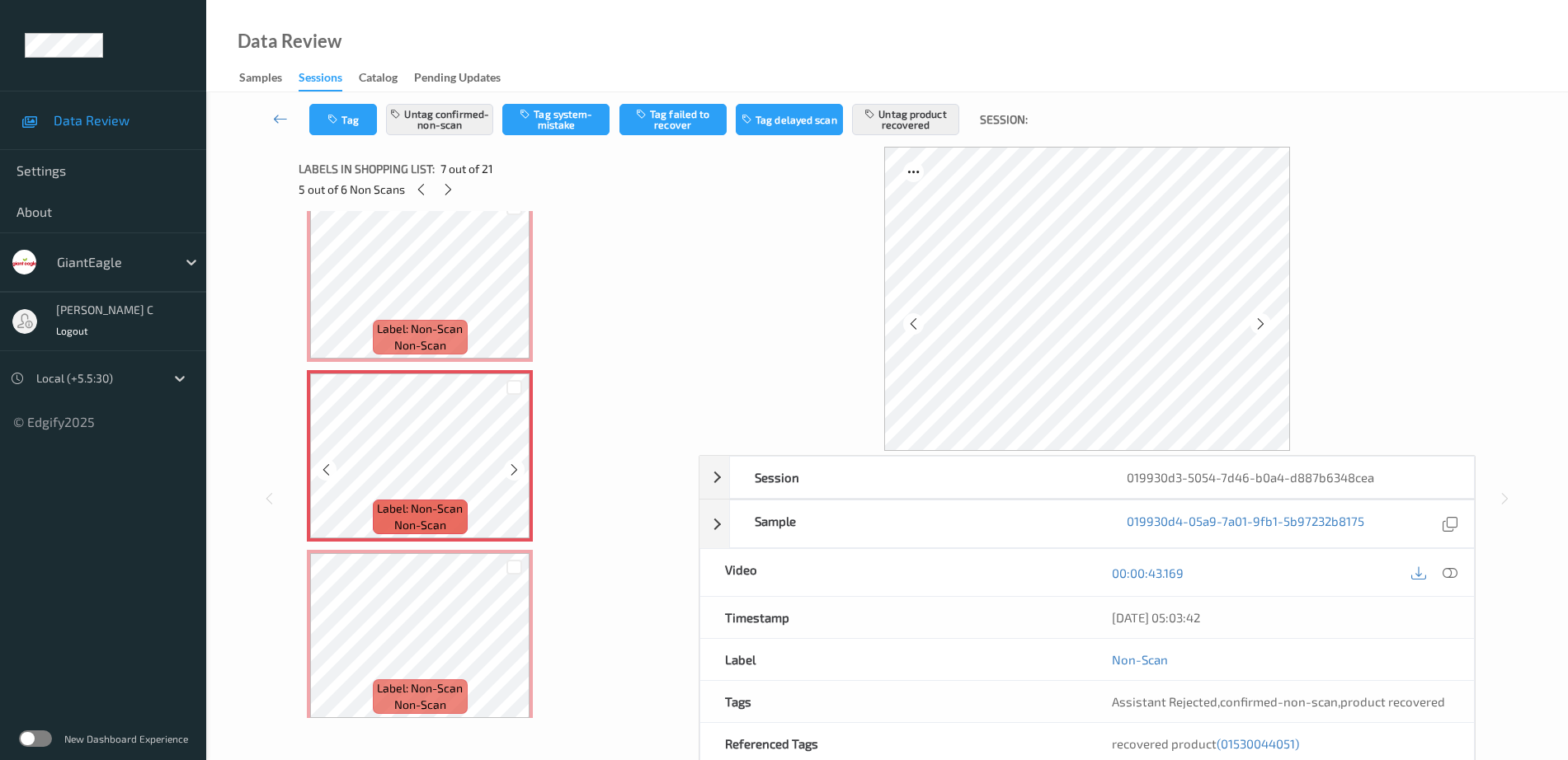
scroll to position [1030, 0]
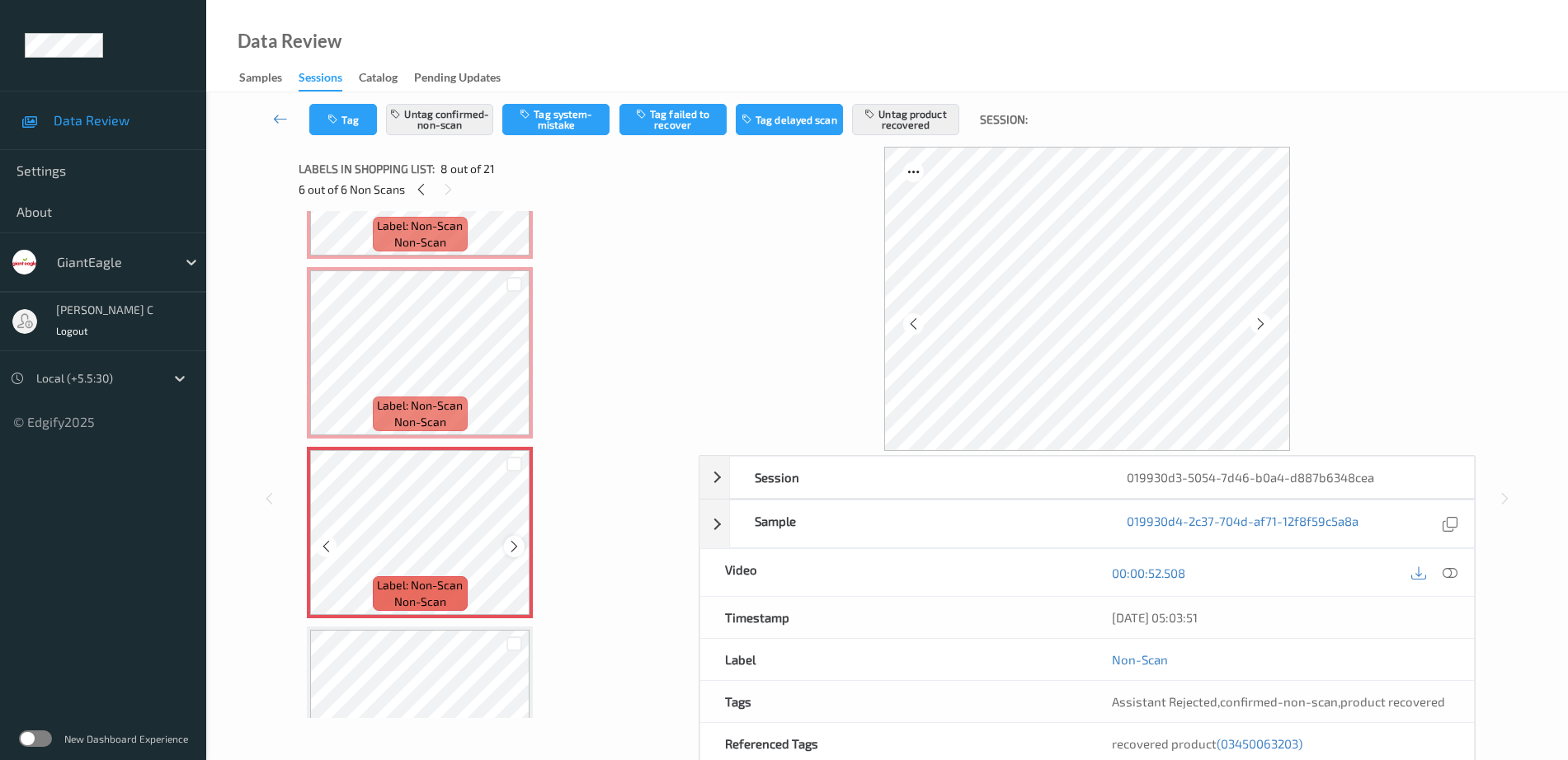
click at [518, 549] on icon at bounding box center [514, 546] width 14 height 15
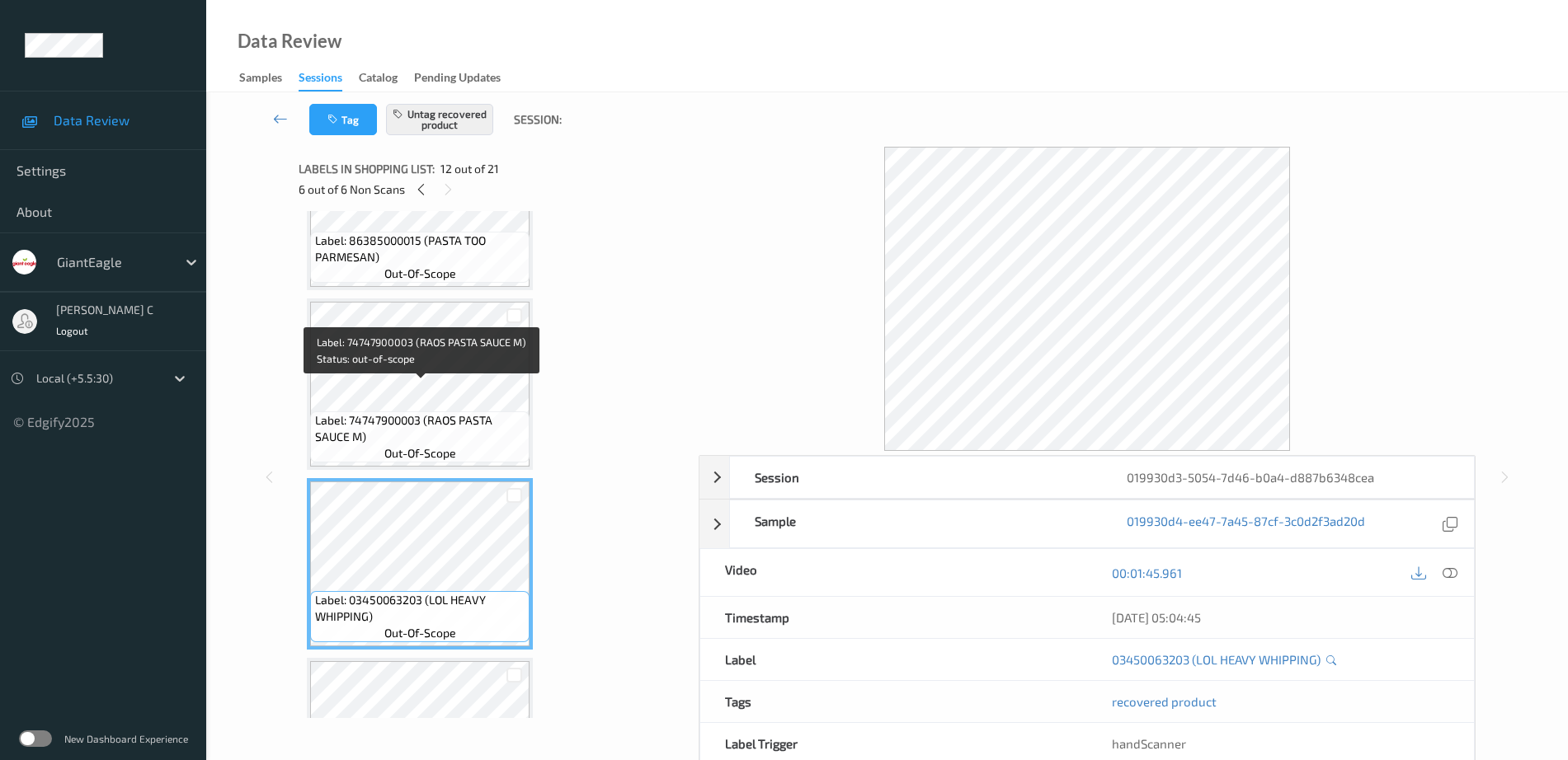
scroll to position [1752, 0]
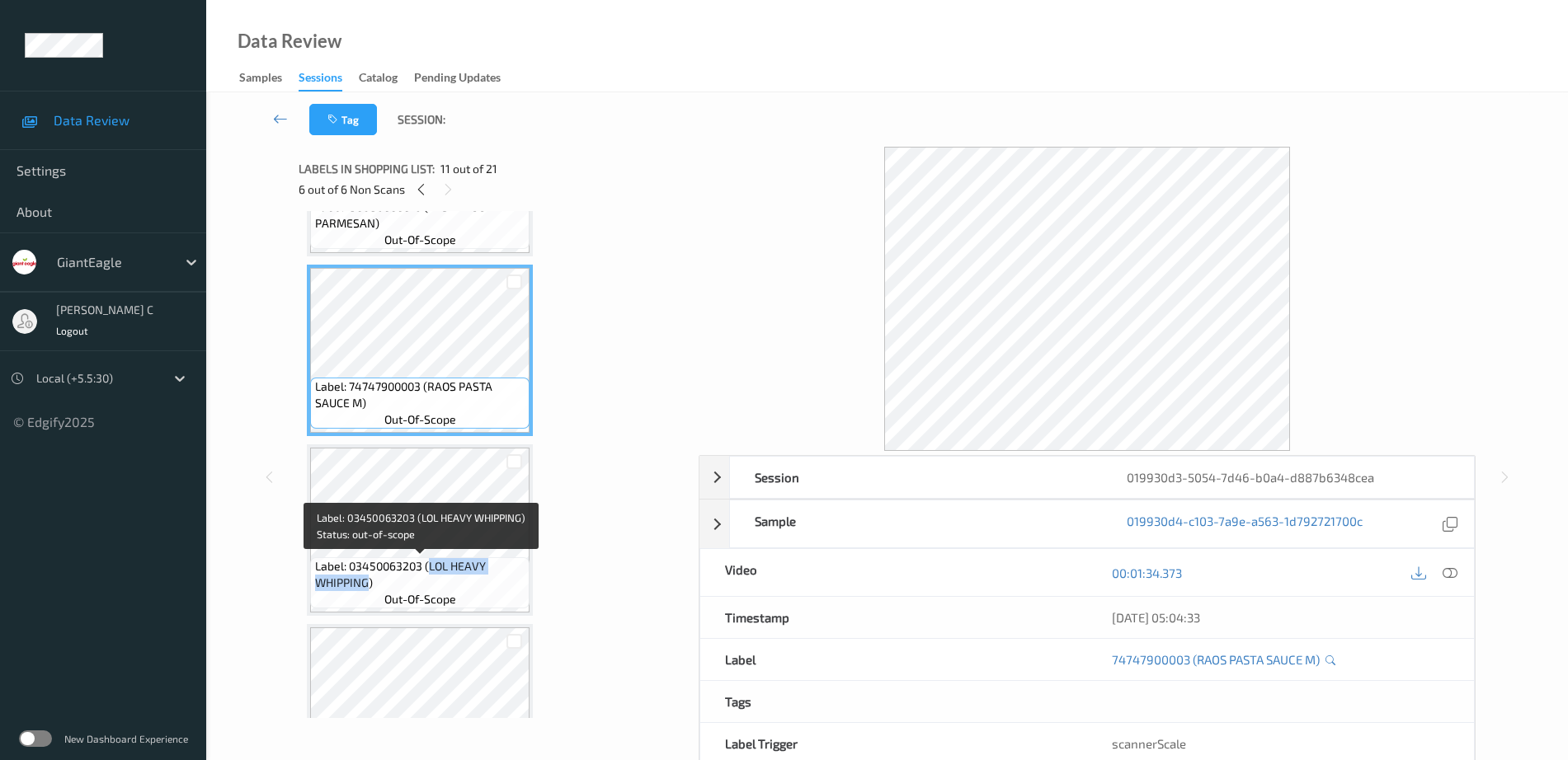
drag, startPoint x: 427, startPoint y: 564, endPoint x: 367, endPoint y: 578, distance: 61.6
click at [367, 578] on span "Label: 03450063203 (LOL HEAVY WHIPPING)" at bounding box center [421, 574] width 211 height 33
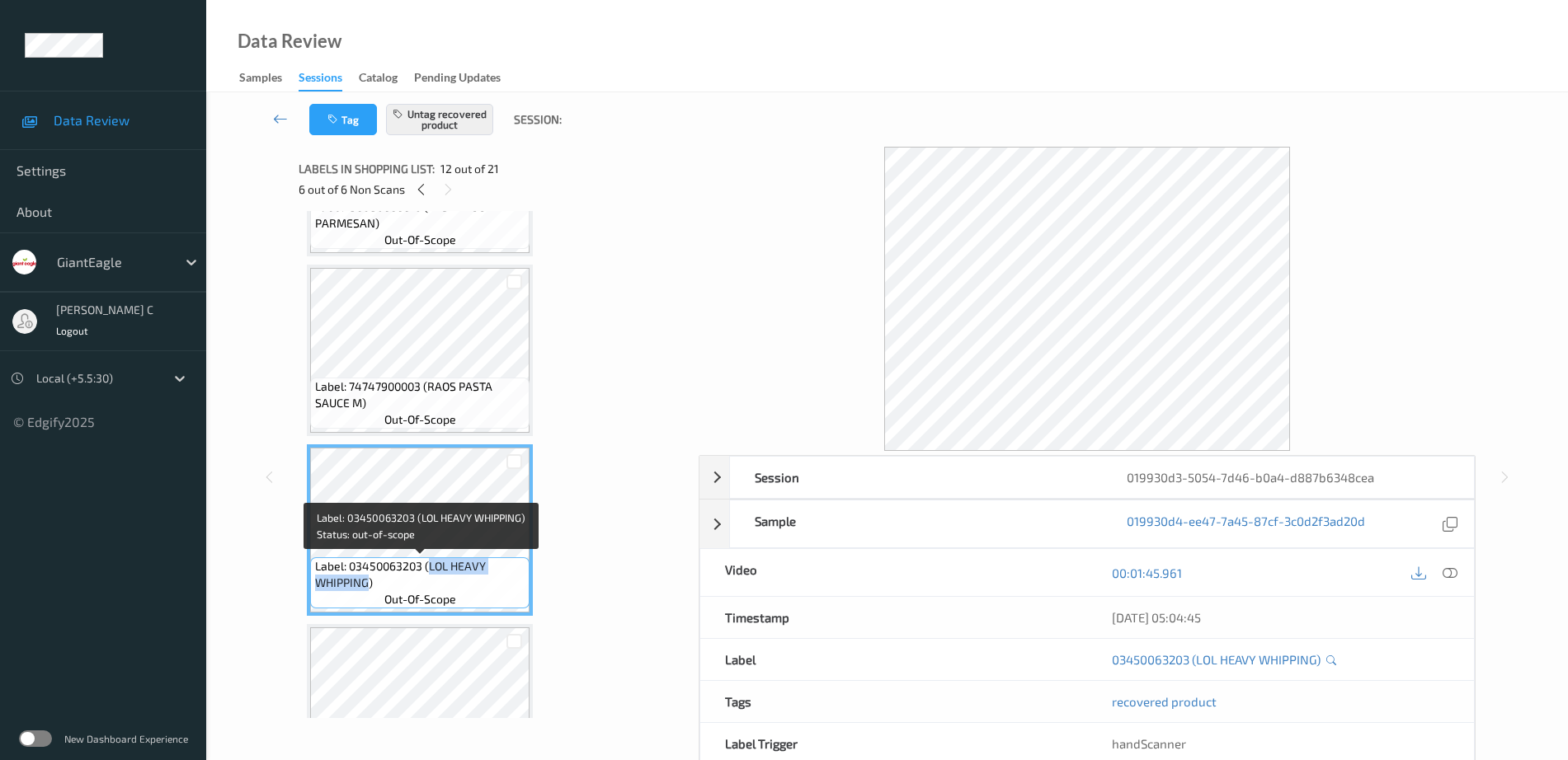
copy span "LOL HEAVY WHIPPING"
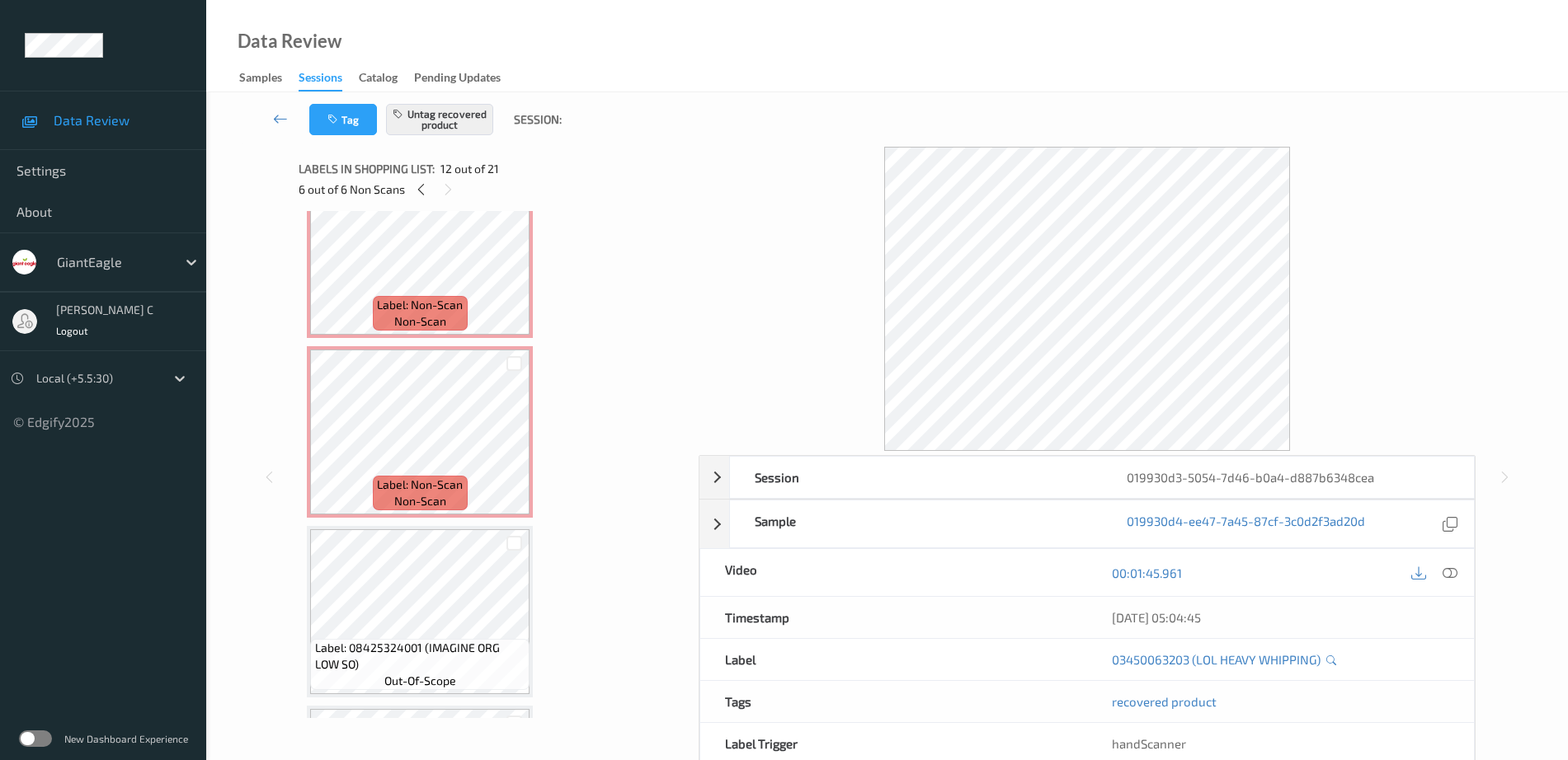
scroll to position [1134, 0]
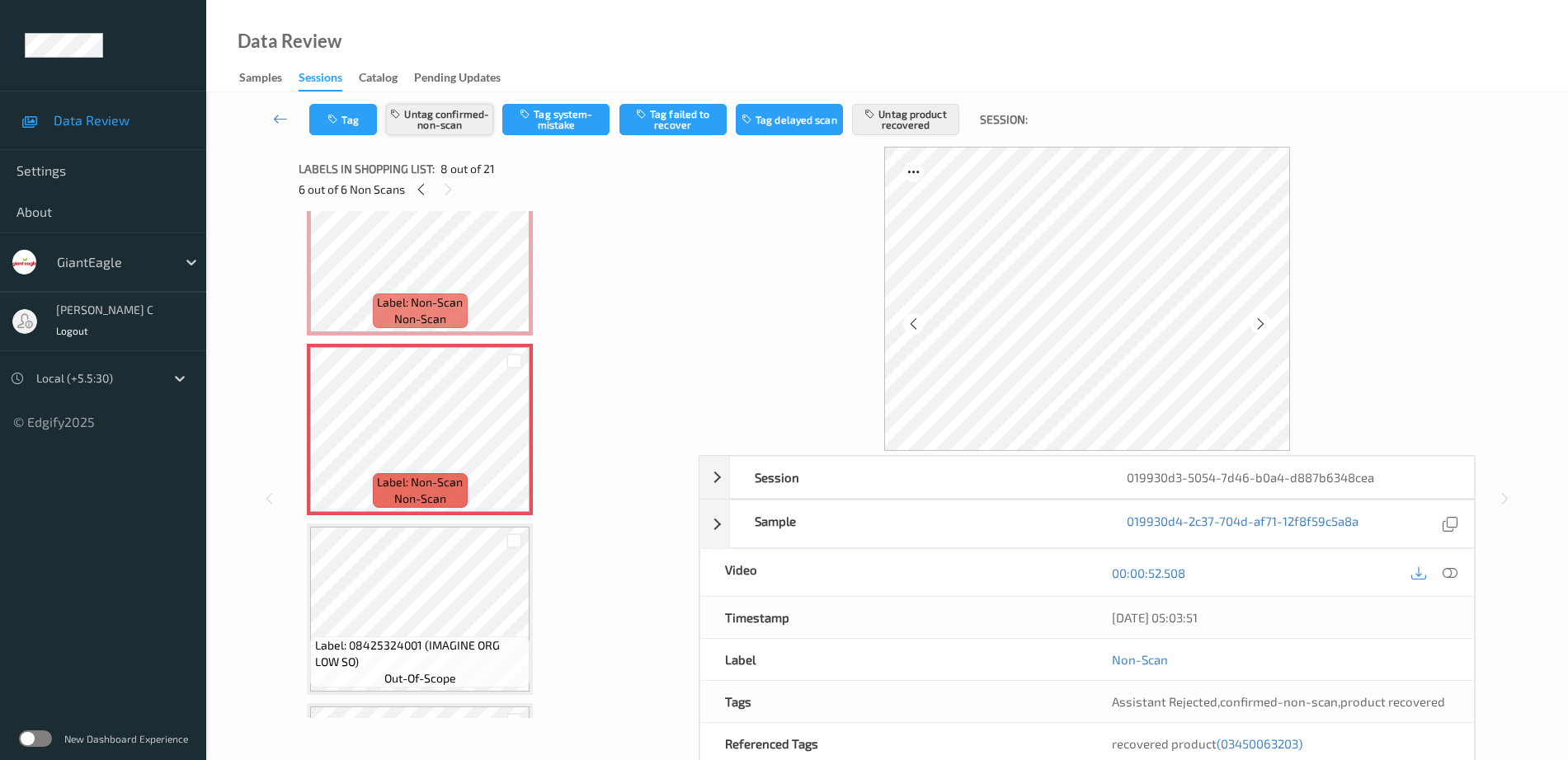
click at [465, 115] on button "Untag confirmed-non-scan" at bounding box center [439, 119] width 107 height 31
click at [903, 122] on button "Untag product recovered" at bounding box center [905, 119] width 107 height 31
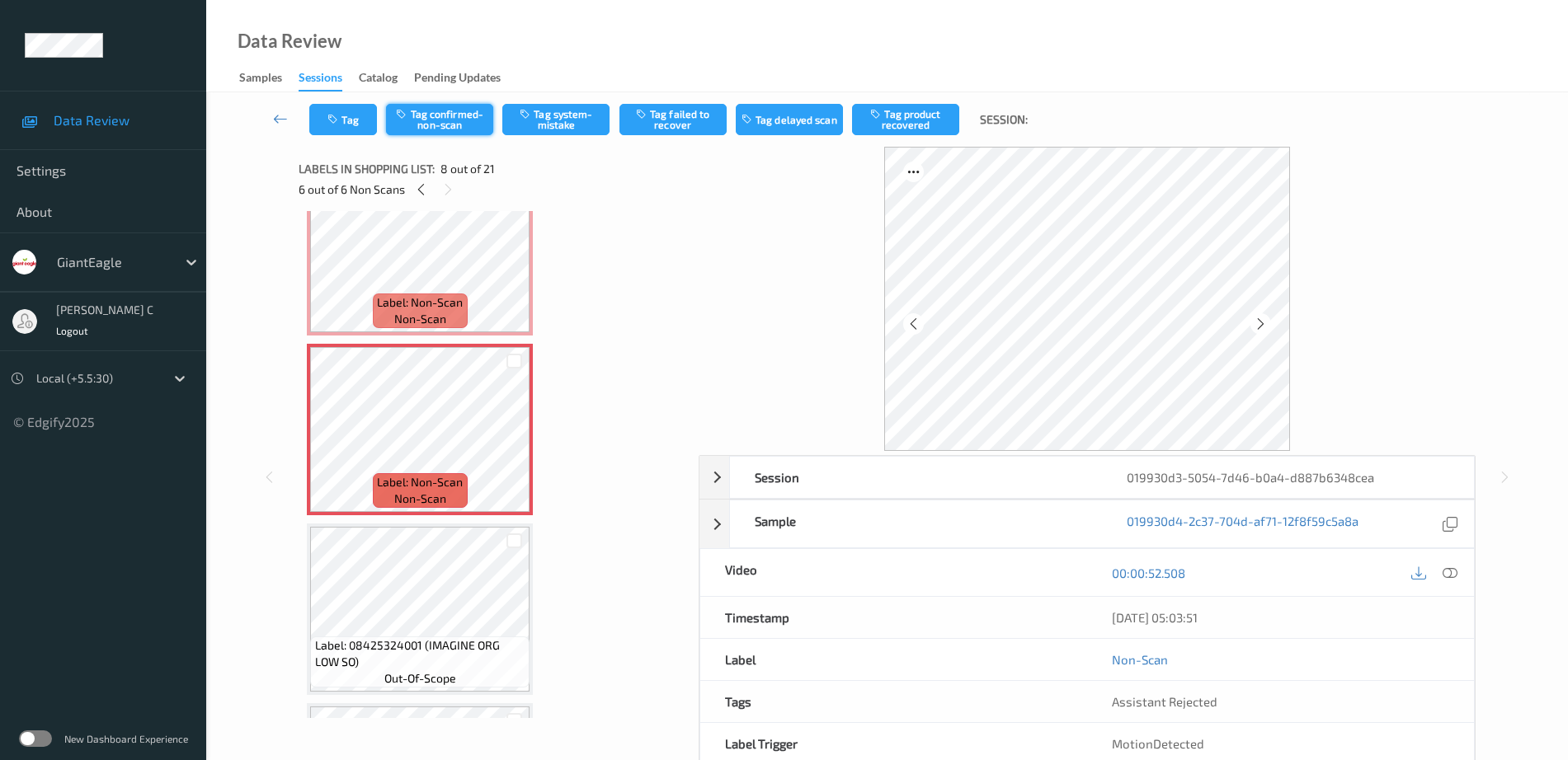
click at [448, 122] on button "Tag confirmed-non-scan" at bounding box center [439, 119] width 107 height 31
click at [904, 118] on button "Tag product recovered" at bounding box center [905, 119] width 107 height 31
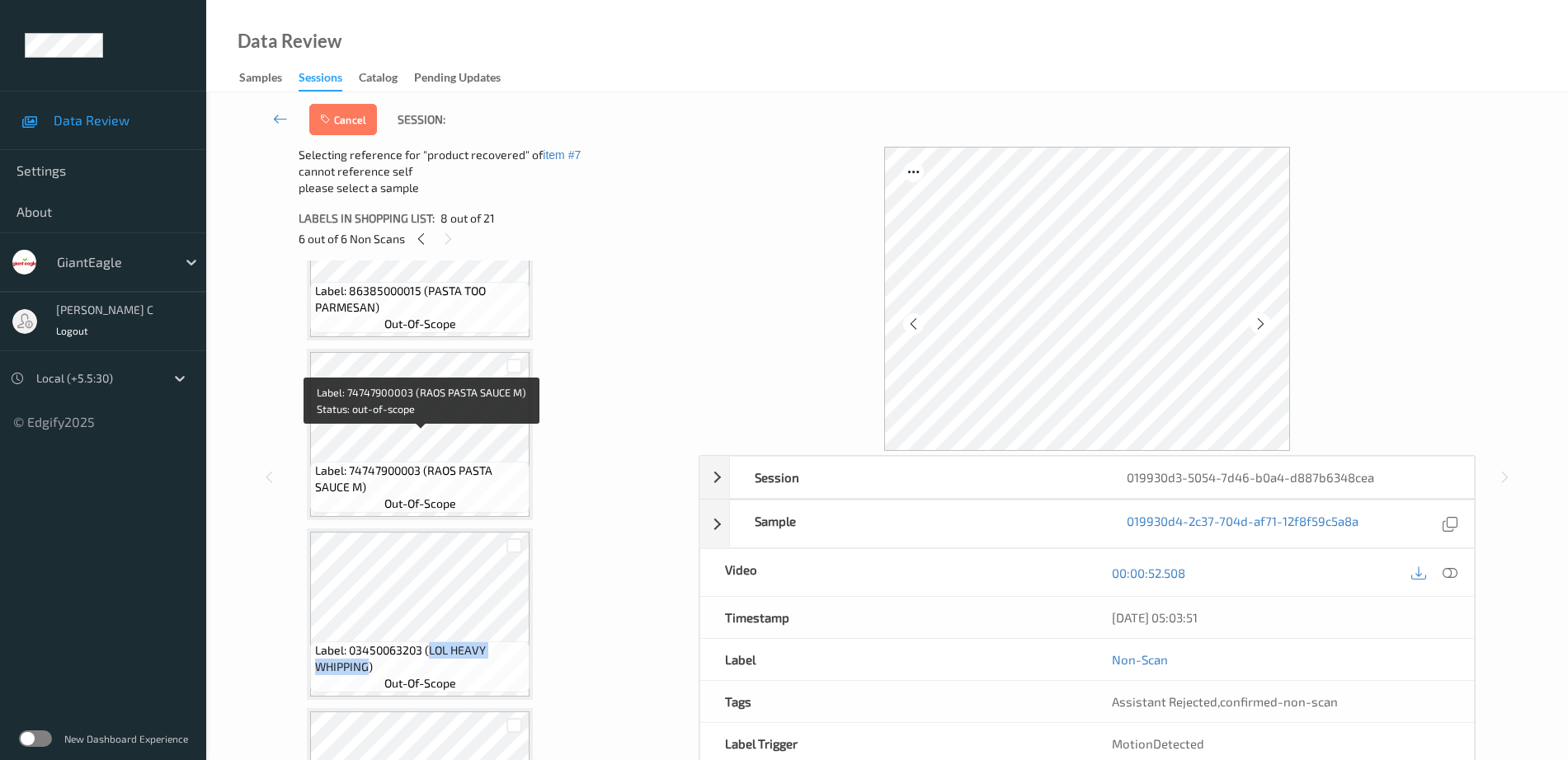
scroll to position [1752, 0]
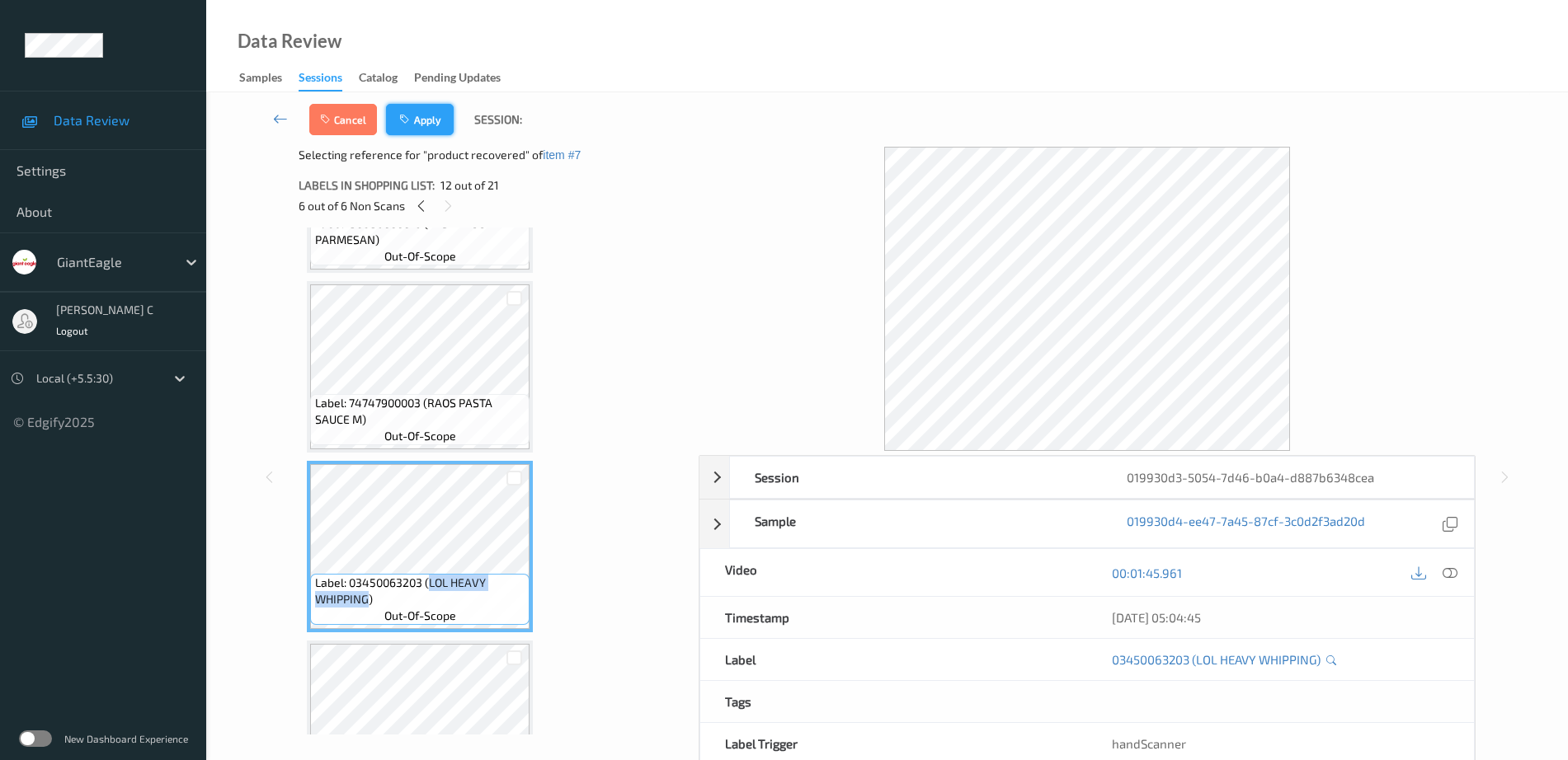
click at [415, 118] on button "Apply" at bounding box center [419, 119] width 68 height 31
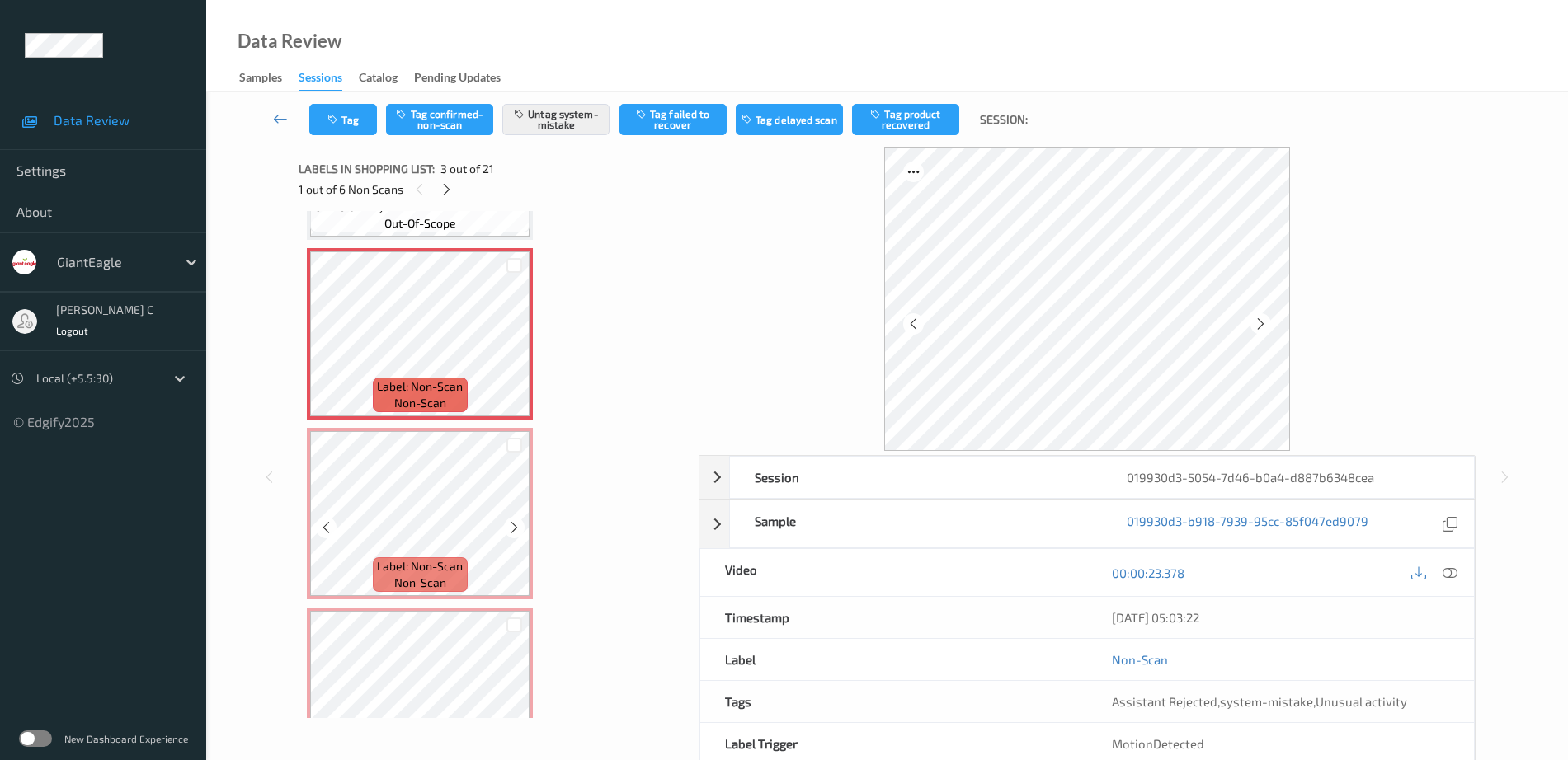
scroll to position [365, 0]
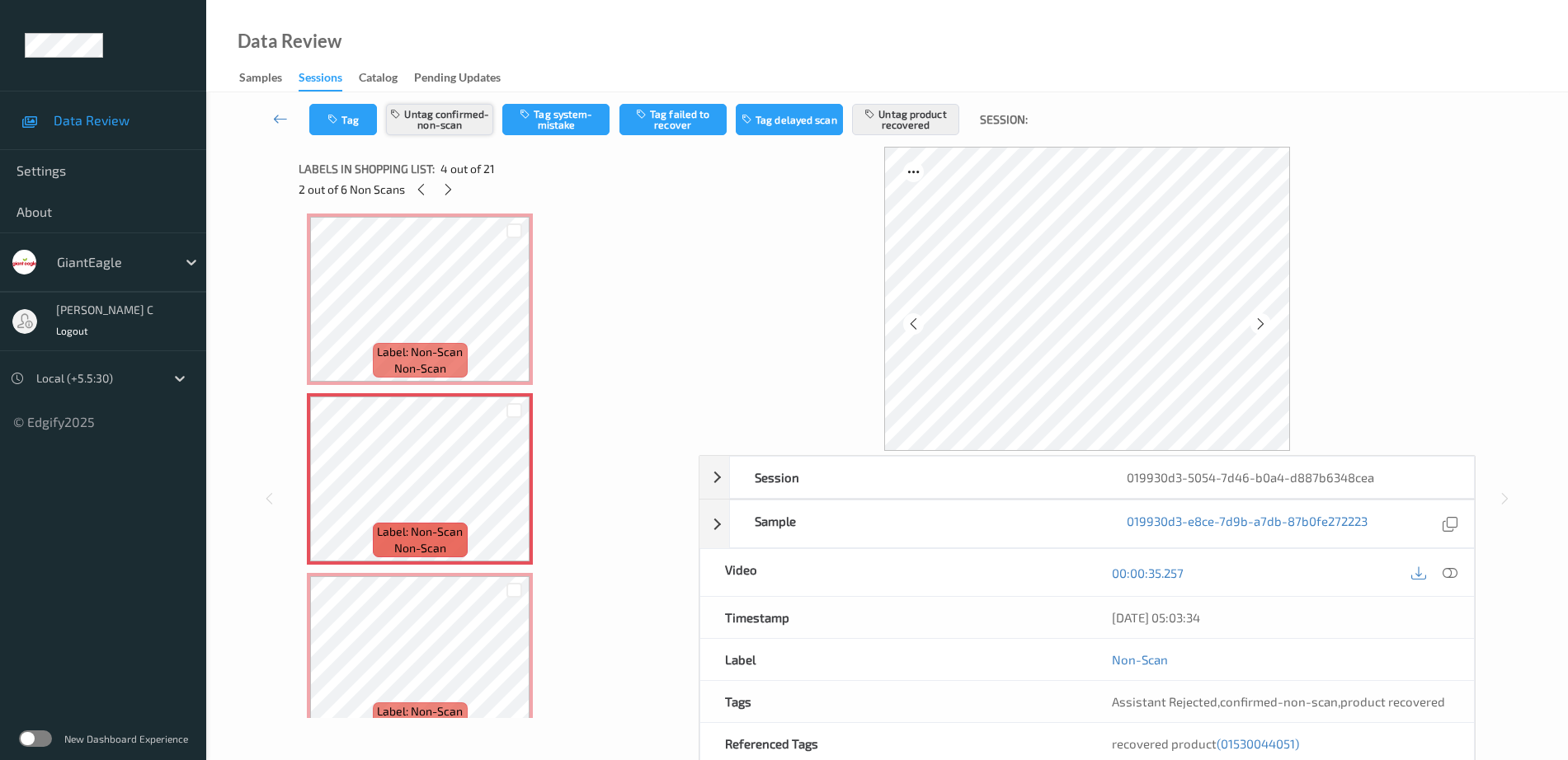
click at [462, 127] on button "Untag confirmed-non-scan" at bounding box center [439, 119] width 107 height 31
click at [936, 115] on button "Untag product recovered" at bounding box center [905, 119] width 107 height 31
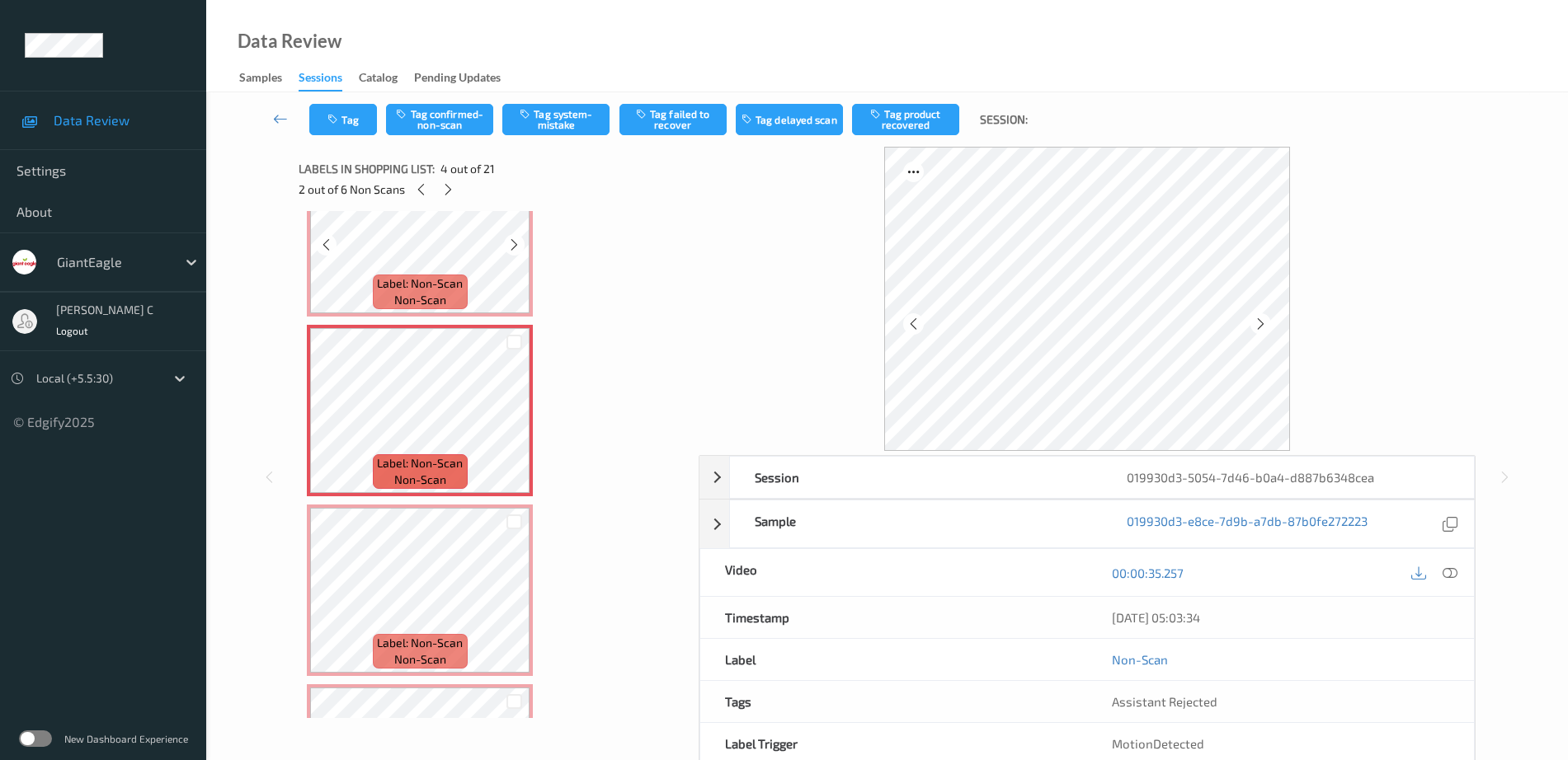
scroll to position [468, 0]
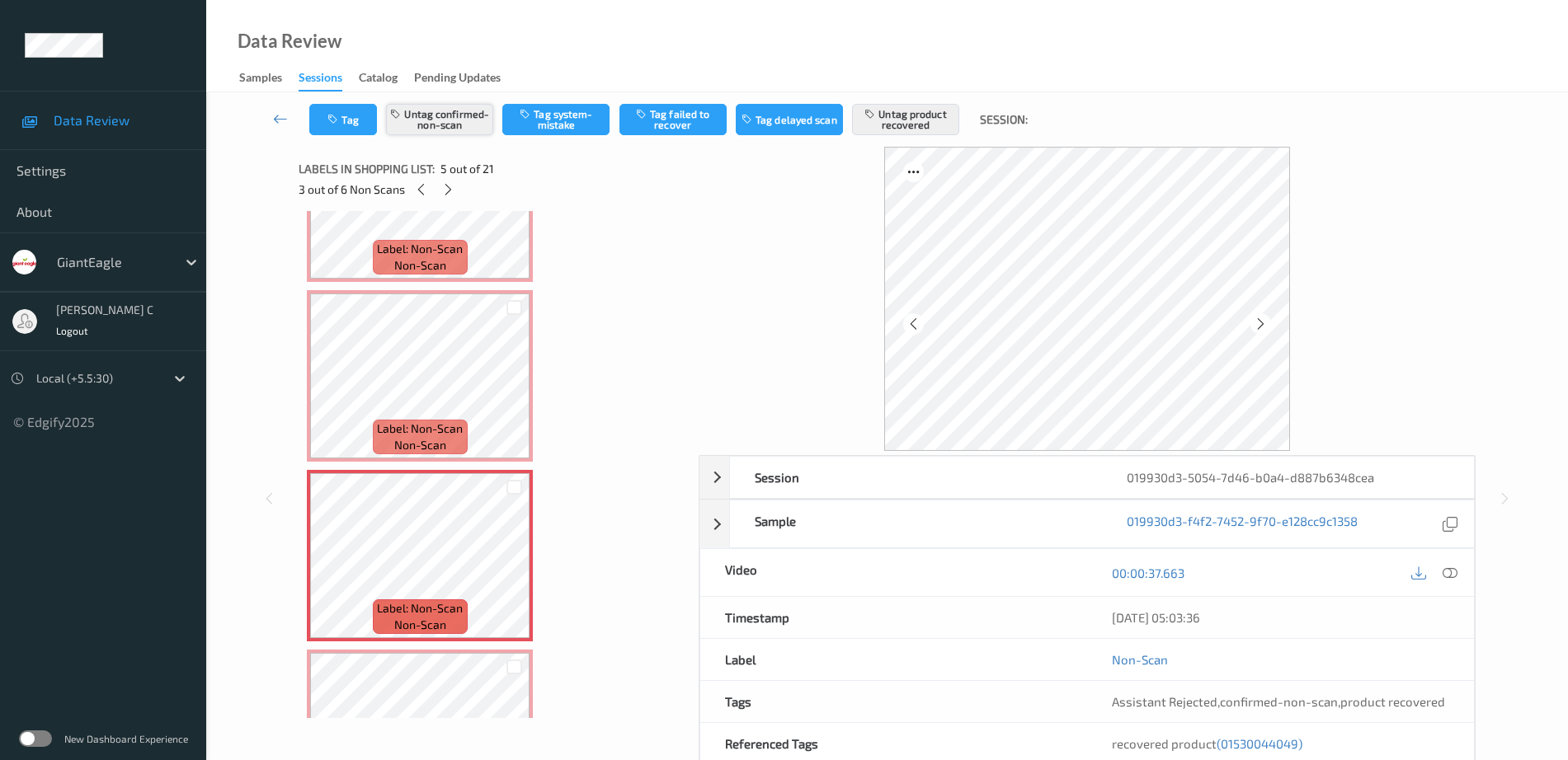
click at [450, 124] on button "Untag confirmed-non-scan" at bounding box center [439, 119] width 107 height 31
click at [919, 107] on button "Untag product recovered" at bounding box center [905, 119] width 107 height 31
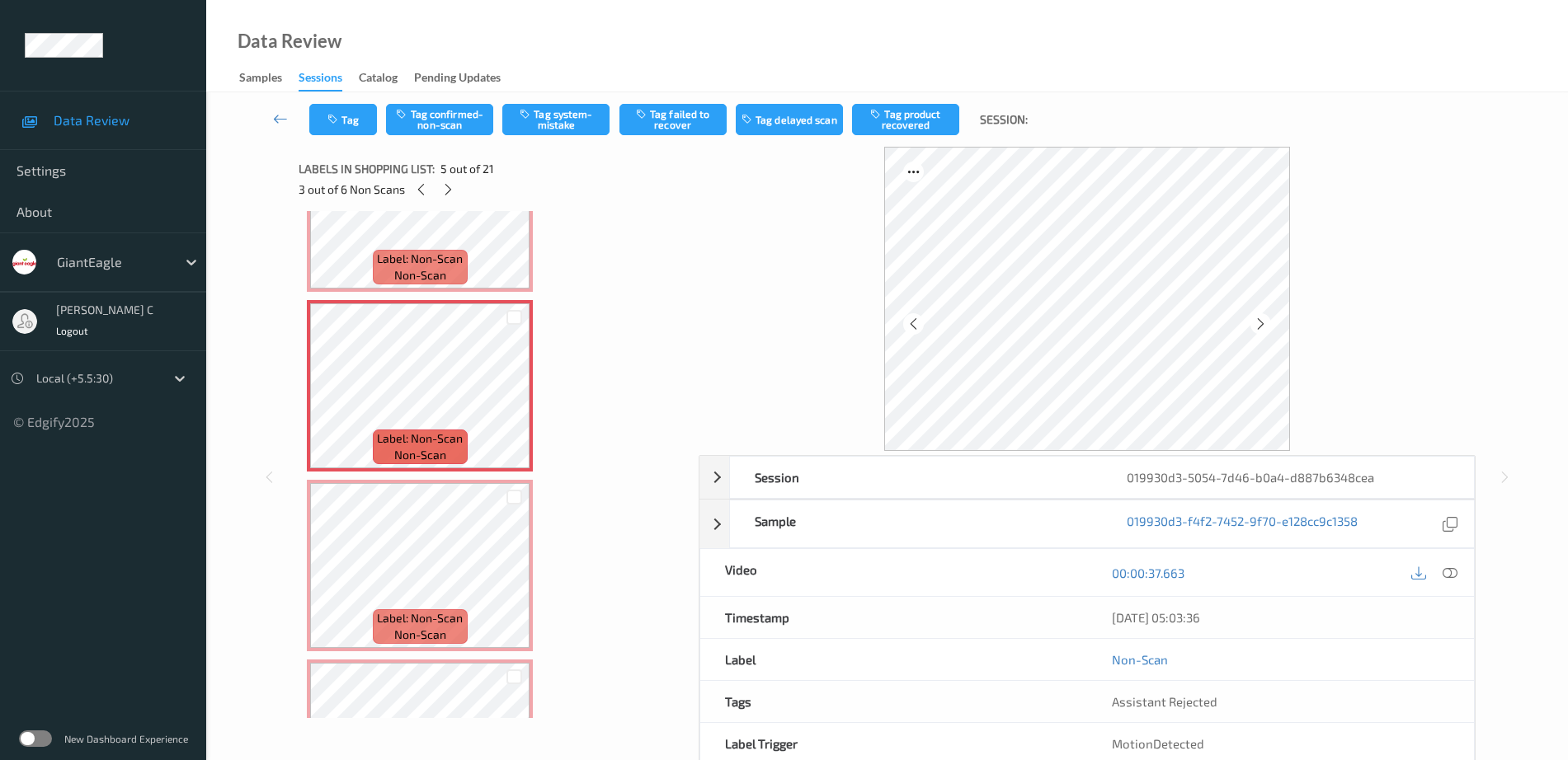
scroll to position [674, 0]
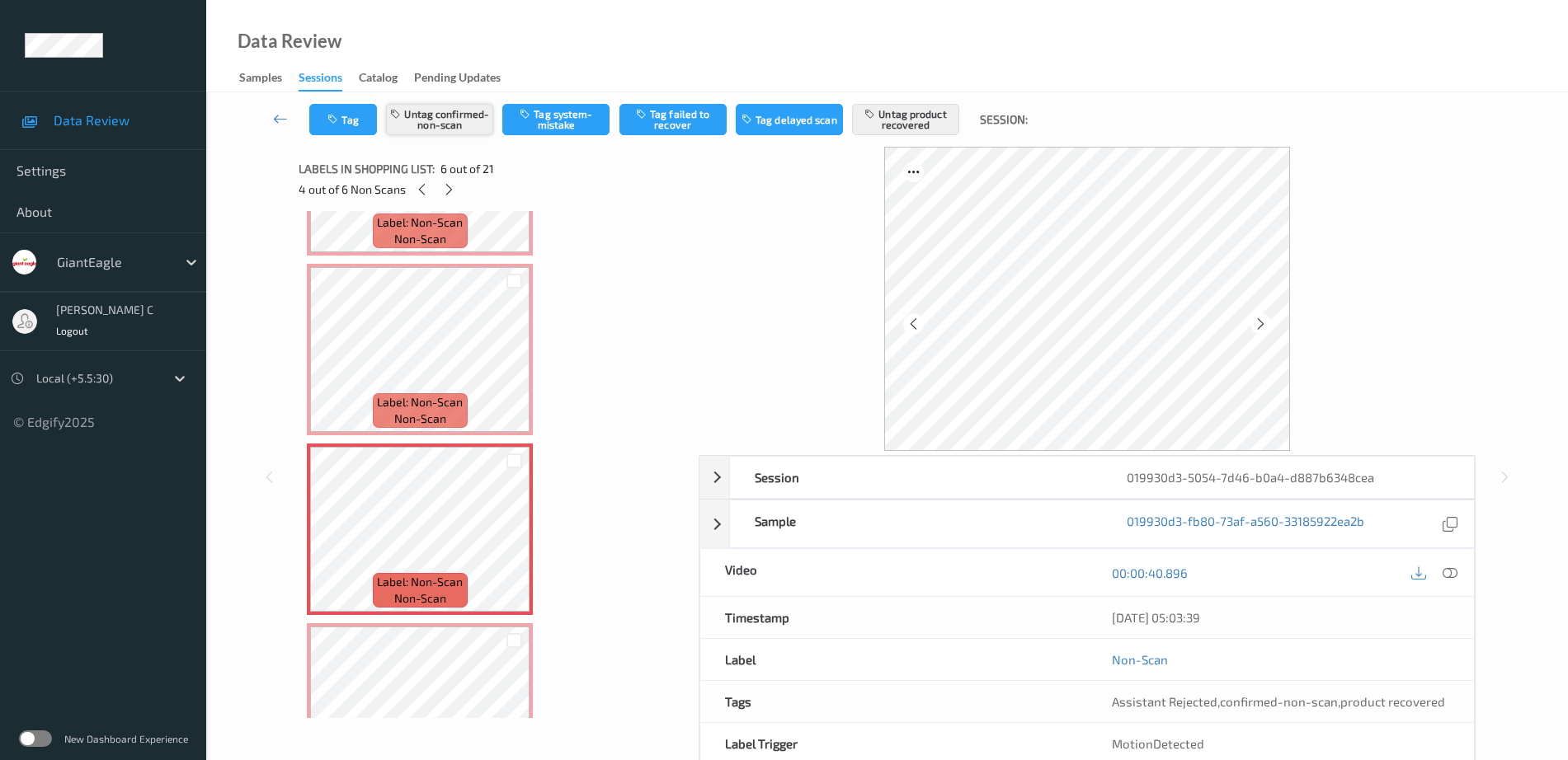
click at [476, 129] on button "Untag confirmed-non-scan" at bounding box center [439, 119] width 107 height 31
click at [916, 120] on button "Untag product recovered" at bounding box center [905, 119] width 107 height 31
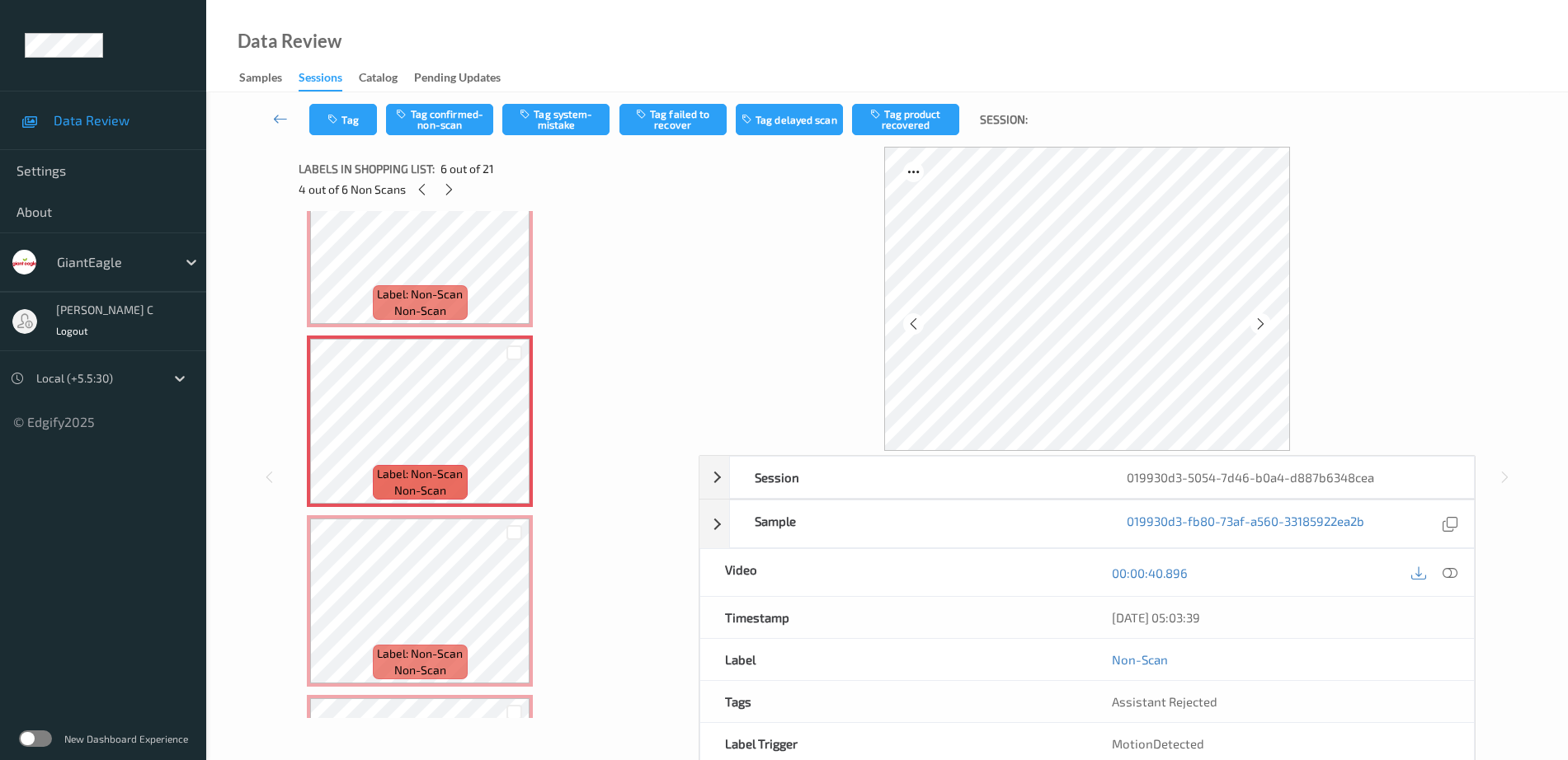
scroll to position [881, 0]
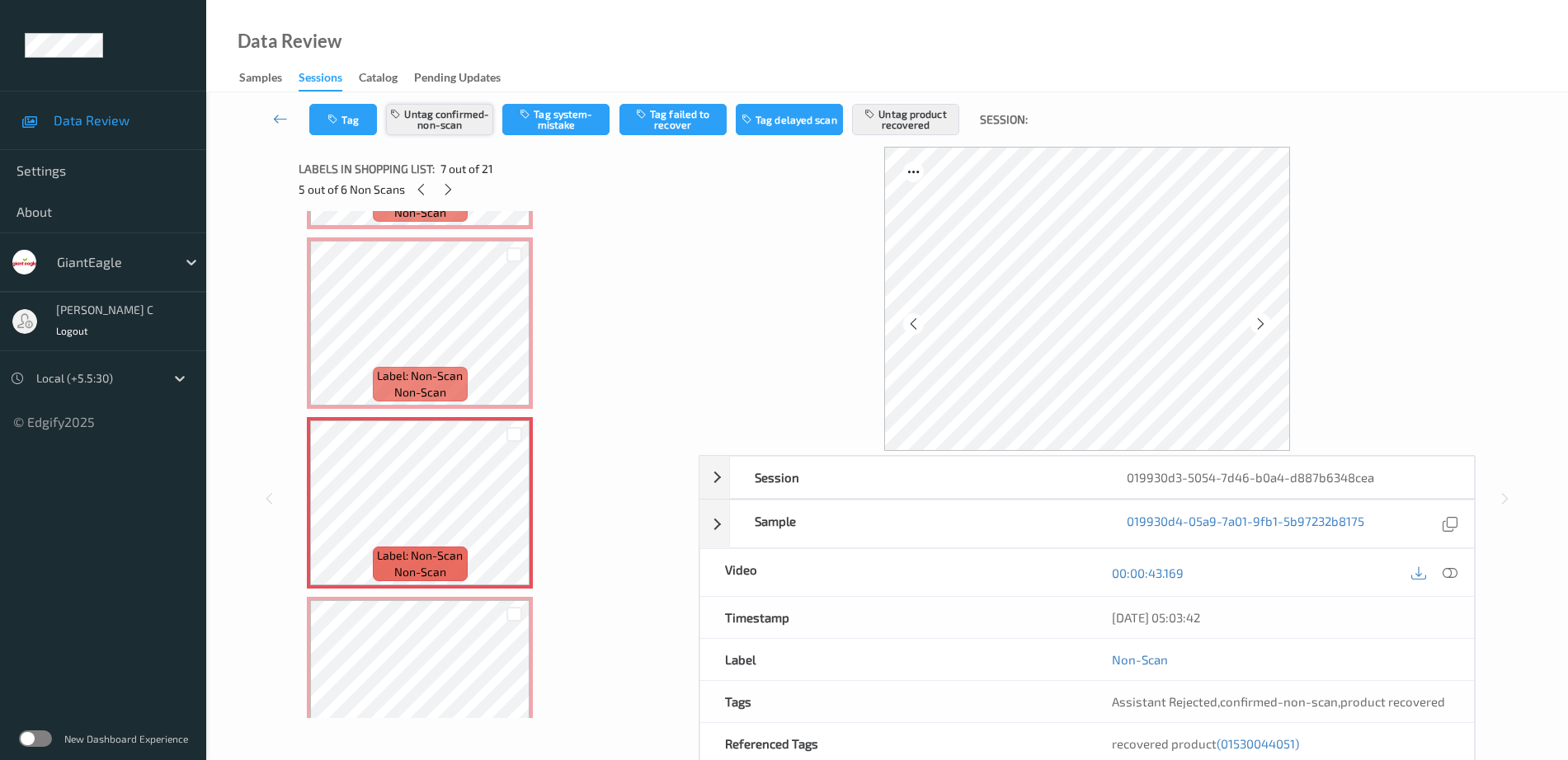
click at [451, 126] on button "Untag confirmed-non-scan" at bounding box center [439, 119] width 107 height 31
click at [882, 124] on button "Untag product recovered" at bounding box center [905, 119] width 107 height 31
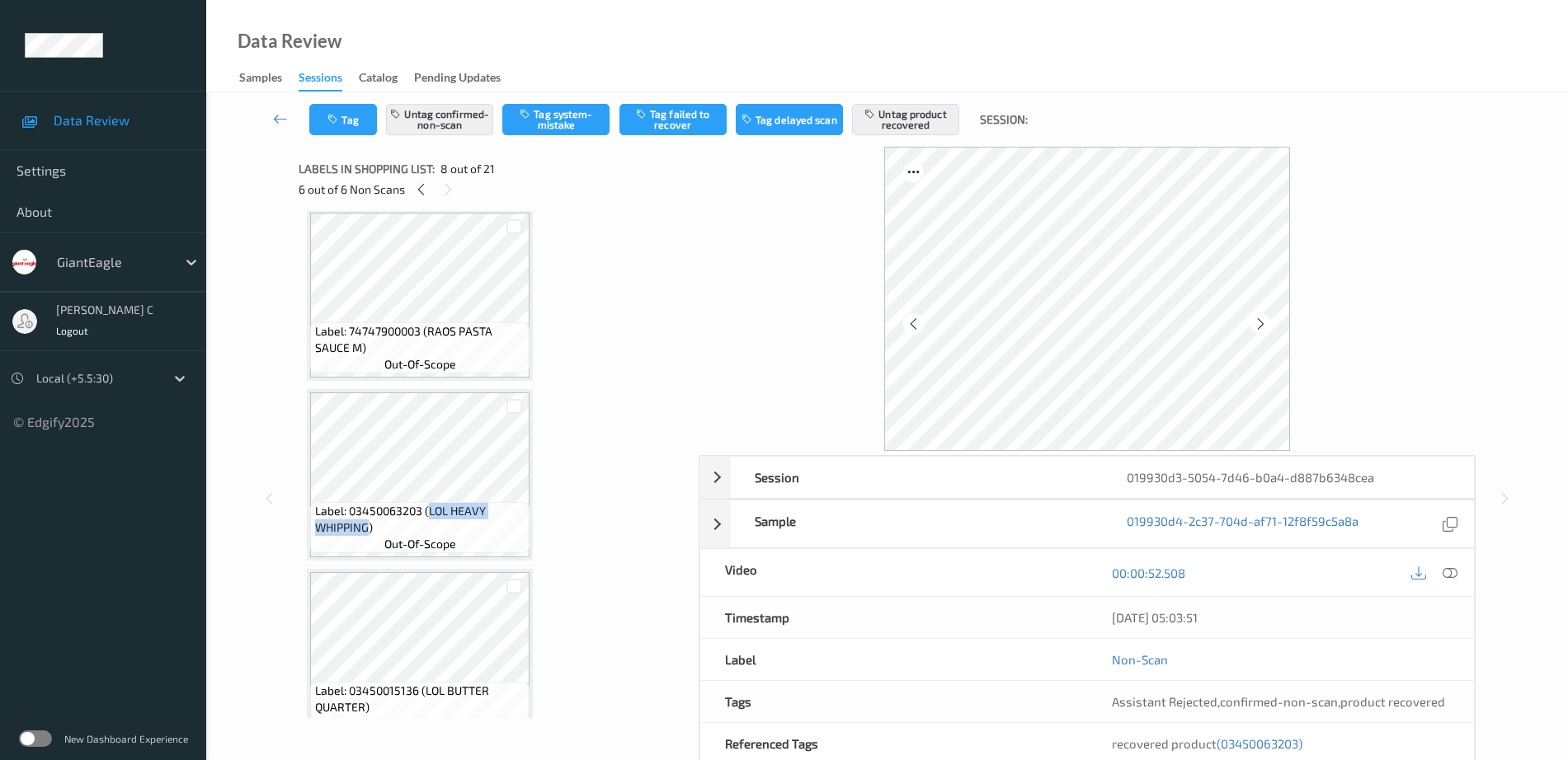
scroll to position [1808, 0]
click at [443, 530] on span "Label: 03450063203 (LOL HEAVY WHIPPING)" at bounding box center [421, 518] width 211 height 33
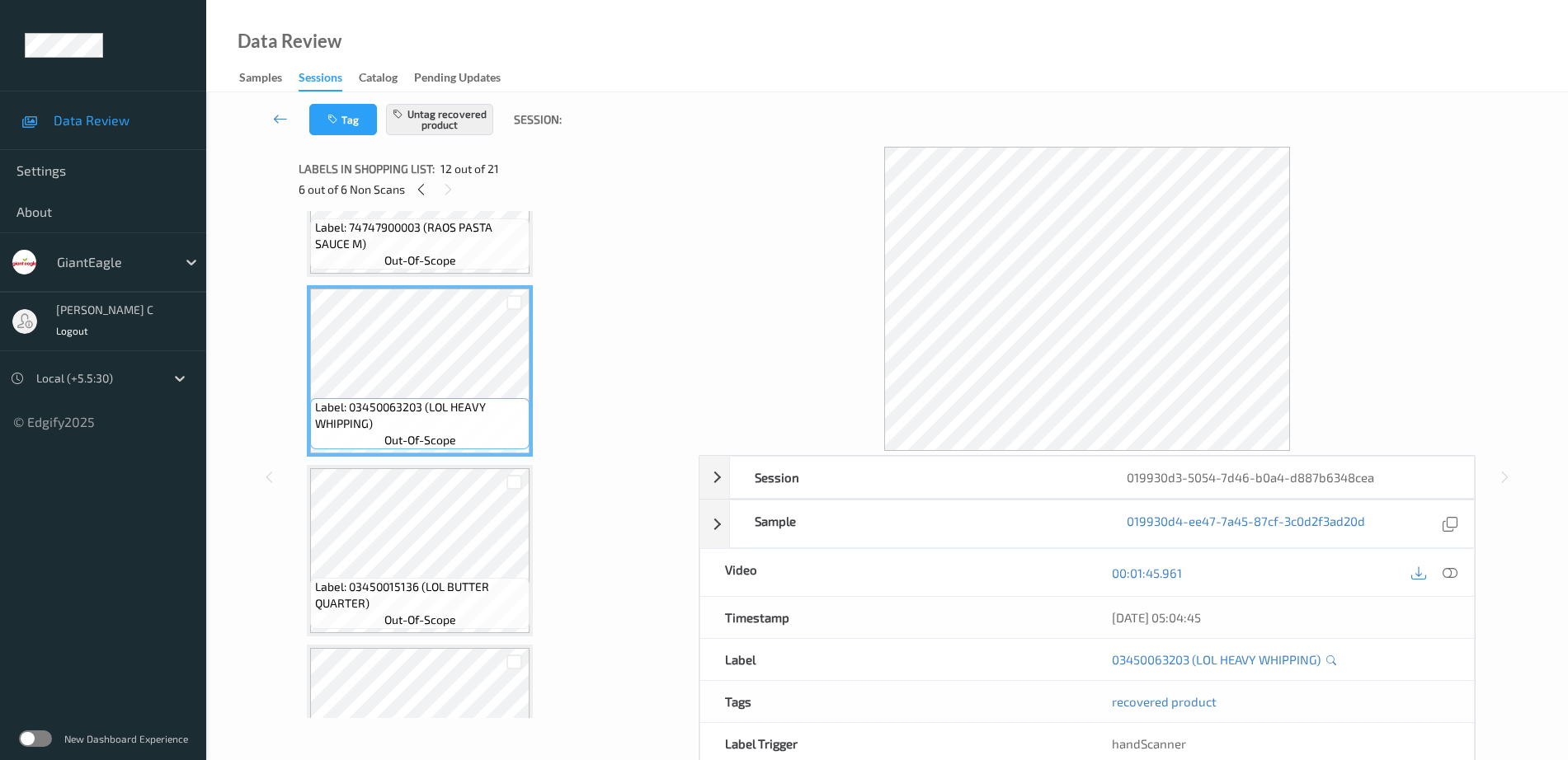
scroll to position [2014, 0]
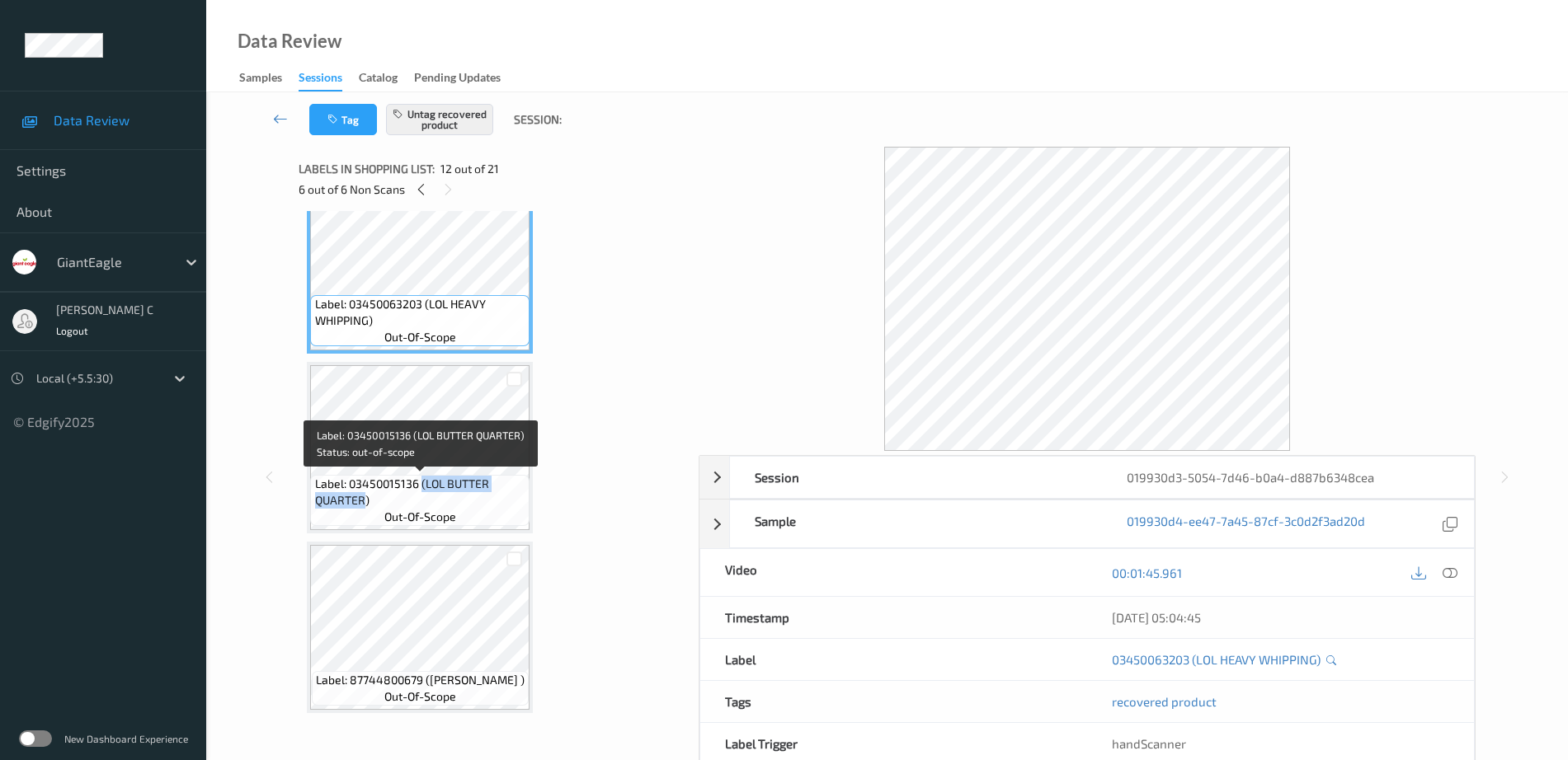
drag, startPoint x: 421, startPoint y: 481, endPoint x: 365, endPoint y: 503, distance: 60.2
click at [365, 503] on span "Label: 03450015136 (LOL BUTTER QUARTER)" at bounding box center [421, 492] width 211 height 33
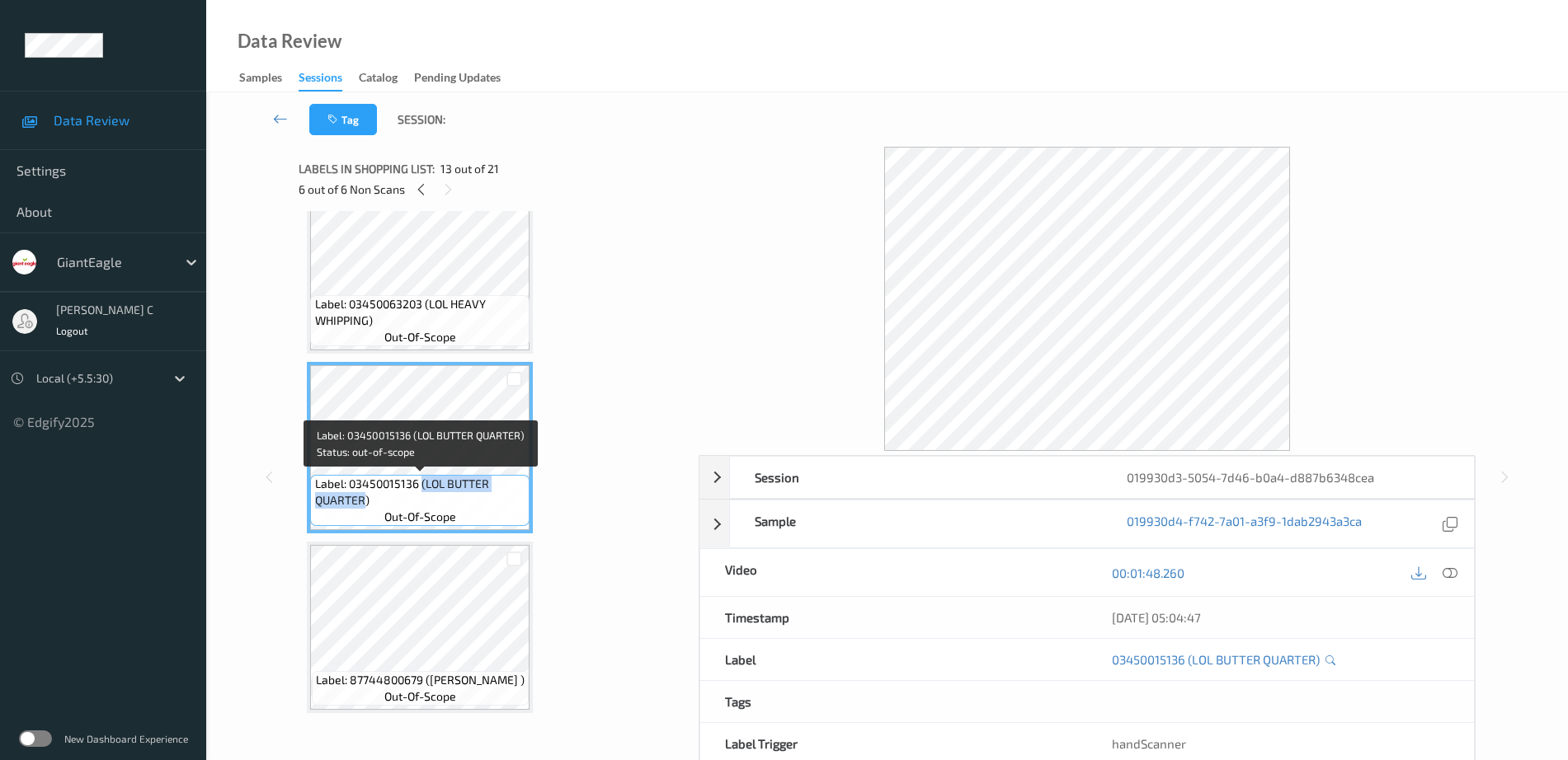
copy span "(LOL BUTTER QUARTER"
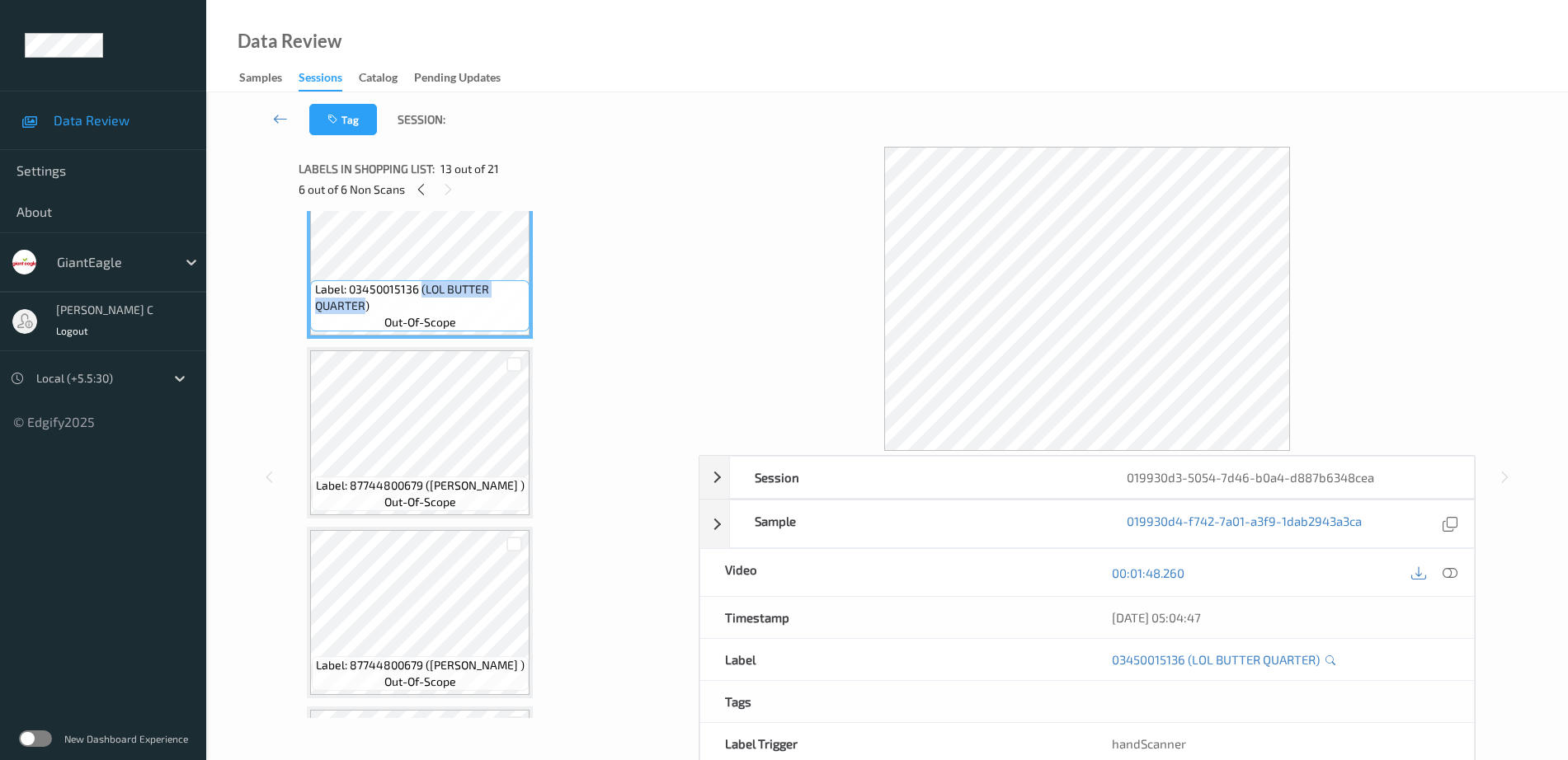
scroll to position [2220, 0]
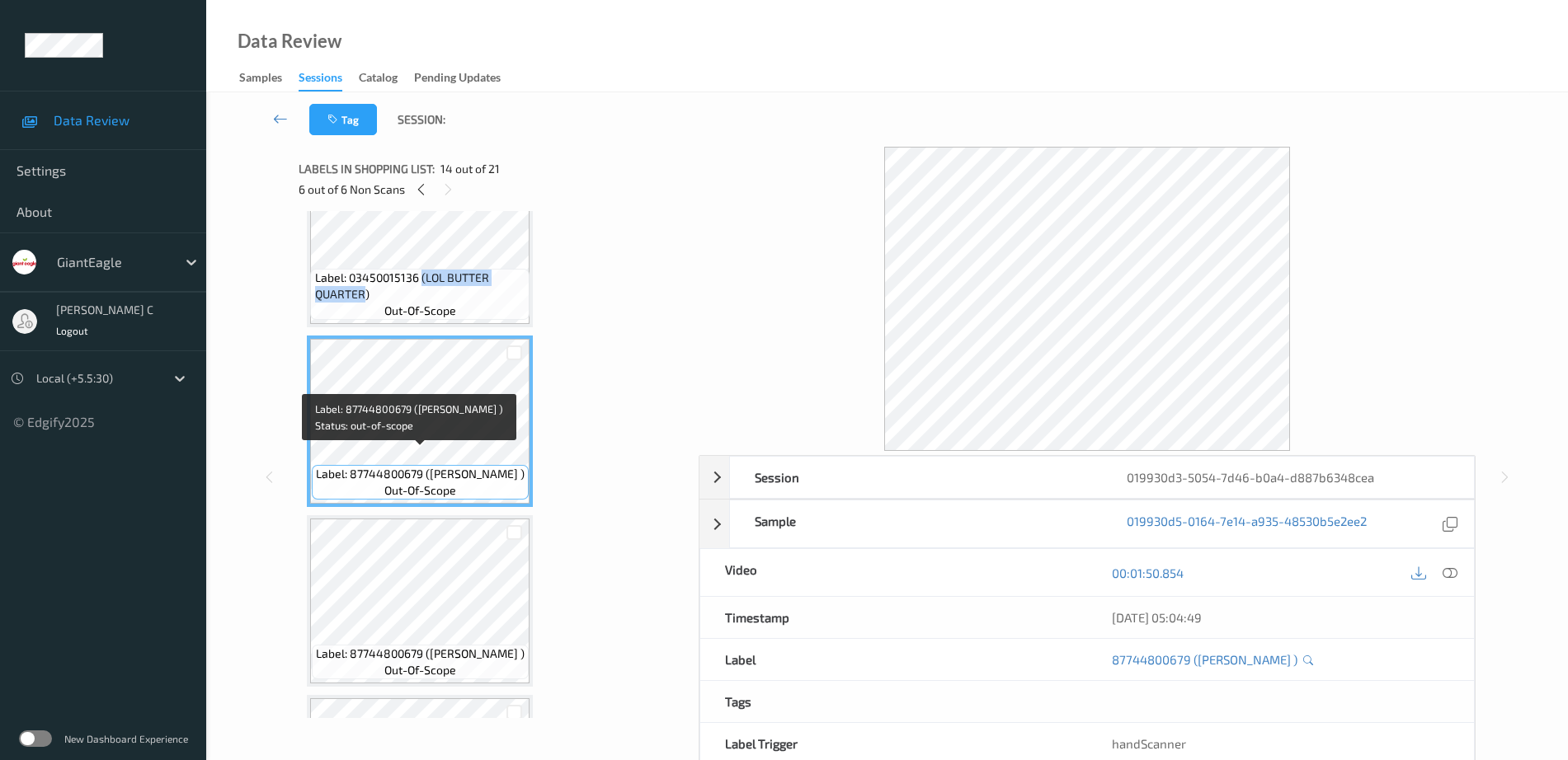
drag, startPoint x: 429, startPoint y: 457, endPoint x: 349, endPoint y: 478, distance: 82.7
click at [347, 478] on span "Label: 87744800679 (RANA ALFREDO PARM )" at bounding box center [420, 474] width 209 height 17
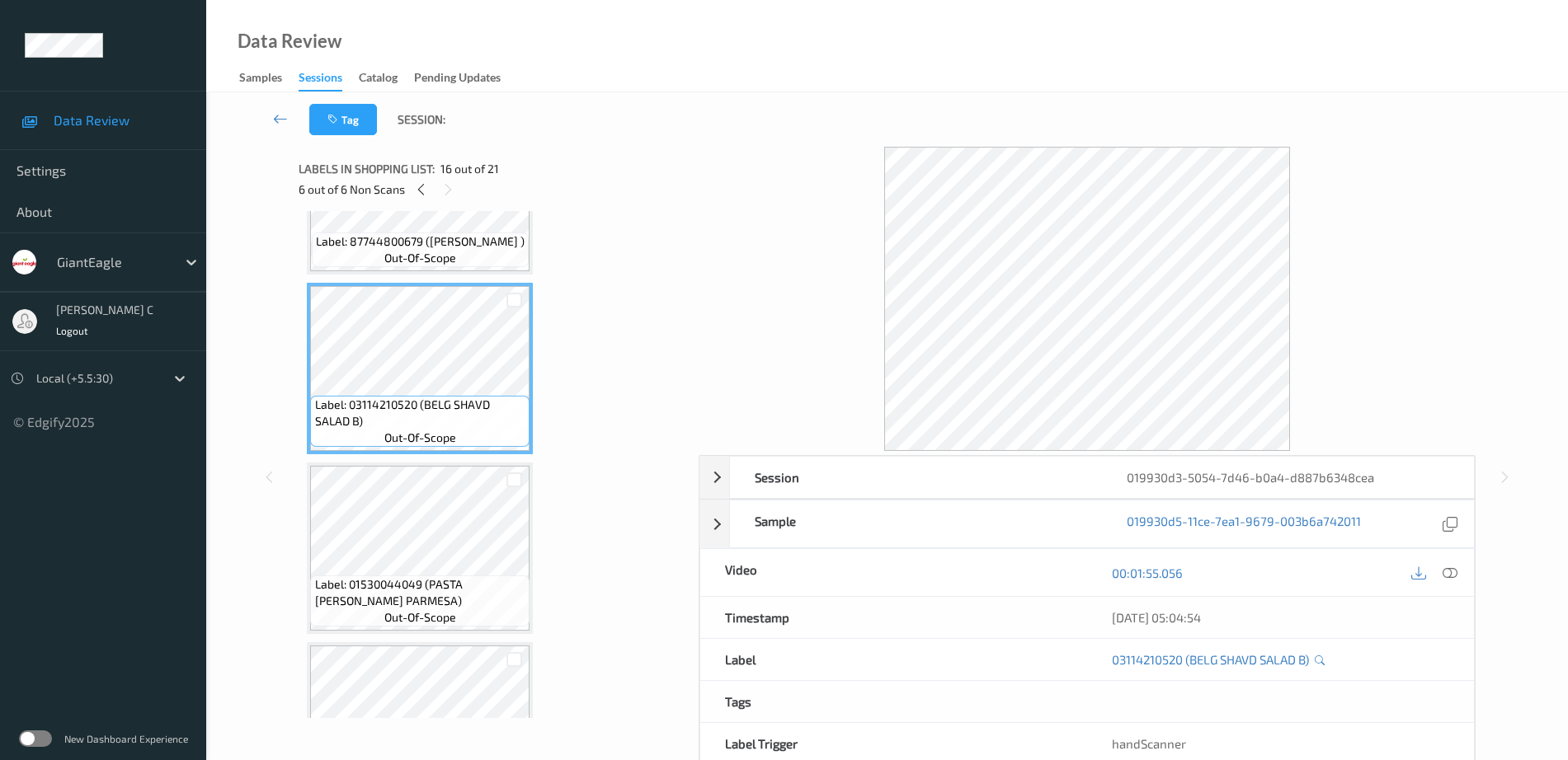
scroll to position [2735, 0]
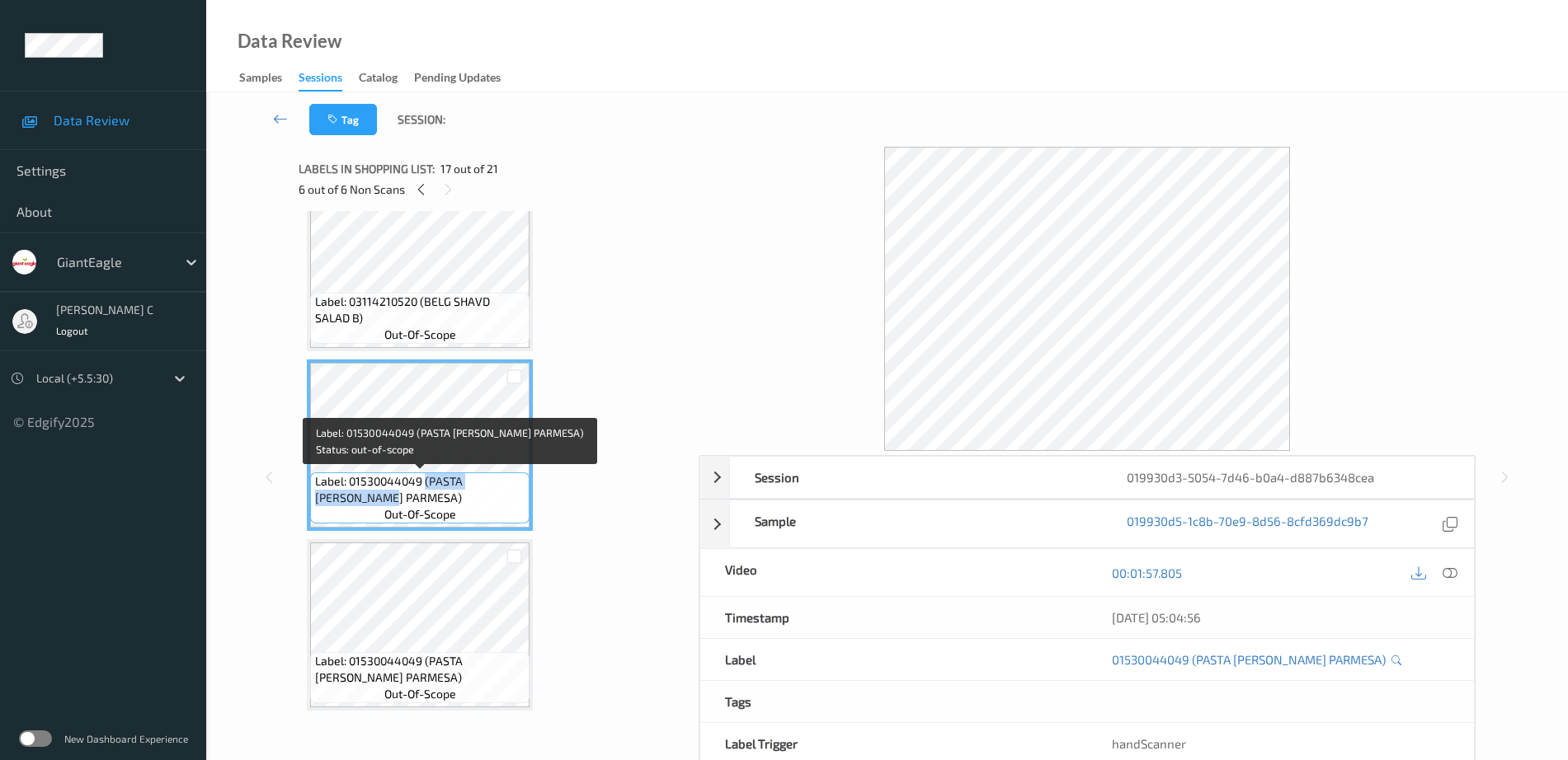
drag, startPoint x: 426, startPoint y: 478, endPoint x: 365, endPoint y: 497, distance: 63.9
click at [365, 497] on span "Label: 01530044049 (PASTA RONI PARMESA)" at bounding box center [421, 489] width 211 height 33
copy span "(PASTA RONI PARMESA"
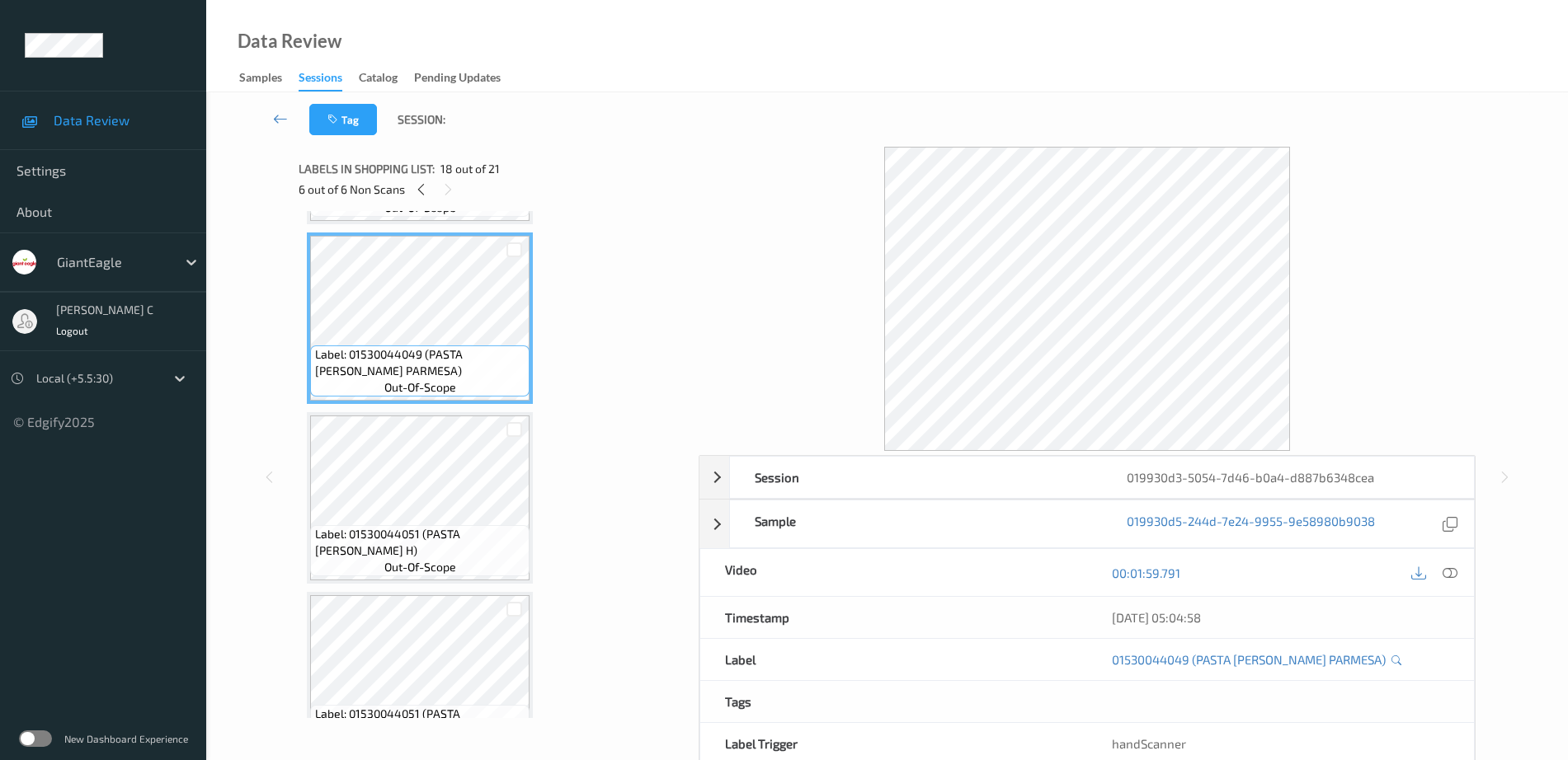
scroll to position [3044, 0]
click at [402, 531] on span "Label: 01530044051 (PASTA RONI ANGEL H)" at bounding box center [421, 540] width 211 height 33
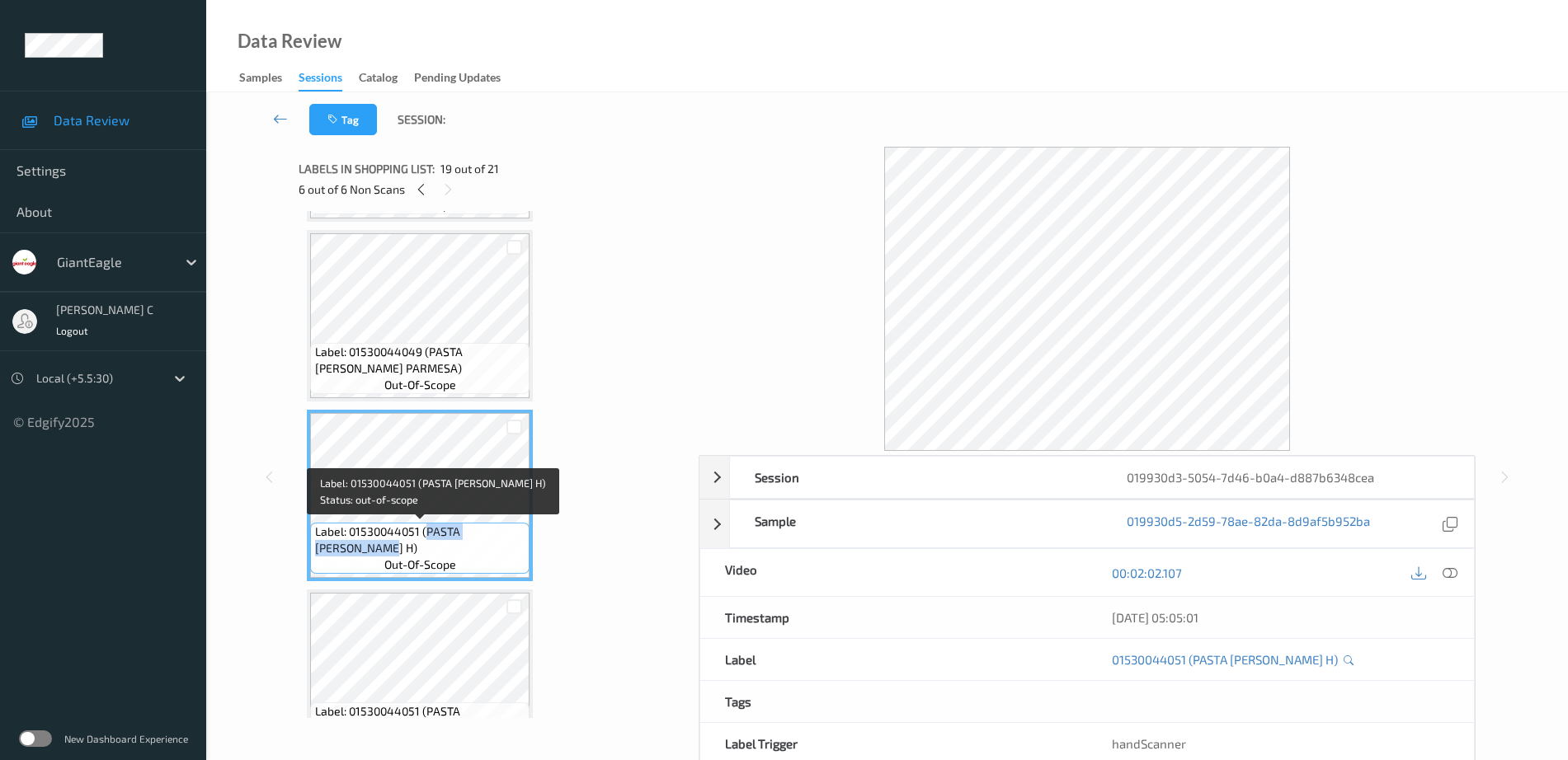
drag, startPoint x: 426, startPoint y: 528, endPoint x: 321, endPoint y: 552, distance: 107.7
click at [321, 552] on span "Label: 01530044051 (PASTA RONI ANGEL H)" at bounding box center [421, 540] width 211 height 33
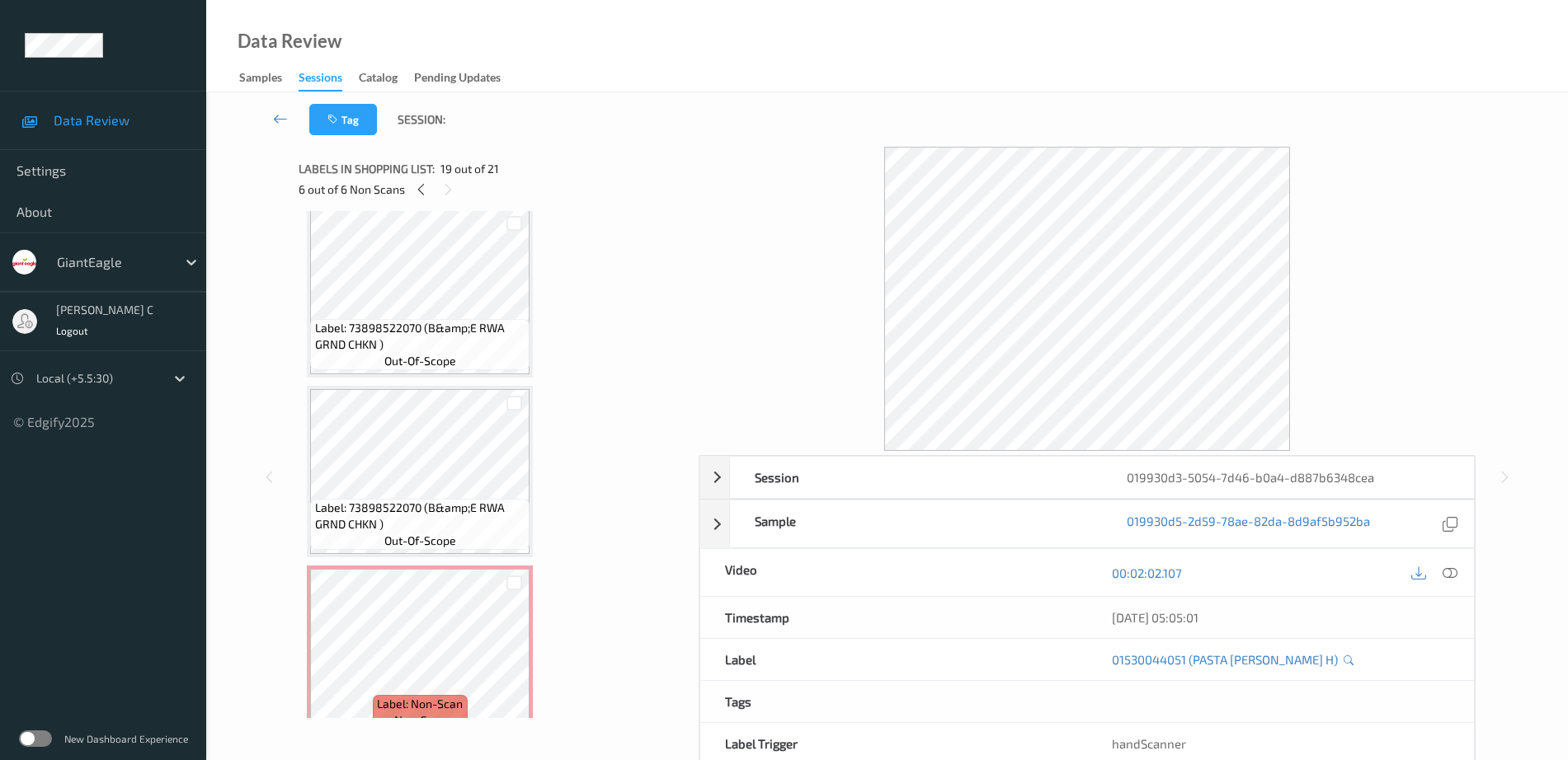
scroll to position [0, 0]
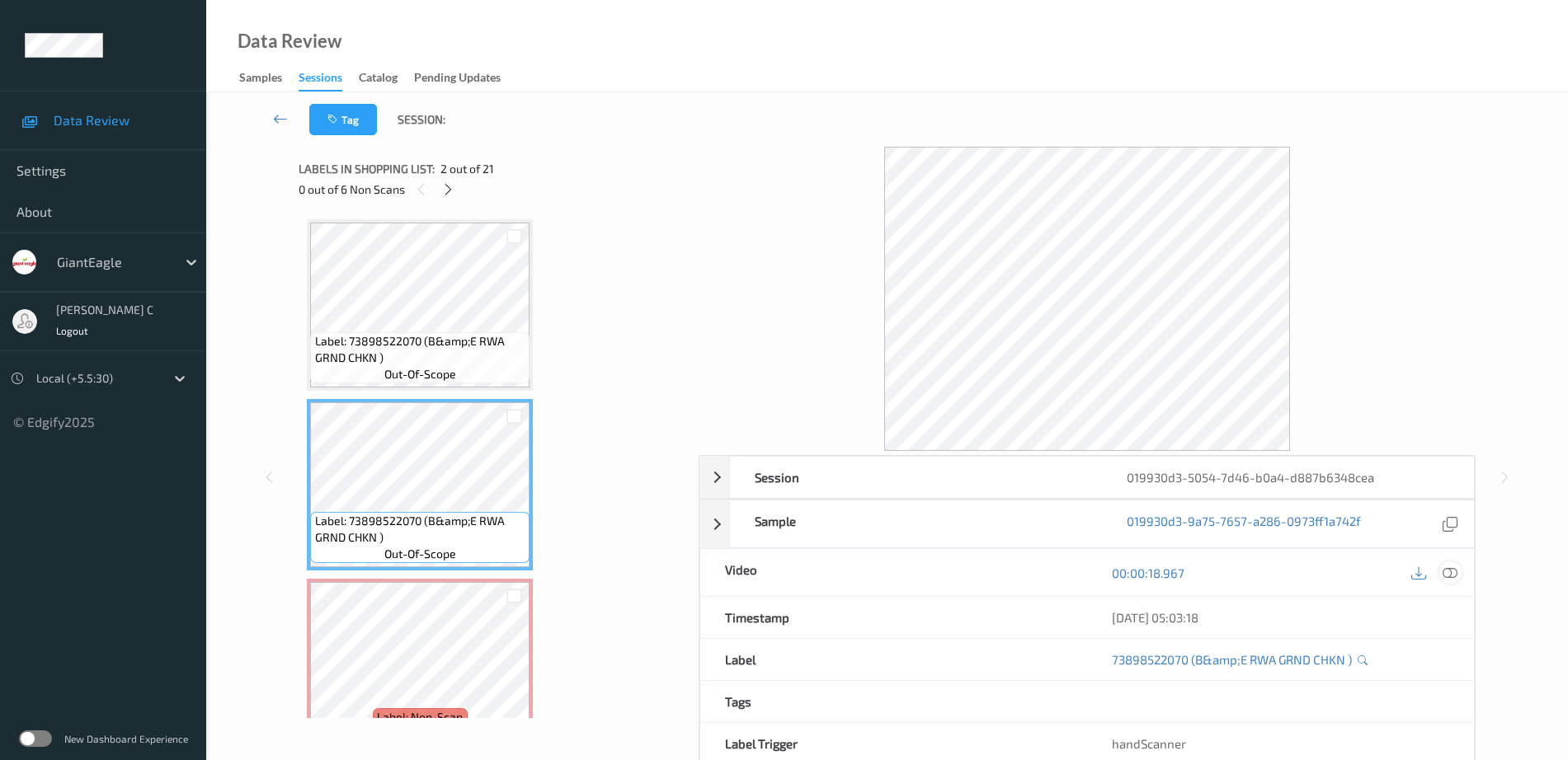
click at [1451, 577] on icon at bounding box center [1450, 573] width 15 height 15
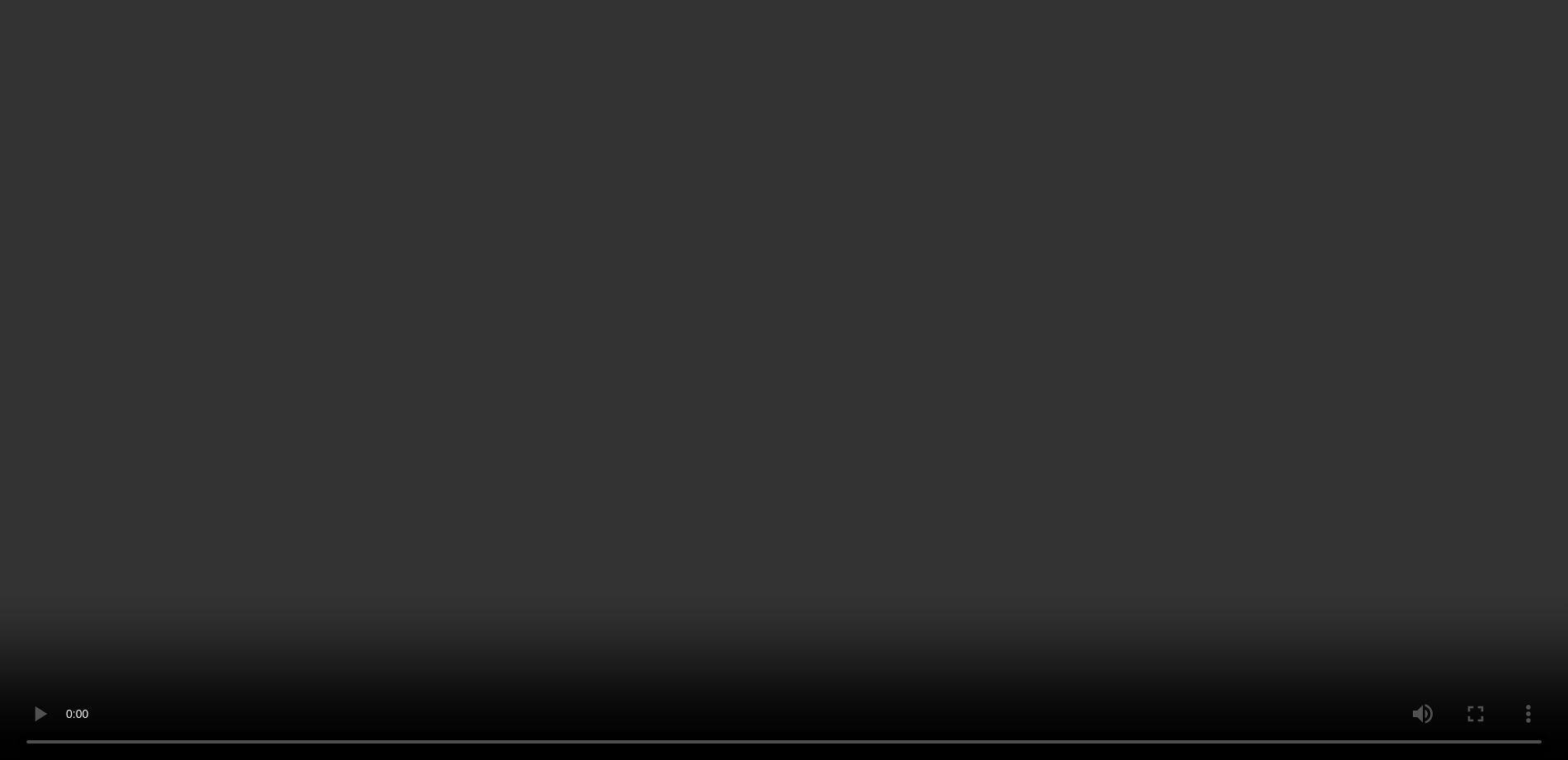
scroll to position [1030, 0]
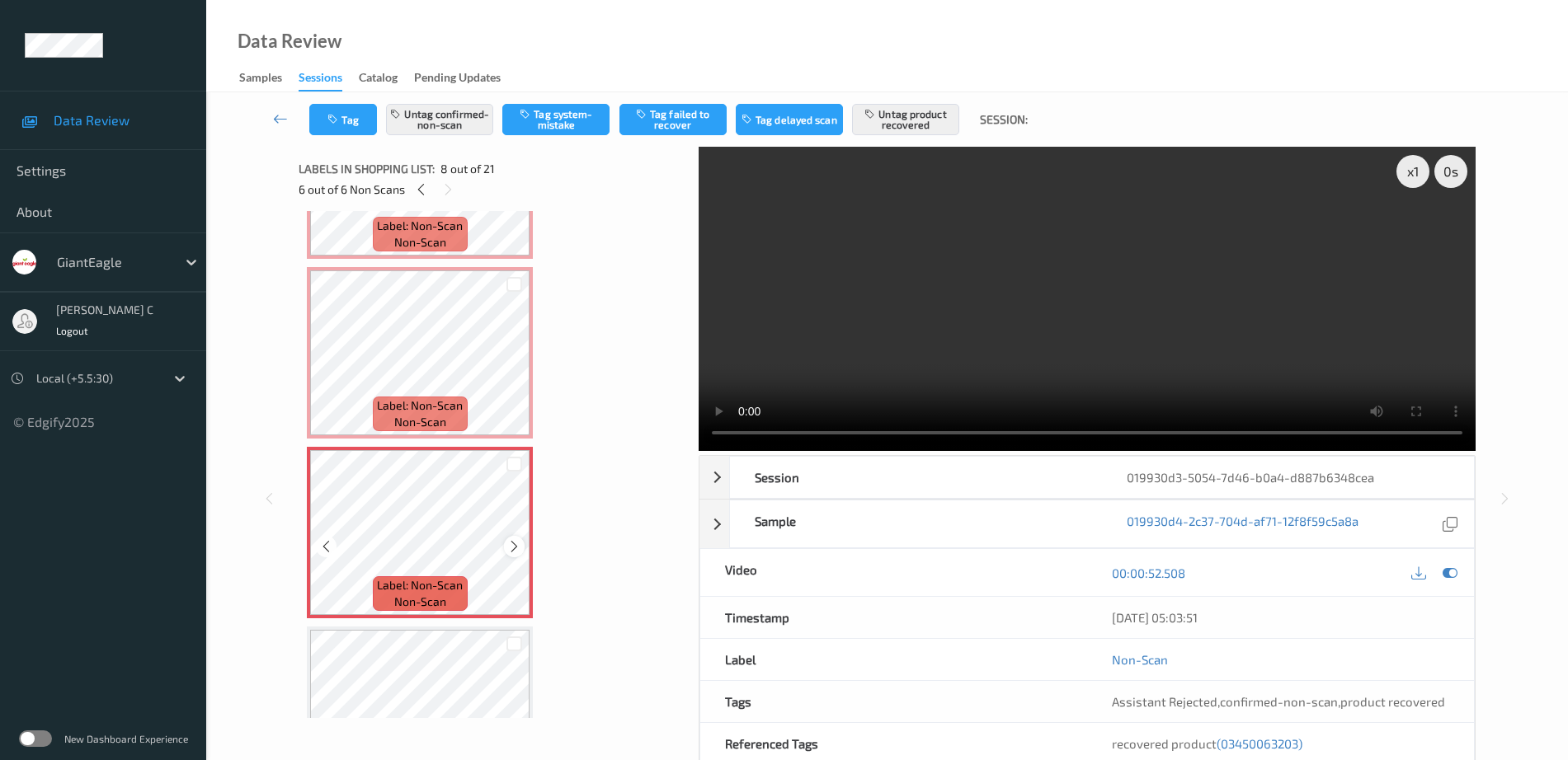
click at [513, 544] on icon at bounding box center [514, 546] width 14 height 15
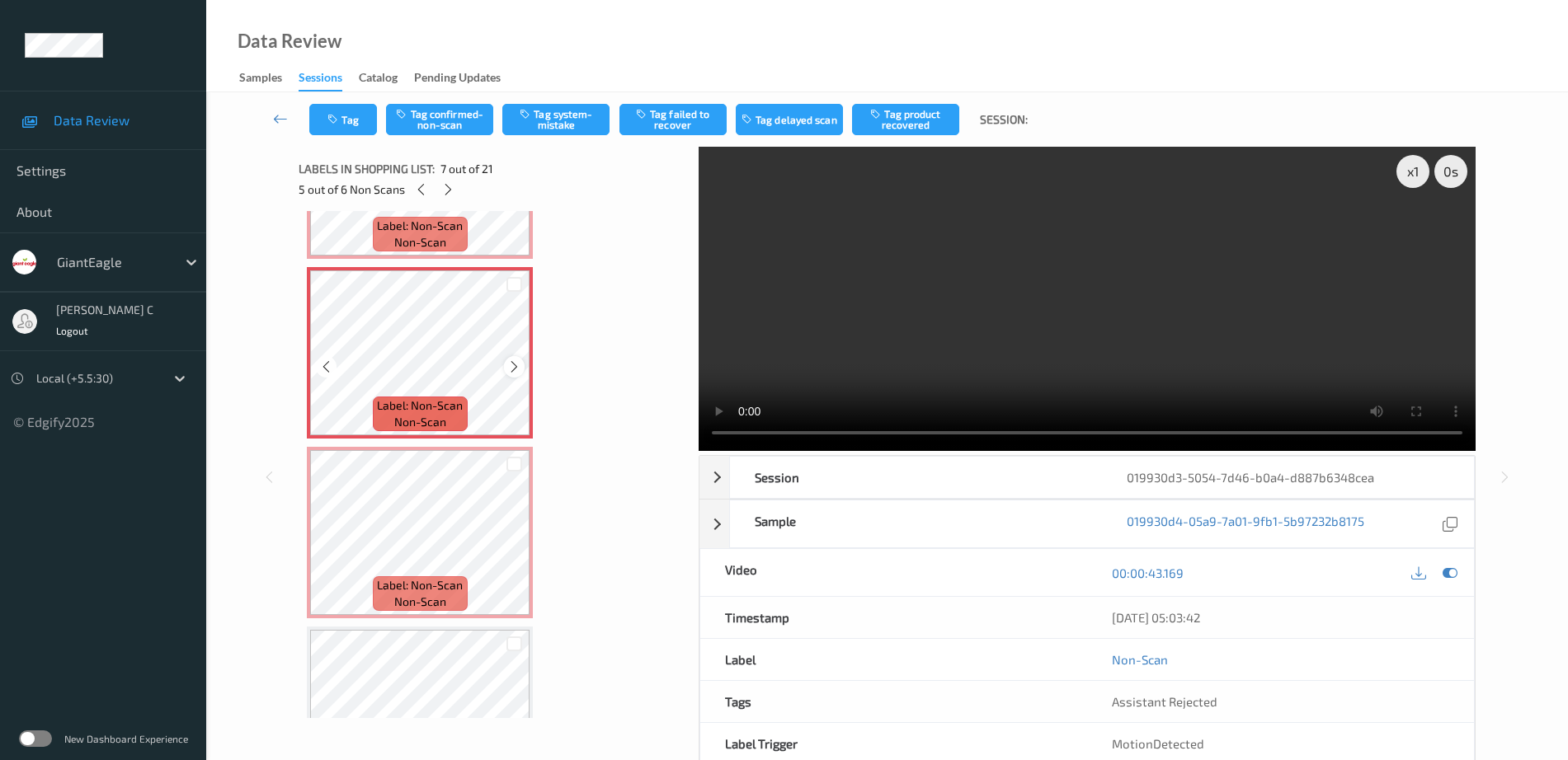
click at [520, 367] on icon at bounding box center [514, 367] width 14 height 15
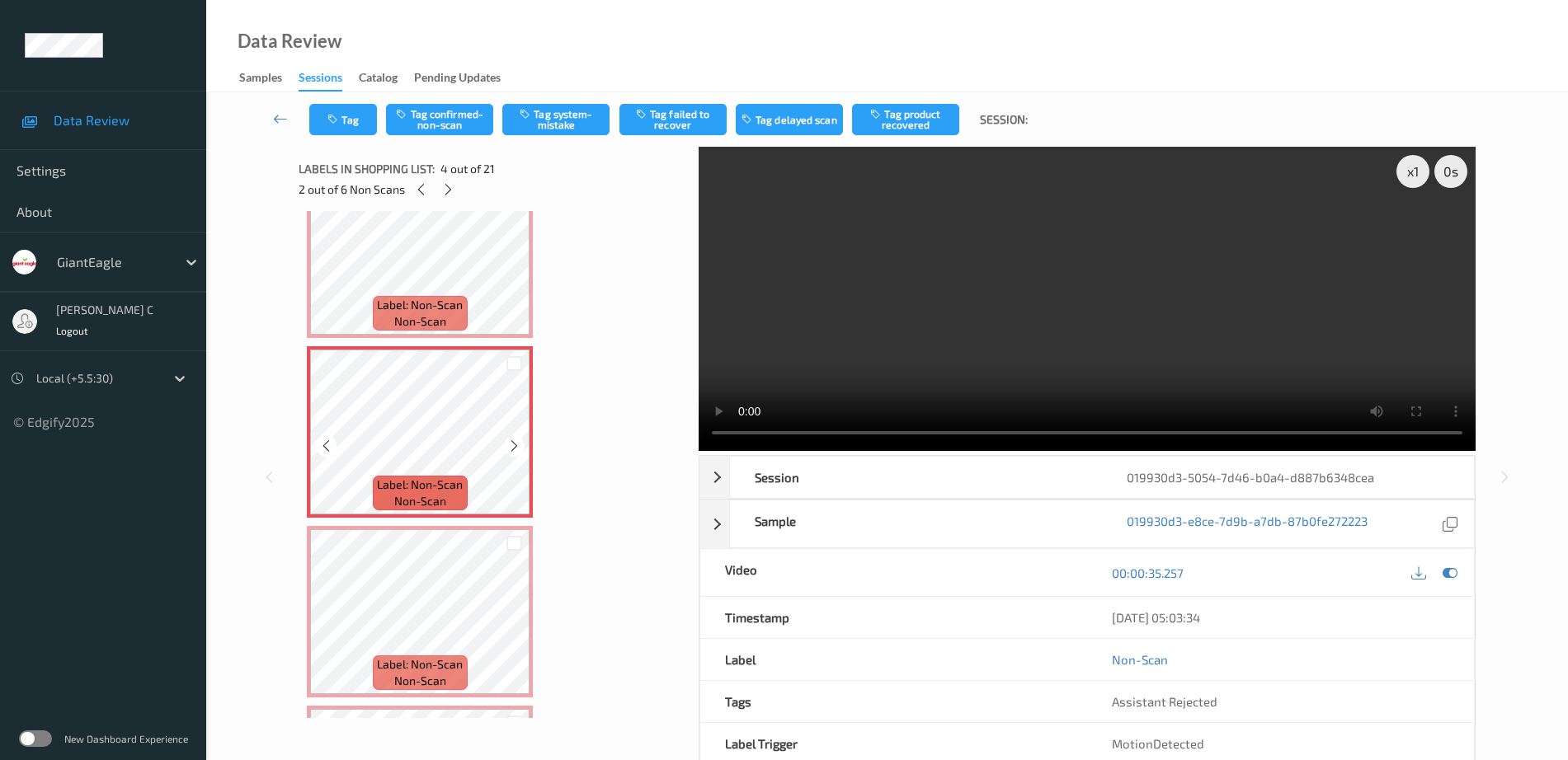
scroll to position [309, 0]
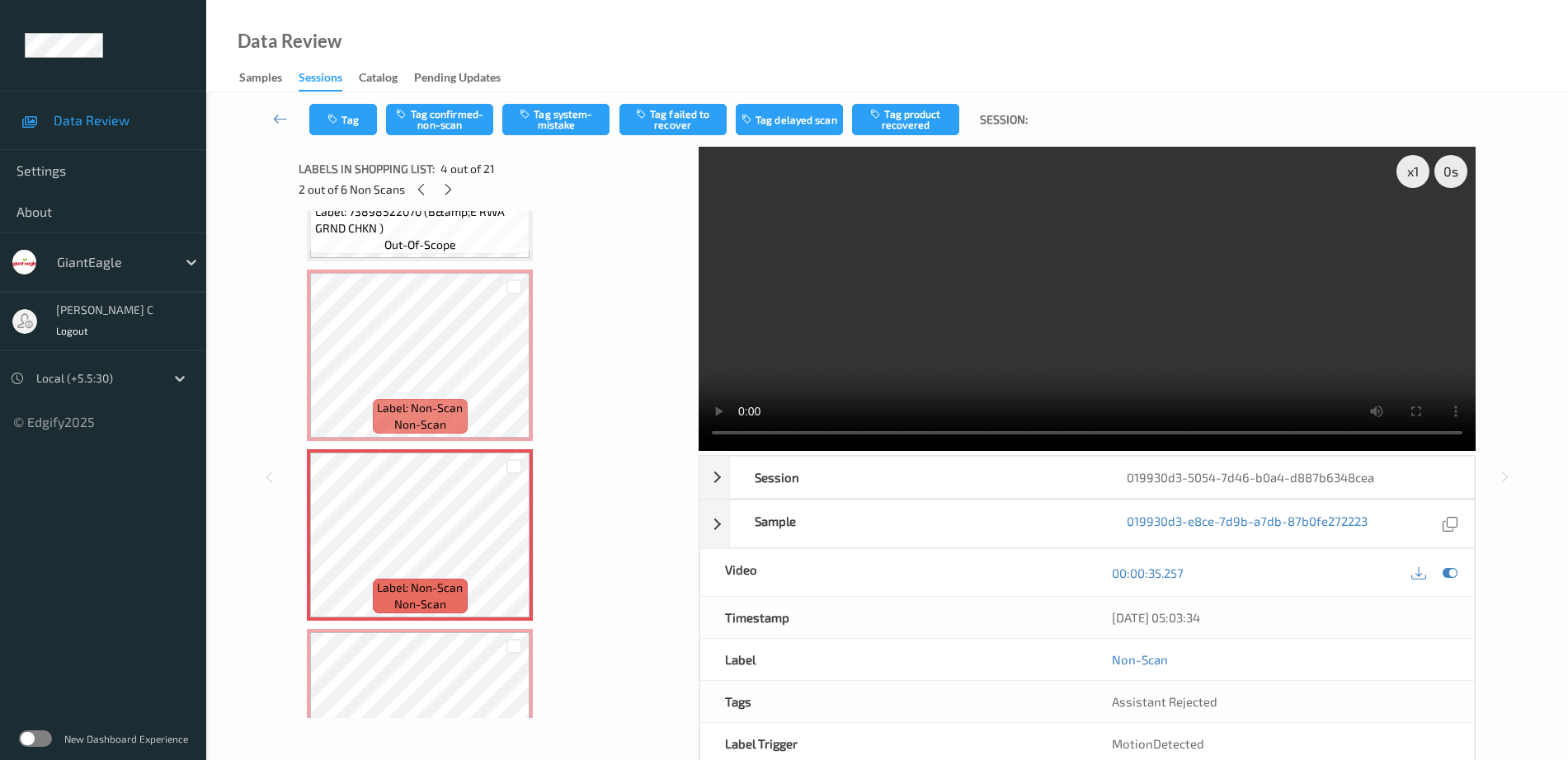
click at [1457, 582] on div at bounding box center [1434, 572] width 53 height 22
click at [1448, 570] on icon at bounding box center [1450, 573] width 15 height 15
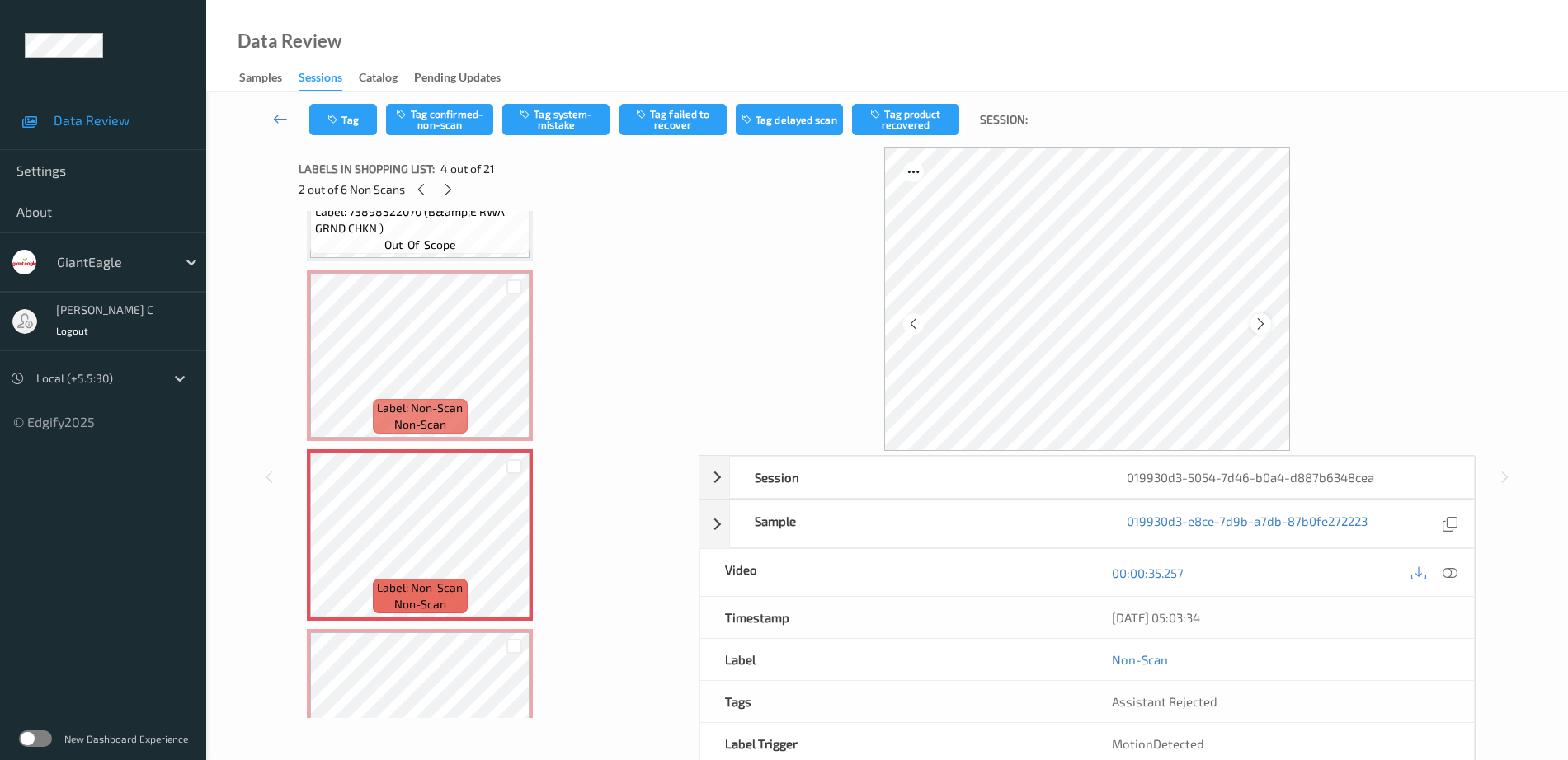
click at [1261, 326] on icon at bounding box center [1261, 323] width 14 height 15
click at [448, 121] on button "Tag confirmed-non-scan" at bounding box center [439, 119] width 107 height 31
click at [929, 115] on button "Tag product recovered" at bounding box center [905, 119] width 107 height 31
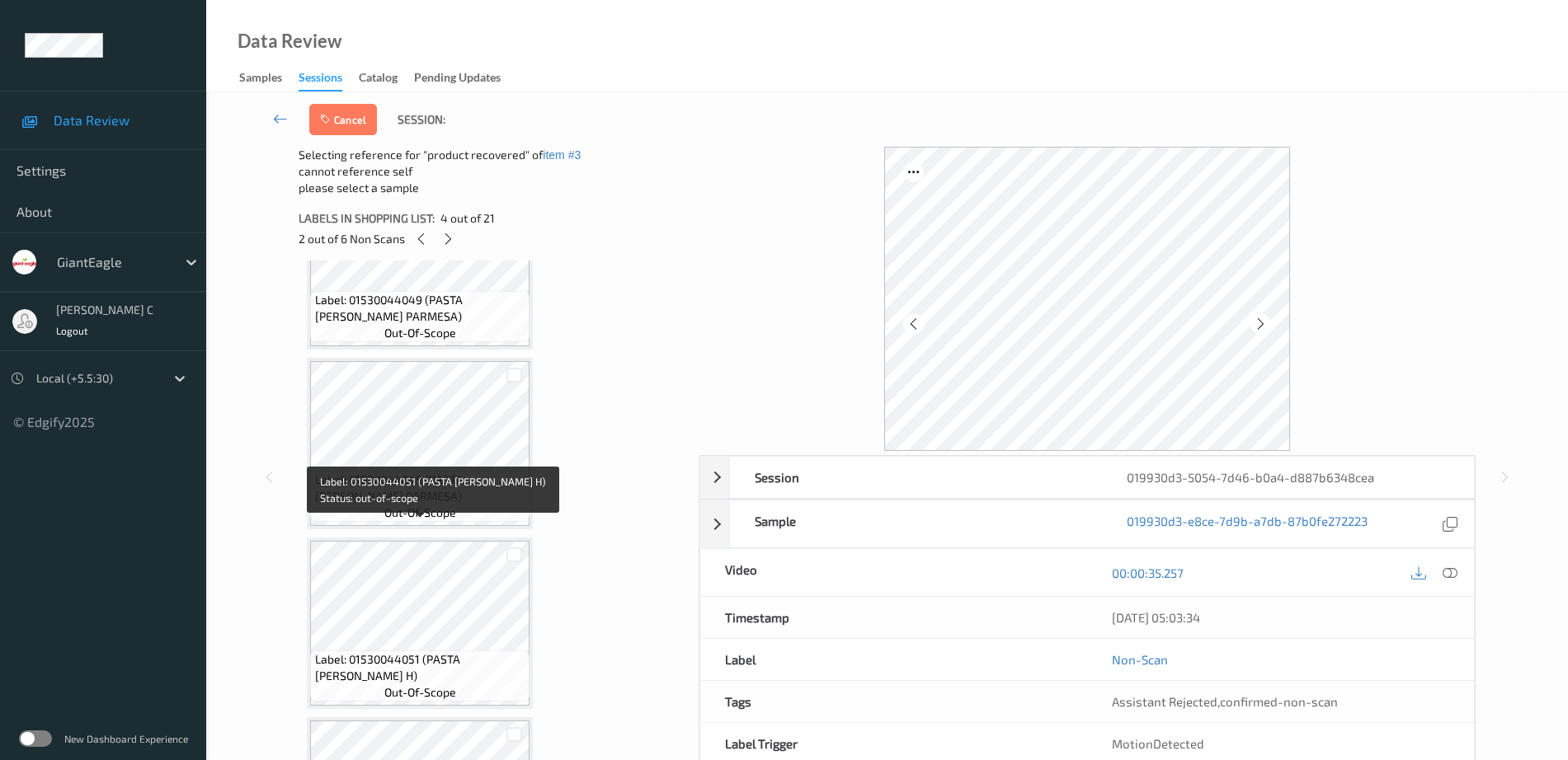
scroll to position [2862, 0]
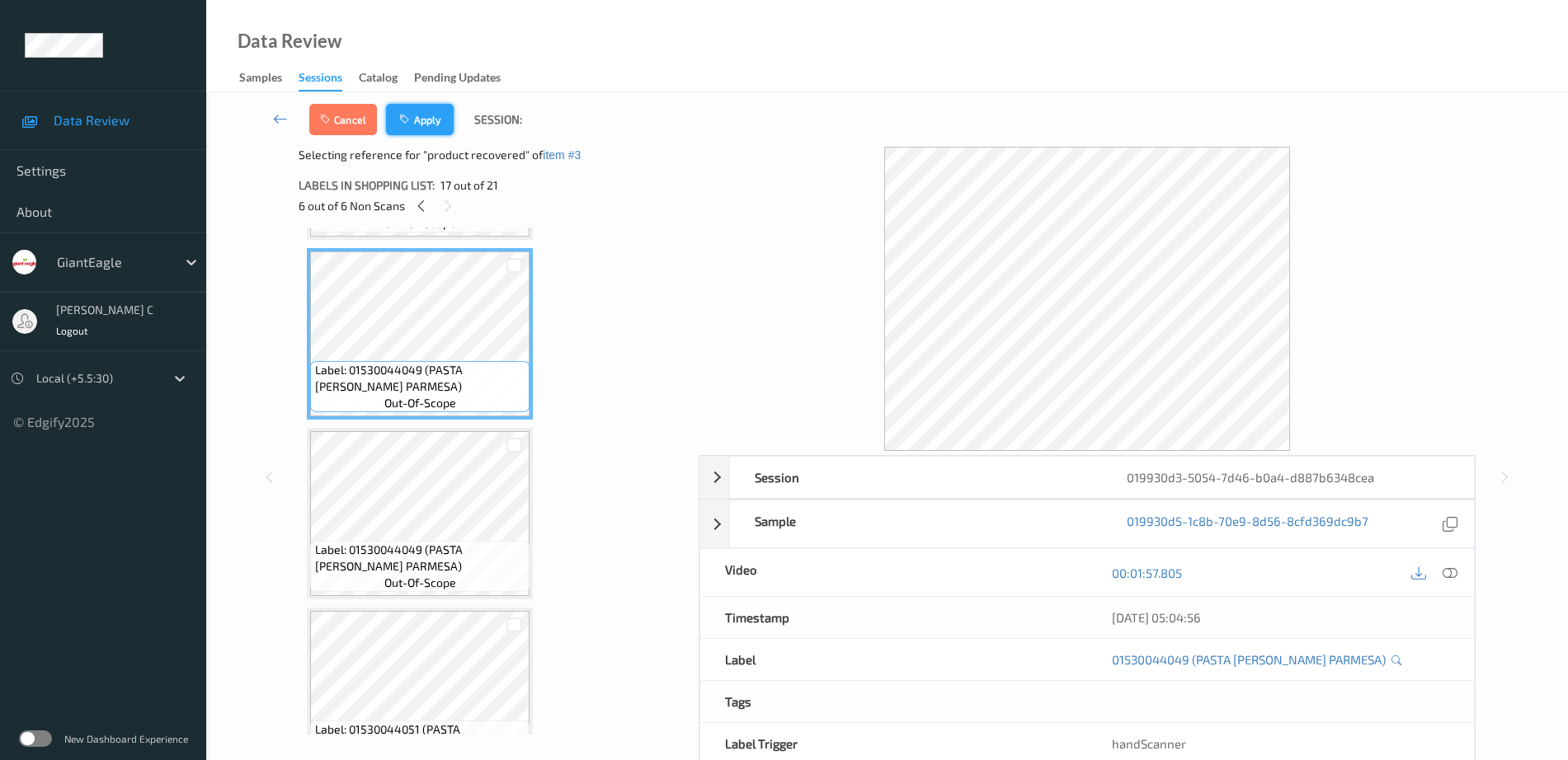
click at [432, 112] on button "Apply" at bounding box center [419, 119] width 68 height 31
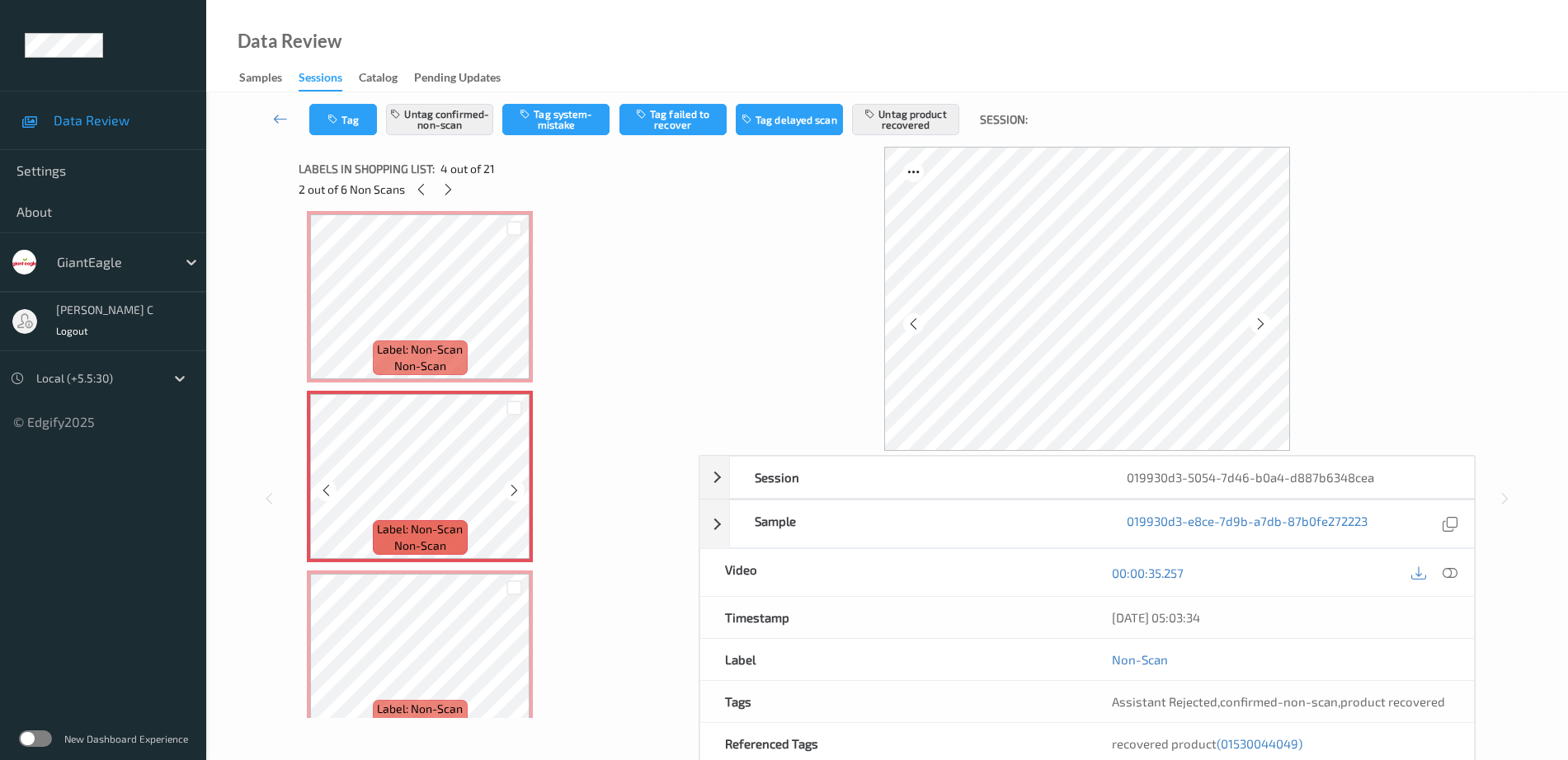
scroll to position [471, 0]
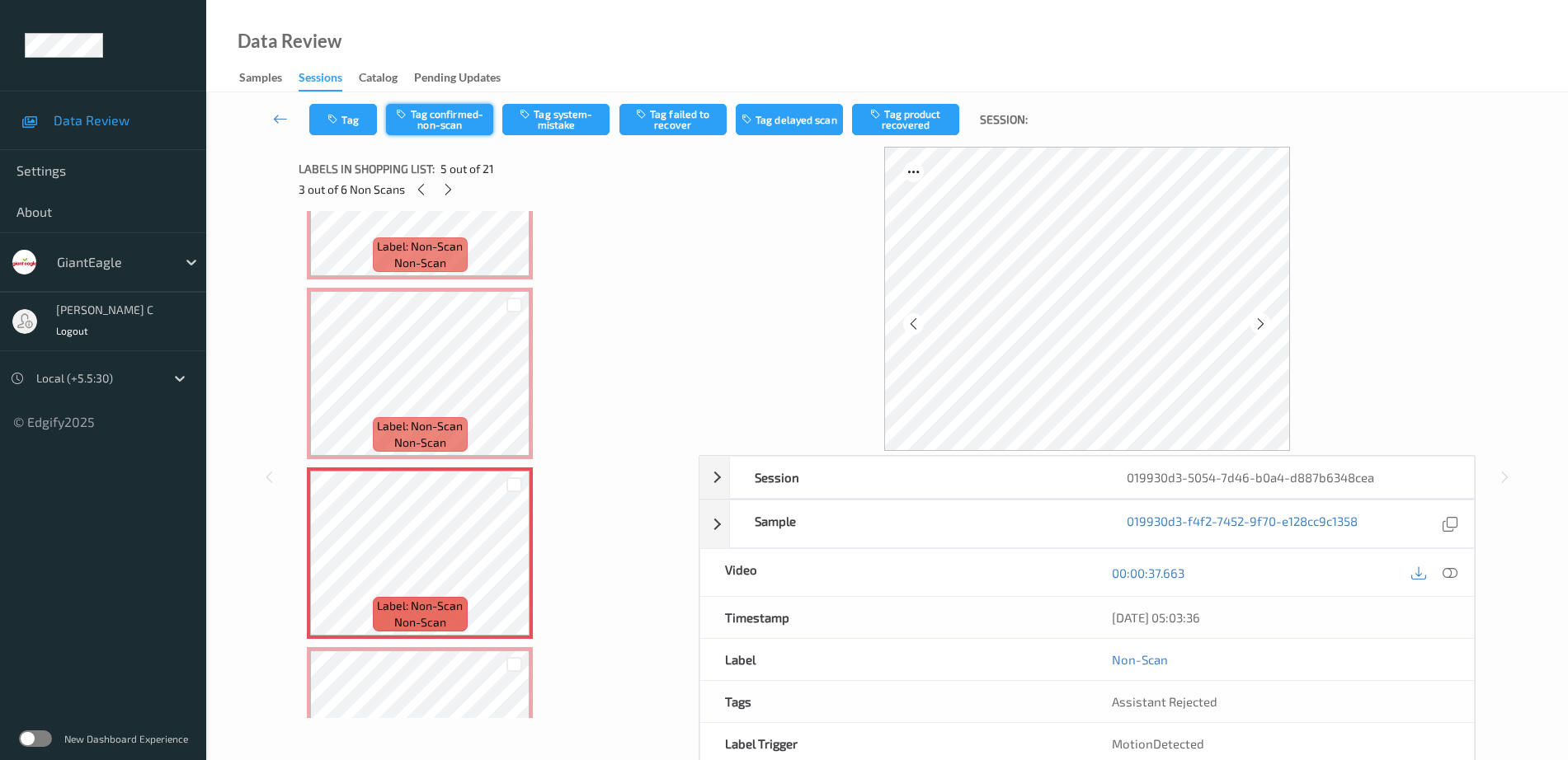
click at [456, 116] on button "Tag confirmed-non-scan" at bounding box center [439, 119] width 107 height 31
click at [916, 112] on button "Tag product recovered" at bounding box center [905, 119] width 107 height 31
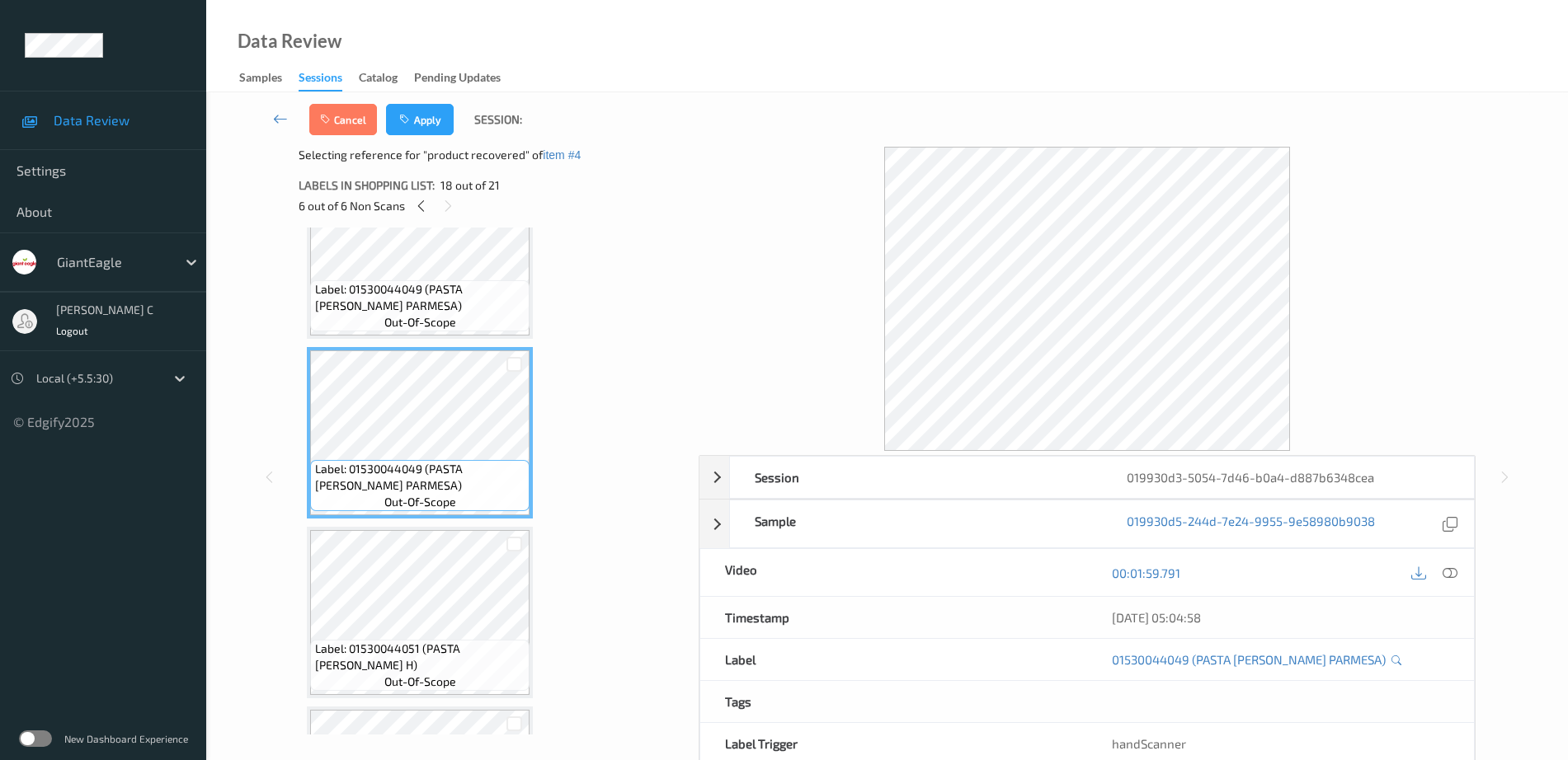
scroll to position [3046, 0]
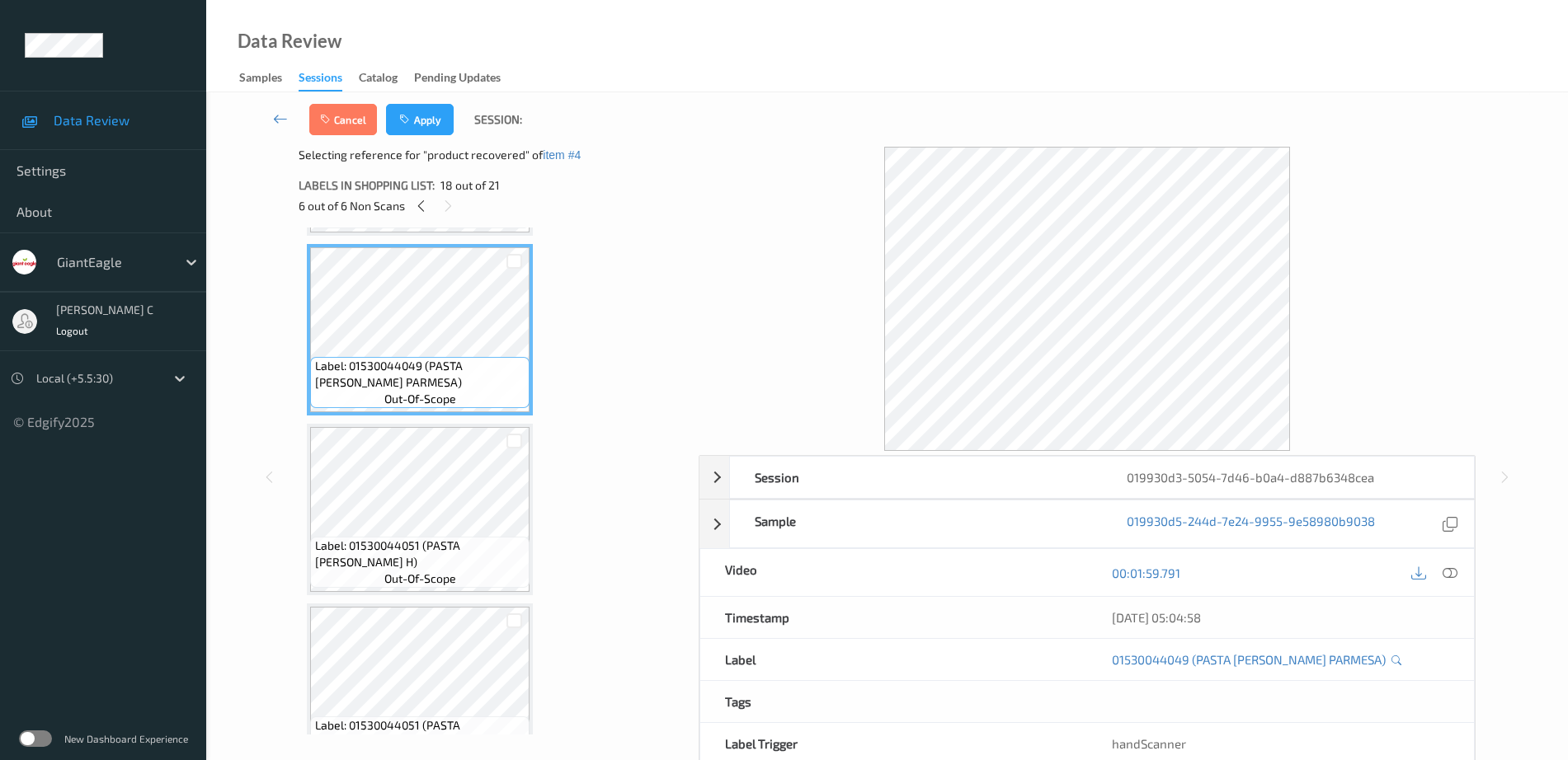
click at [417, 535] on div "Label: 01530044051 (PASTA RONI ANGEL H) out-of-scope" at bounding box center [419, 509] width 226 height 171
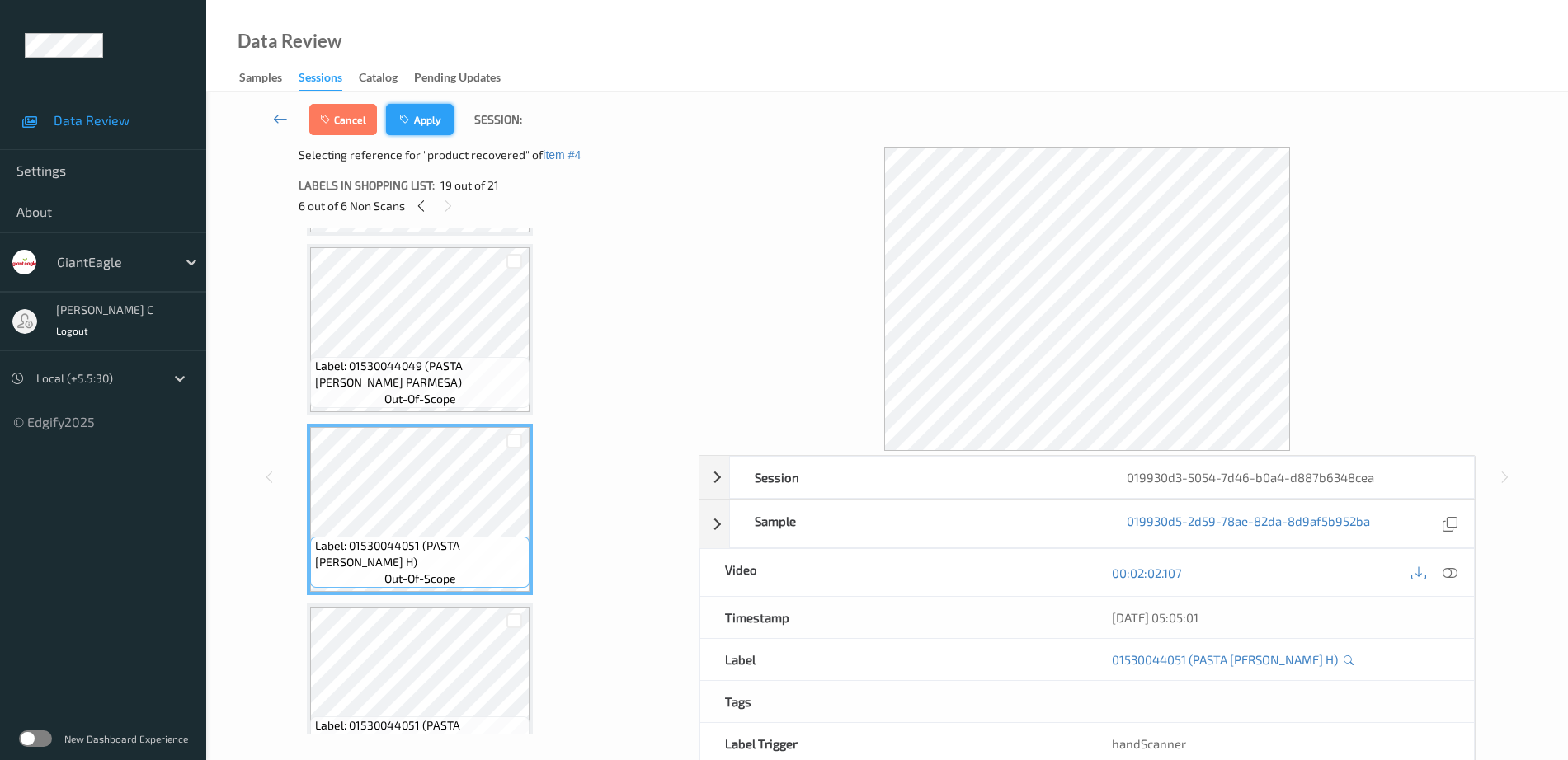
click at [423, 112] on button "Apply" at bounding box center [419, 119] width 68 height 31
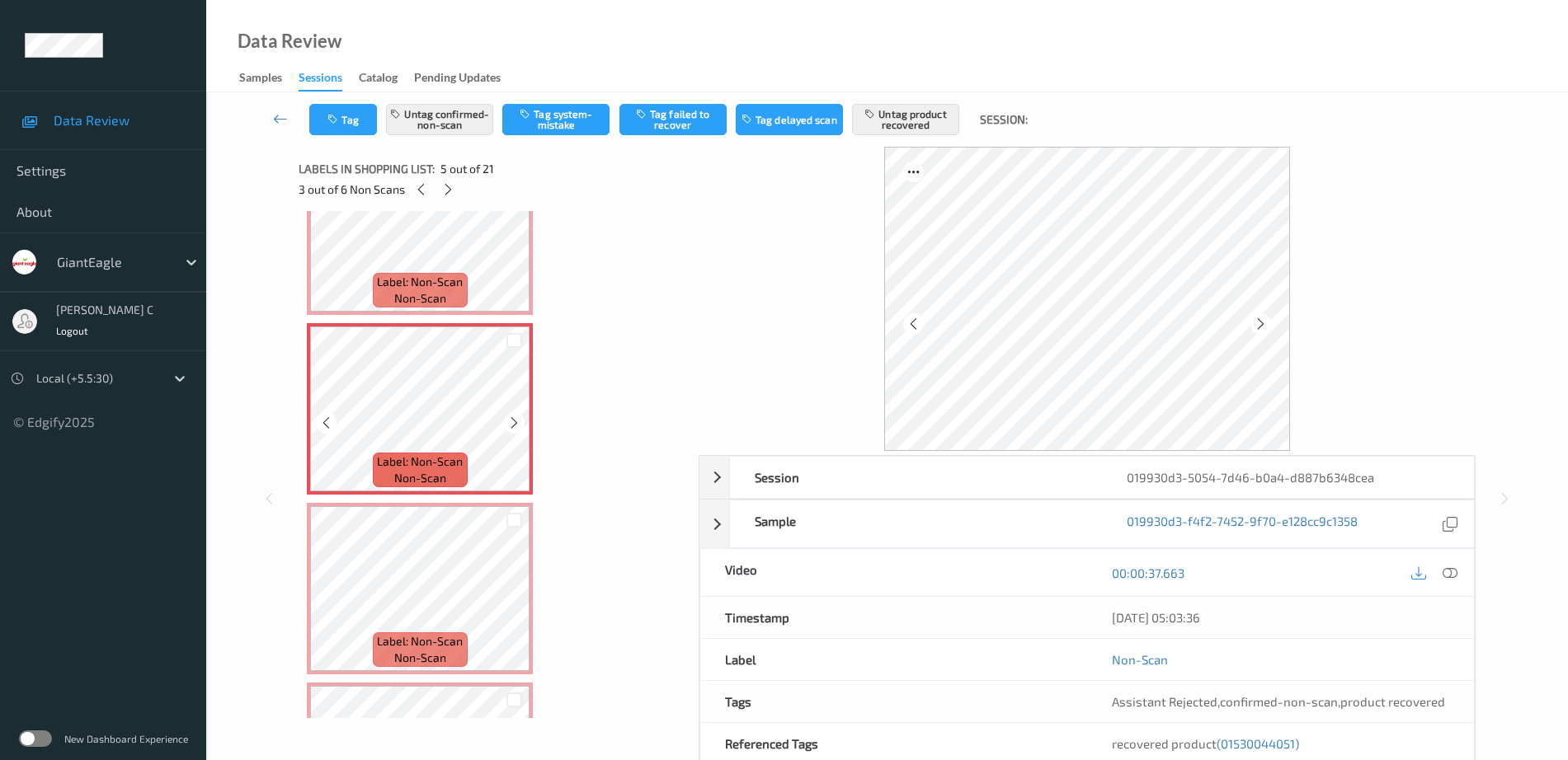
scroll to position [650, 0]
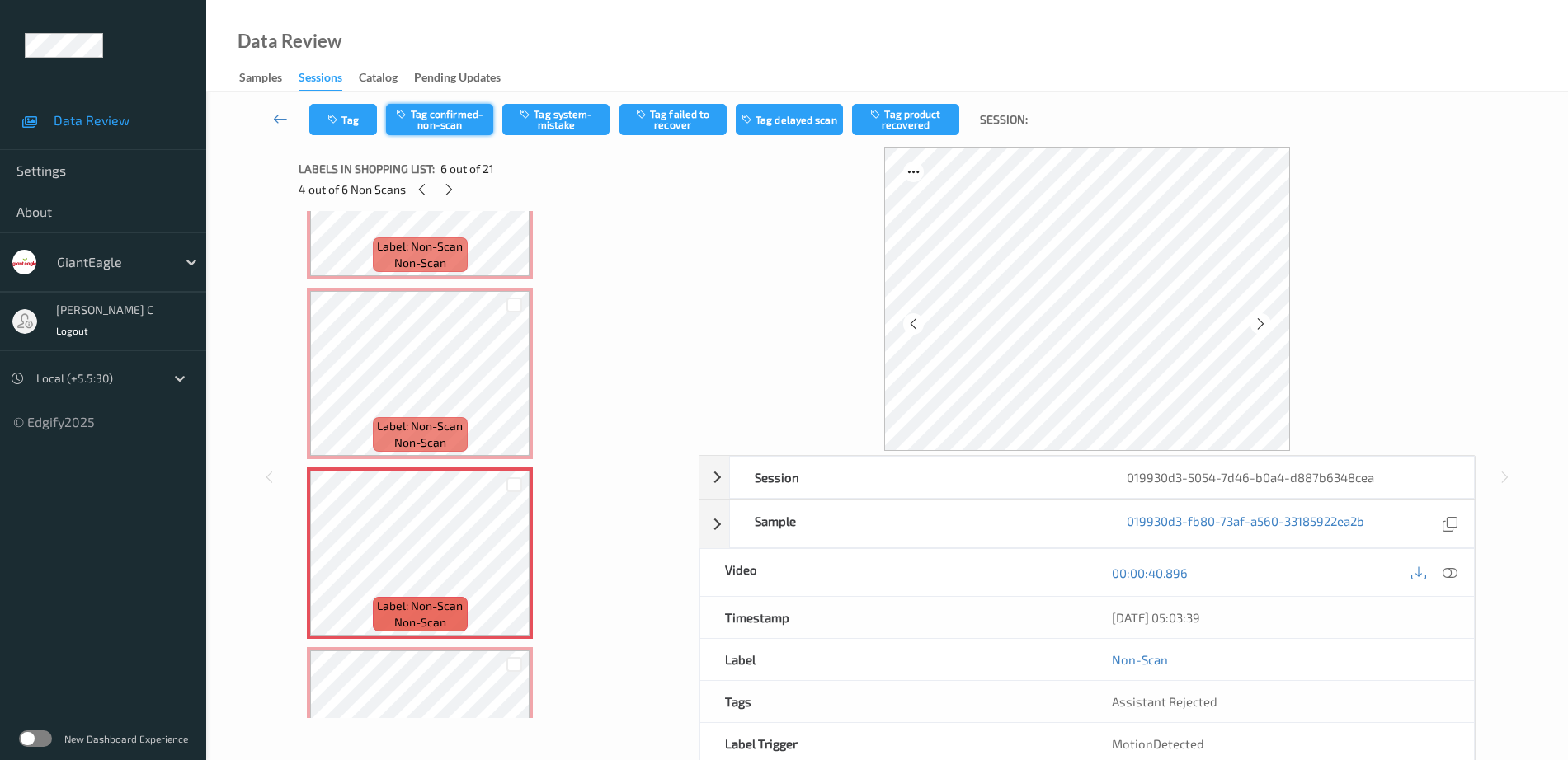
click at [438, 121] on button "Tag confirmed-non-scan" at bounding box center [439, 119] width 107 height 31
click at [911, 132] on button "Tag product recovered" at bounding box center [905, 119] width 107 height 31
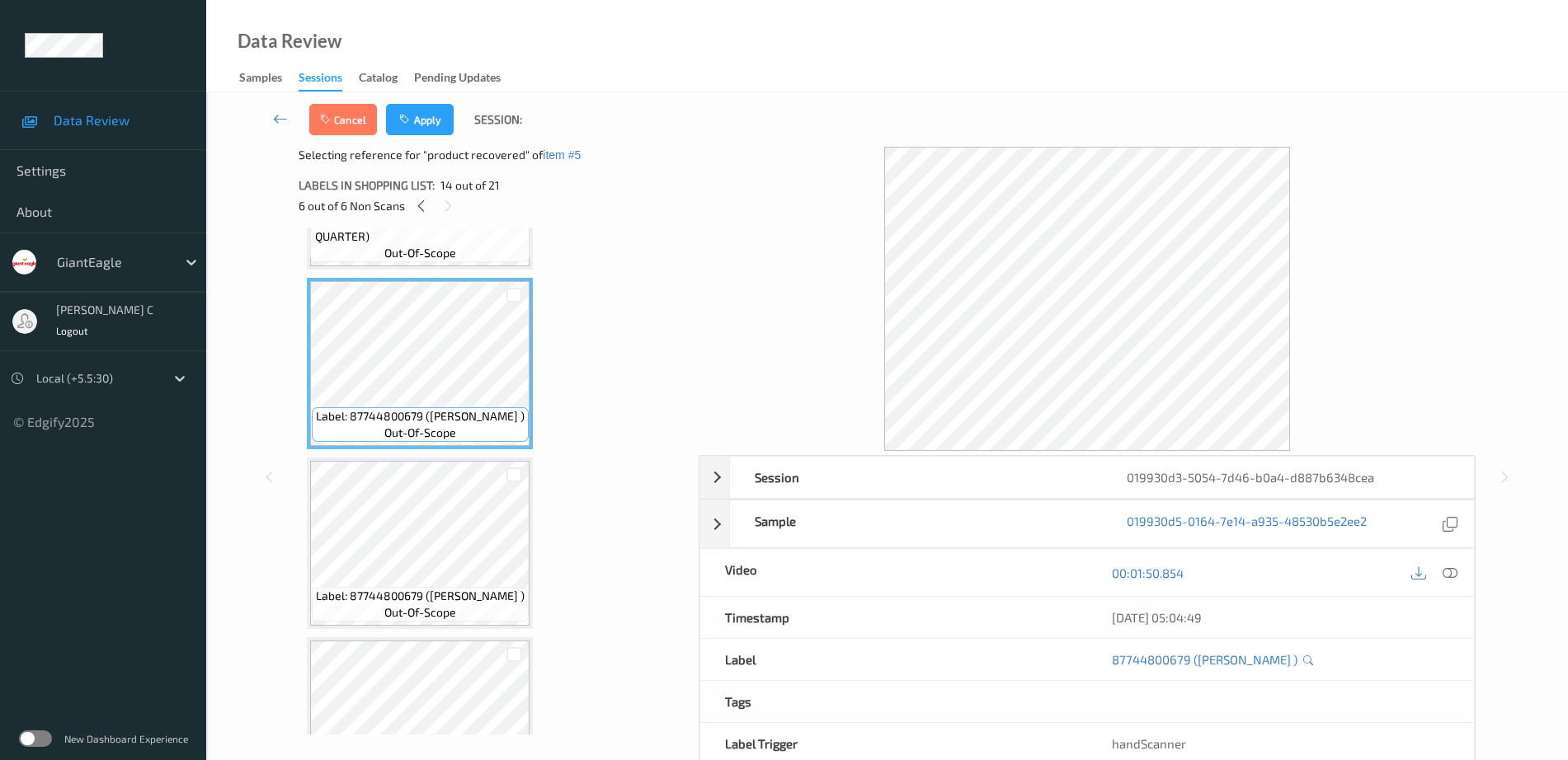
scroll to position [2299, 0]
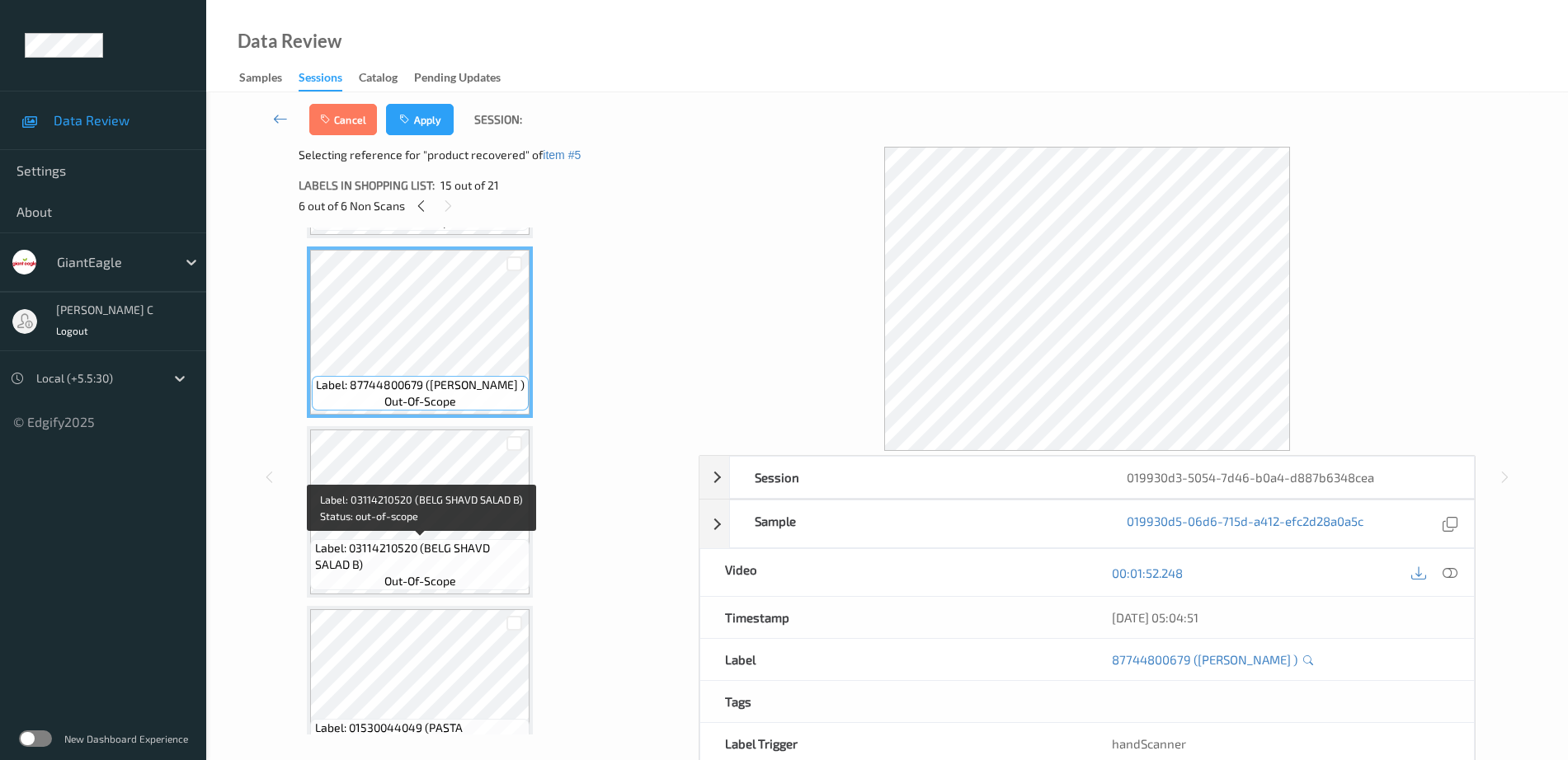
click at [460, 541] on span "Label: 03114210520 (BELG SHAVD SALAD B)" at bounding box center [421, 556] width 211 height 33
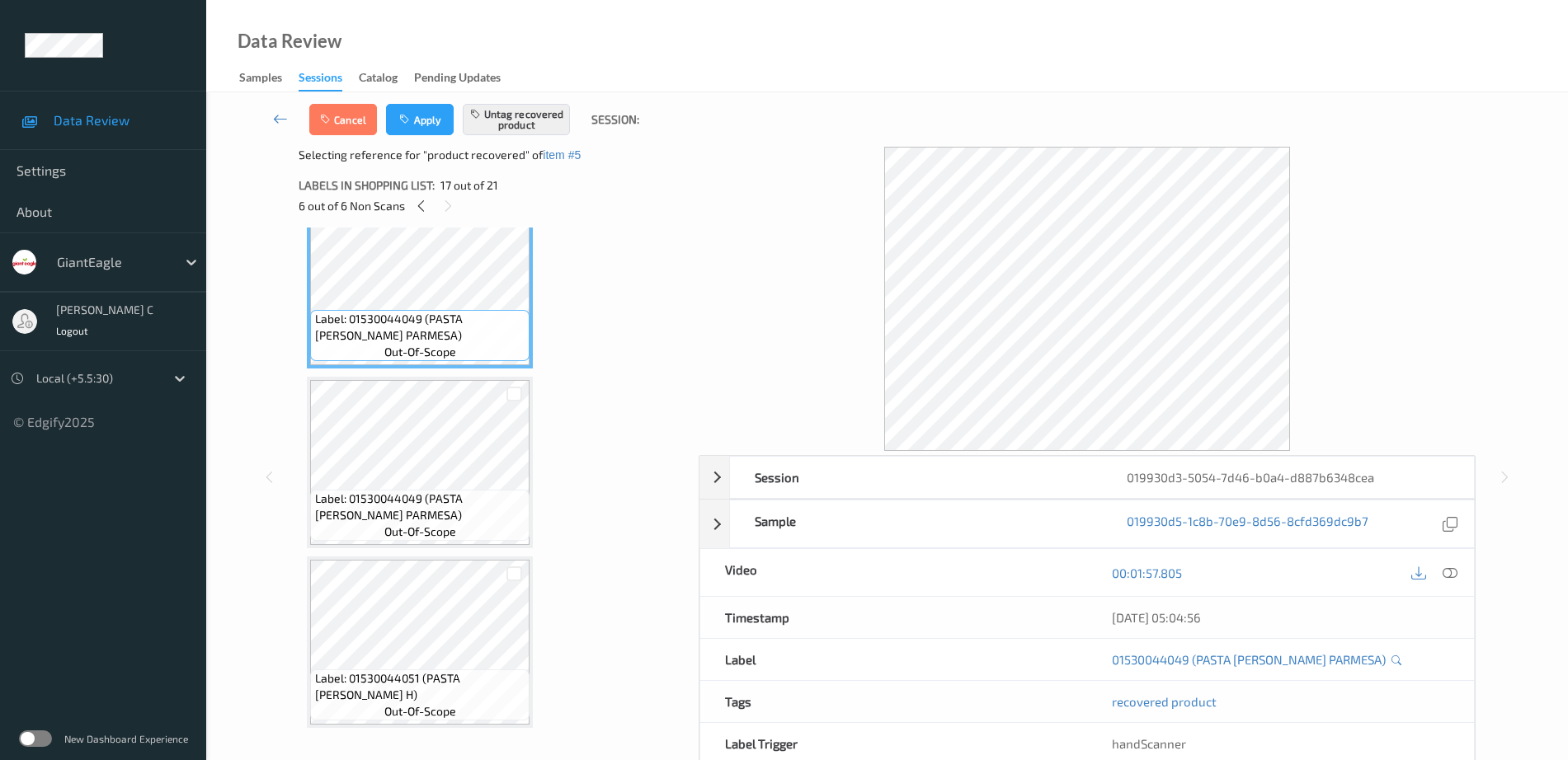
scroll to position [2917, 0]
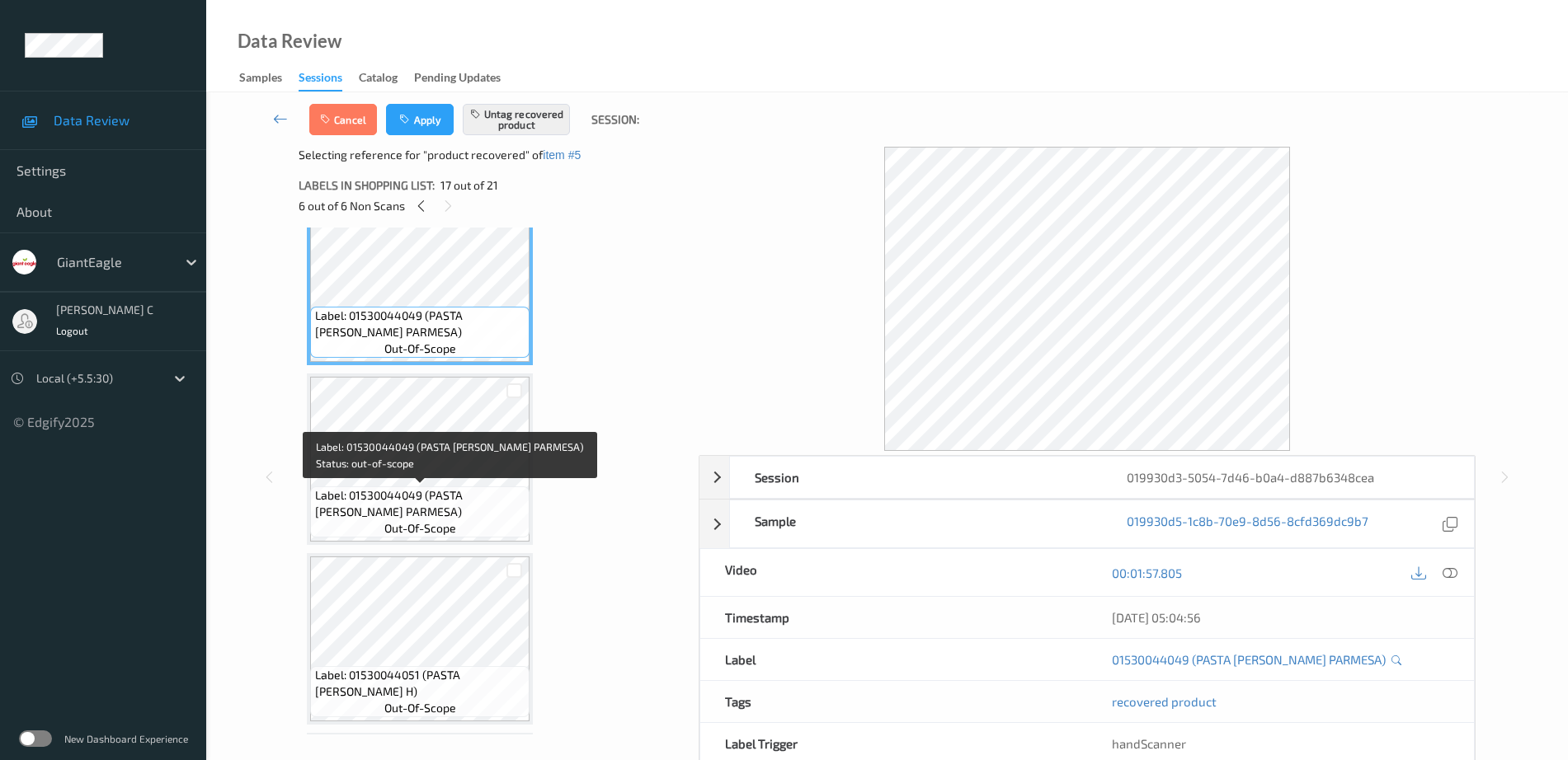
click at [459, 535] on div "Label: 01530044049 (PASTA RONI PARMESA) out-of-scope" at bounding box center [419, 512] width 219 height 51
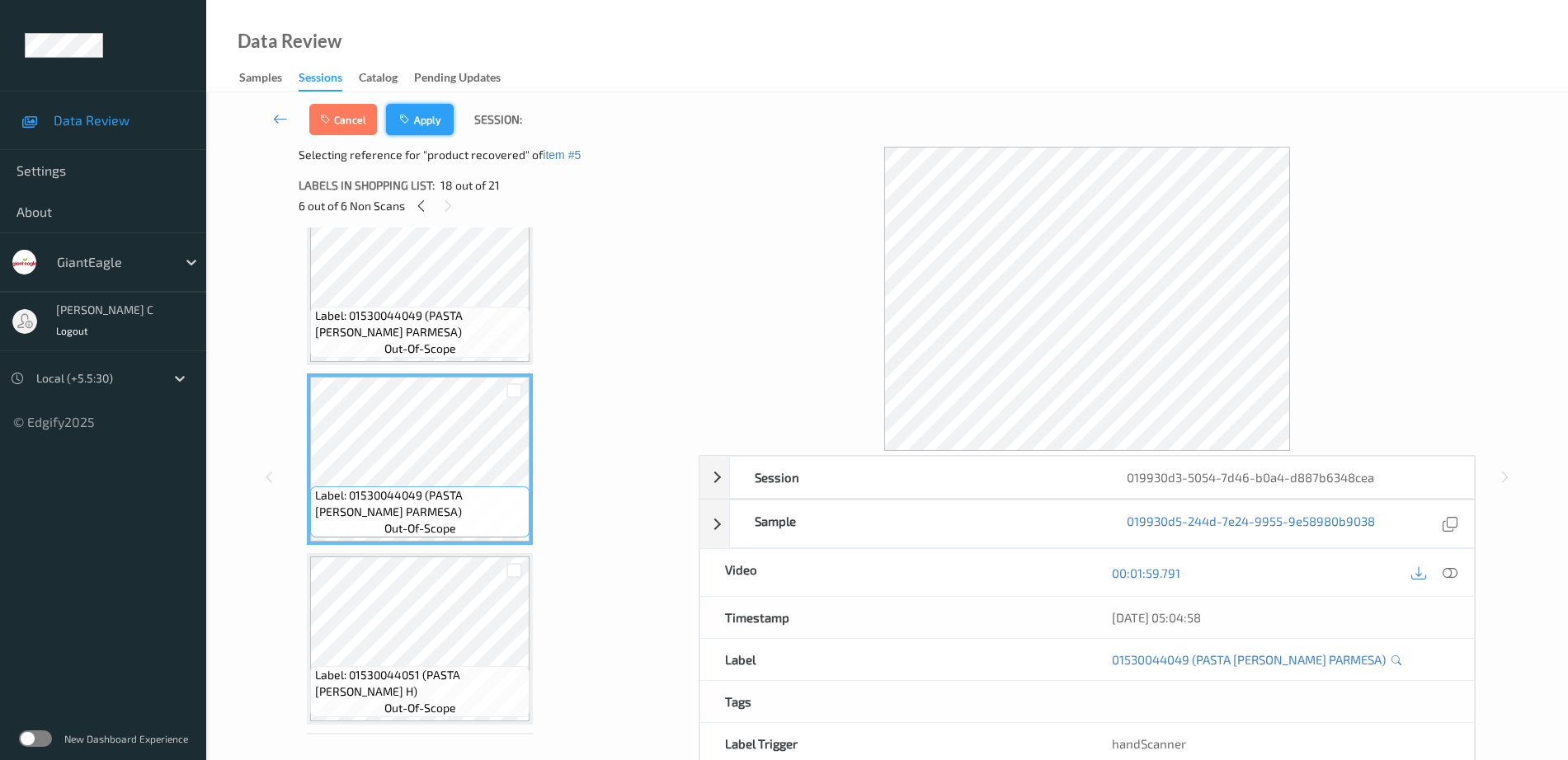
click at [426, 115] on button "Apply" at bounding box center [419, 119] width 68 height 31
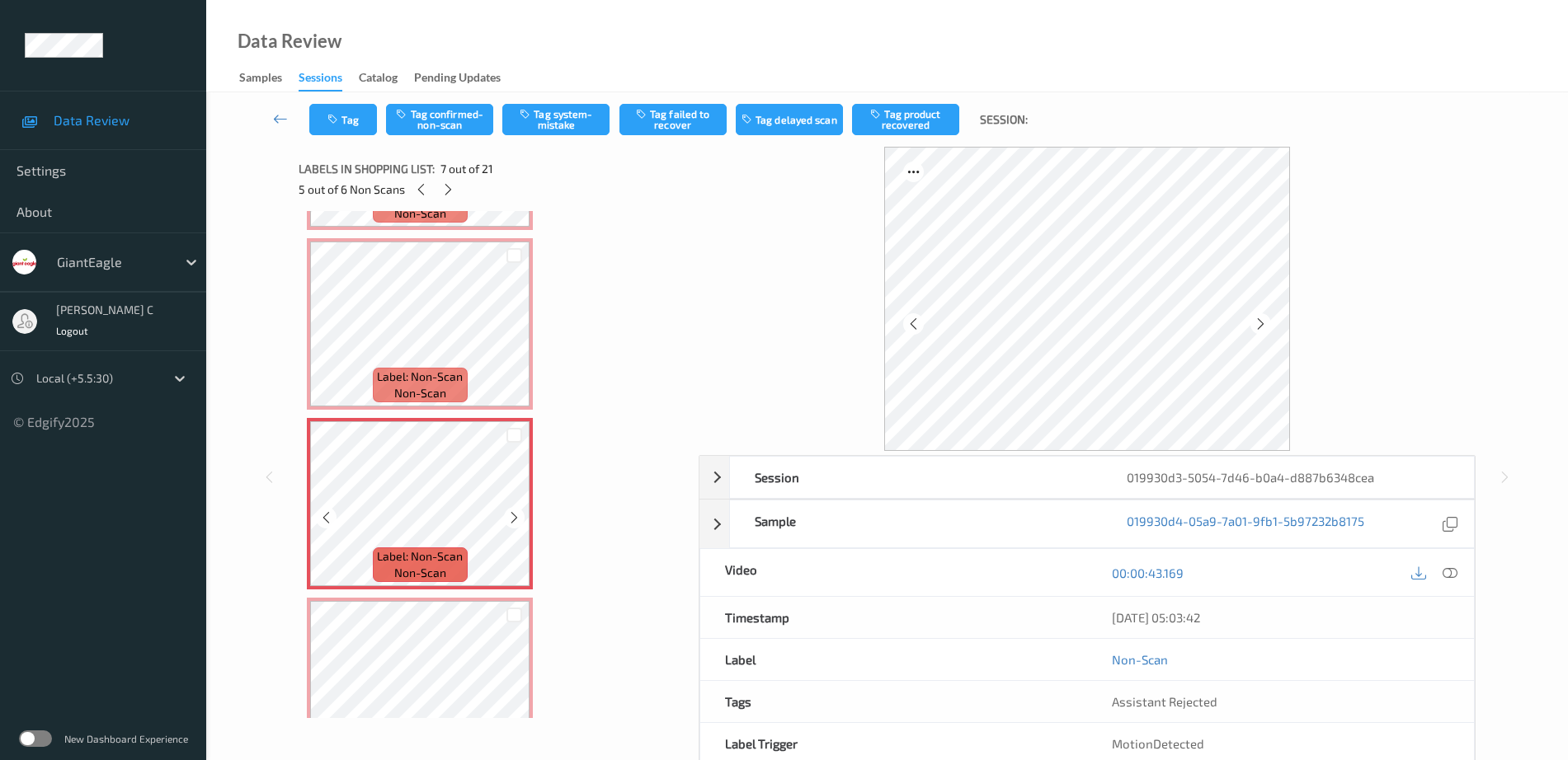
scroll to position [927, 0]
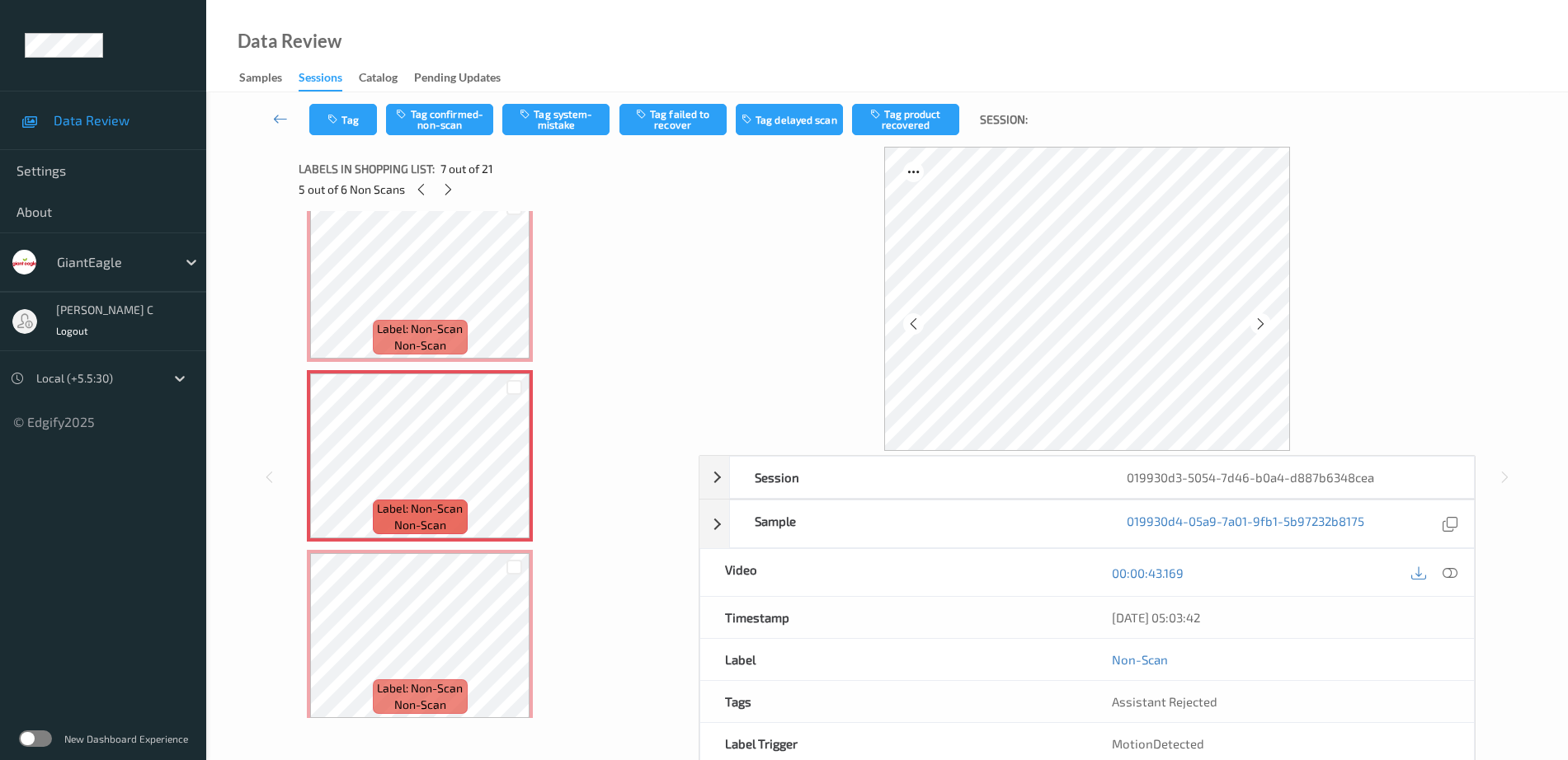
click at [454, 99] on div "Tag Tag confirmed-non-scan Tag system-mistake Tag failed to recover Tag delayed…" at bounding box center [887, 119] width 1294 height 54
click at [454, 107] on button "Tag confirmed-non-scan" at bounding box center [439, 119] width 107 height 31
click at [922, 112] on button "Tag product recovered" at bounding box center [905, 119] width 107 height 31
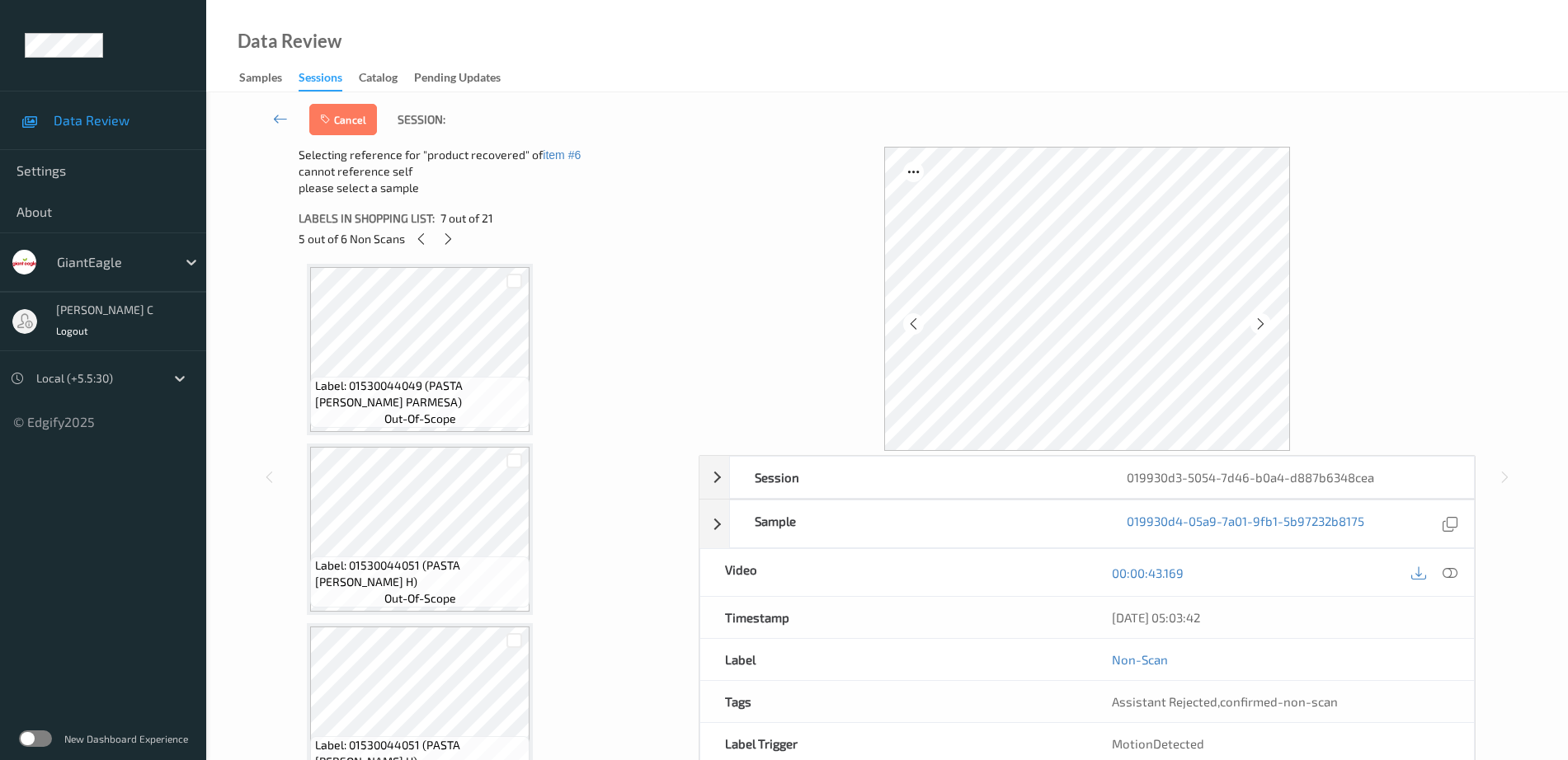
scroll to position [3091, 0]
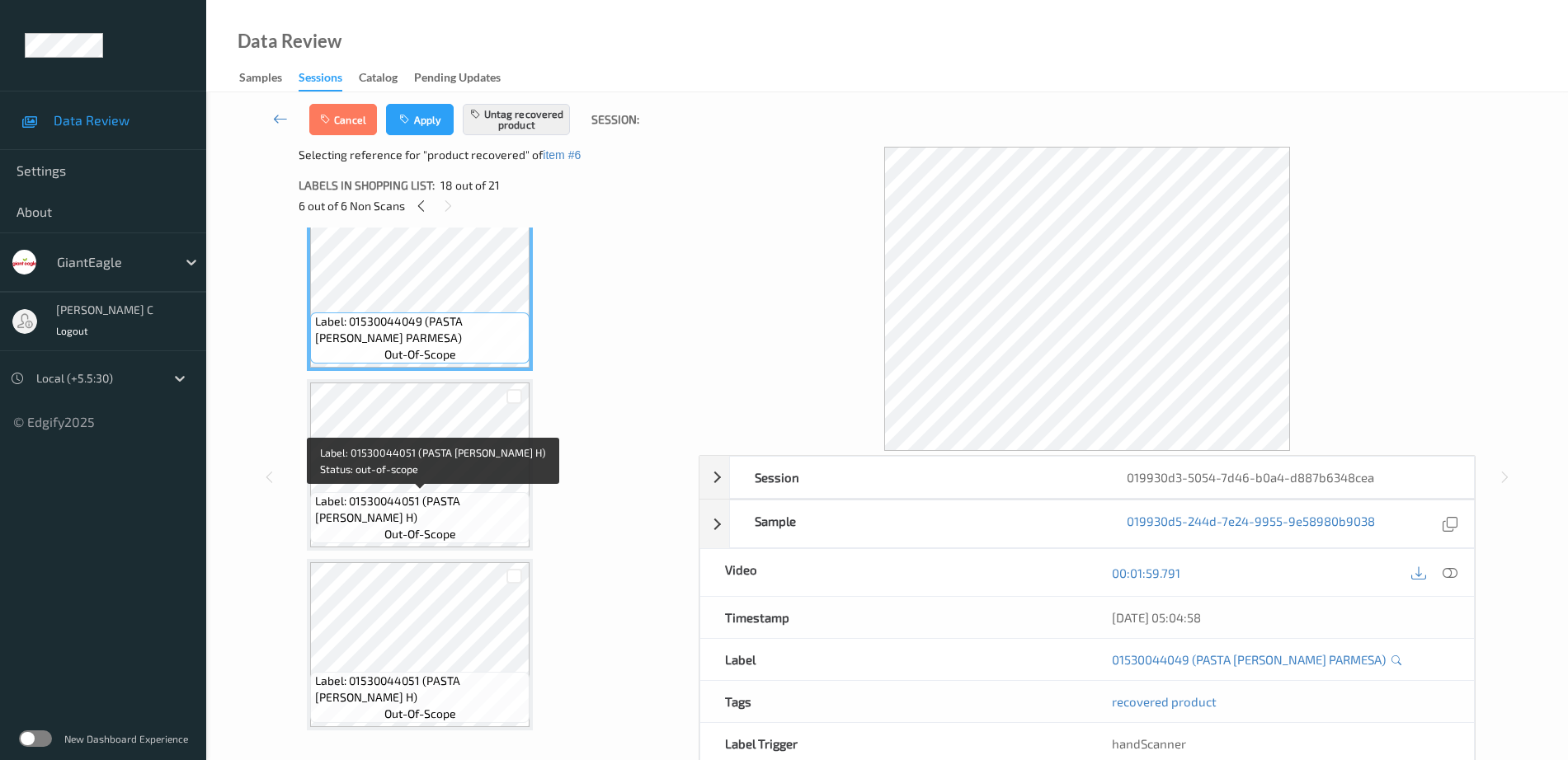
click at [438, 511] on span "Label: 01530044051 (PASTA RONI ANGEL H)" at bounding box center [421, 509] width 211 height 33
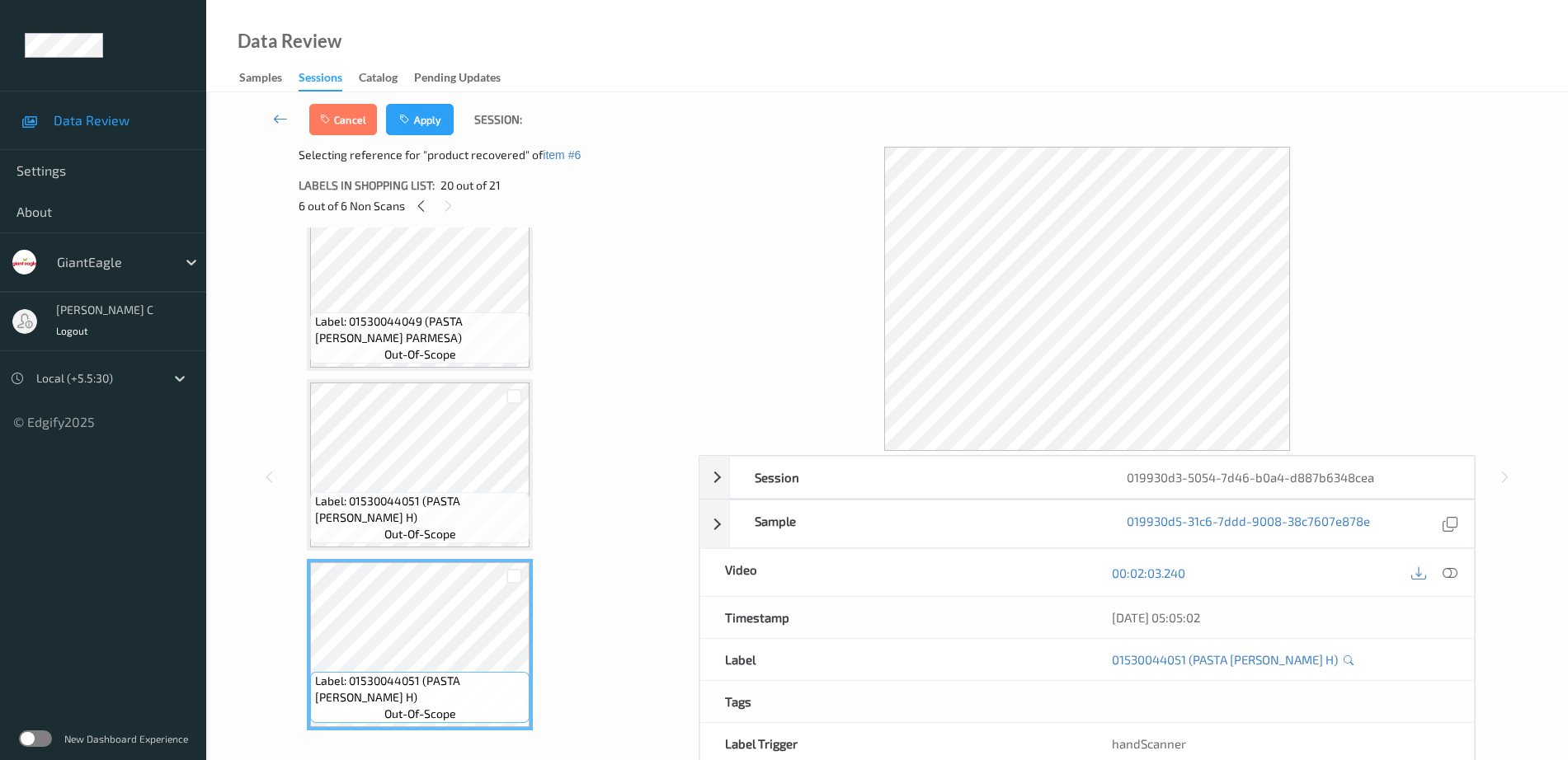
scroll to position [3194, 0]
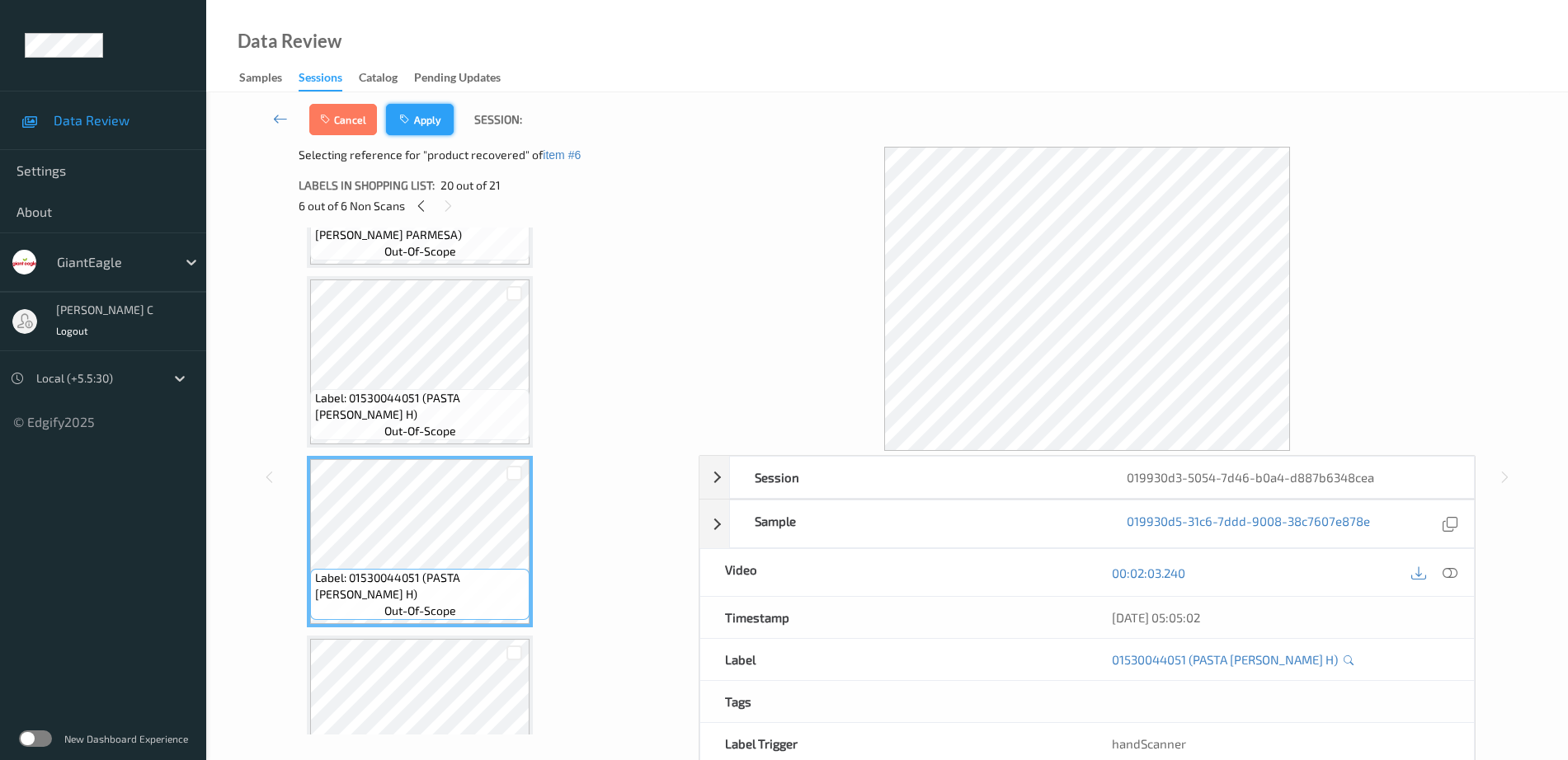
click at [445, 121] on button "Apply" at bounding box center [419, 119] width 68 height 31
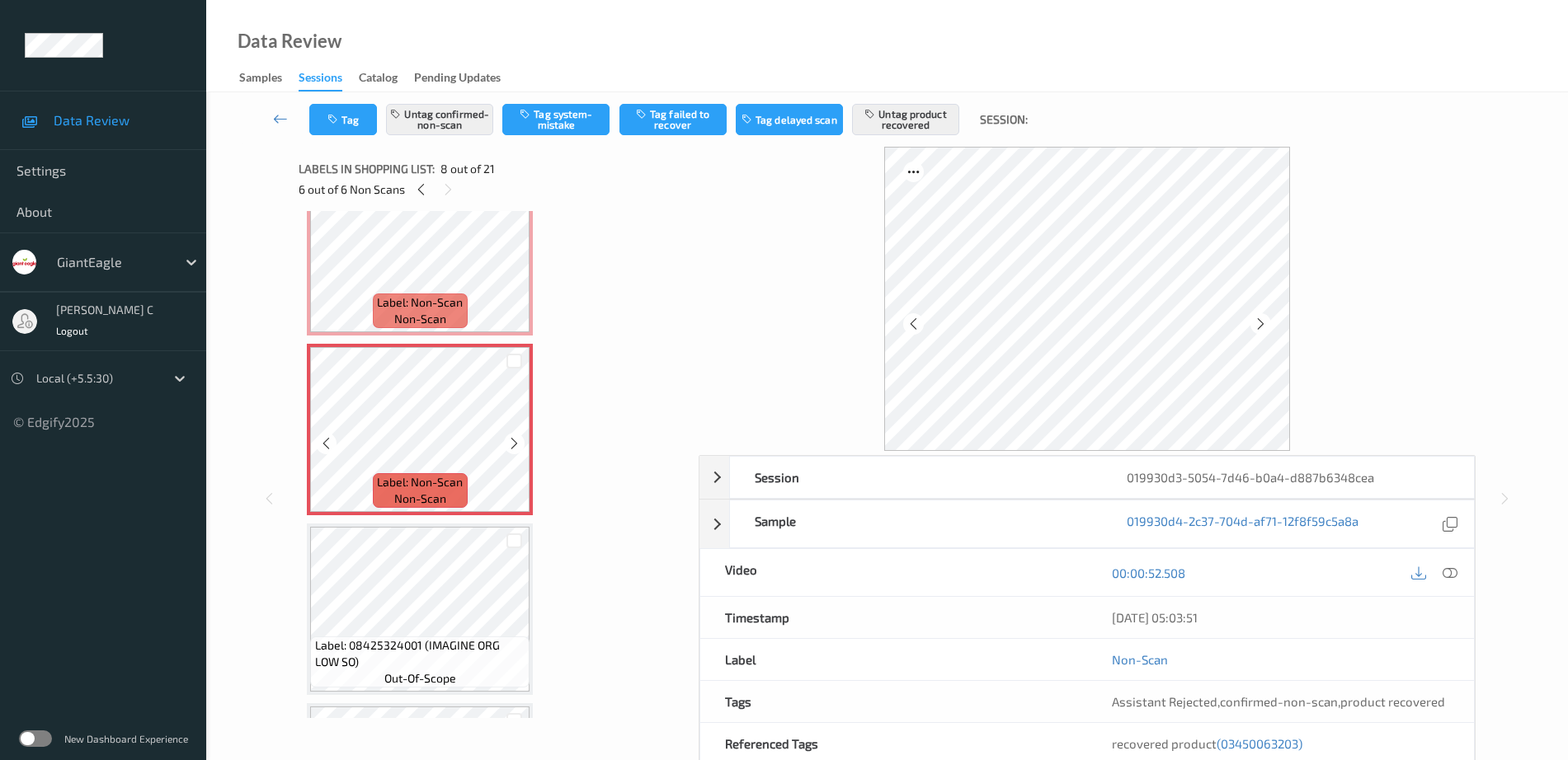
scroll to position [1030, 0]
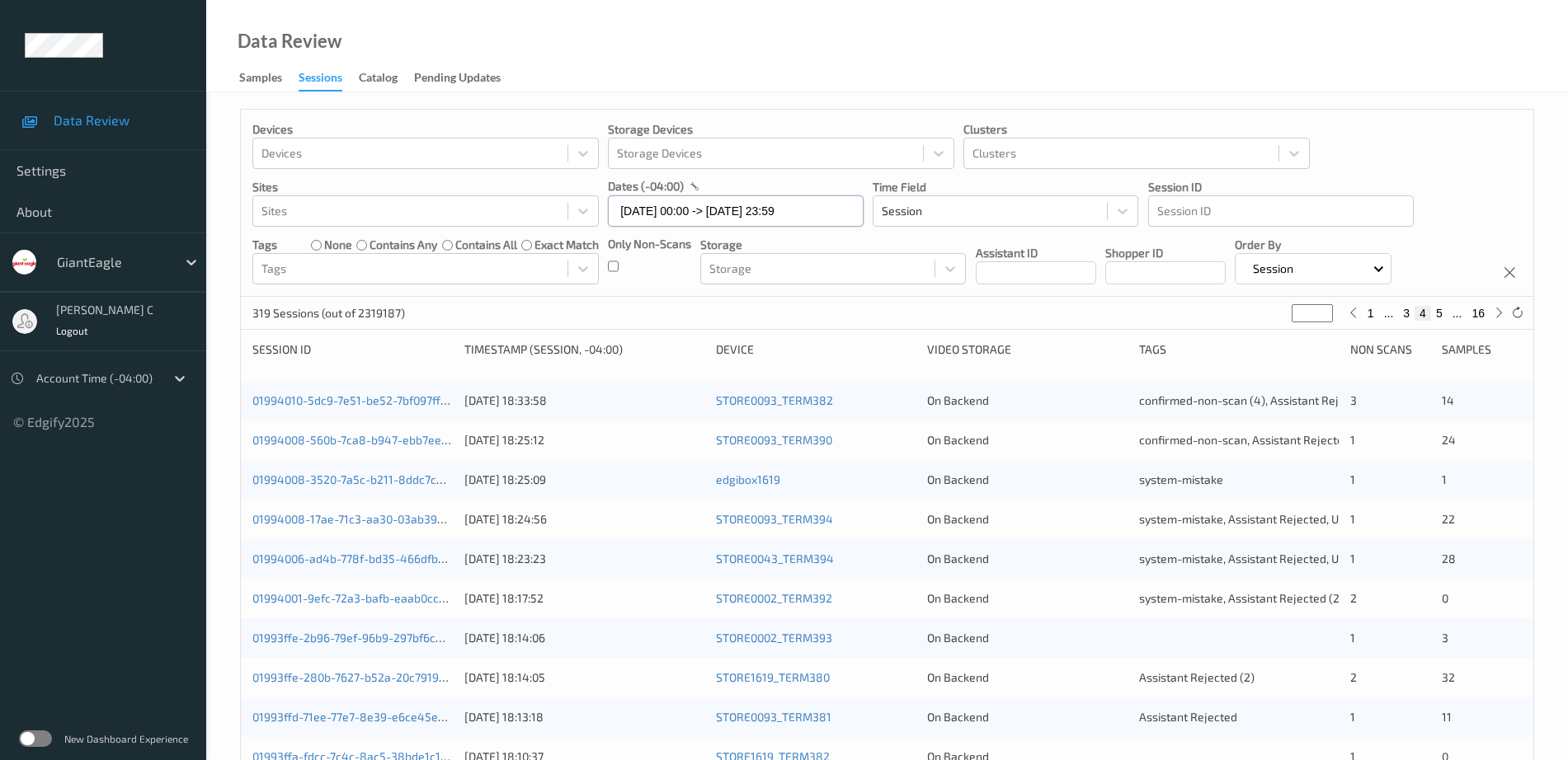
click at [763, 210] on input "[DATE] 00:00 -> [DATE] 23:59" at bounding box center [736, 210] width 256 height 31
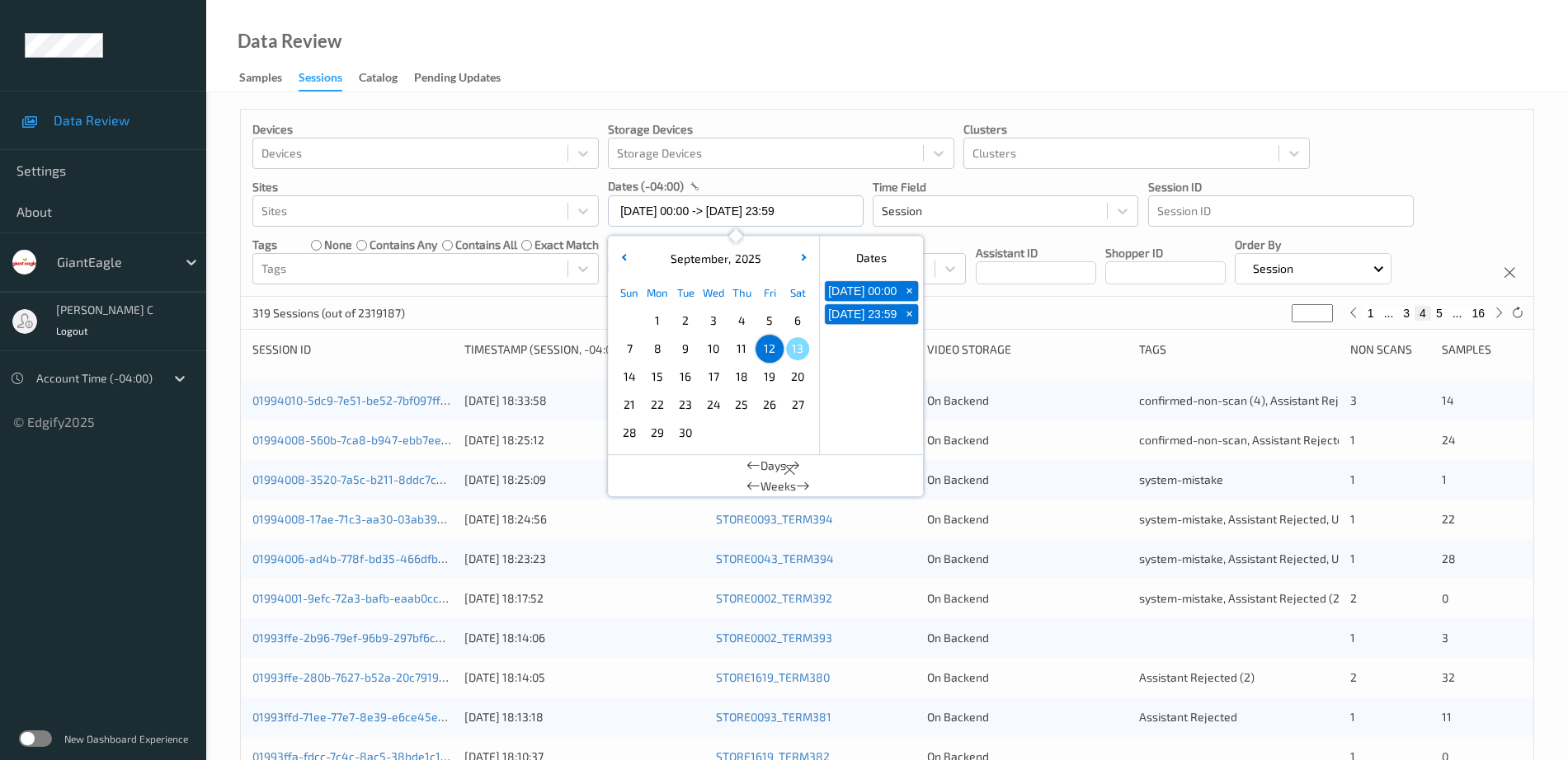
click at [741, 350] on span "11" at bounding box center [742, 349] width 23 height 23
type input "[DATE] 00:00"
type input "*"
click at [741, 350] on span "11" at bounding box center [742, 349] width 23 height 23
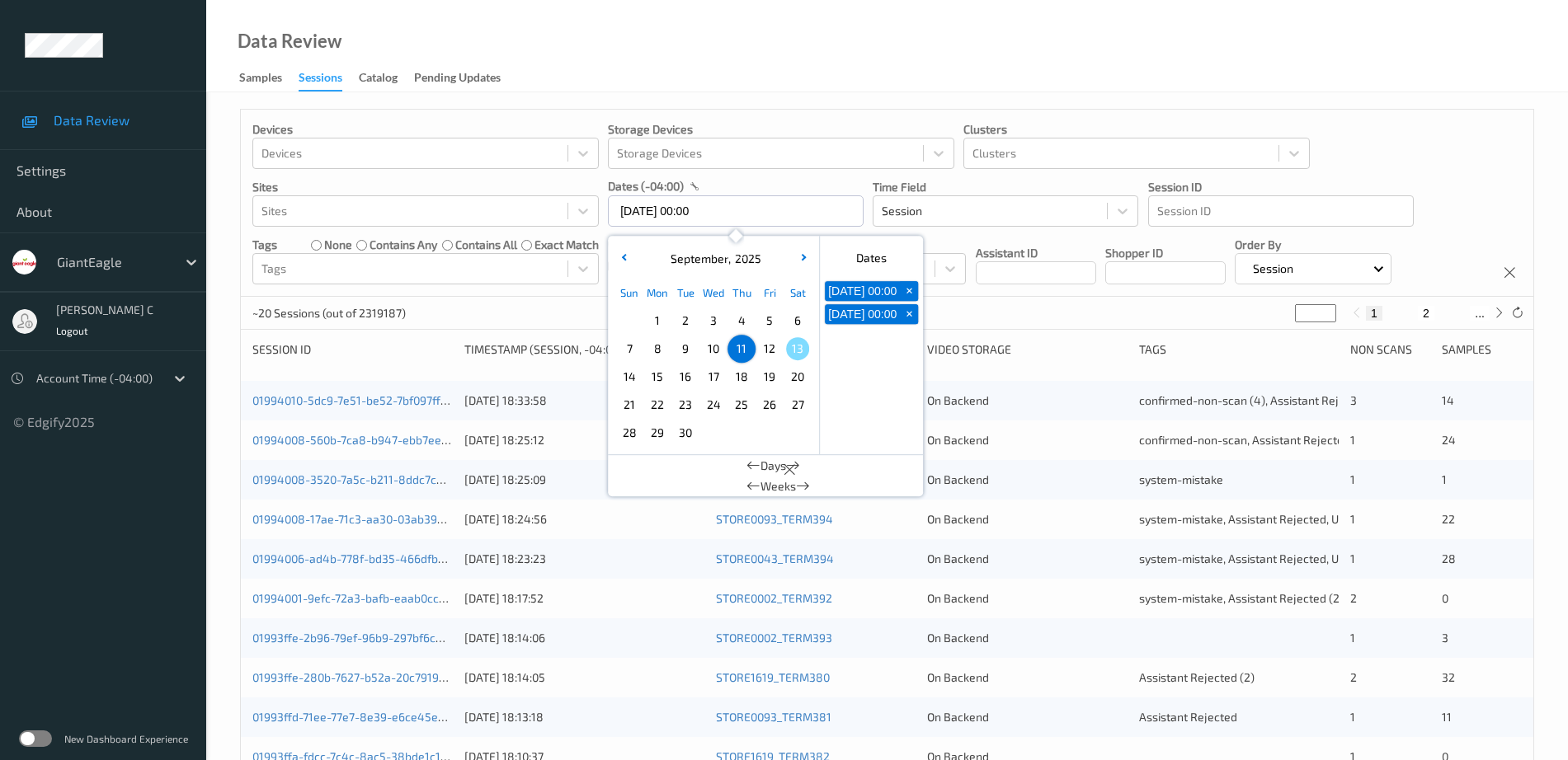
type input "[DATE] 00:00 -> [DATE] 23:59"
click at [764, 51] on div "Data Review Samples Sessions Catalog Pending Updates" at bounding box center [887, 46] width 1362 height 92
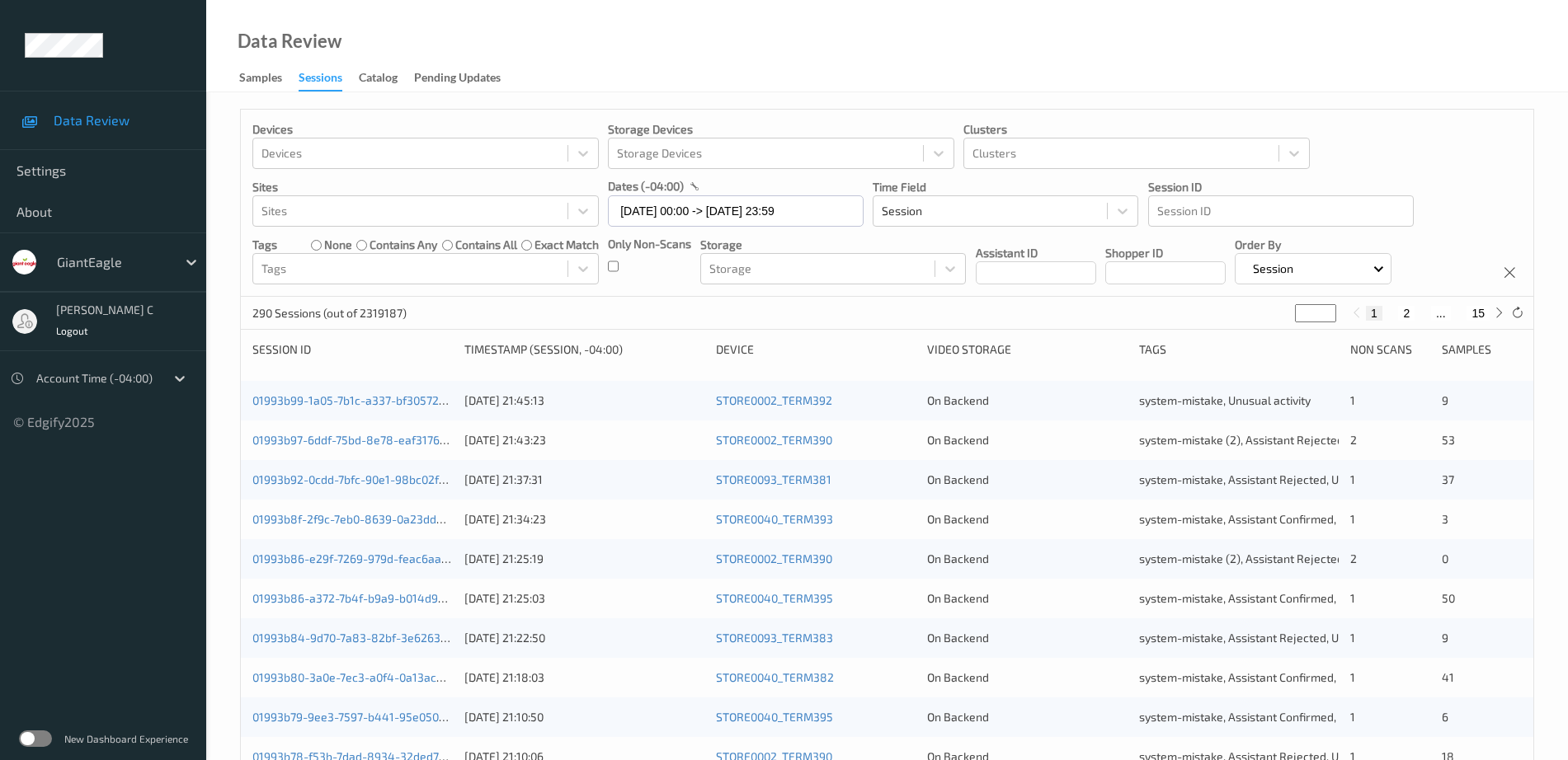
click at [1311, 313] on input "*" at bounding box center [1316, 313] width 41 height 18
type input "**"
click at [1390, 129] on div "Devices Devices Storage Devices Storage Devices Clusters Clusters Sites Sites d…" at bounding box center [887, 202] width 1293 height 187
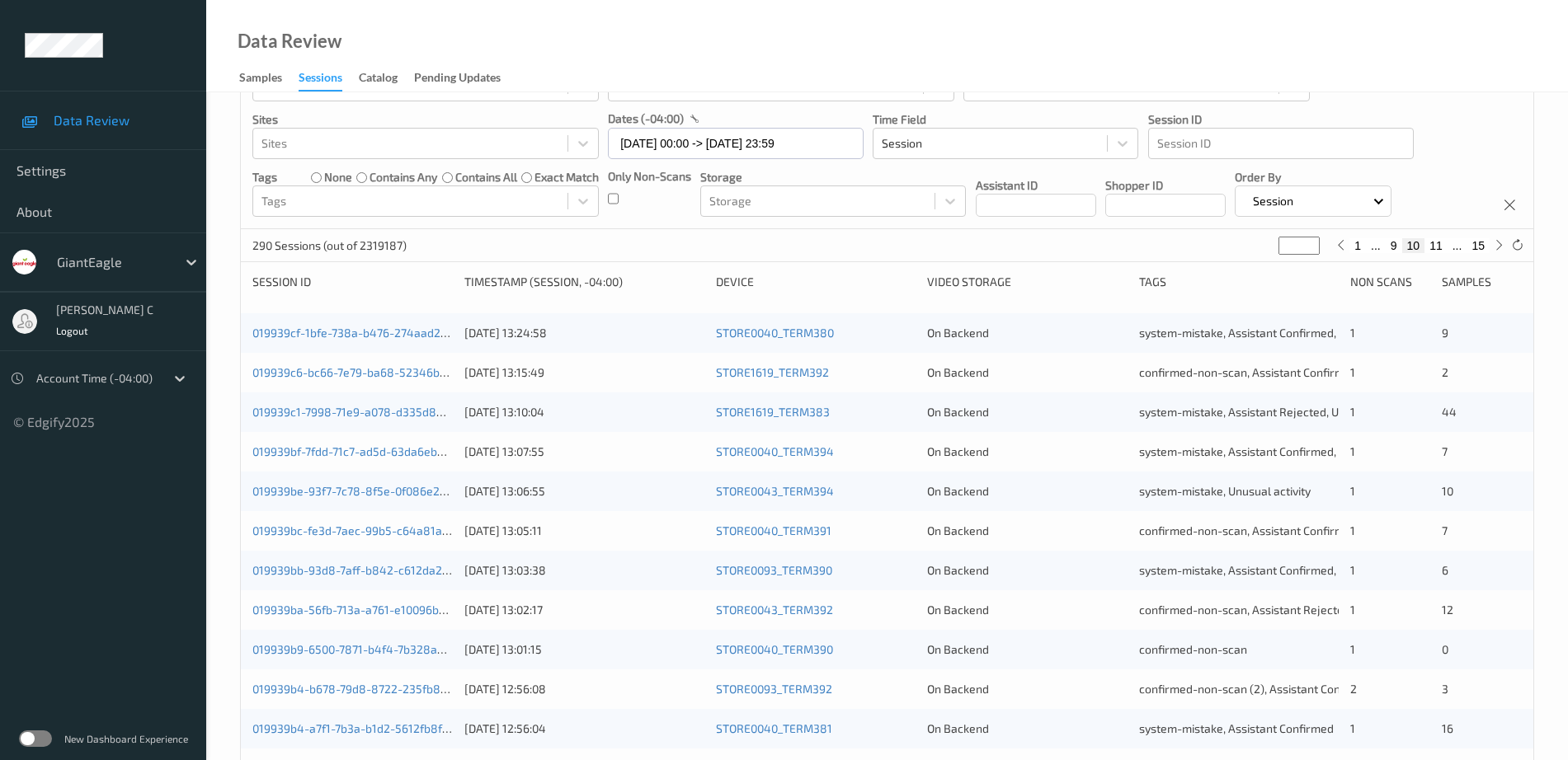
scroll to position [103, 0]
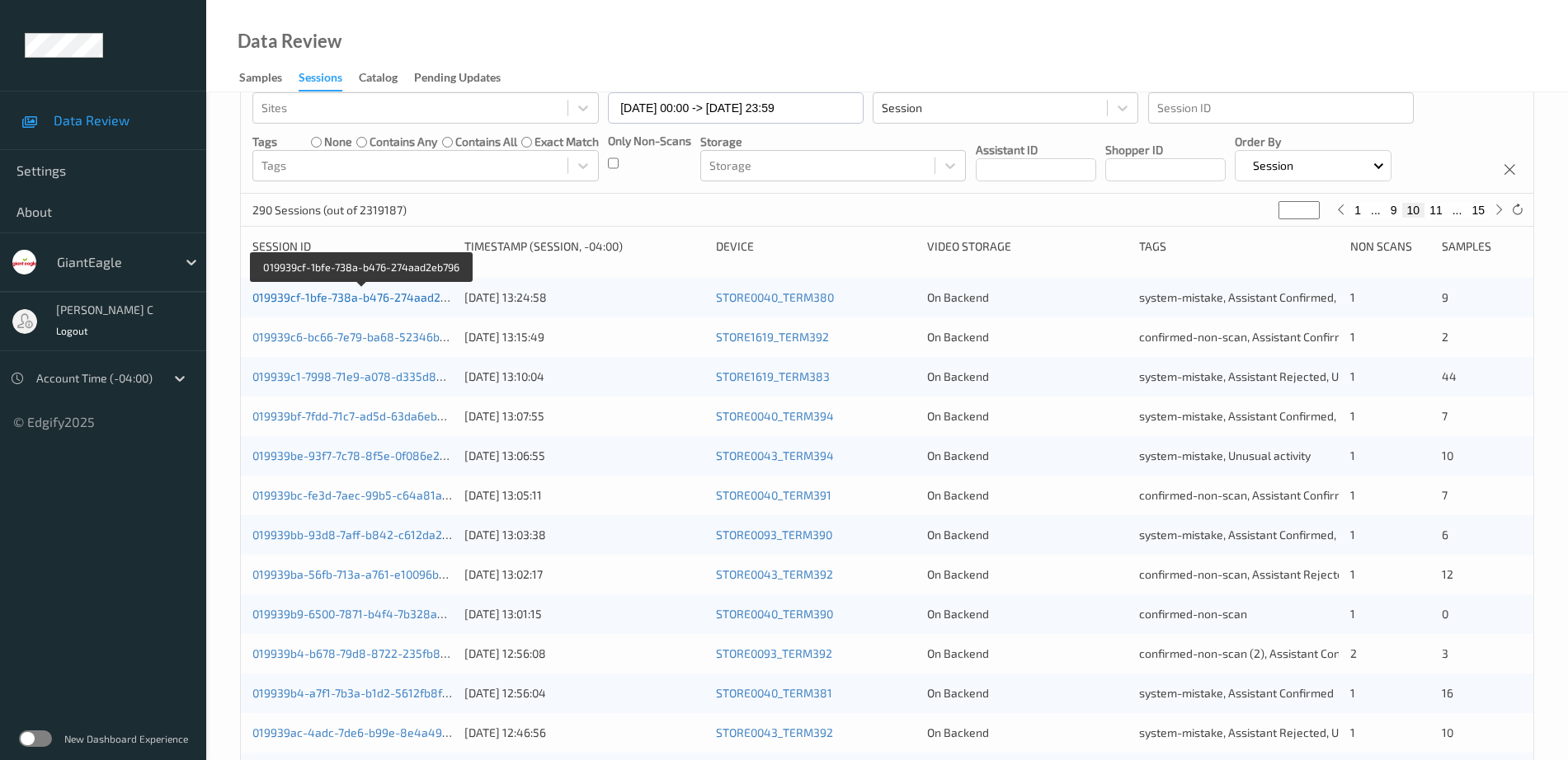
click at [360, 290] on link "019939cf-1bfe-738a-b476-274aad2eb796" at bounding box center [362, 297] width 220 height 14
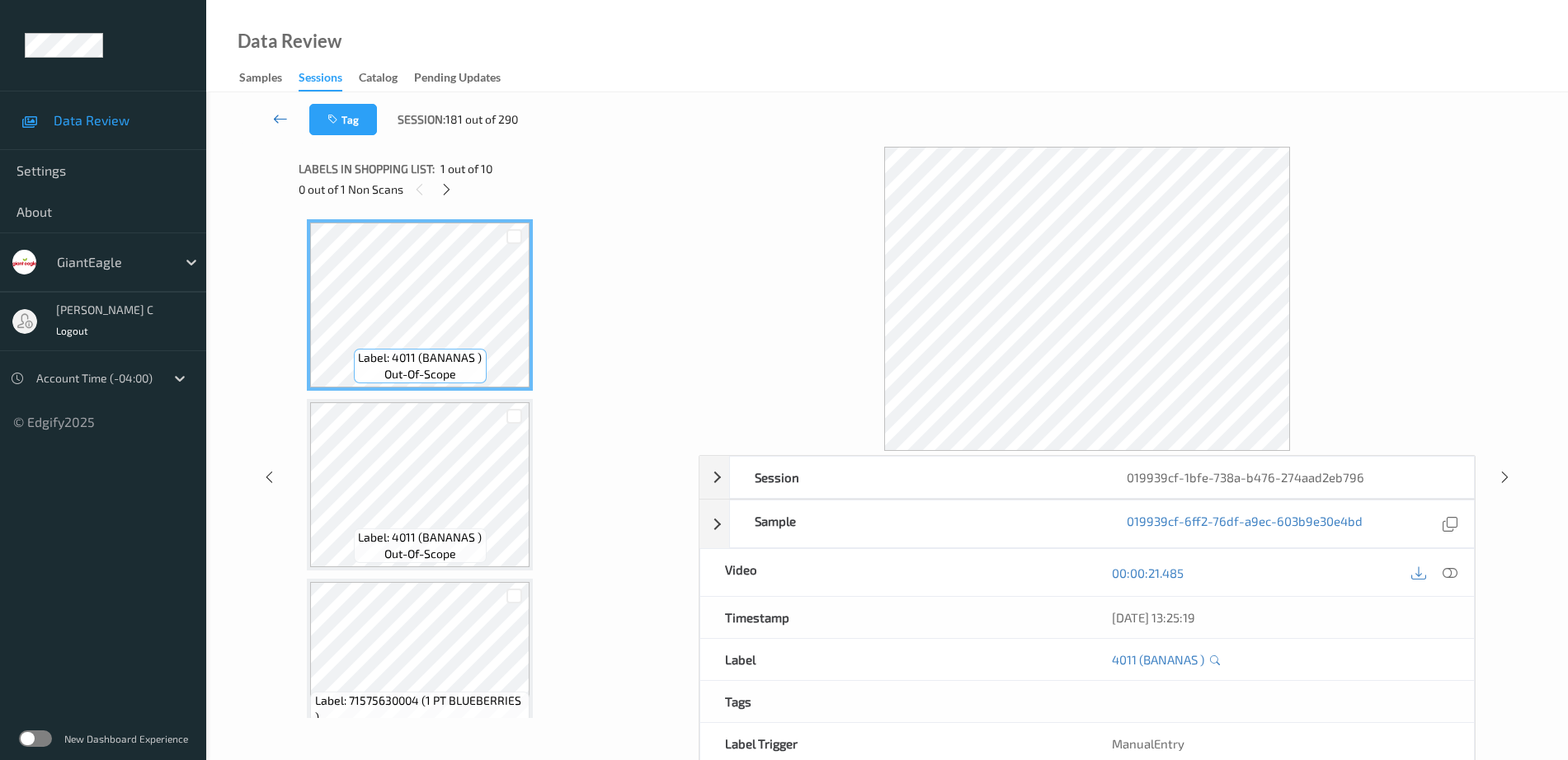
click at [278, 119] on icon at bounding box center [280, 118] width 15 height 17
